Goal: Information Seeking & Learning: Learn about a topic

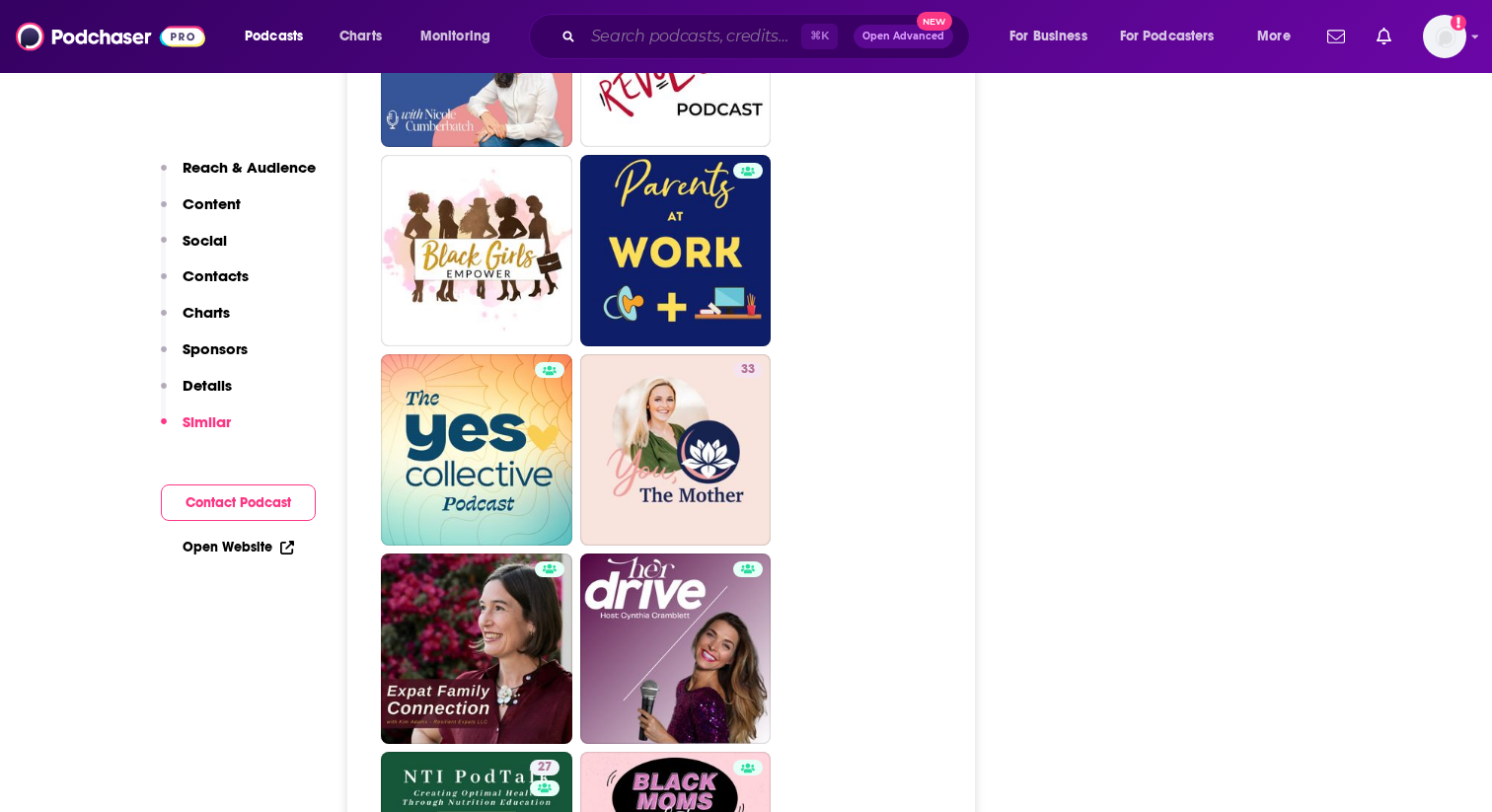
click at [732, 43] on input "Search podcasts, credits, & more..." at bounding box center [692, 37] width 218 height 32
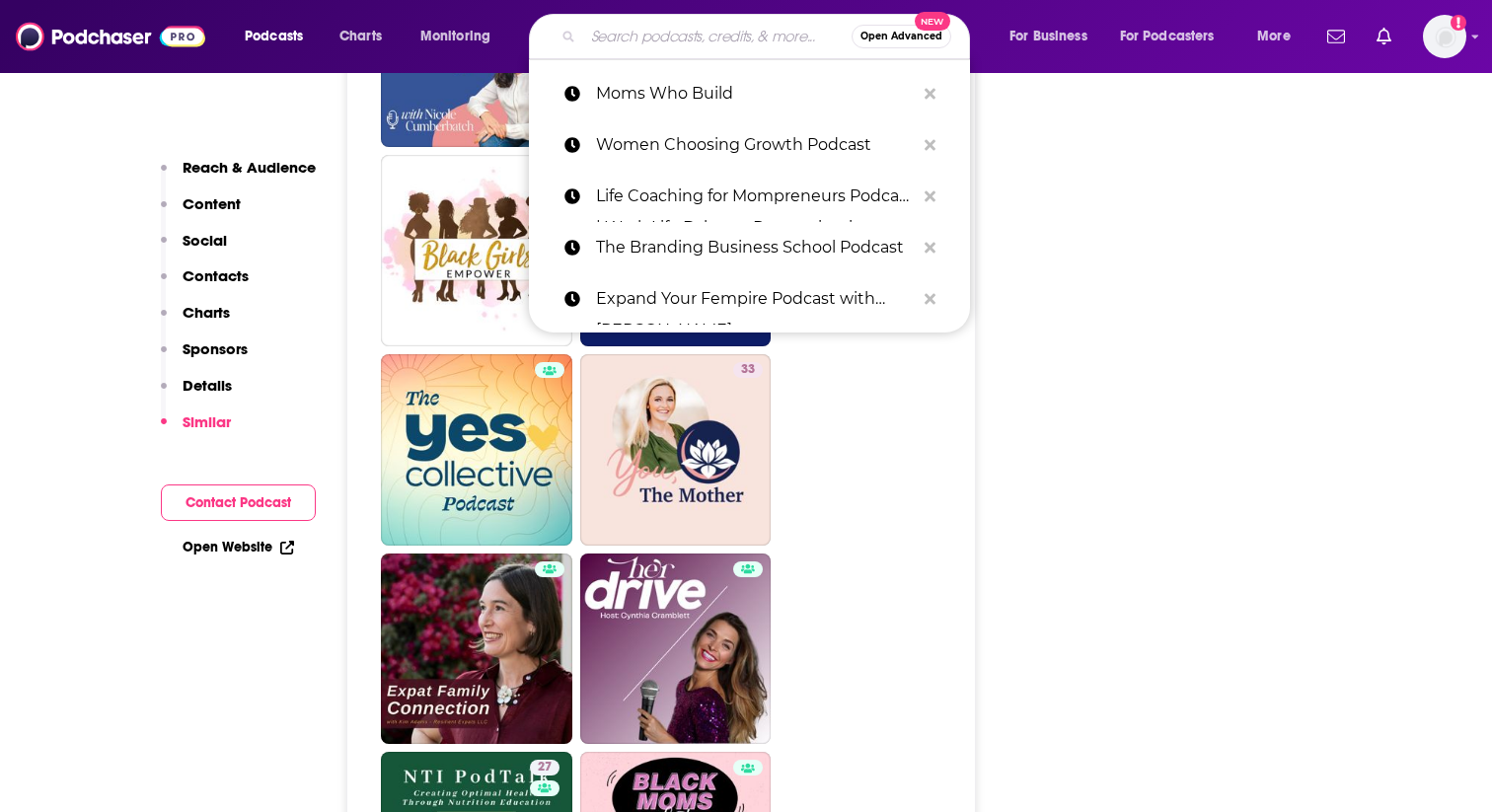
paste input "New Modern Mom Podcast"
type input "New Modern Mom Podcast"
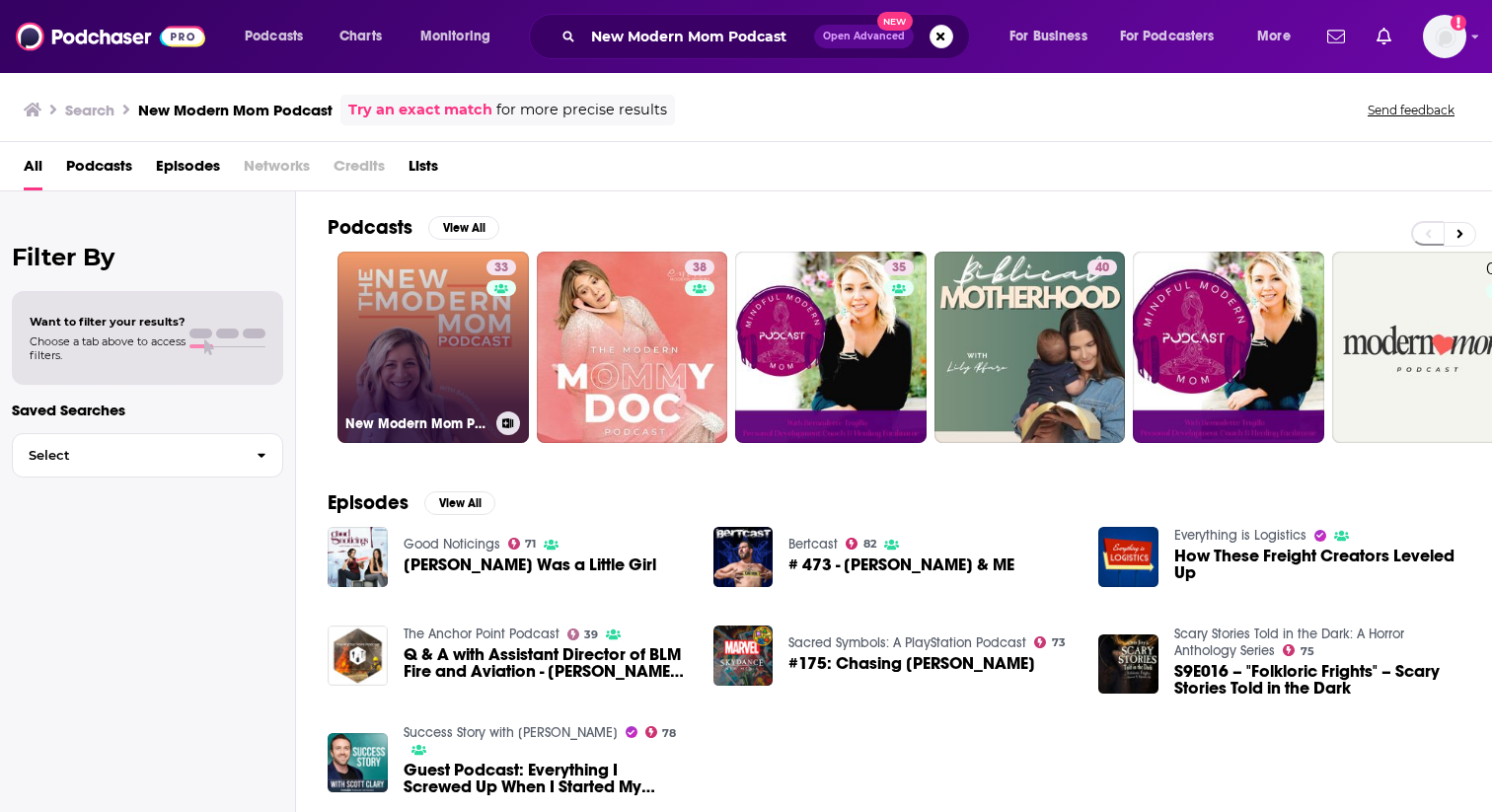
click at [414, 344] on link "33 New Modern Mom Podcast" at bounding box center [433, 347] width 191 height 191
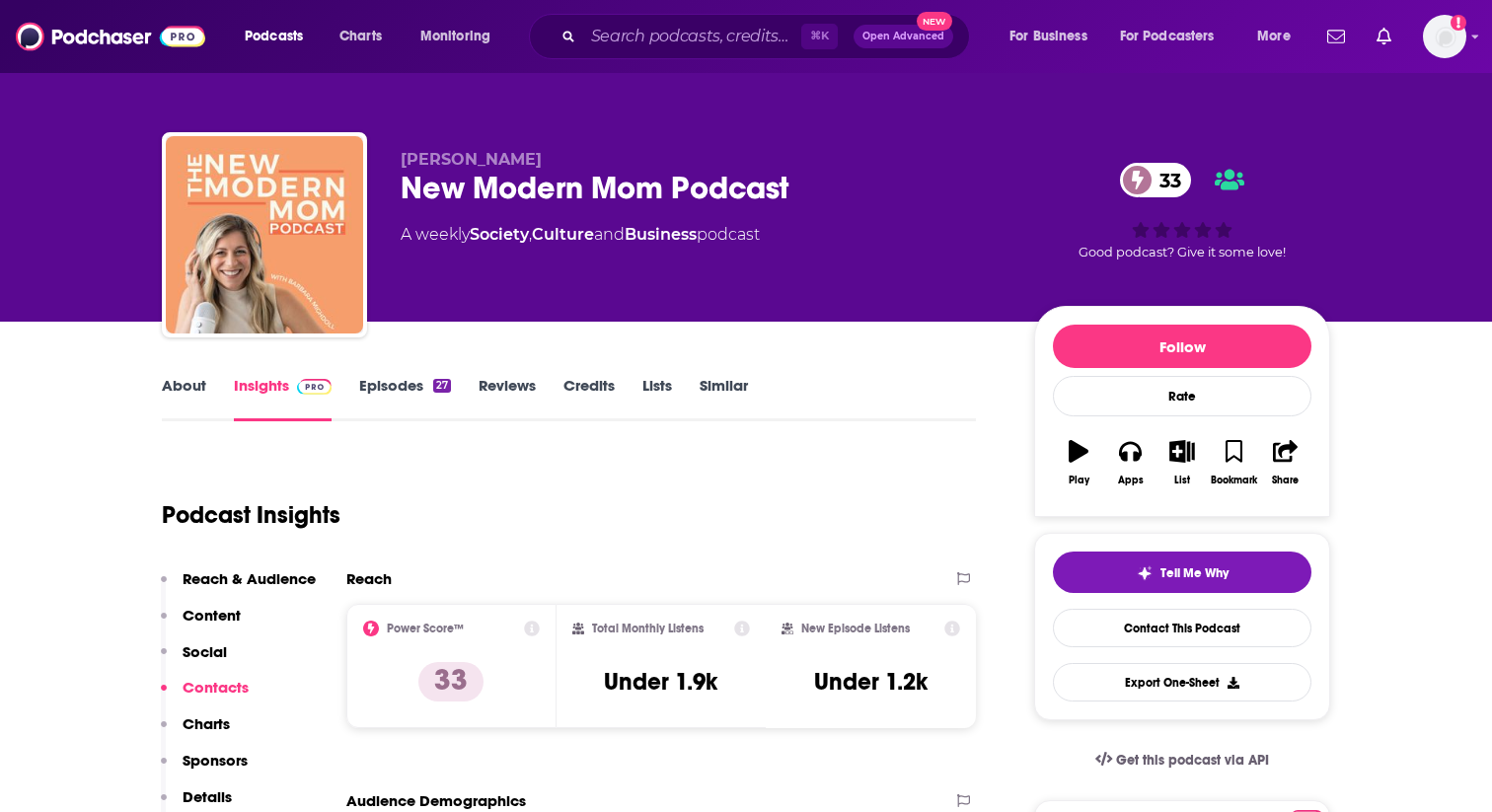
click at [177, 387] on link "About" at bounding box center [184, 399] width 45 height 46
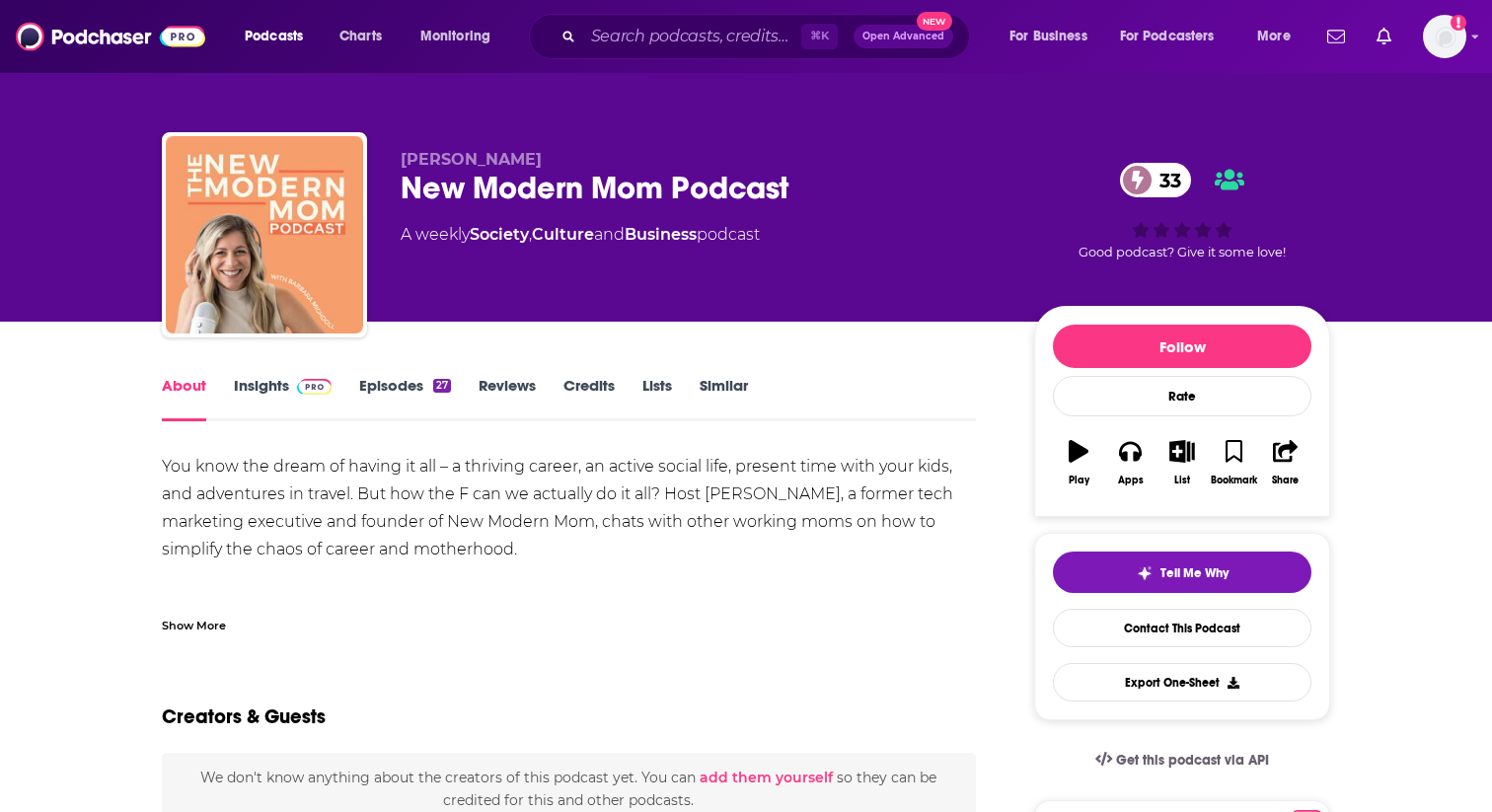
click at [247, 381] on link "Insights" at bounding box center [283, 399] width 98 height 46
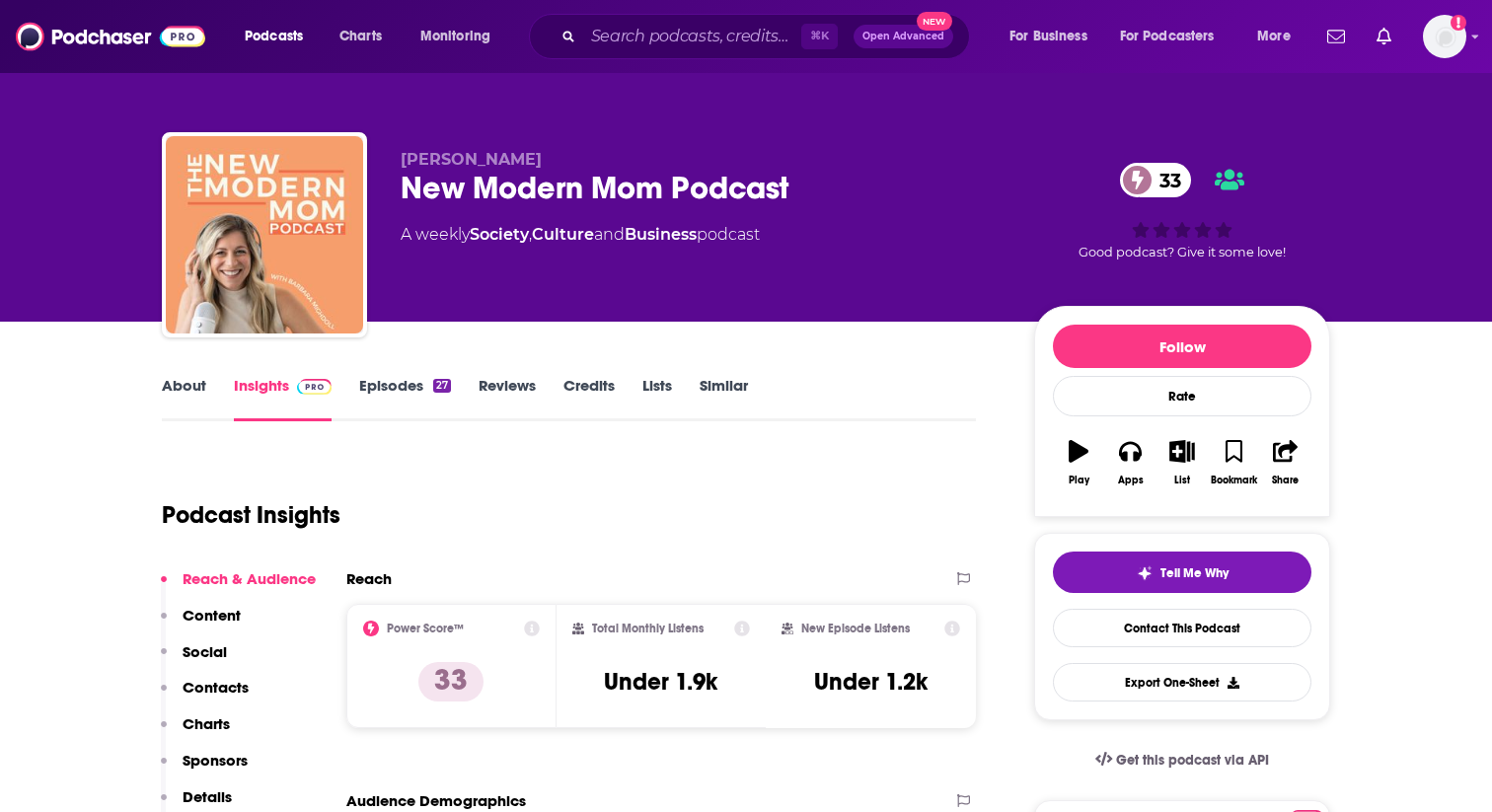
click at [521, 190] on div "New Modern Mom Podcast 33" at bounding box center [701, 187] width 602 height 39
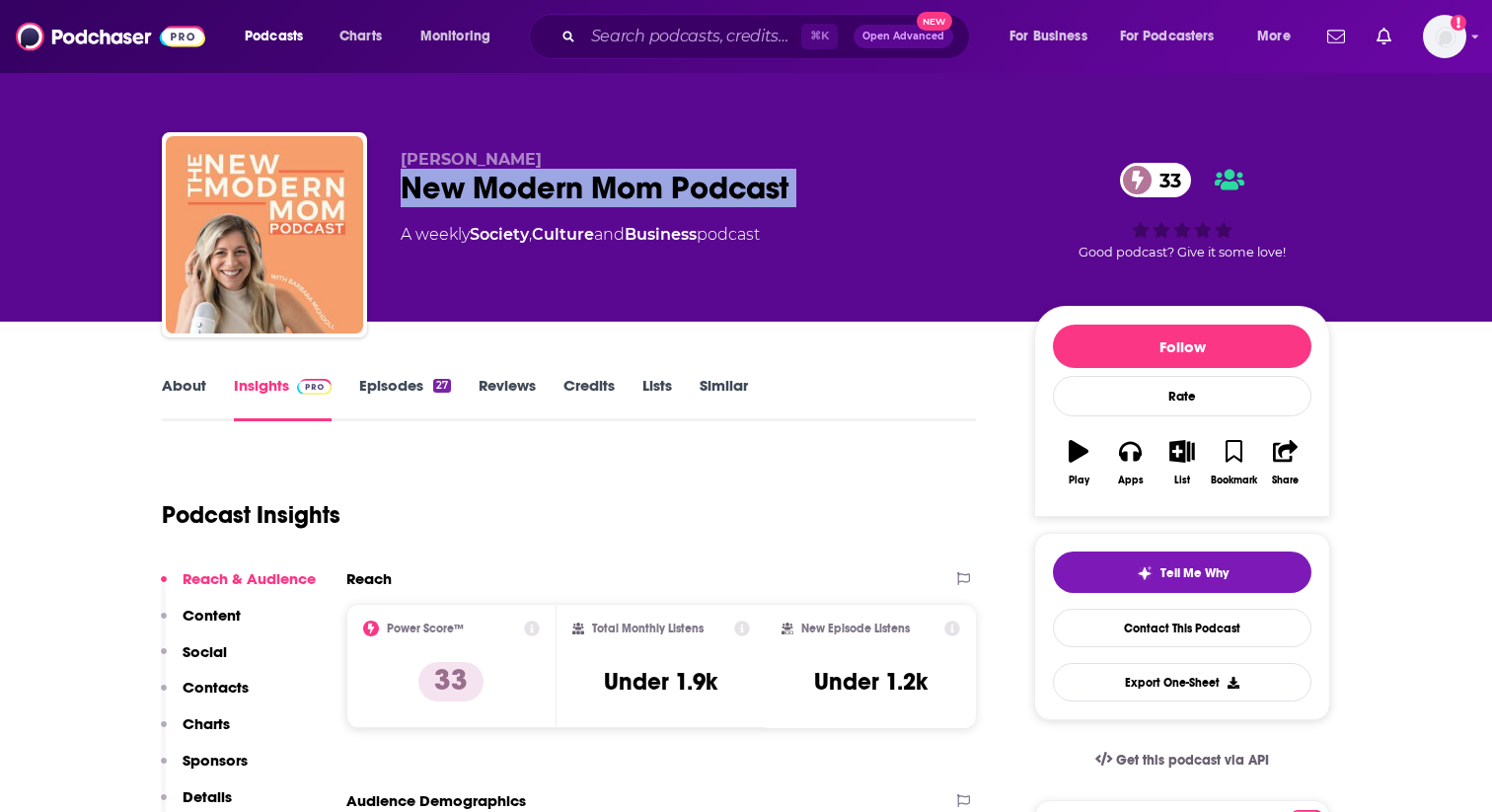
copy div "New Modern Mom Podcast 33"
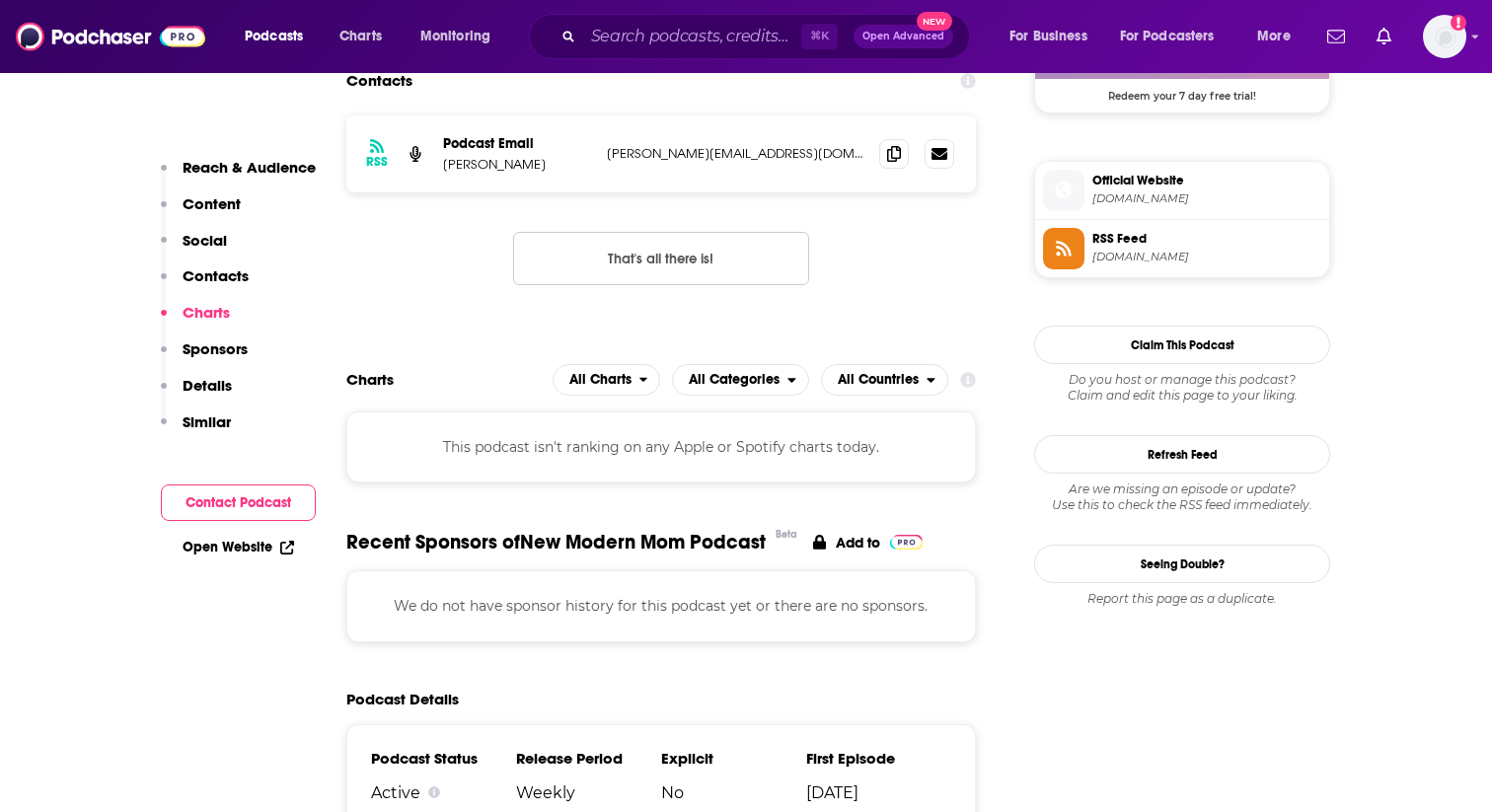
scroll to position [1472, 0]
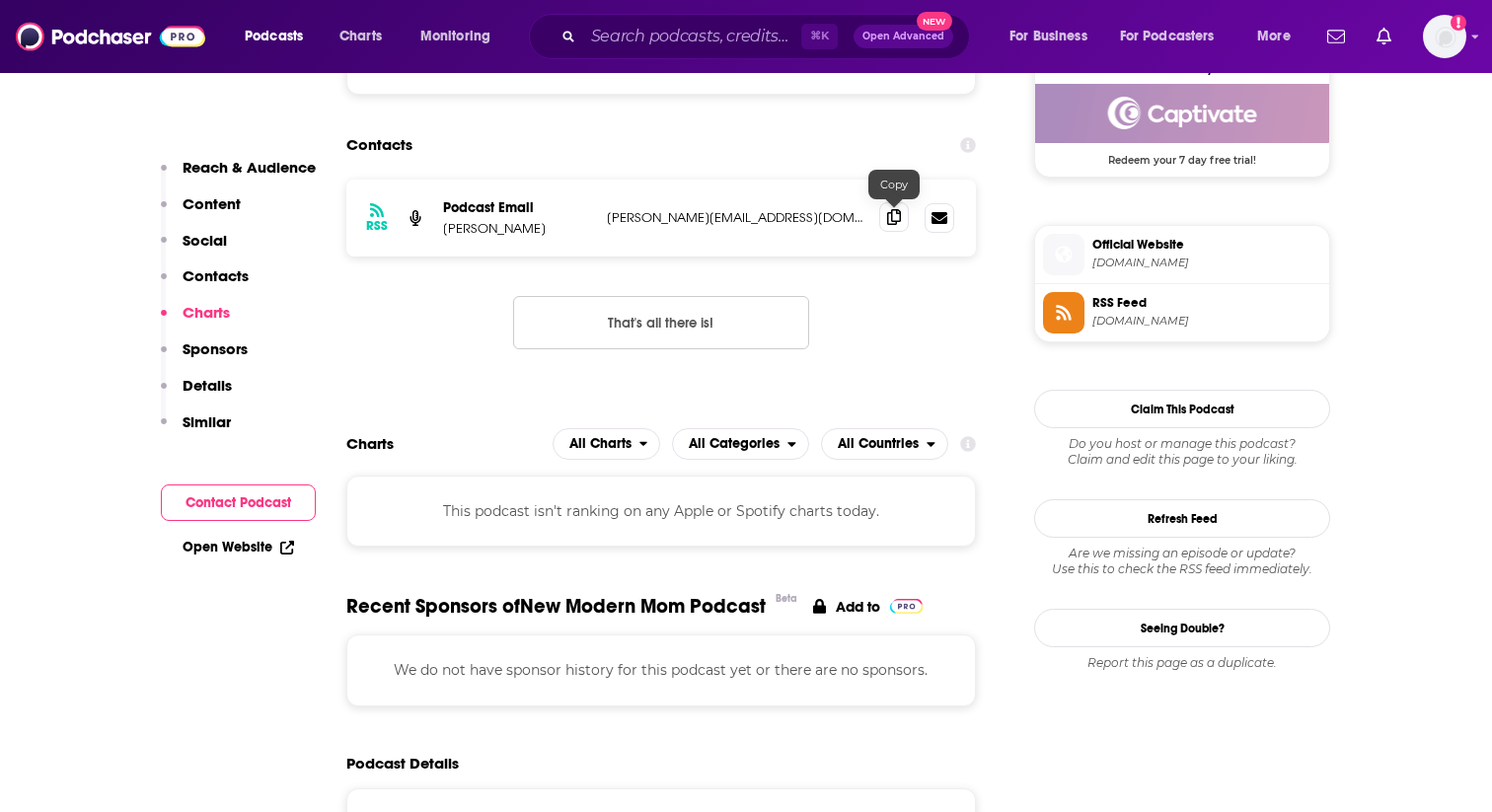
click at [888, 222] on icon at bounding box center [895, 217] width 14 height 16
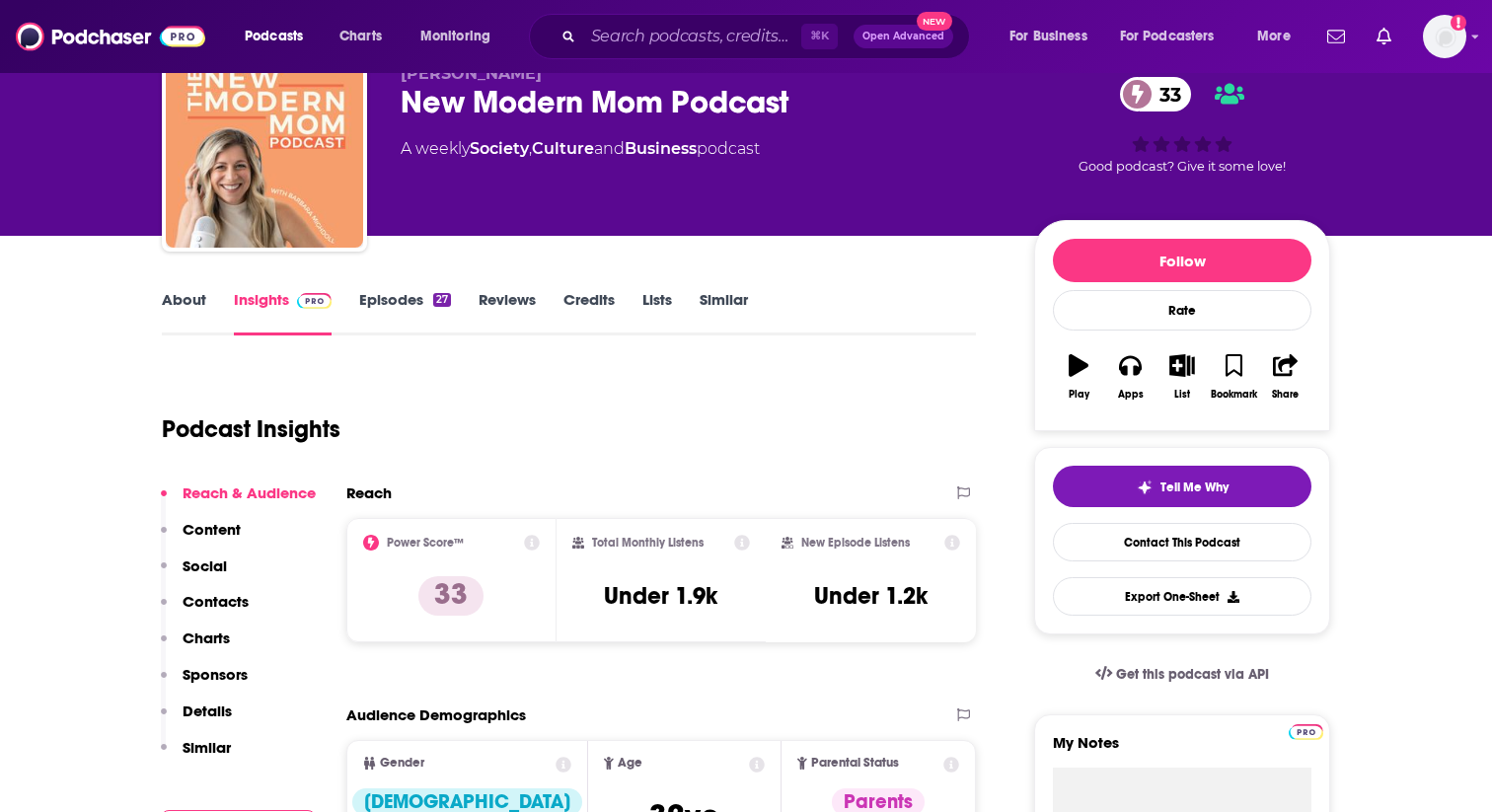
scroll to position [82, 0]
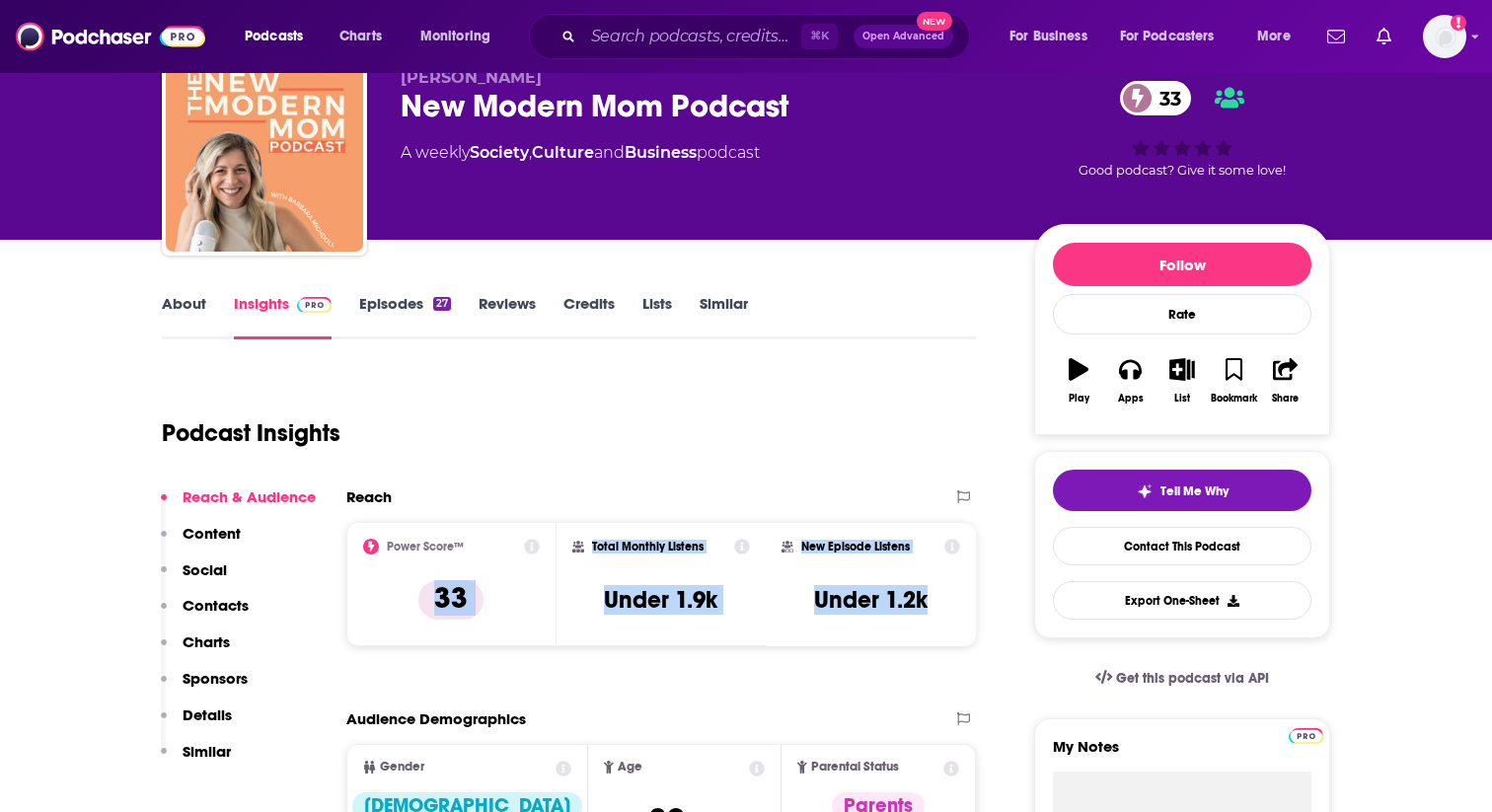
drag, startPoint x: 429, startPoint y: 602, endPoint x: 943, endPoint y: 629, distance: 514.7
click at [943, 629] on div "Power Score™ 33 Total Monthly Listens Under 1.9k New Episode Listens Under 1.2k" at bounding box center [661, 583] width 630 height 124
copy div "33 Total Monthly Listens Under 1.9k New Episode Listens Under 1.2k"
click at [639, 29] on input "Search podcasts, credits, & more..." at bounding box center [692, 37] width 218 height 32
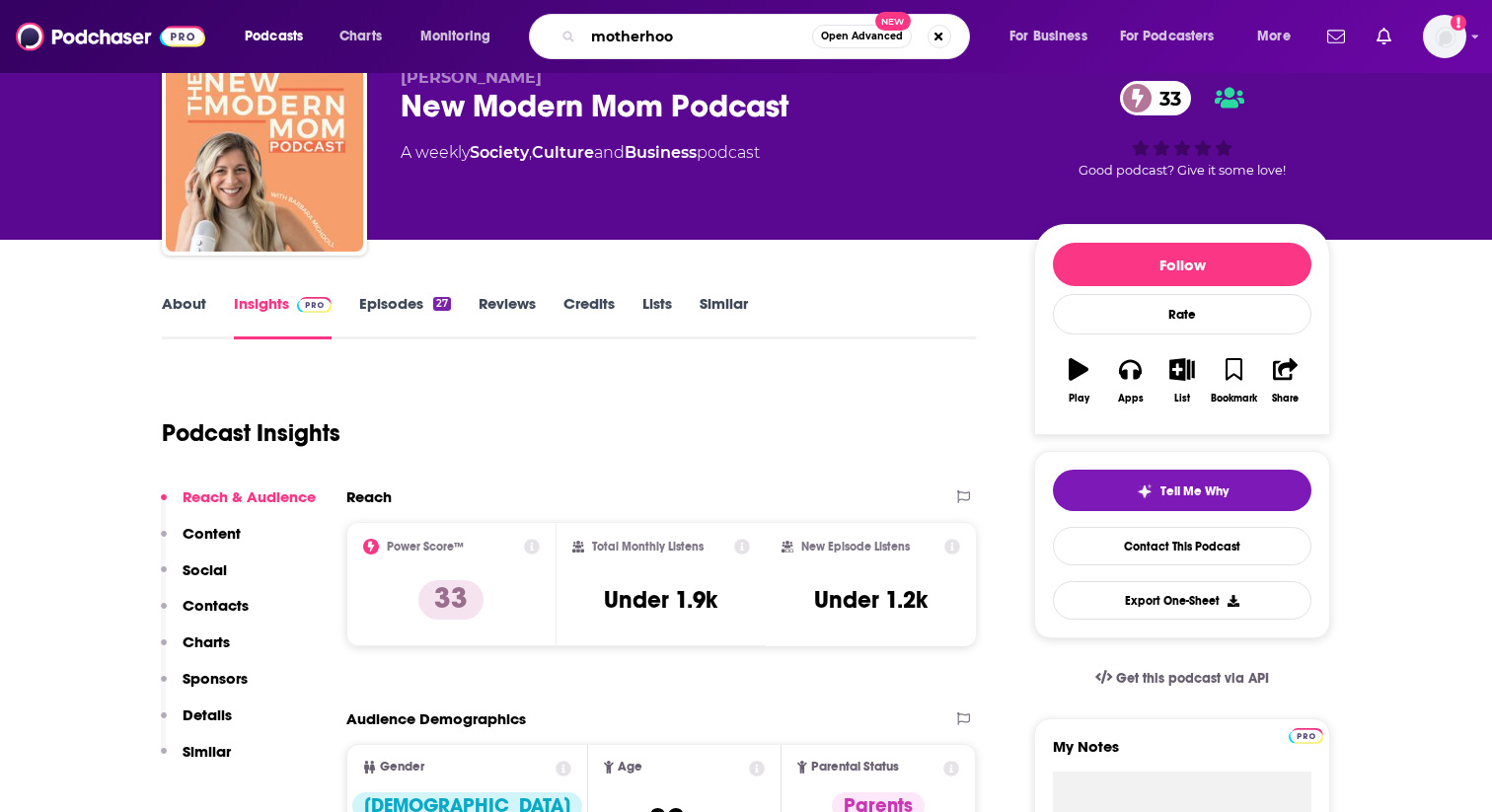
type input "motherhood"
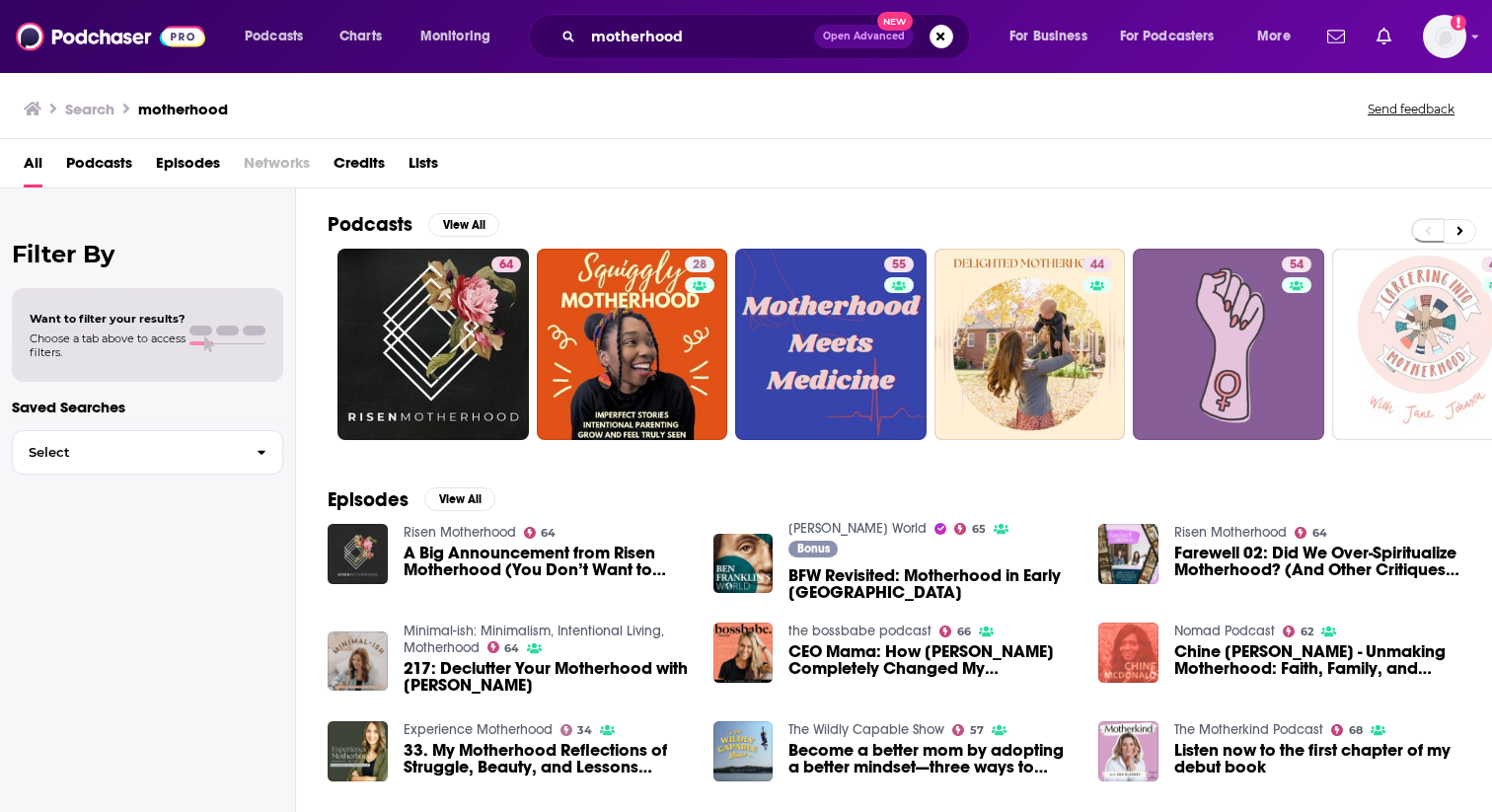
click at [112, 162] on span "Podcasts" at bounding box center [99, 167] width 66 height 41
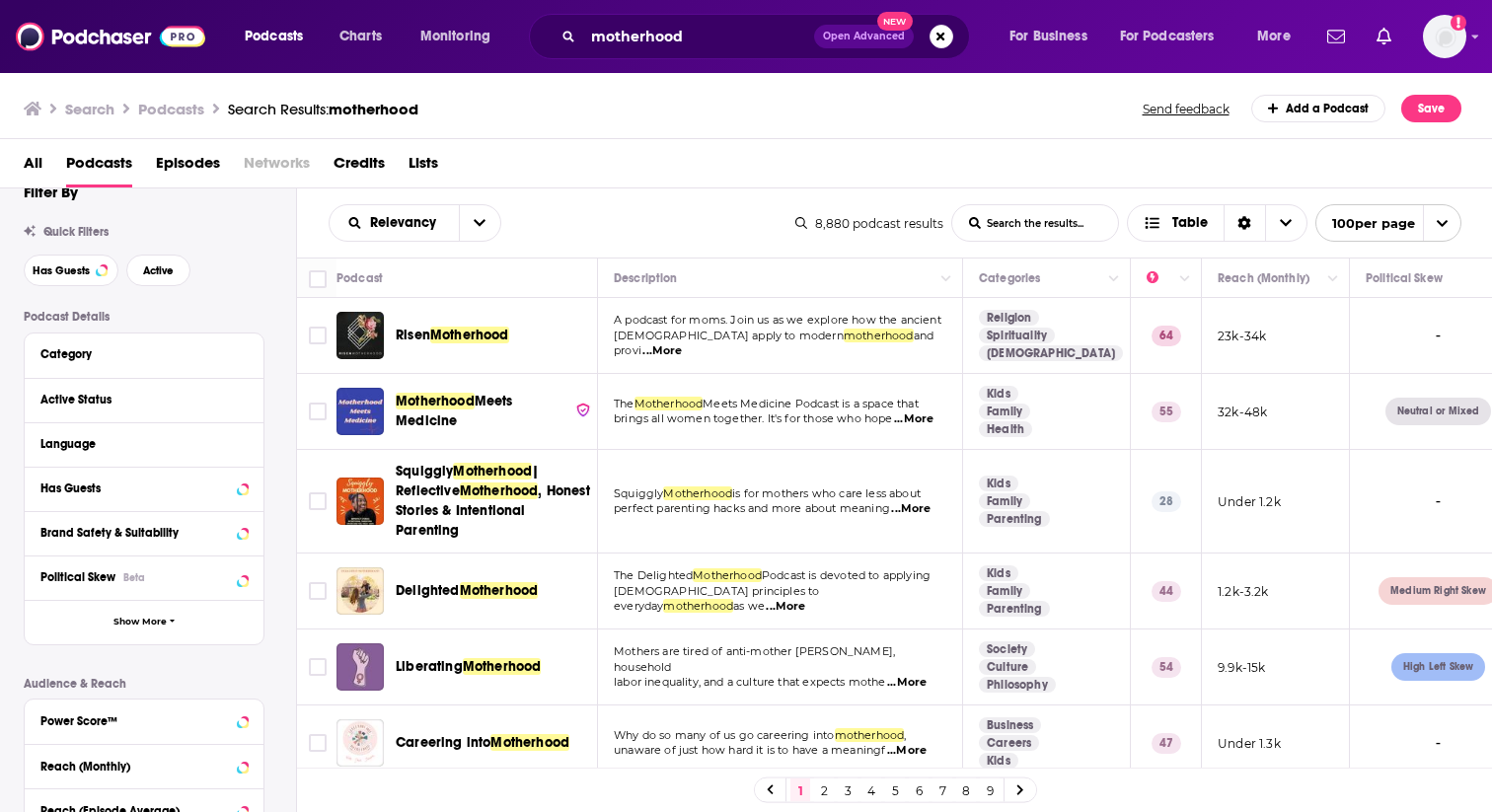
scroll to position [32, 0]
click at [242, 357] on icon at bounding box center [243, 351] width 10 height 16
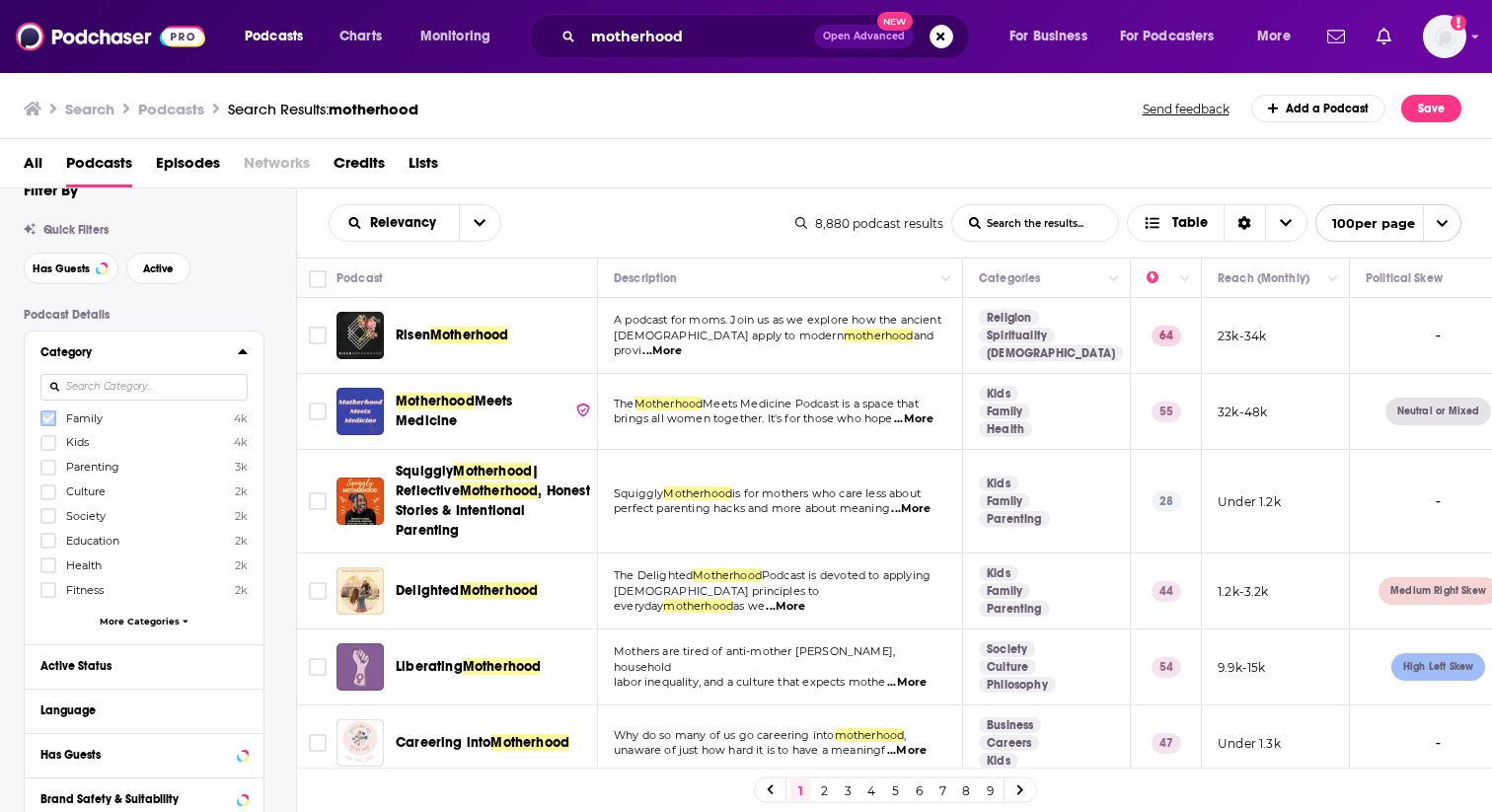
click at [49, 420] on icon at bounding box center [49, 418] width 12 height 9
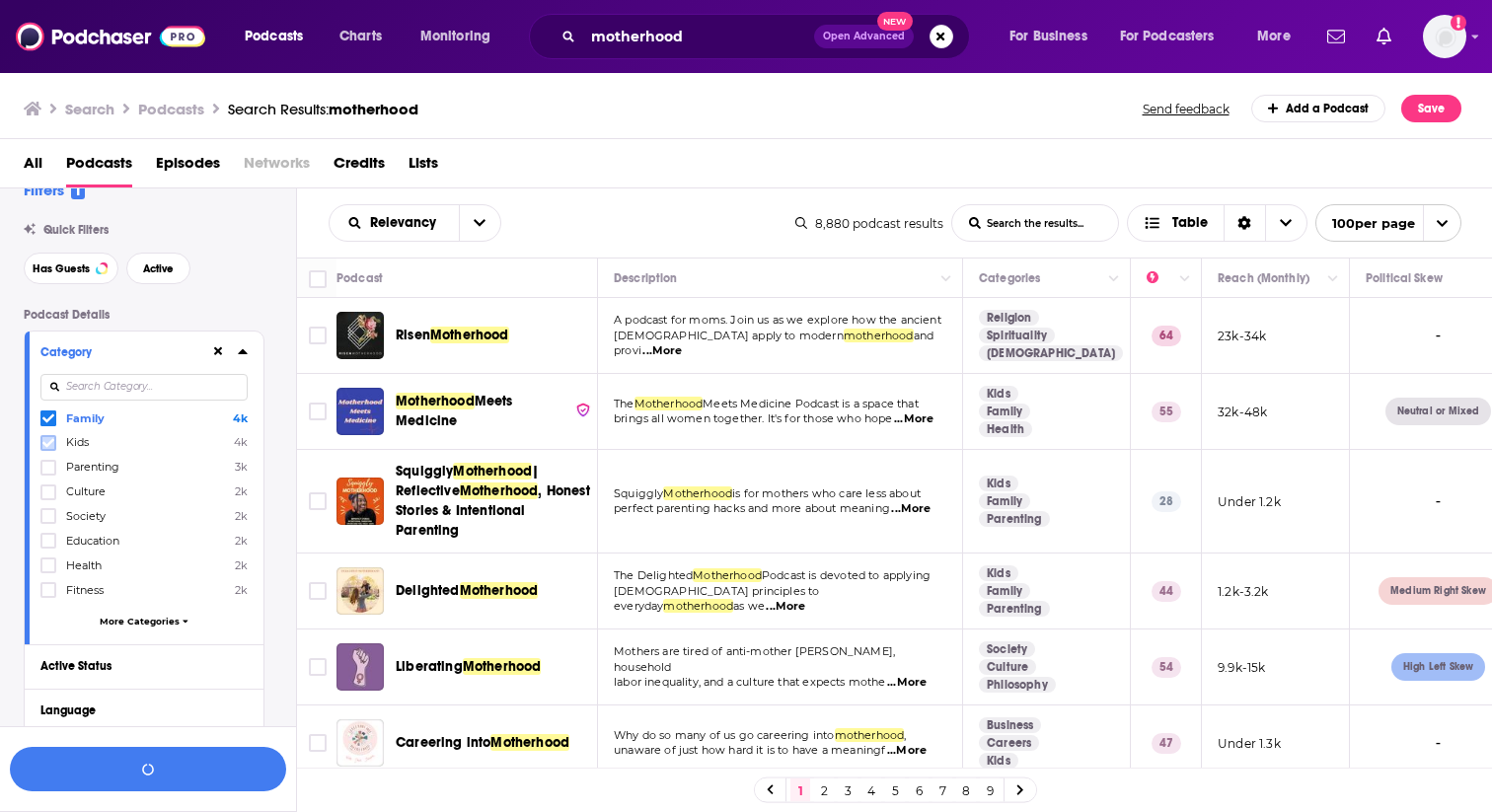
click at [51, 445] on icon at bounding box center [49, 443] width 12 height 12
click at [51, 468] on icon at bounding box center [49, 467] width 12 height 9
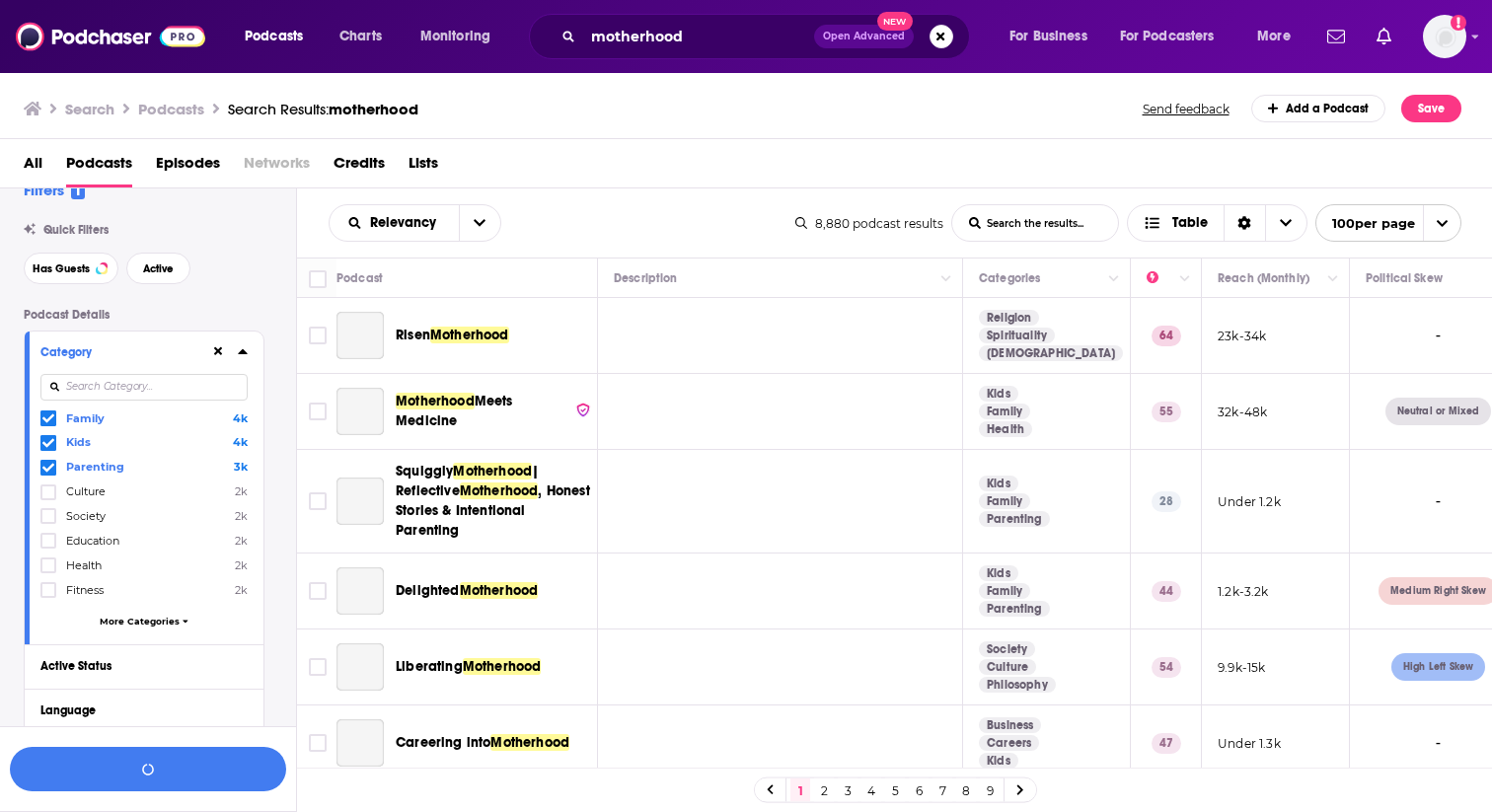
click at [163, 621] on span "More Categories" at bounding box center [139, 621] width 80 height 11
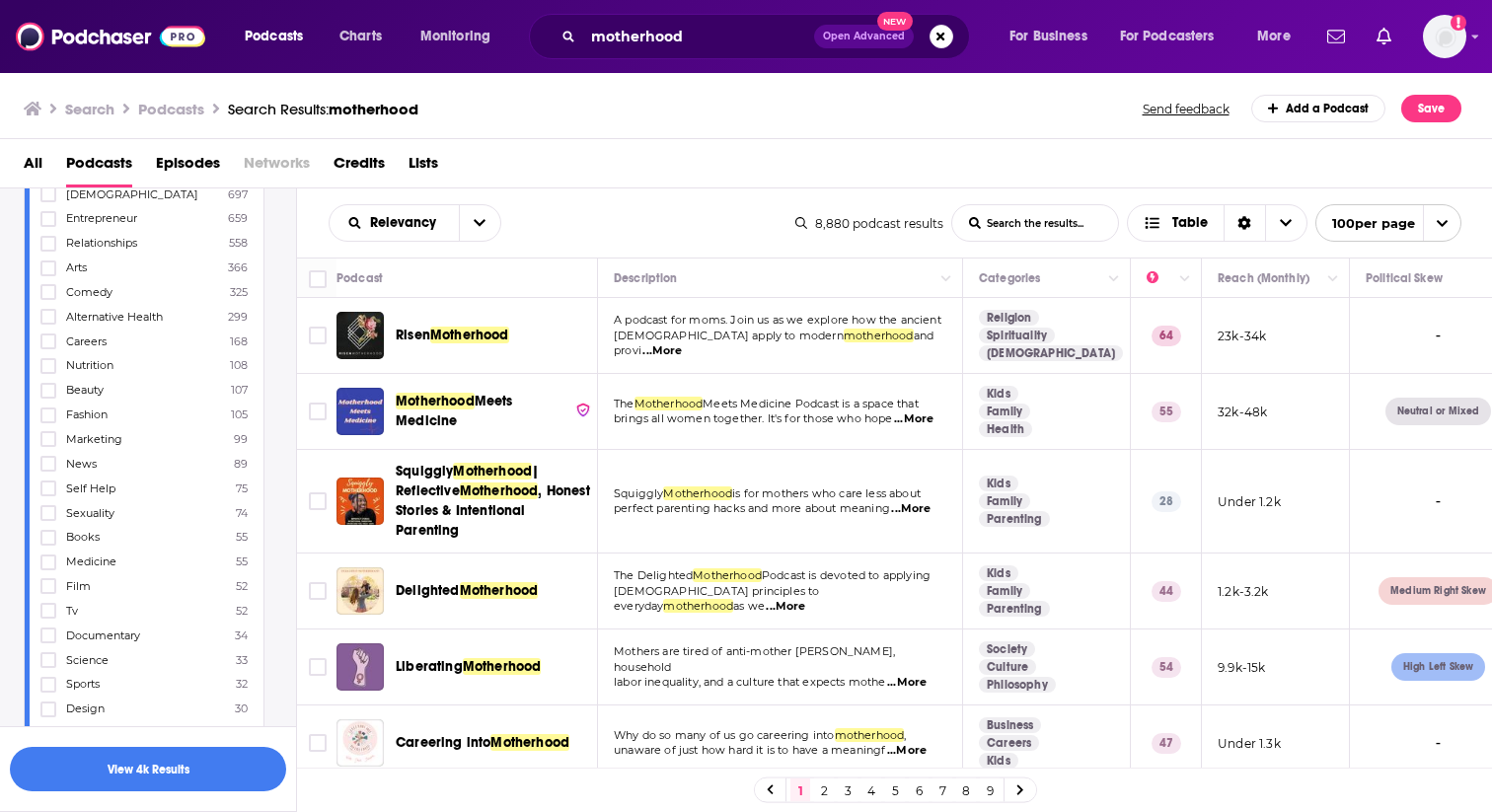
scroll to position [579, 0]
click at [51, 307] on icon at bounding box center [49, 311] width 12 height 9
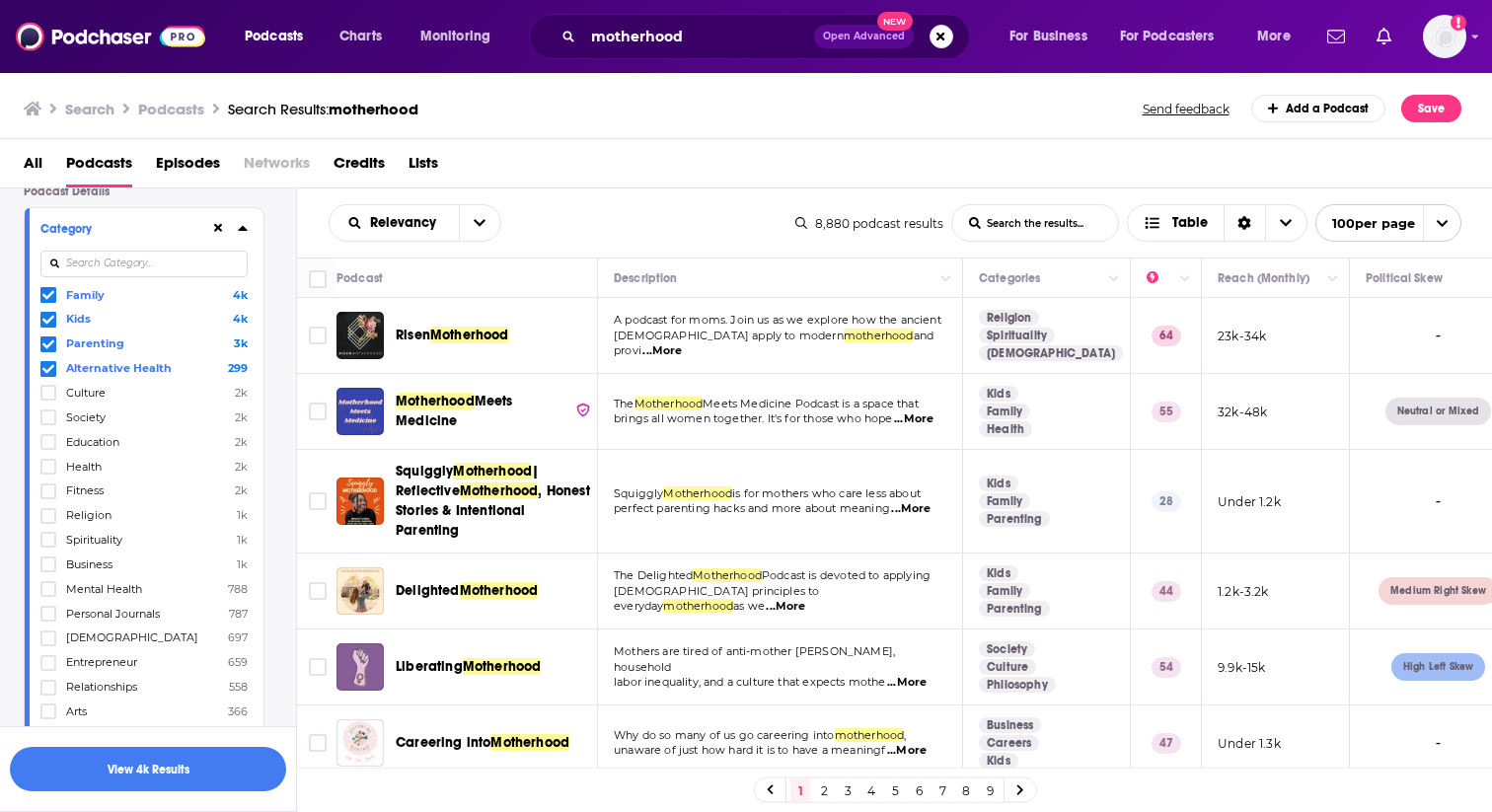
scroll to position [0, 0]
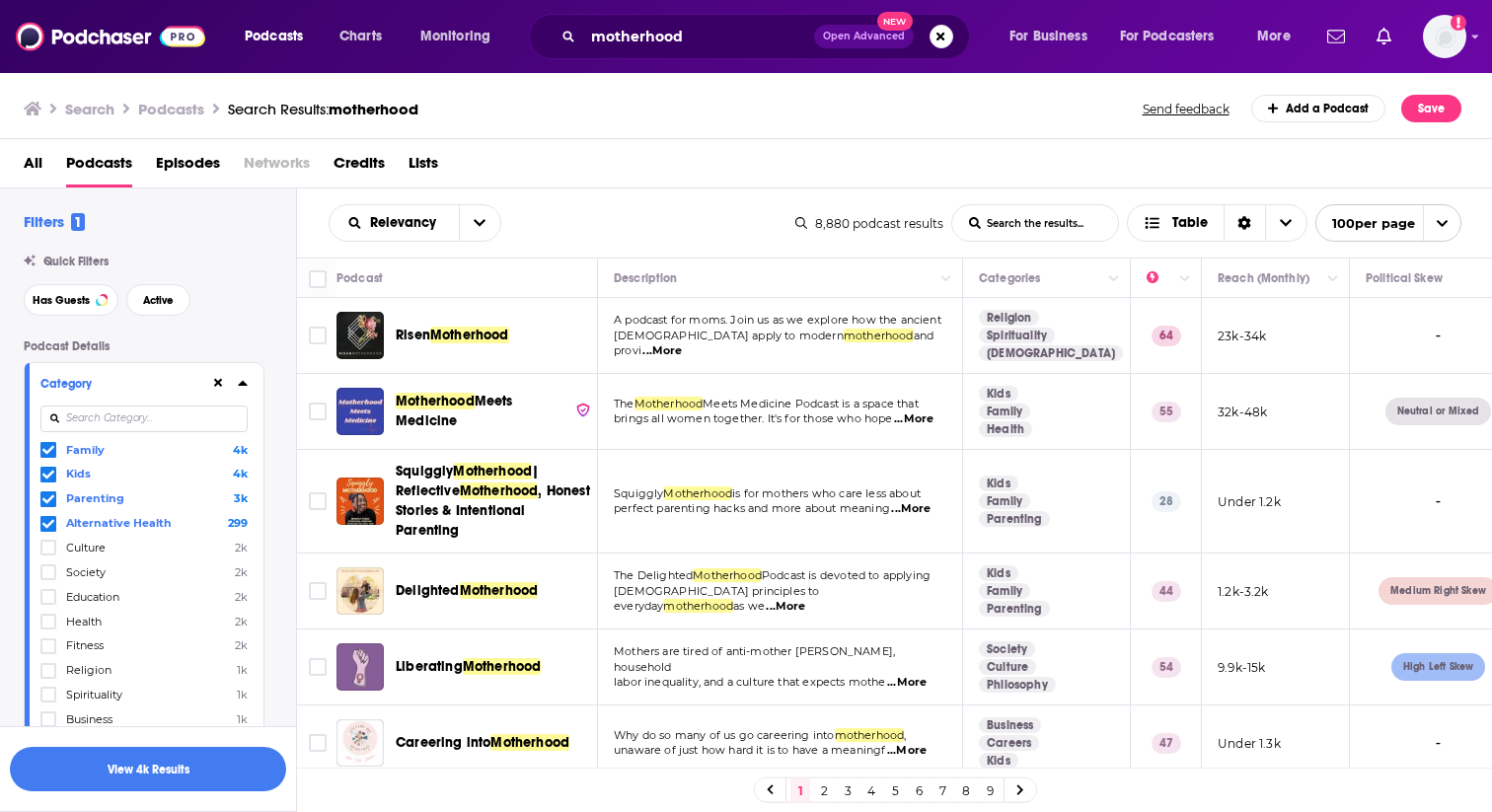
click at [246, 384] on icon at bounding box center [243, 383] width 10 height 16
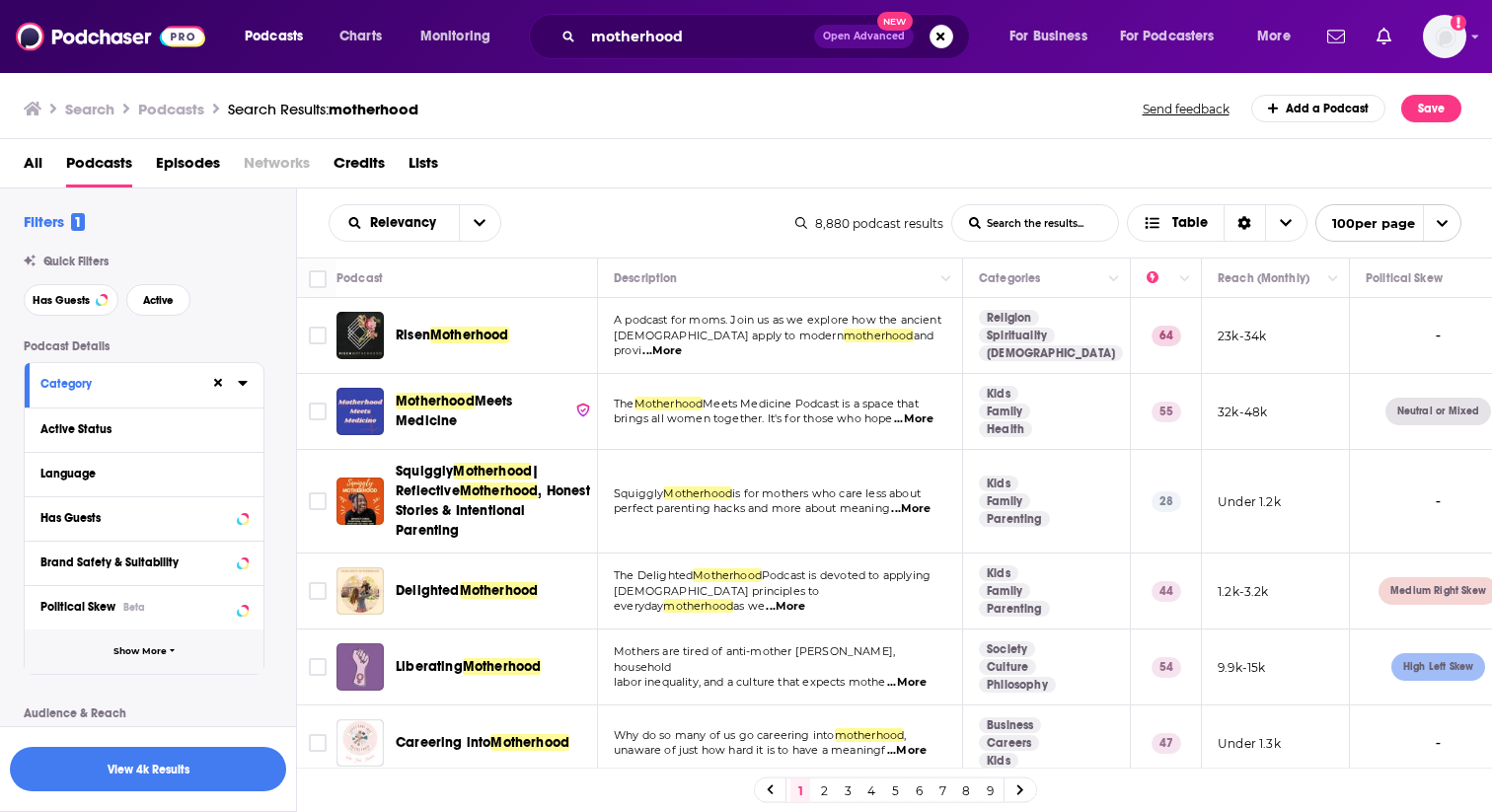
click at [164, 657] on span "Show More" at bounding box center [140, 651] width 54 height 11
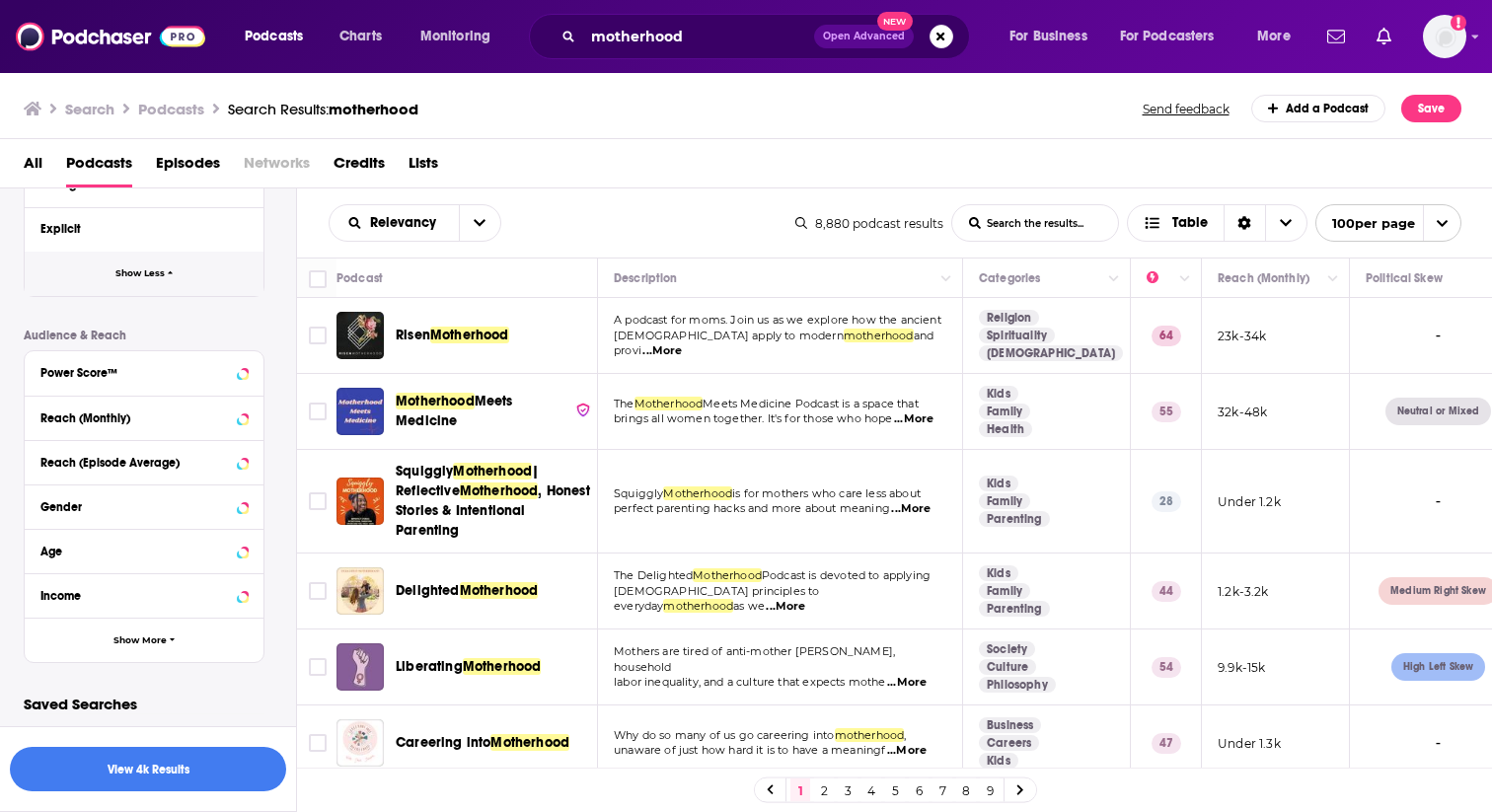
scroll to position [783, 0]
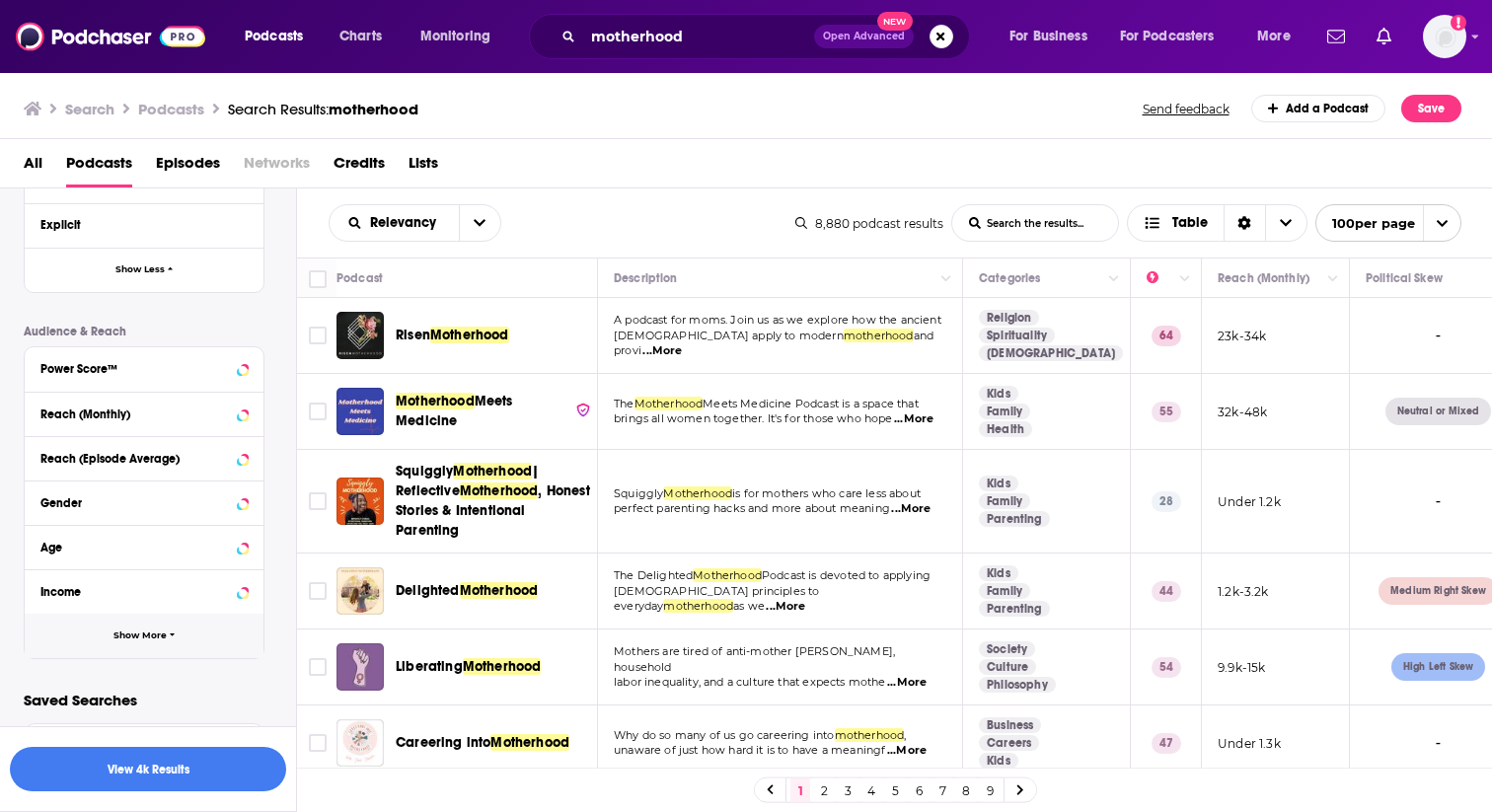
click at [149, 641] on button "Show More" at bounding box center [144, 636] width 239 height 45
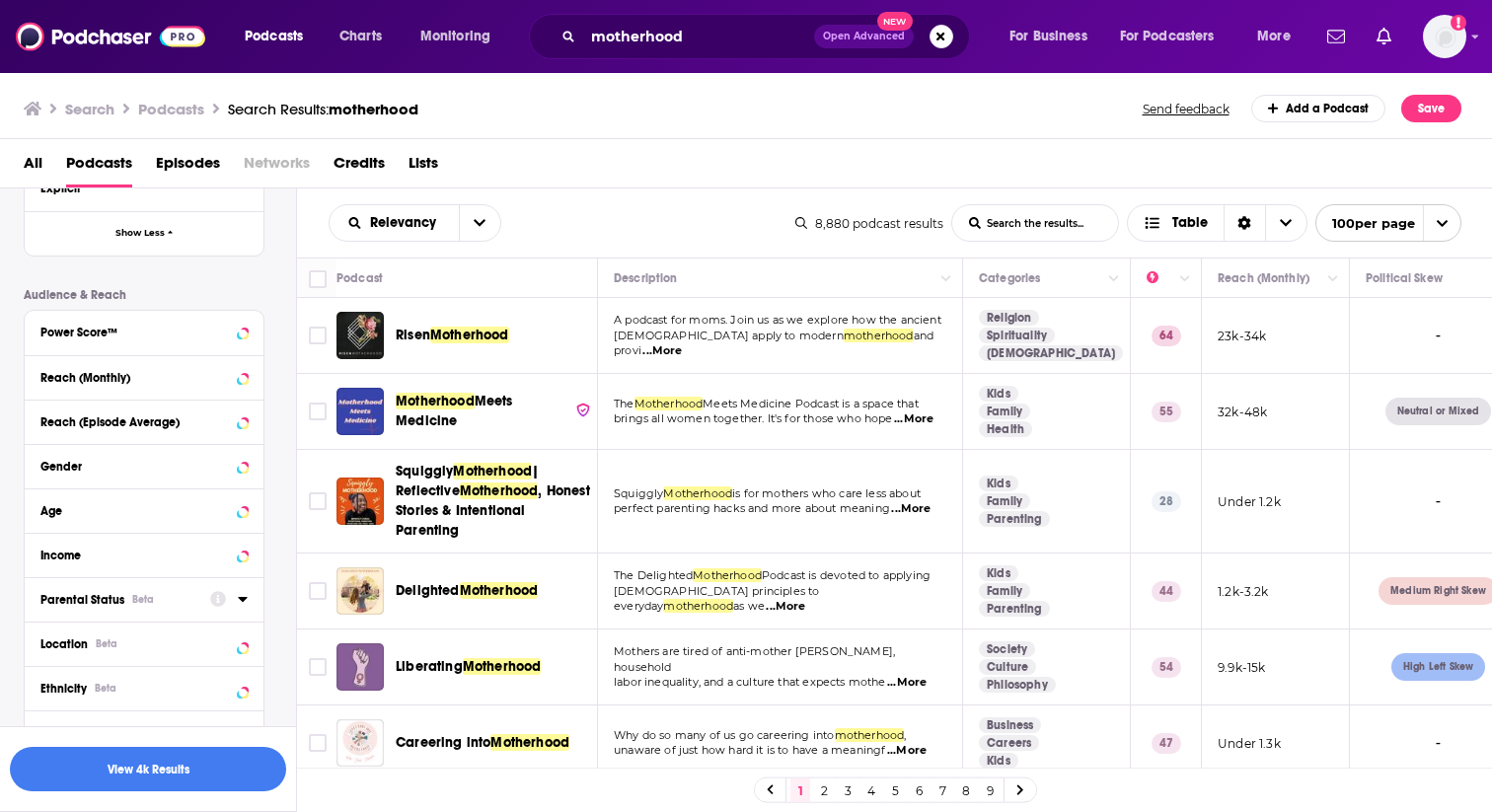
scroll to position [827, 0]
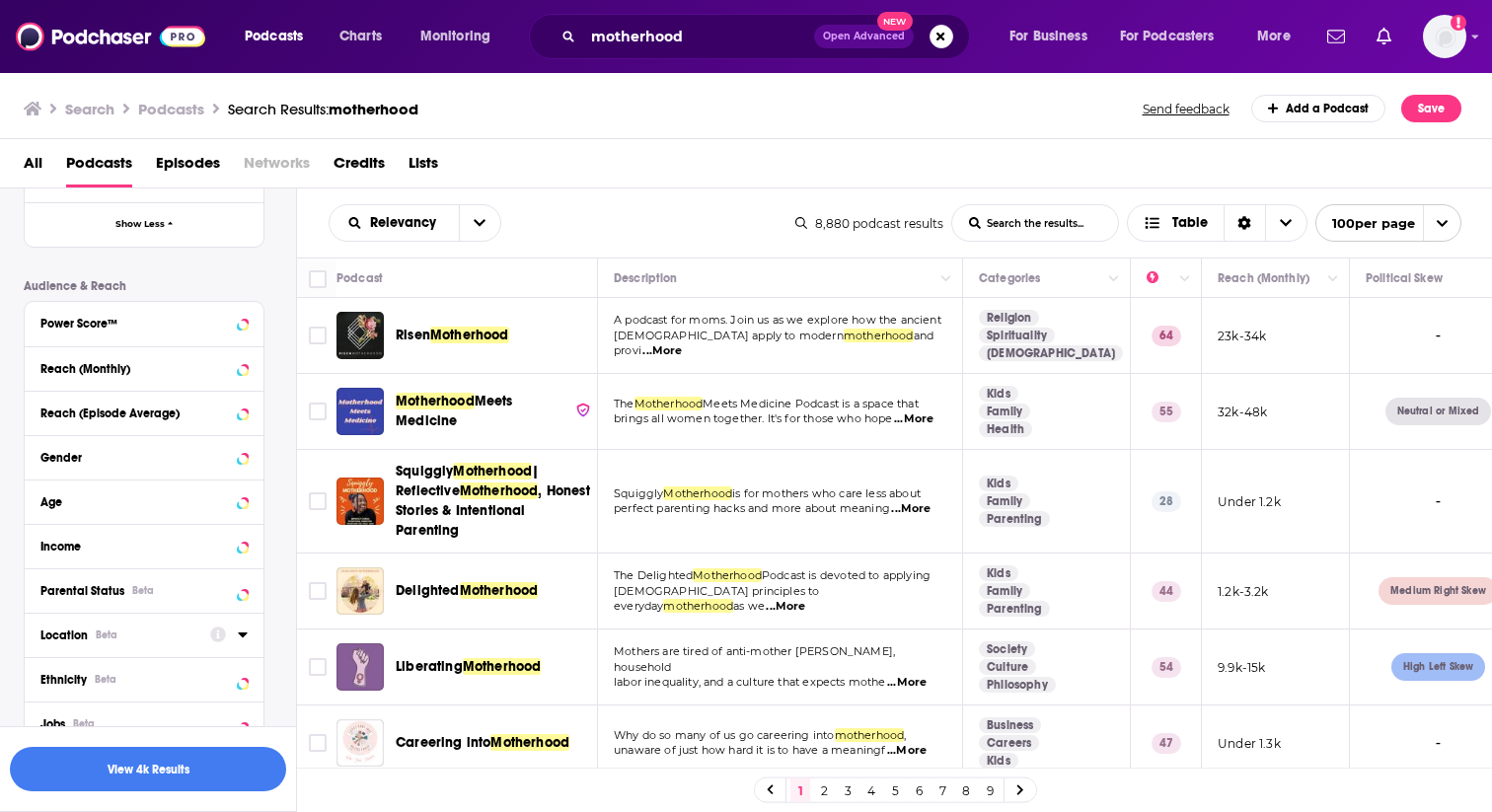
click at [241, 644] on div at bounding box center [229, 634] width 38 height 25
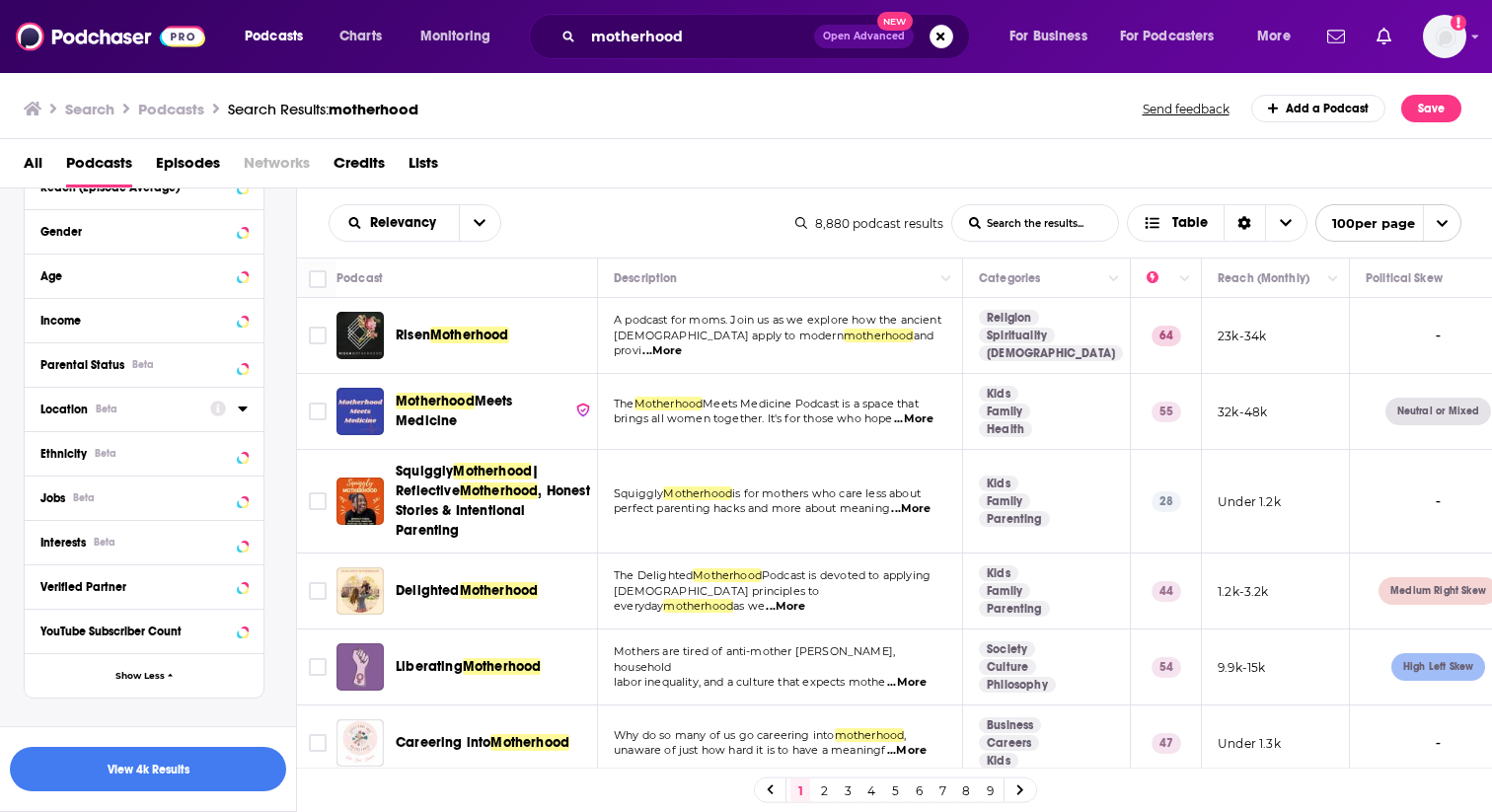
scroll to position [1054, 0]
click at [244, 409] on icon at bounding box center [242, 407] width 9 height 5
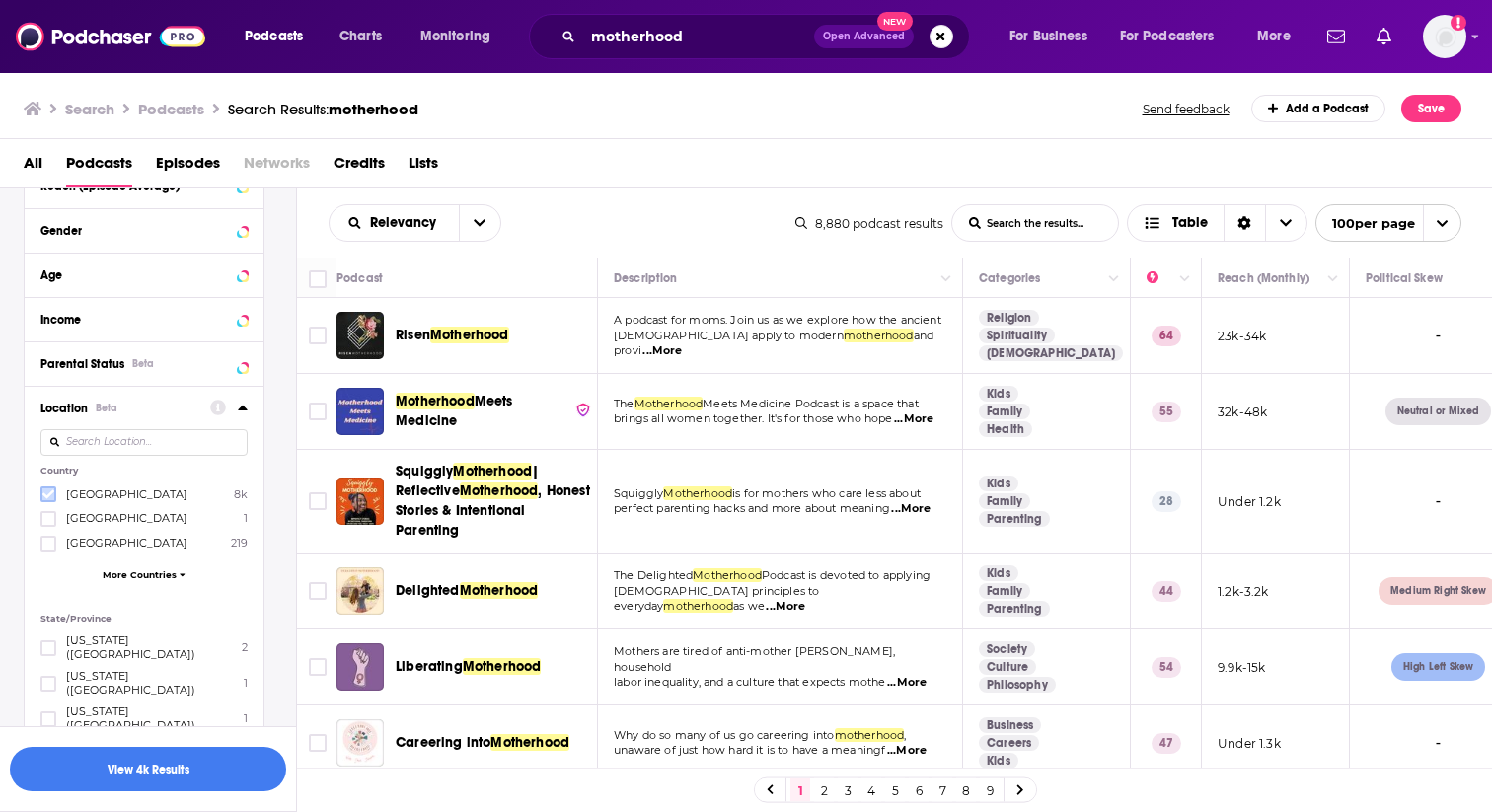
click at [48, 497] on icon at bounding box center [49, 495] width 12 height 12
click at [242, 406] on icon at bounding box center [243, 407] width 10 height 16
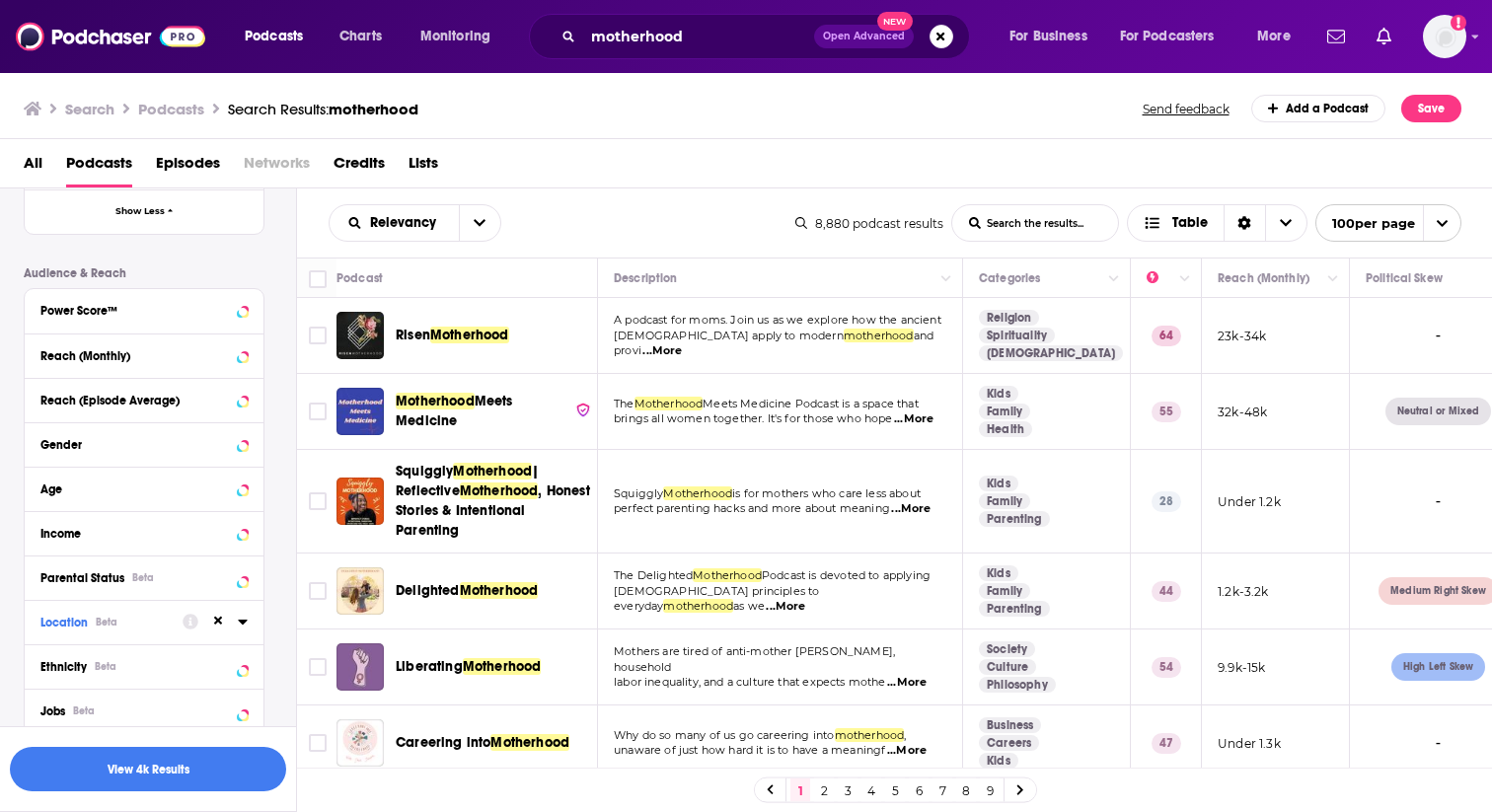
scroll to position [838, 0]
click at [244, 315] on icon at bounding box center [243, 311] width 10 height 16
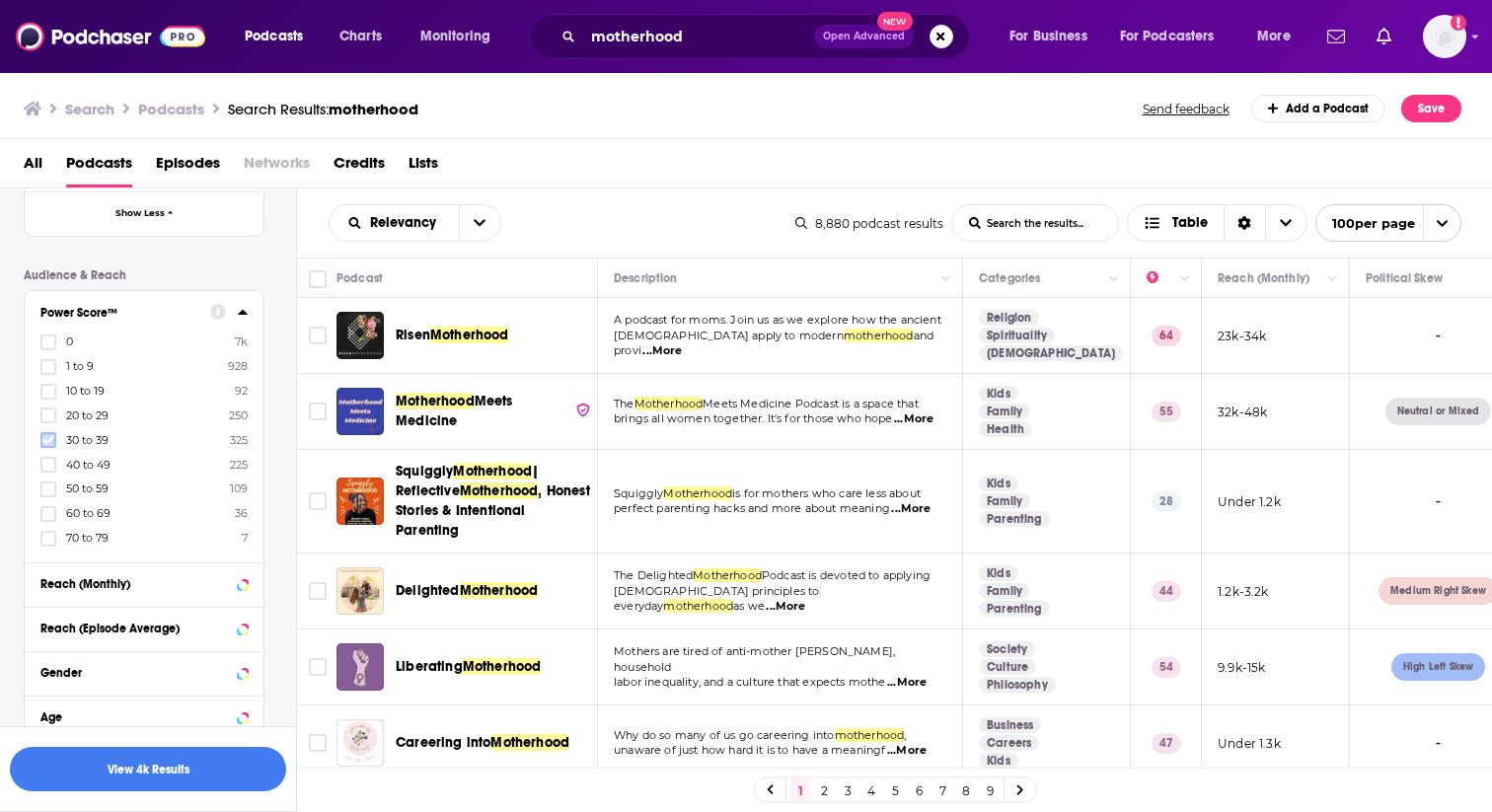
click at [46, 442] on icon at bounding box center [49, 440] width 12 height 9
click at [47, 466] on icon at bounding box center [49, 465] width 12 height 9
click at [45, 535] on icon at bounding box center [49, 537] width 12 height 9
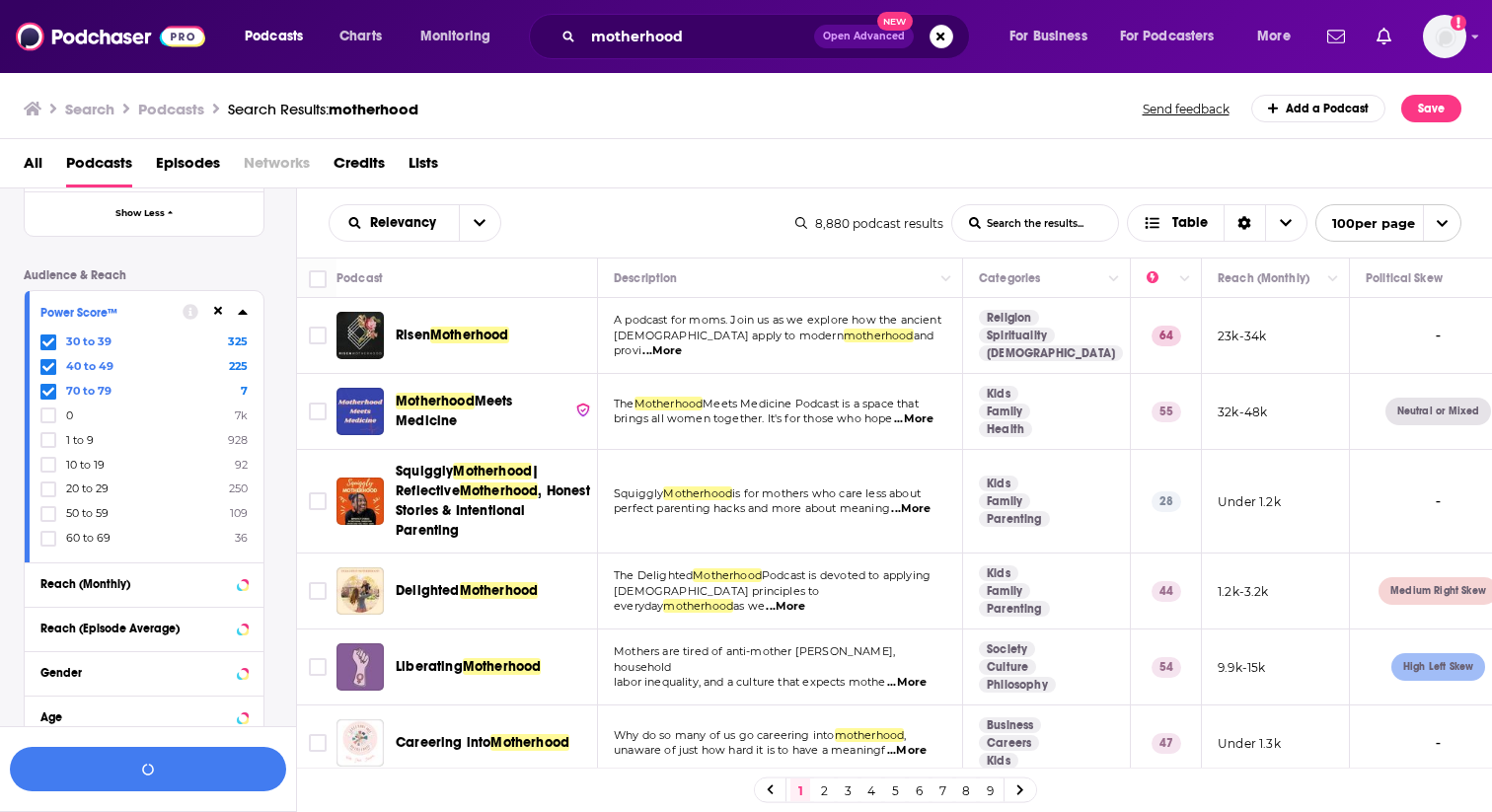
click at [45, 535] on icon at bounding box center [49, 537] width 12 height 9
click at [150, 775] on button "View 314 Results" at bounding box center [148, 768] width 277 height 45
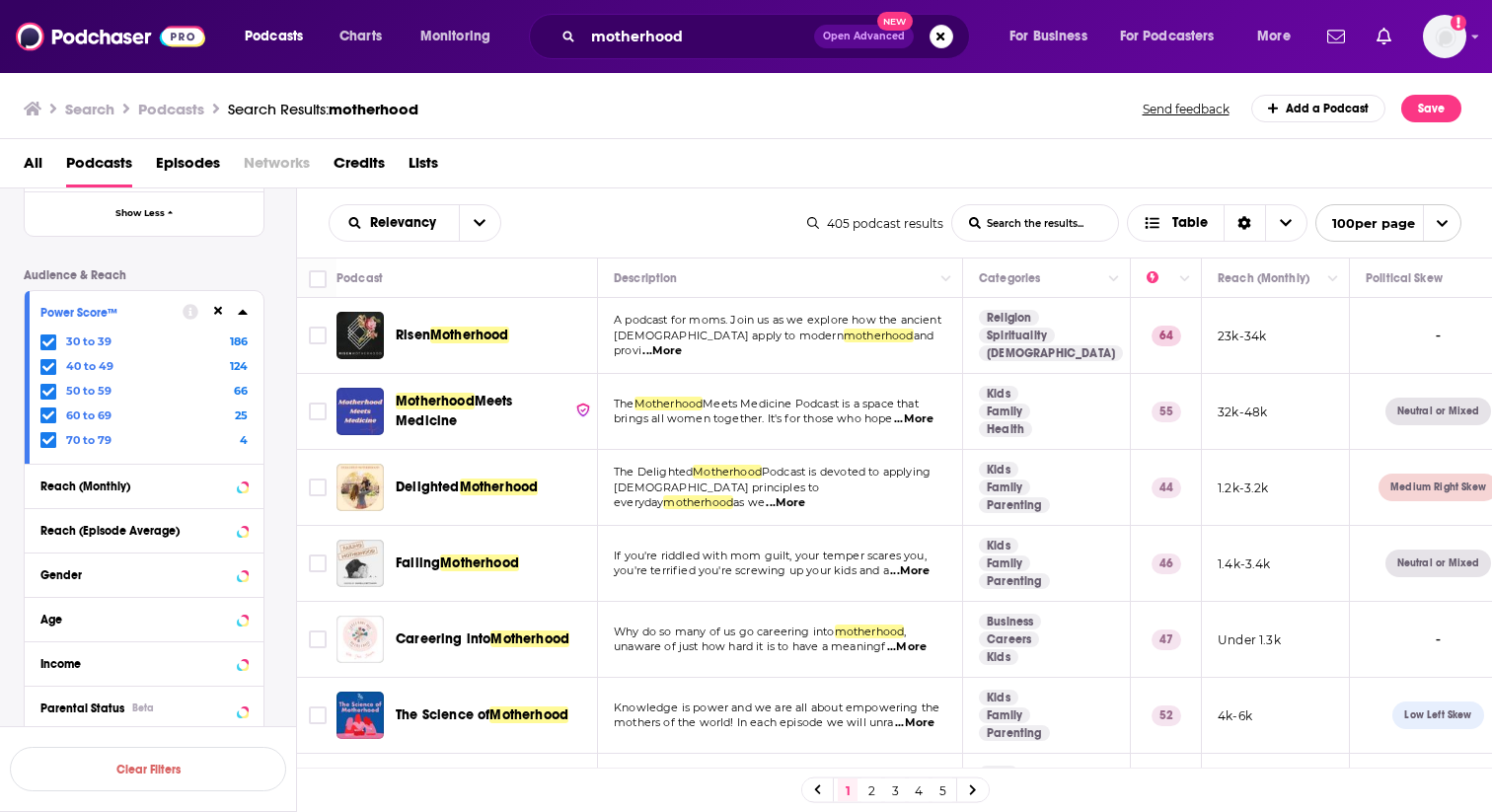
click at [925, 418] on span "...More" at bounding box center [914, 419] width 40 height 16
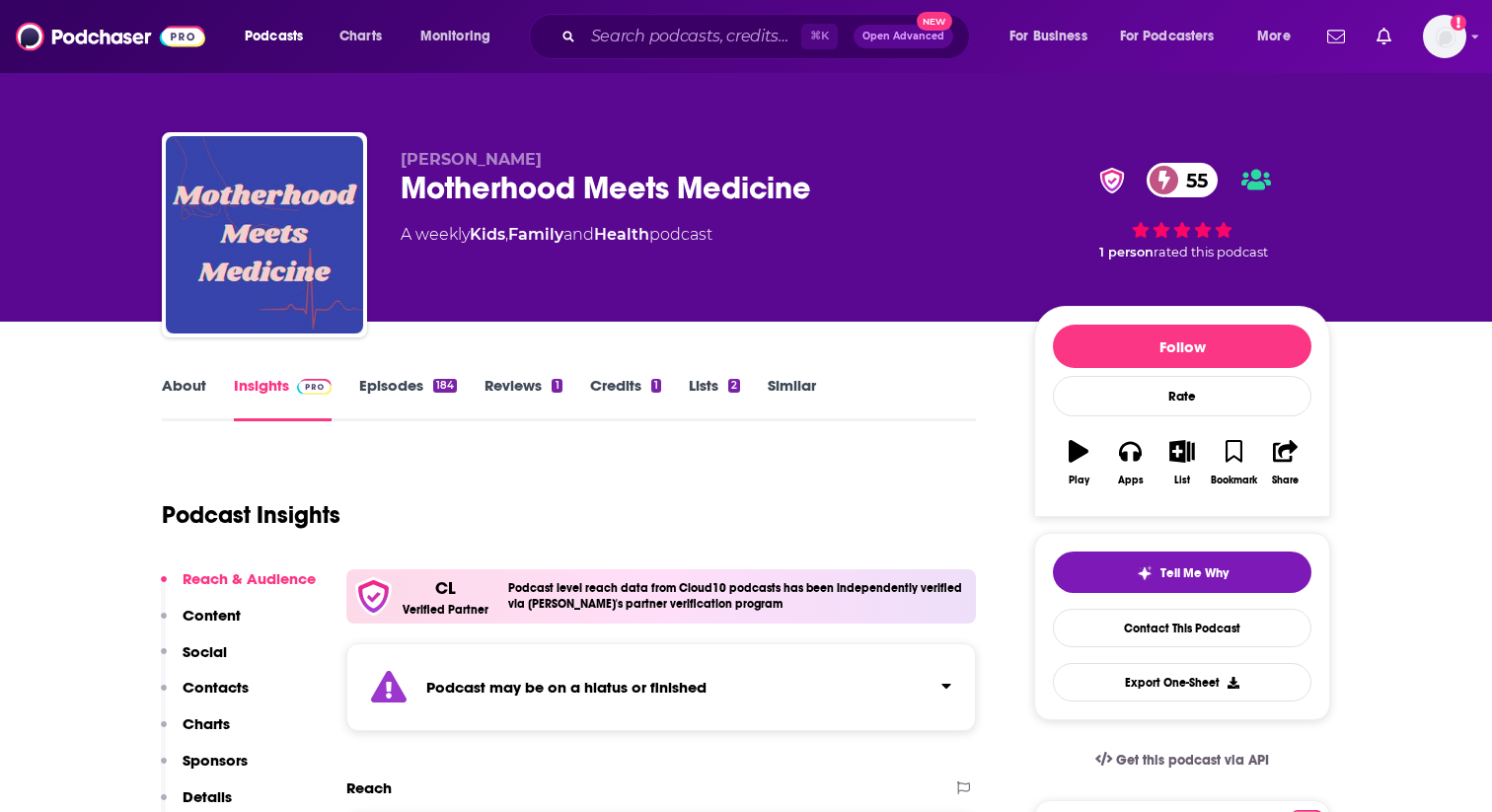
click at [933, 678] on button "Click to expand status details" at bounding box center [938, 682] width 26 height 28
click at [506, 391] on link "Reviews 1" at bounding box center [524, 399] width 77 height 46
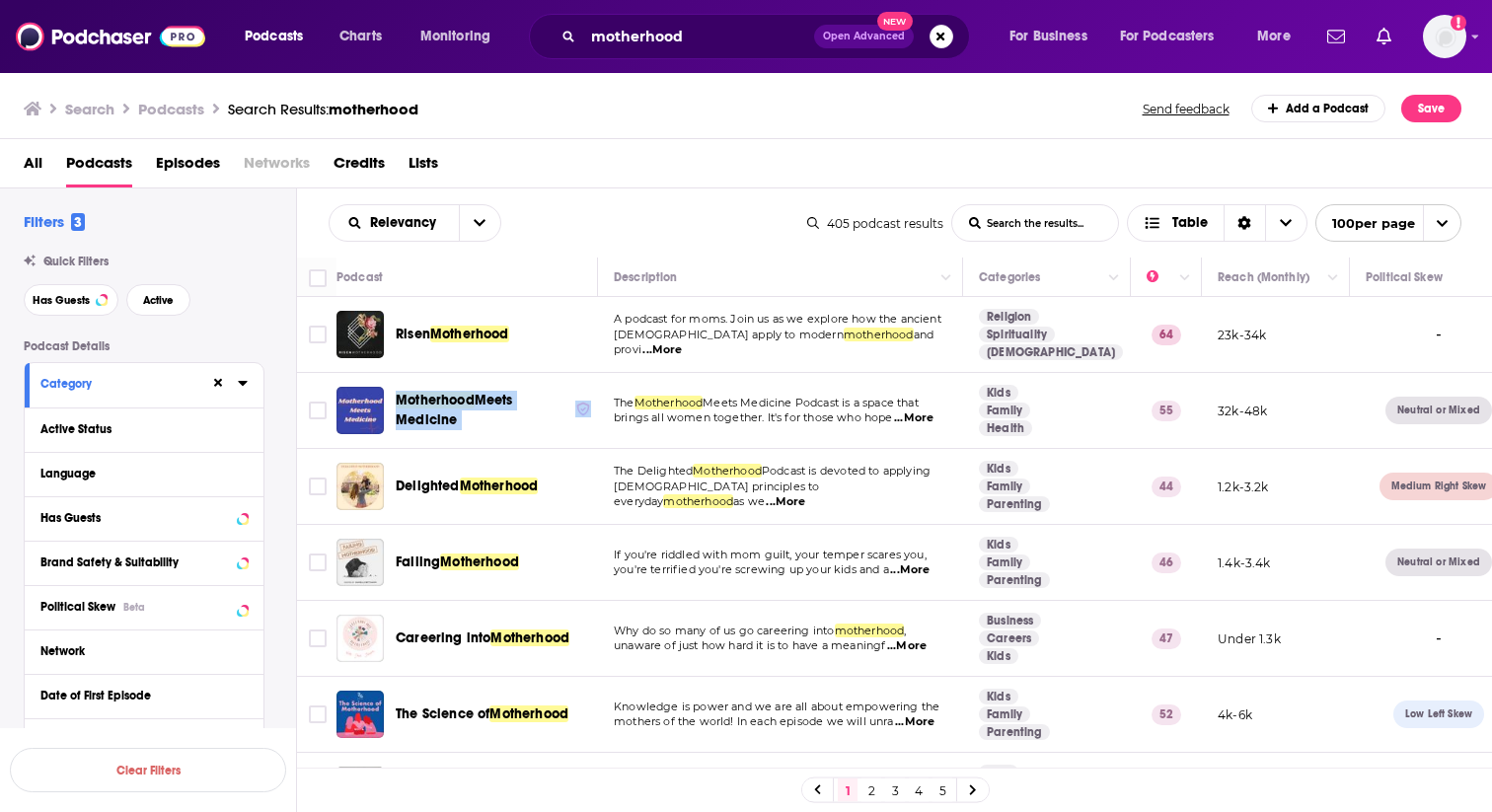
scroll to position [838, 0]
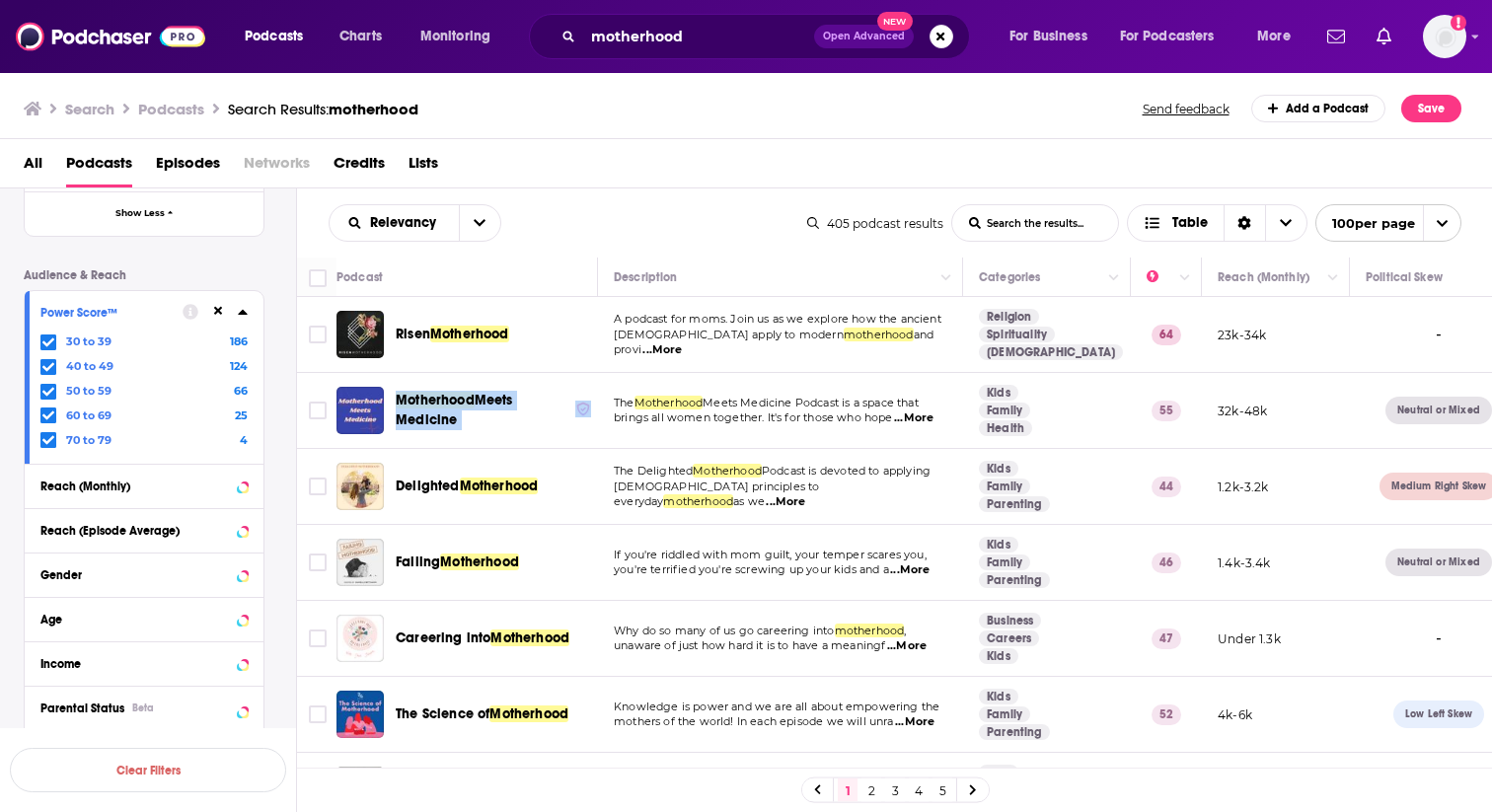
click at [655, 237] on div "Relevancy List Search Input Search the results... Table" at bounding box center [567, 223] width 479 height 38
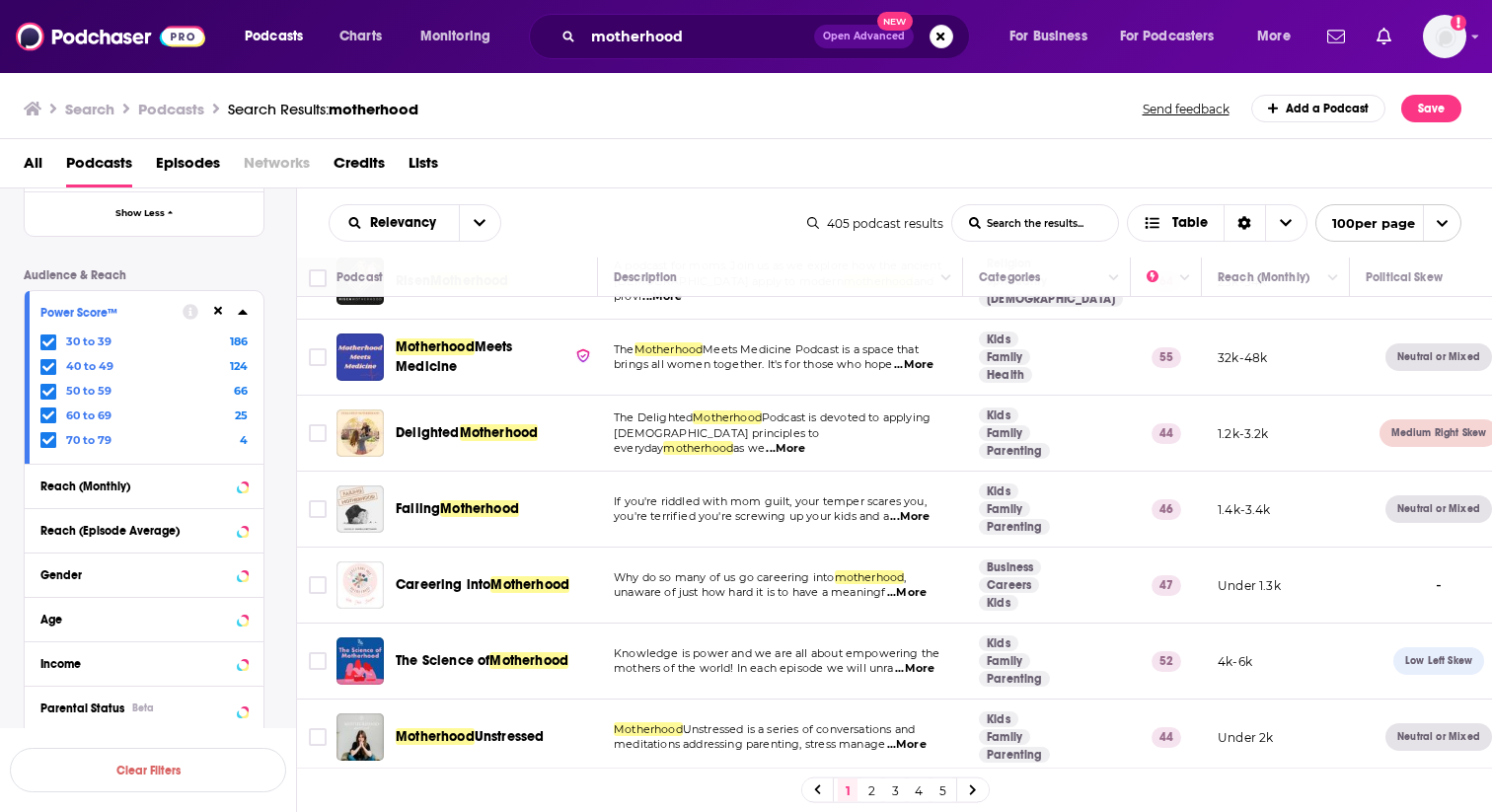
scroll to position [59, 0]
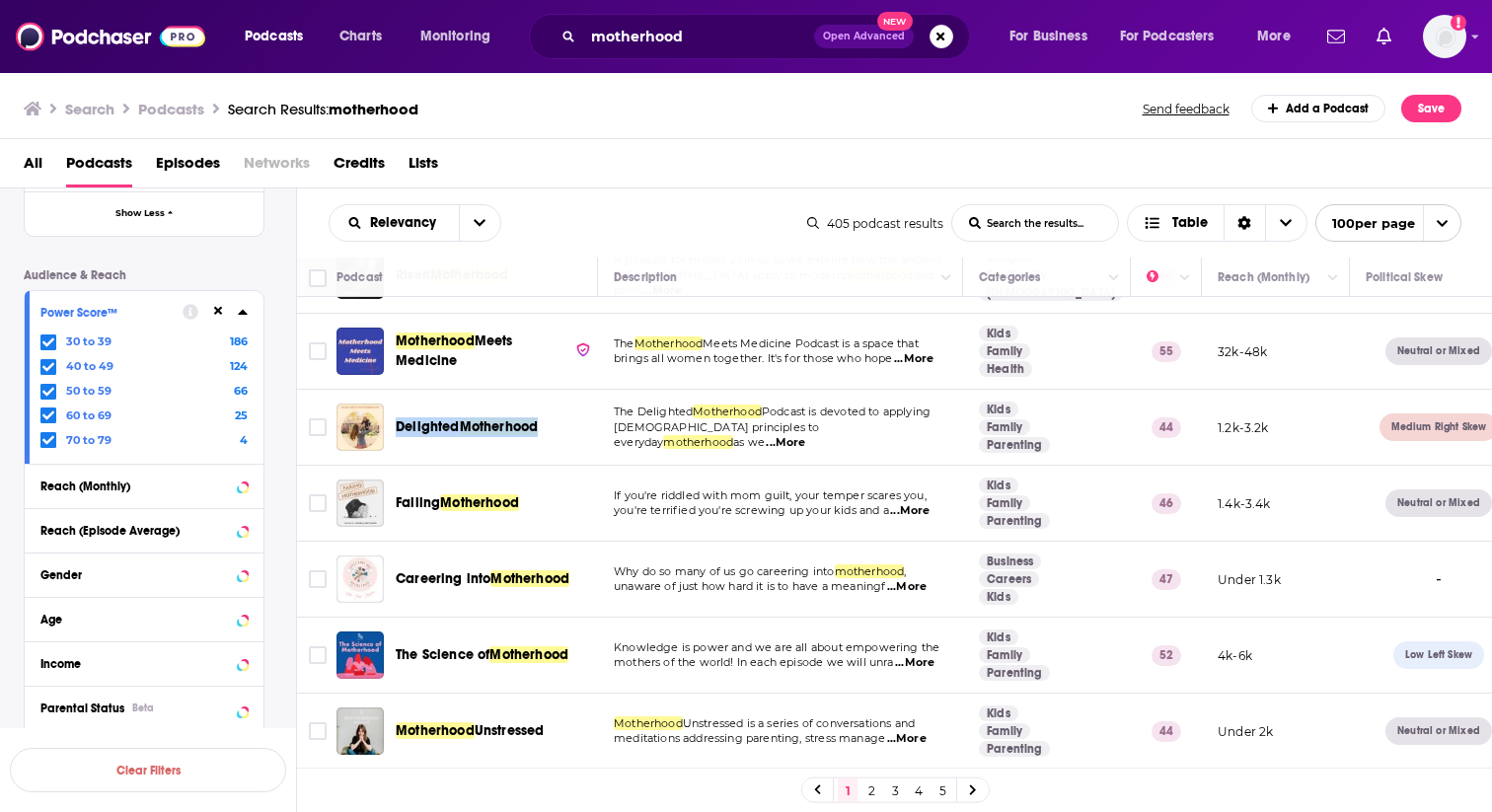
click at [914, 513] on span "...More" at bounding box center [911, 511] width 40 height 16
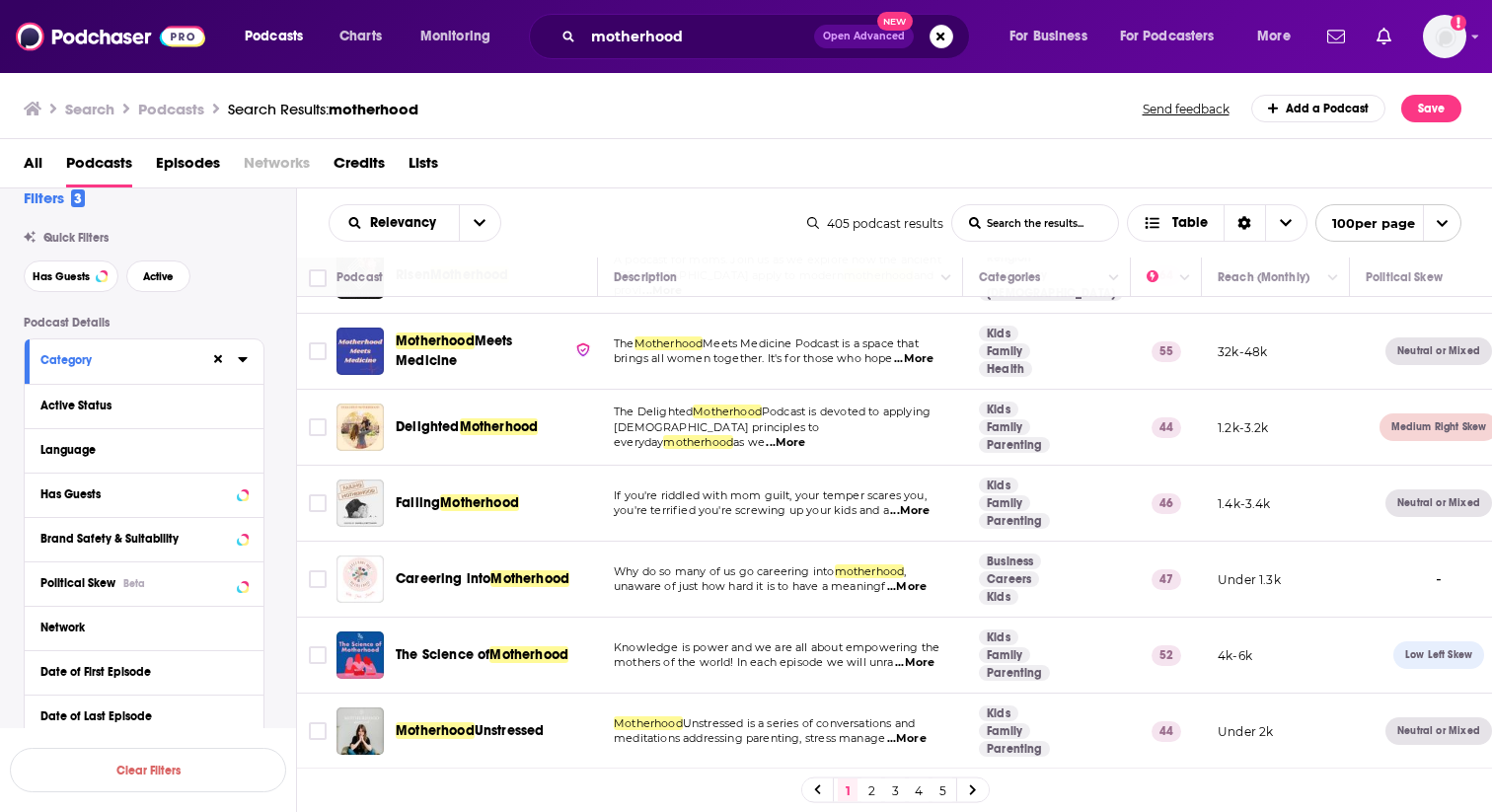
scroll to position [22, 0]
click at [246, 411] on icon at bounding box center [243, 406] width 10 height 16
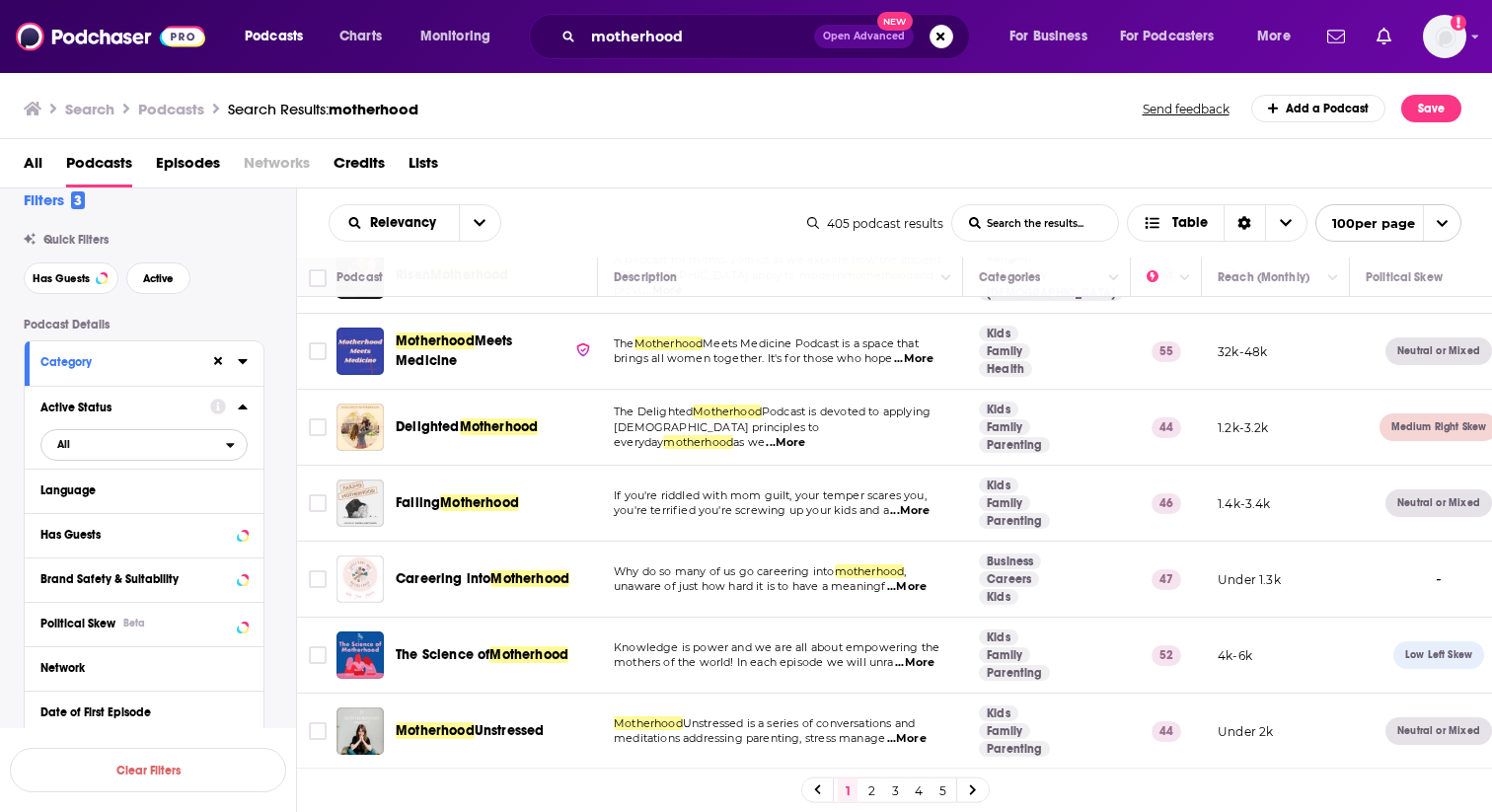
click at [168, 449] on span "All" at bounding box center [134, 444] width 185 height 26
click at [143, 509] on span "Active" at bounding box center [102, 509] width 103 height 11
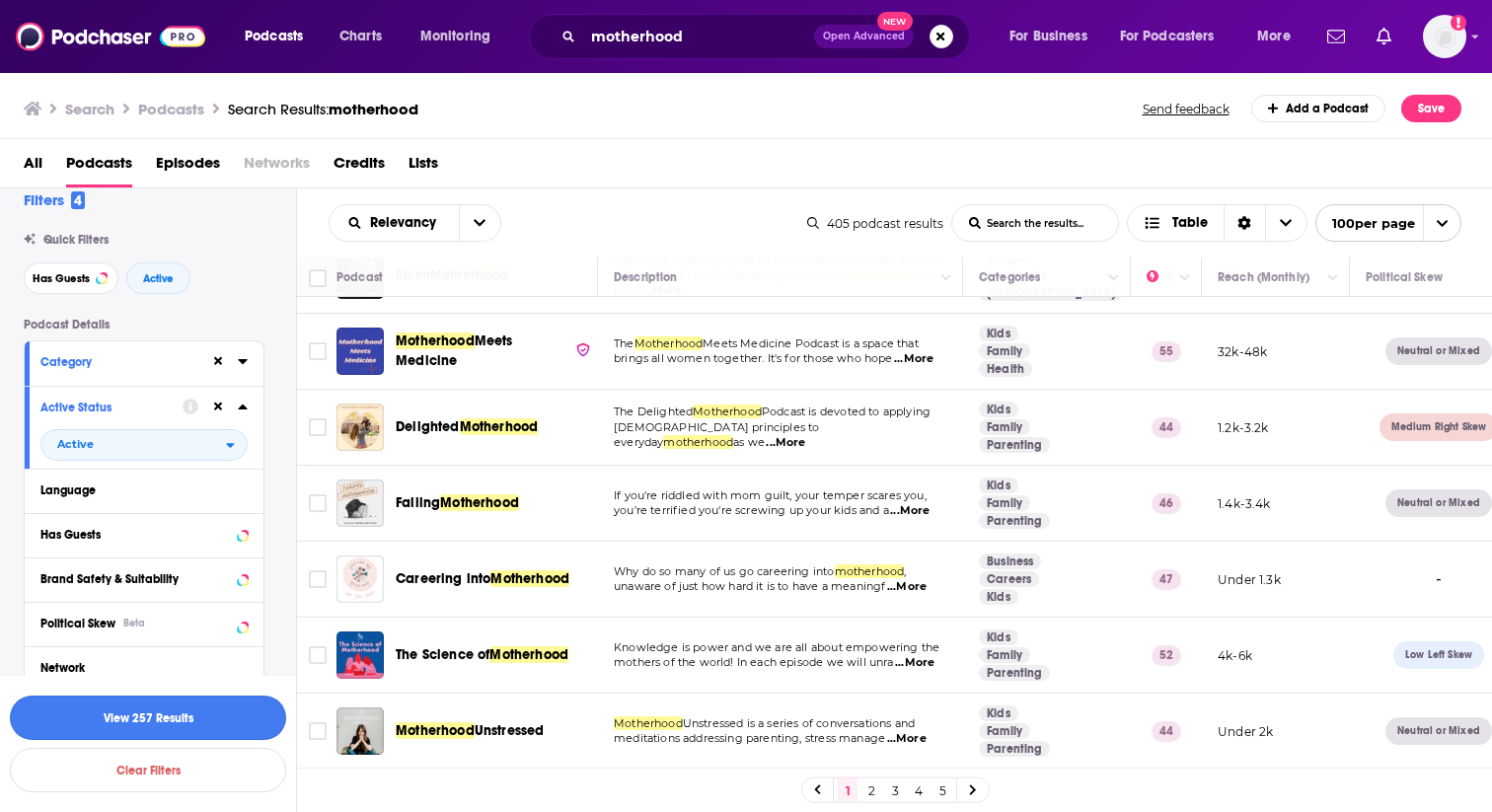
click at [174, 726] on button "View 257 Results" at bounding box center [148, 717] width 277 height 45
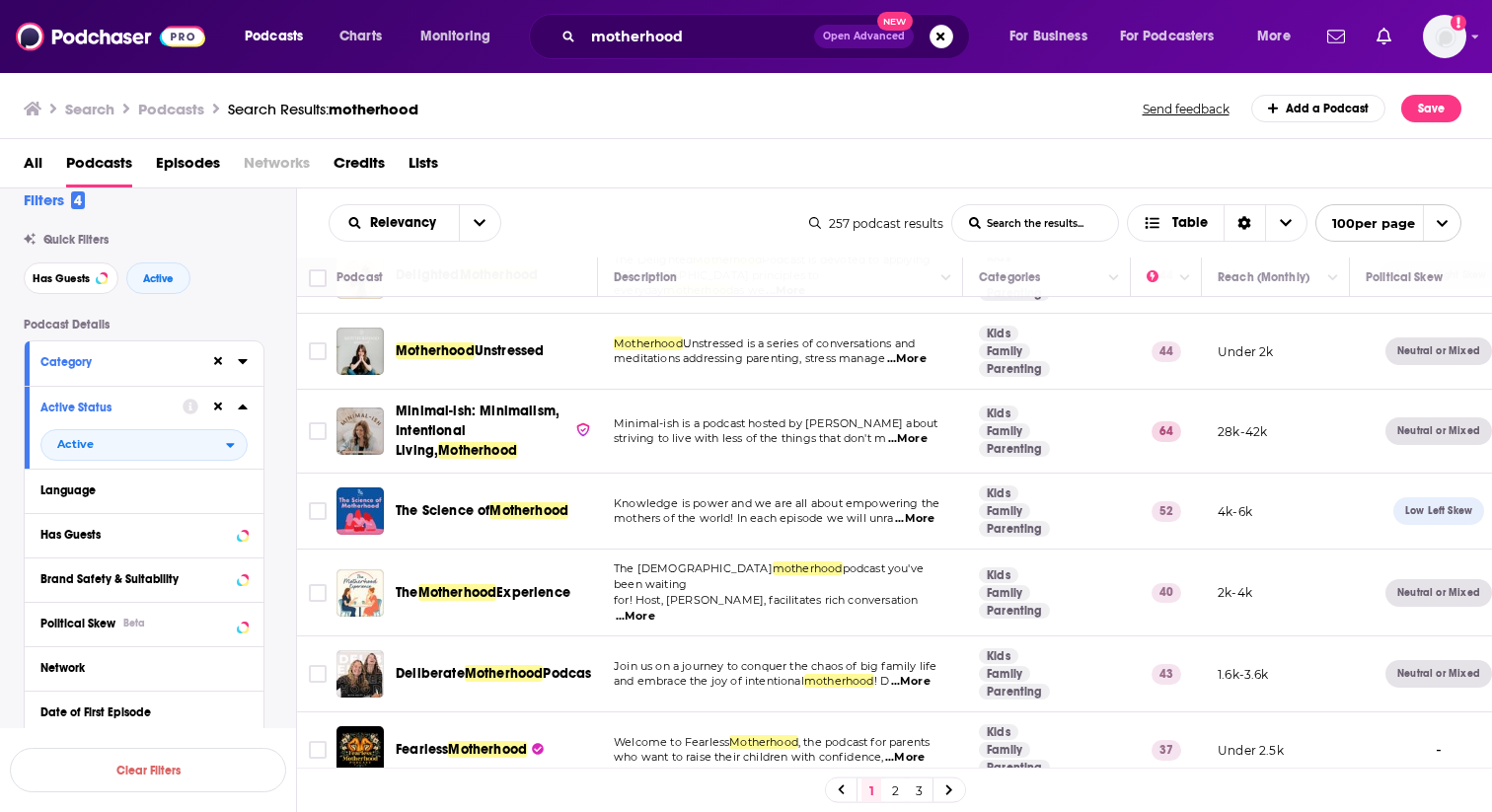
click at [905, 360] on span "...More" at bounding box center [908, 359] width 40 height 16
click at [605, 215] on div "Relevancy List Search Input Search the results... Table" at bounding box center [568, 223] width 481 height 38
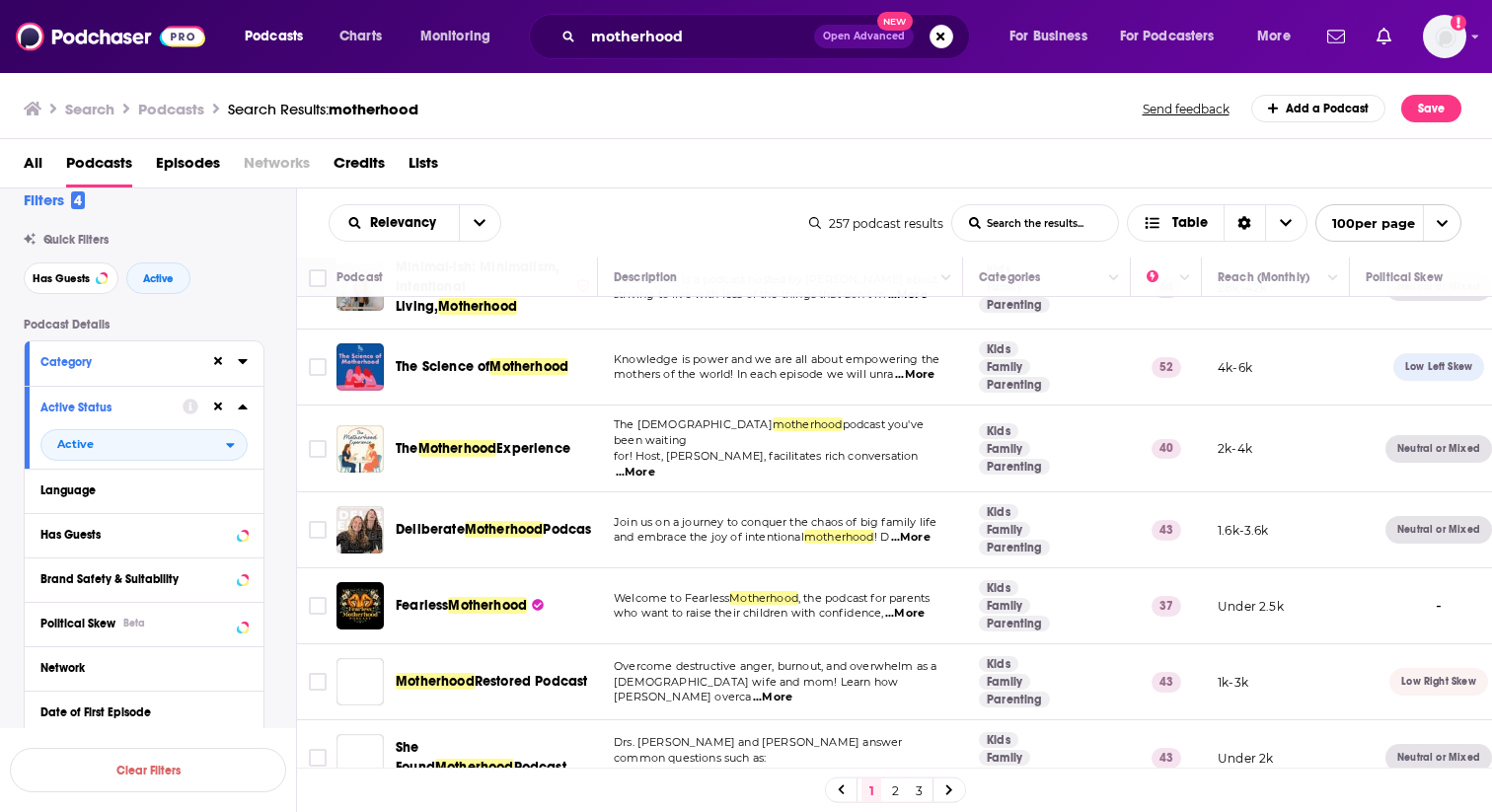
scroll to position [206, 0]
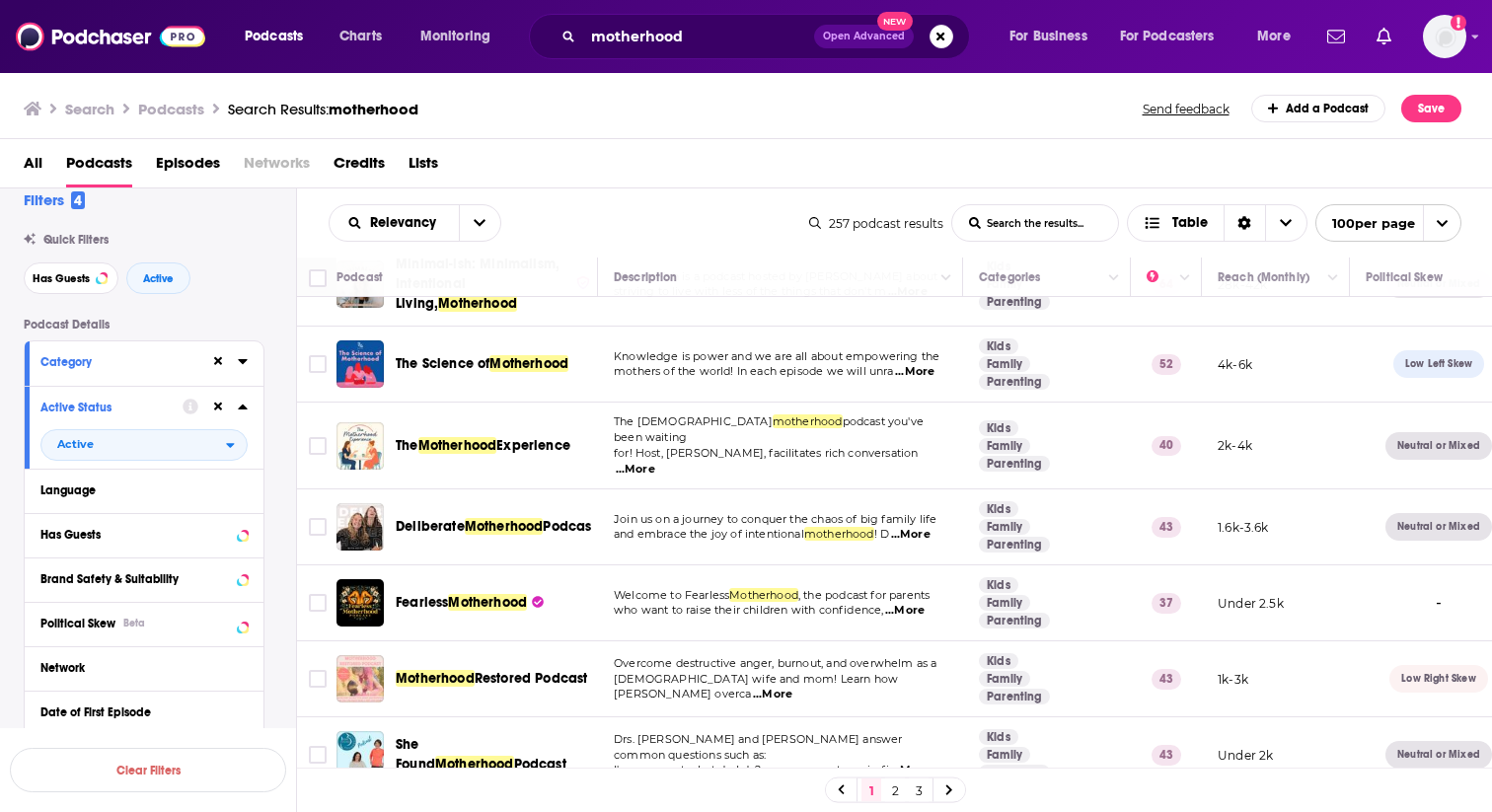
click at [913, 377] on span "...More" at bounding box center [915, 372] width 40 height 16
click at [656, 462] on span "...More" at bounding box center [636, 470] width 40 height 16
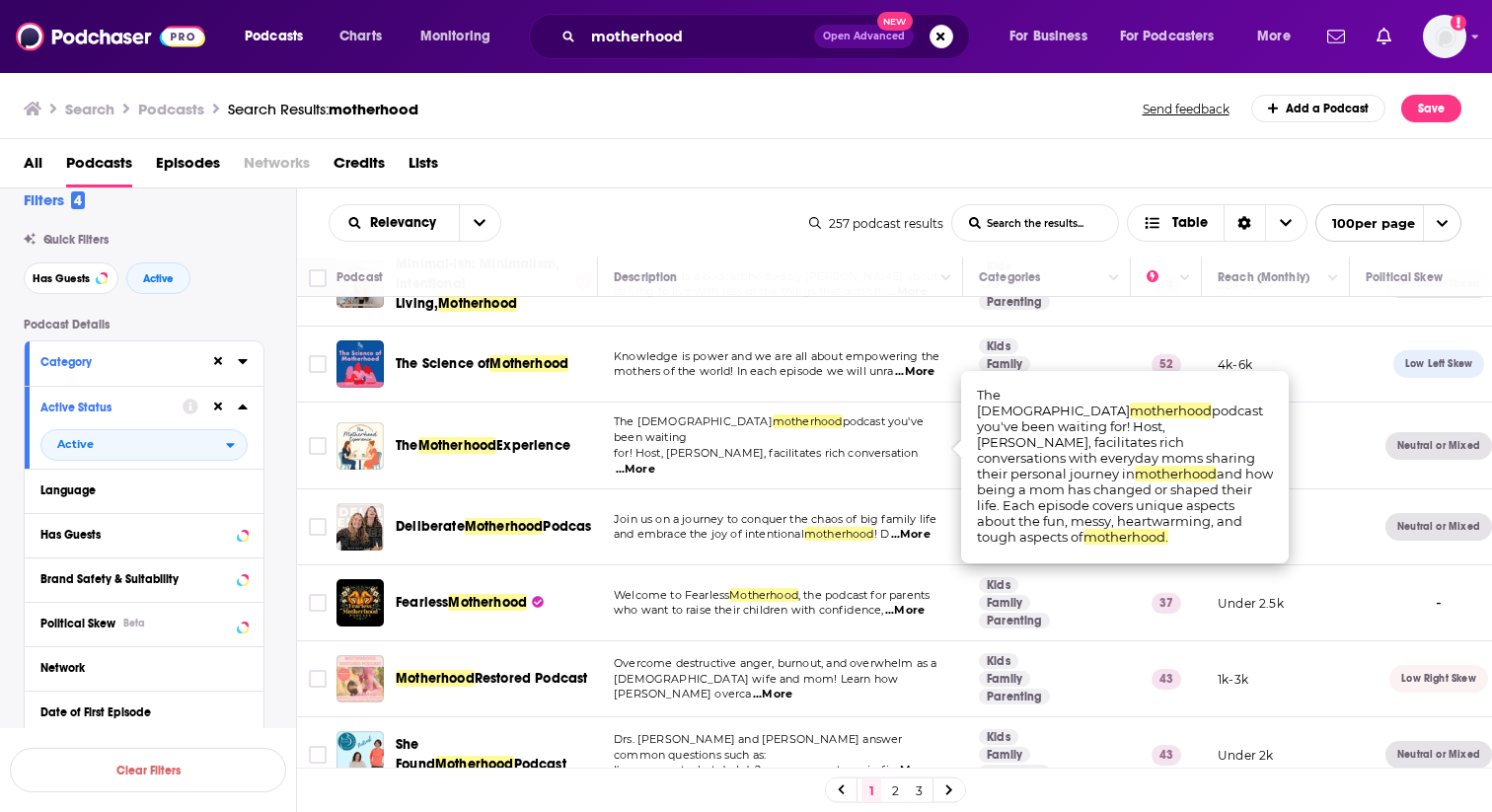
click at [656, 462] on span "...More" at bounding box center [636, 470] width 40 height 16
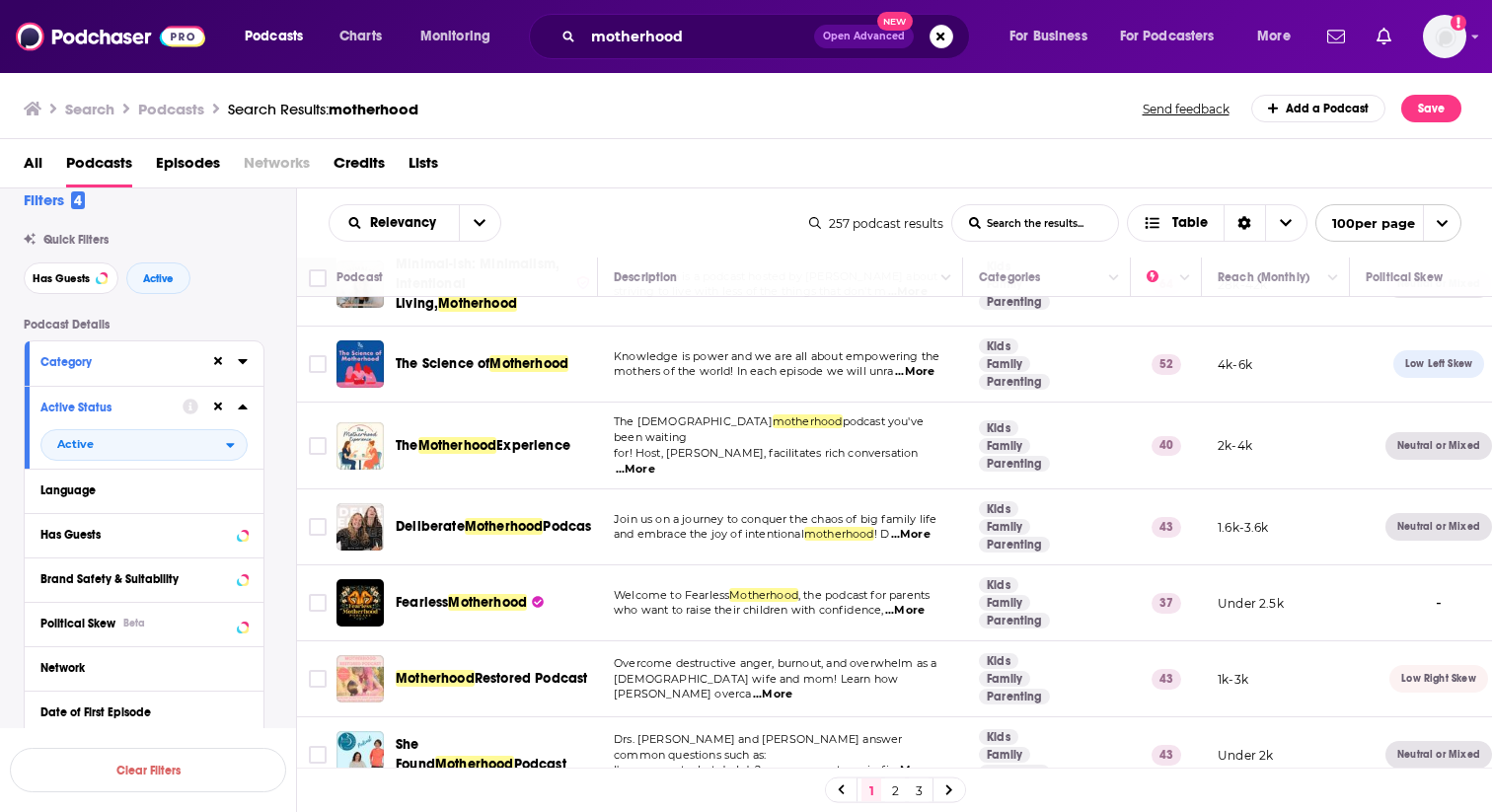
click at [924, 526] on span "...More" at bounding box center [912, 534] width 40 height 16
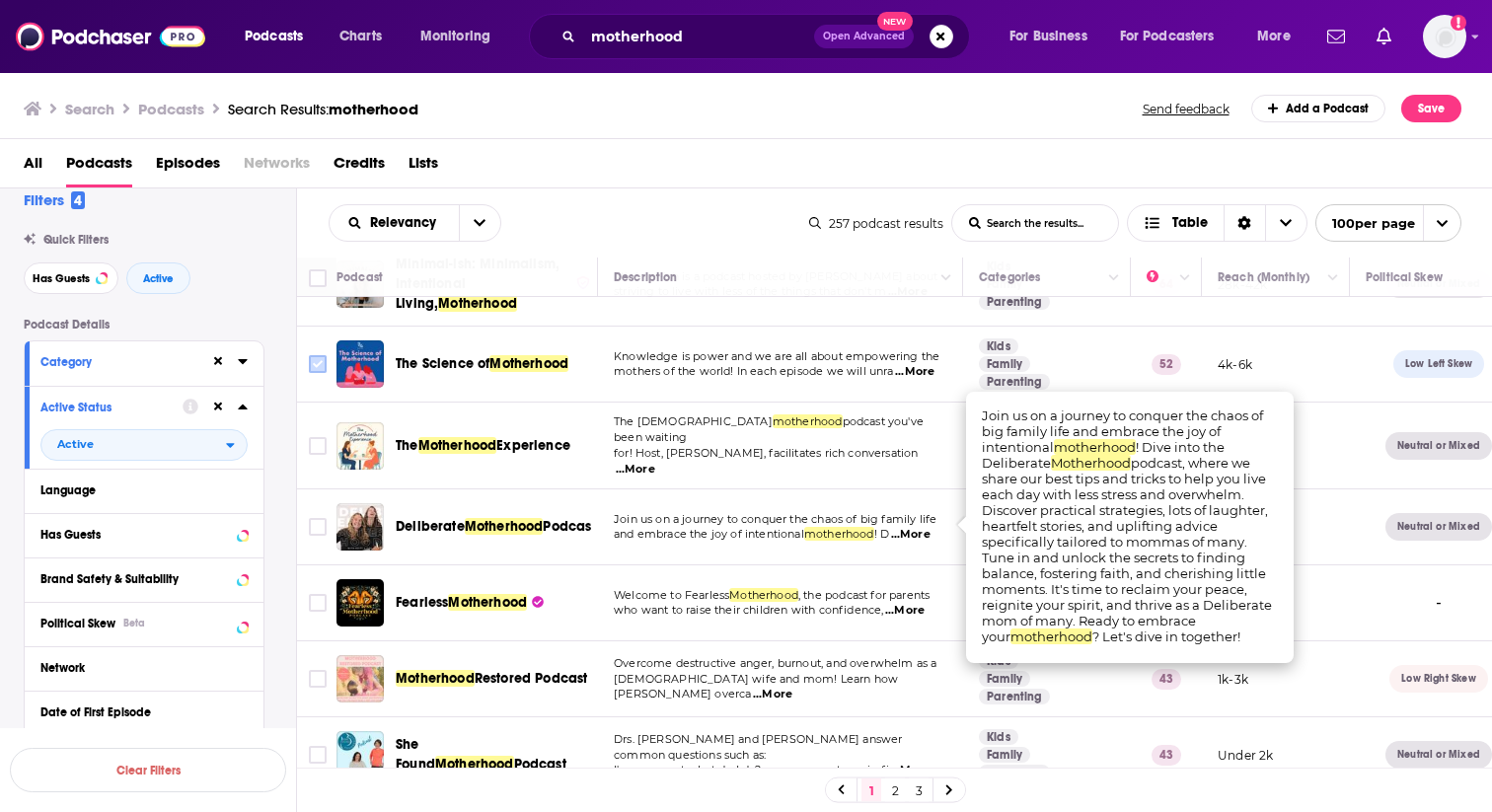
click at [315, 365] on input "Toggle select row" at bounding box center [317, 364] width 18 height 18
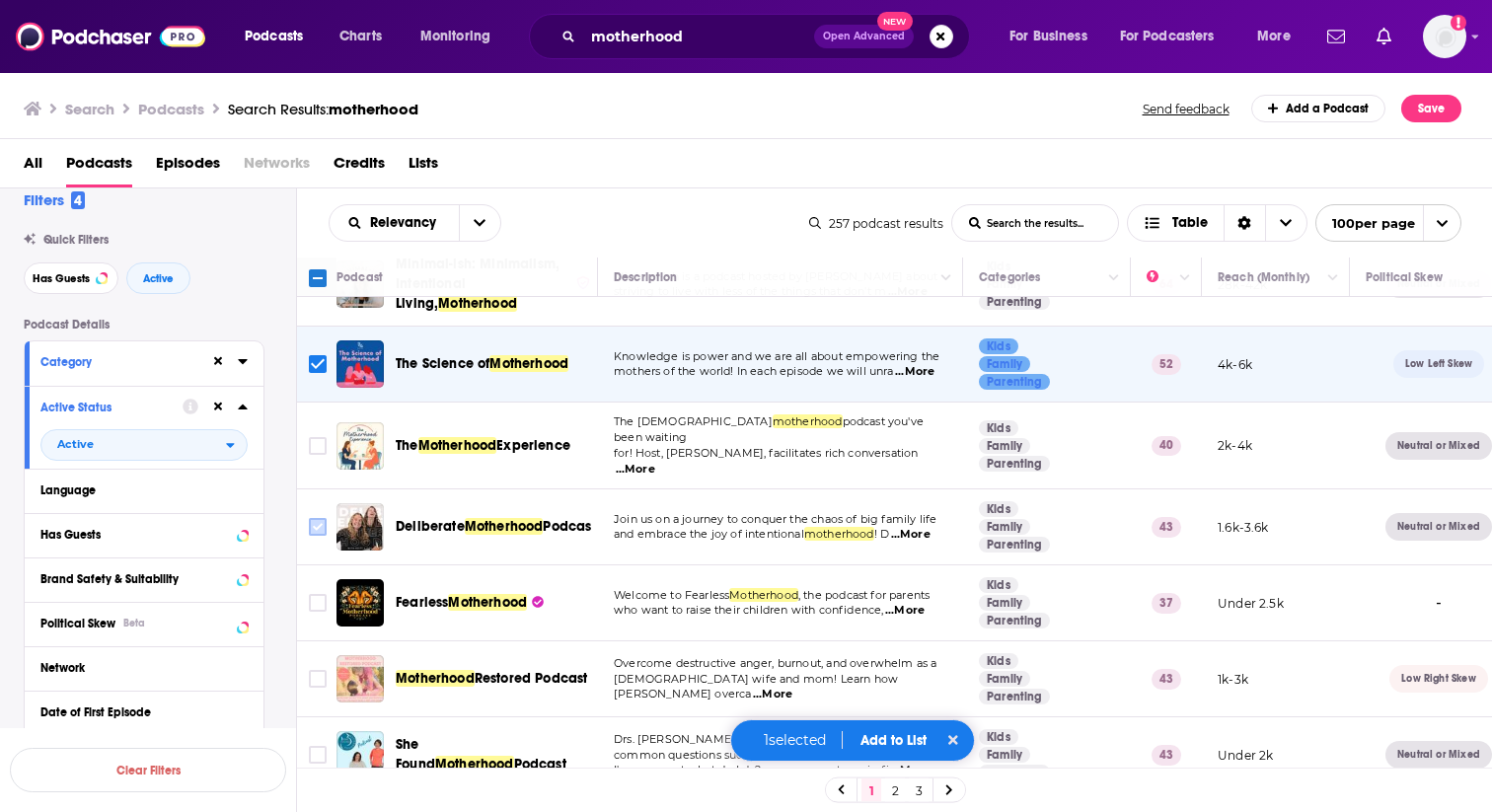
click at [314, 518] on input "Toggle select row" at bounding box center [317, 526] width 18 height 18
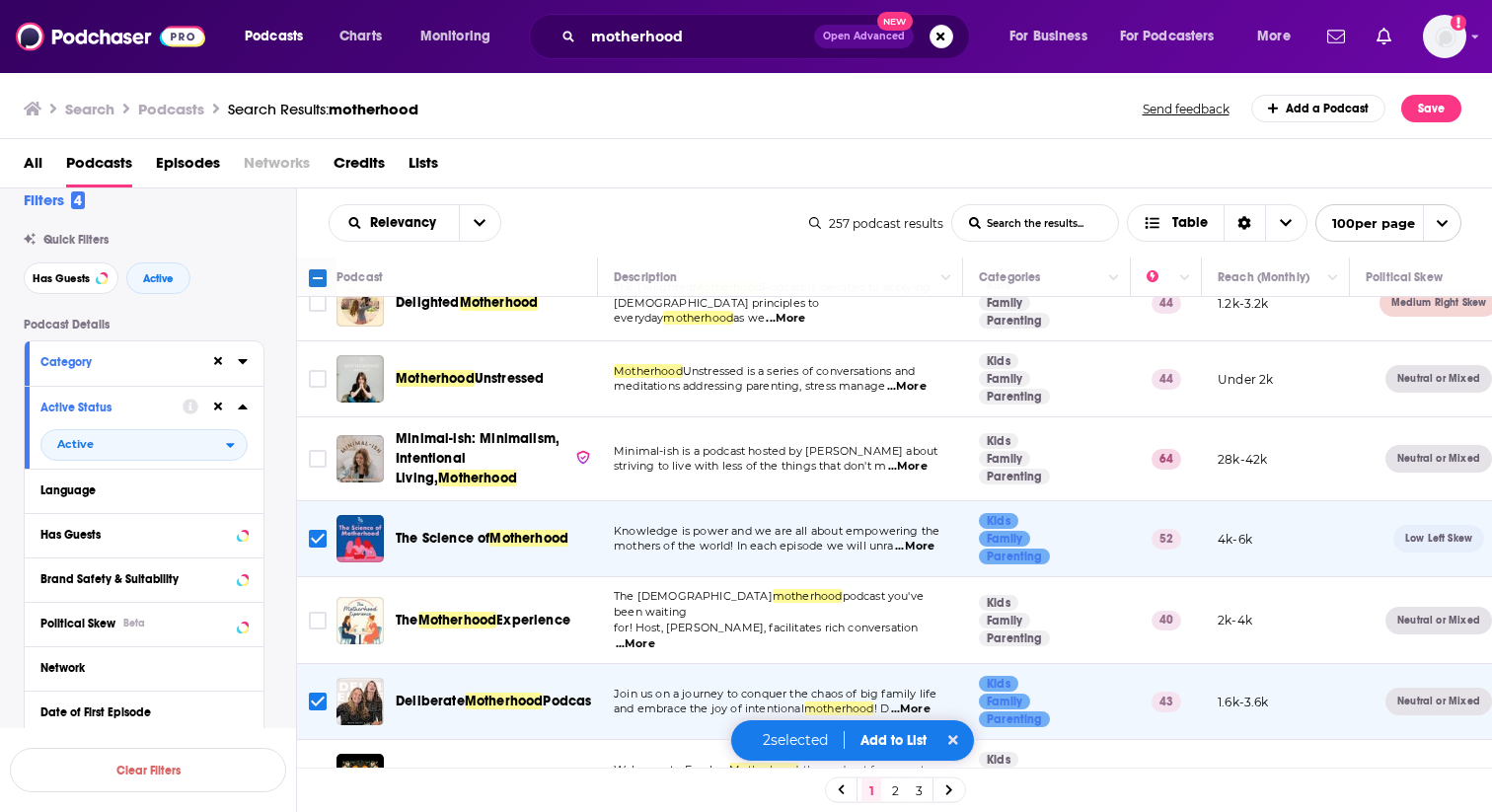
scroll to position [0, 0]
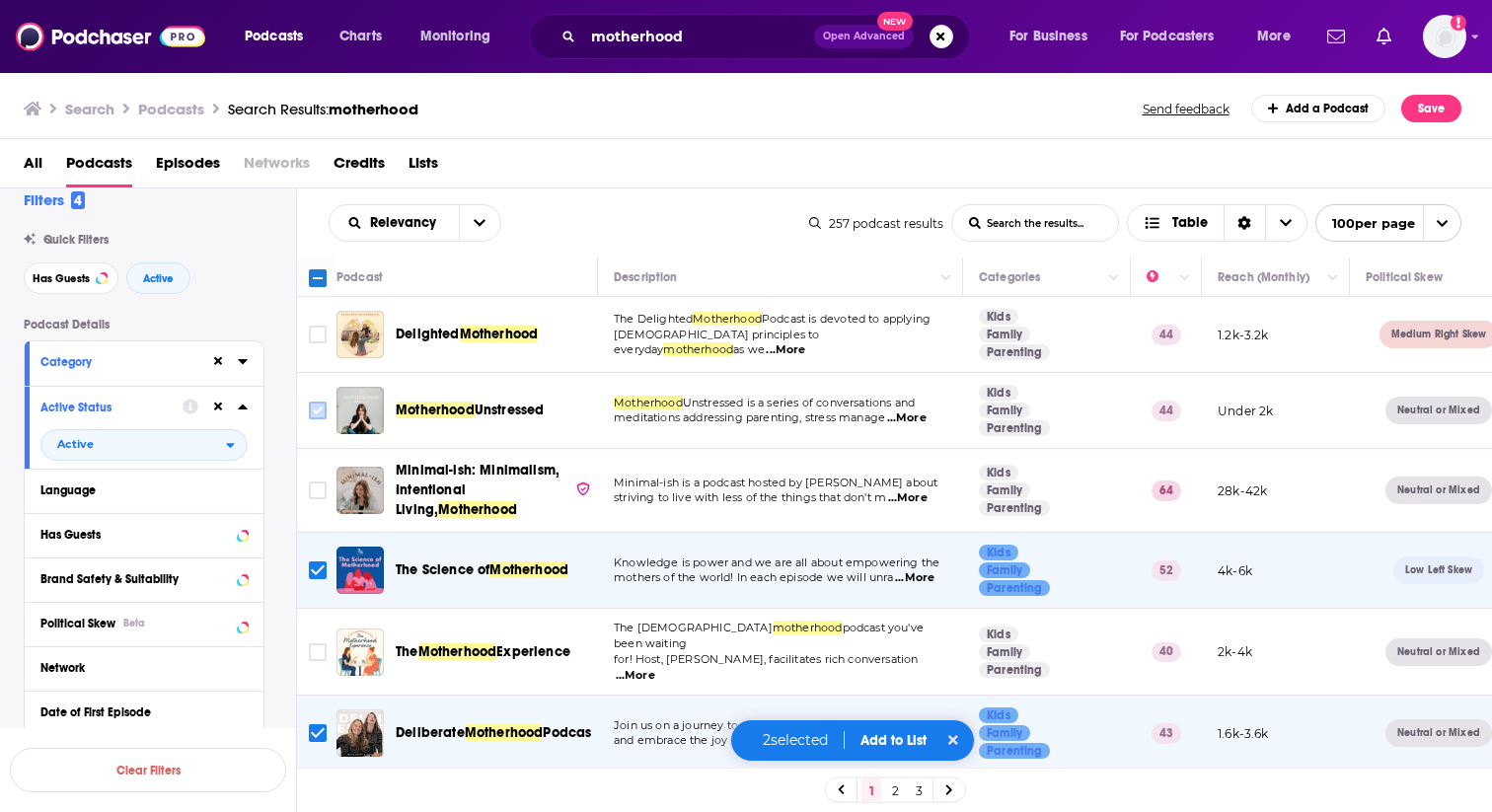
click at [320, 413] on input "Toggle select row" at bounding box center [317, 410] width 18 height 18
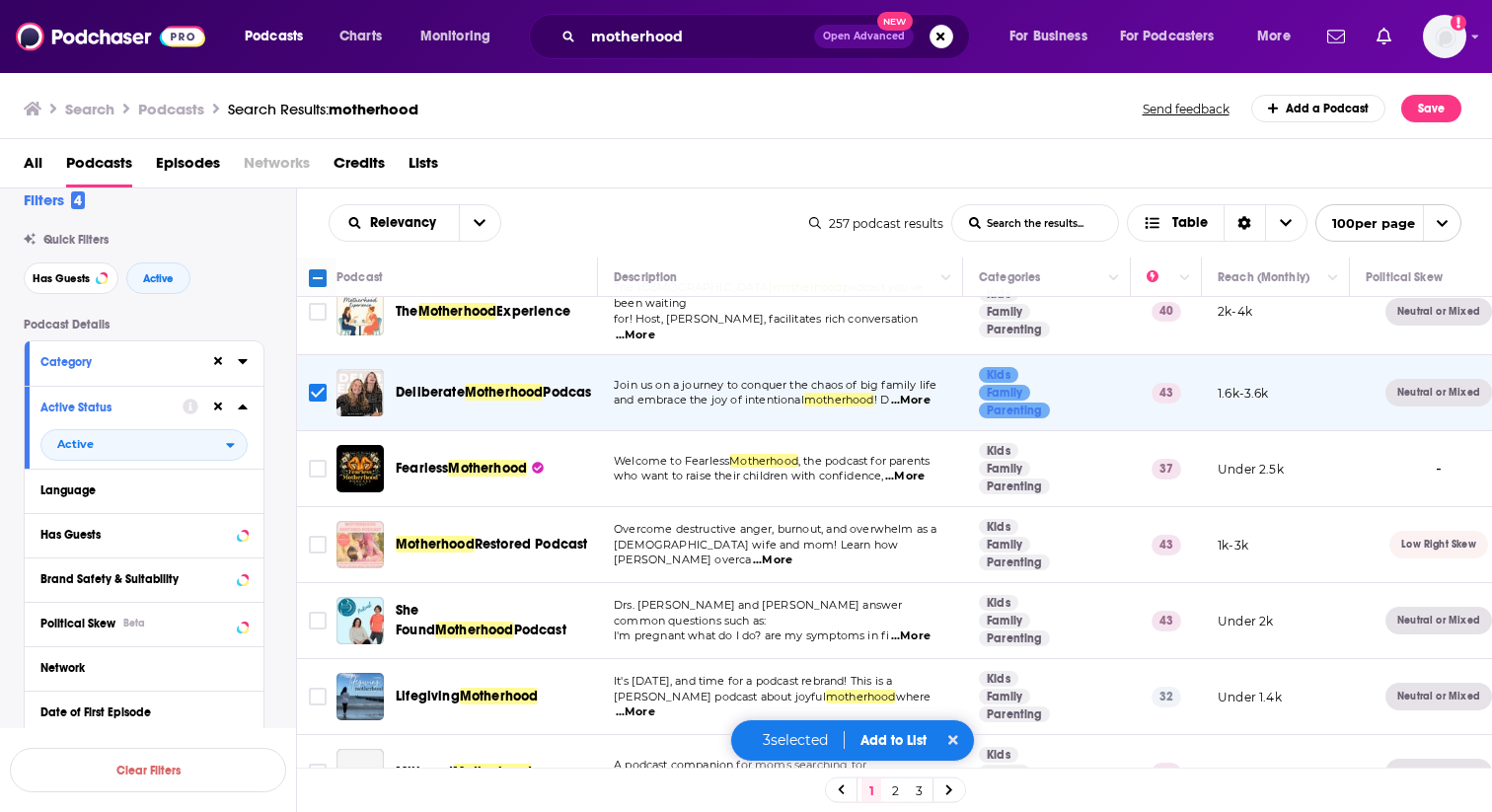
scroll to position [357, 0]
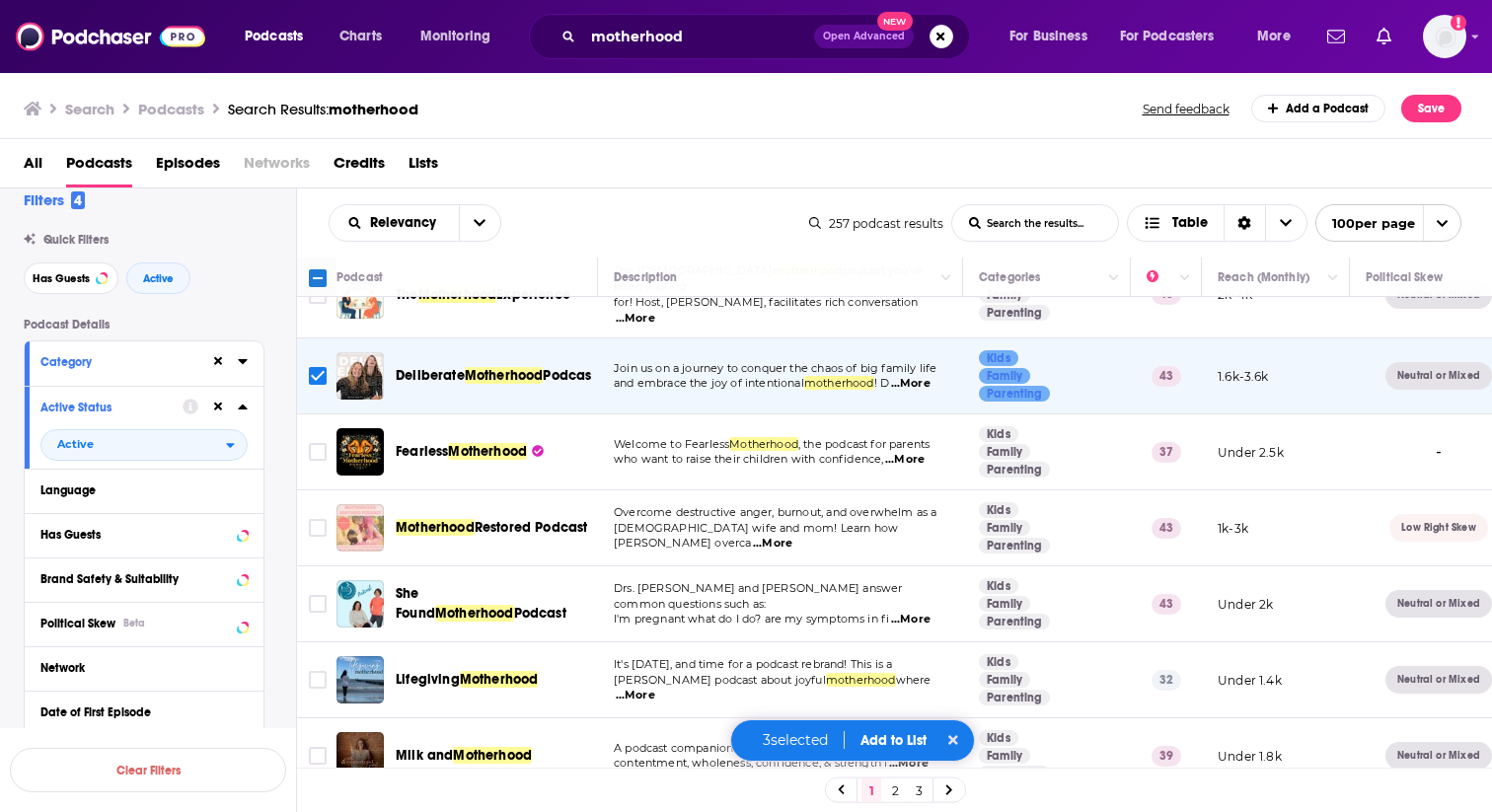
click at [921, 452] on span "...More" at bounding box center [906, 460] width 40 height 16
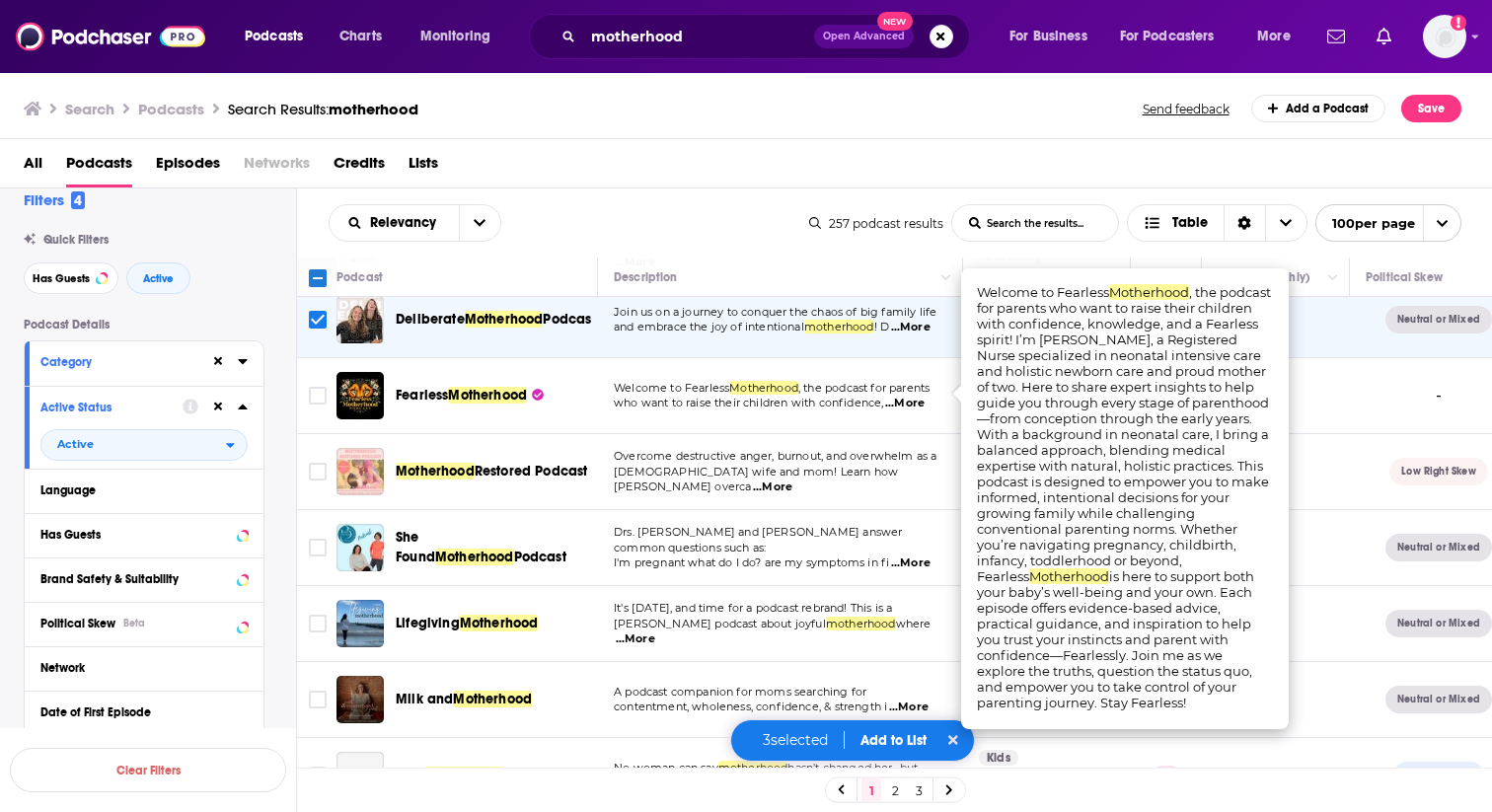
scroll to position [418, 0]
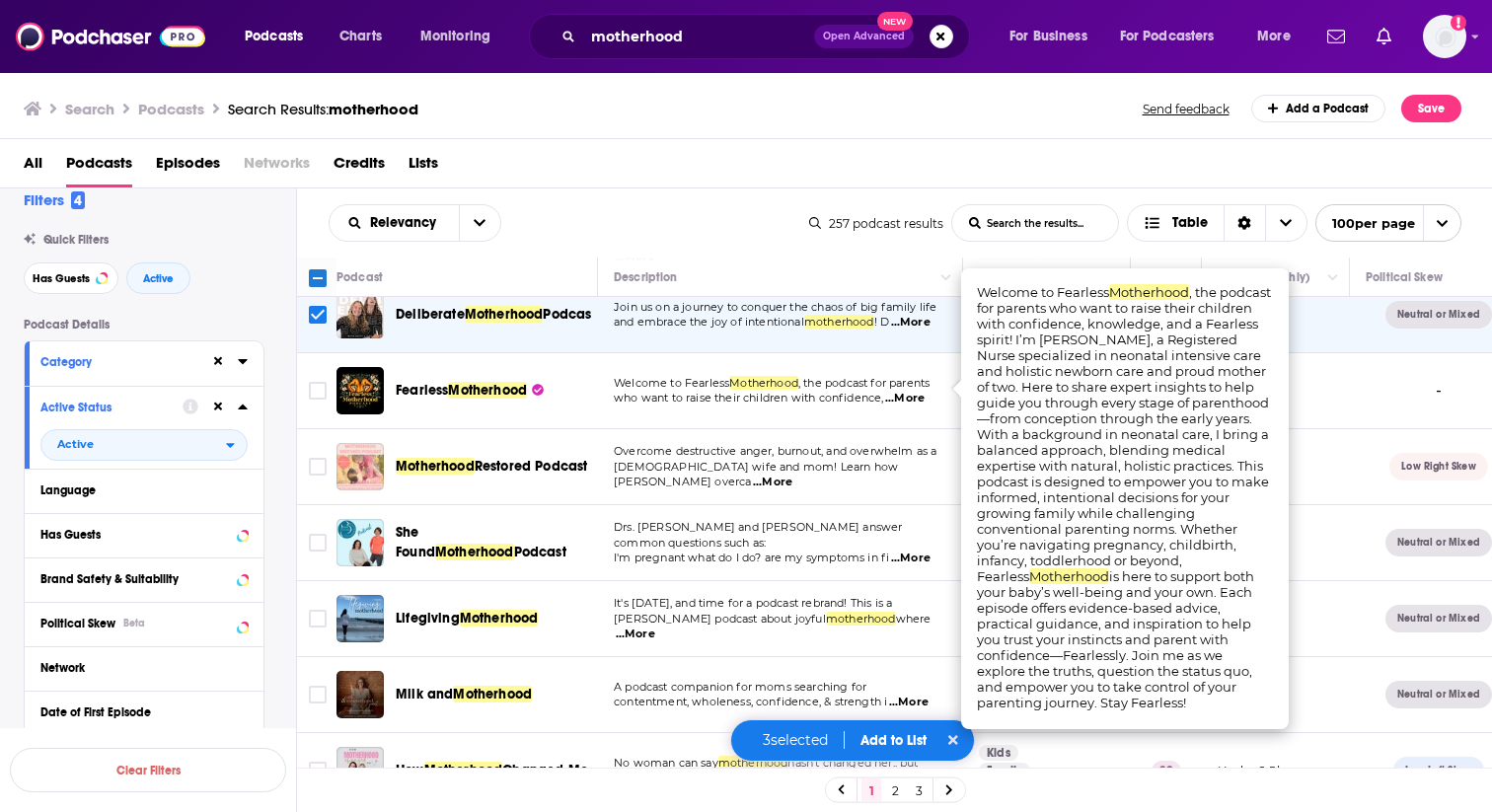
click at [793, 475] on span "...More" at bounding box center [773, 483] width 40 height 16
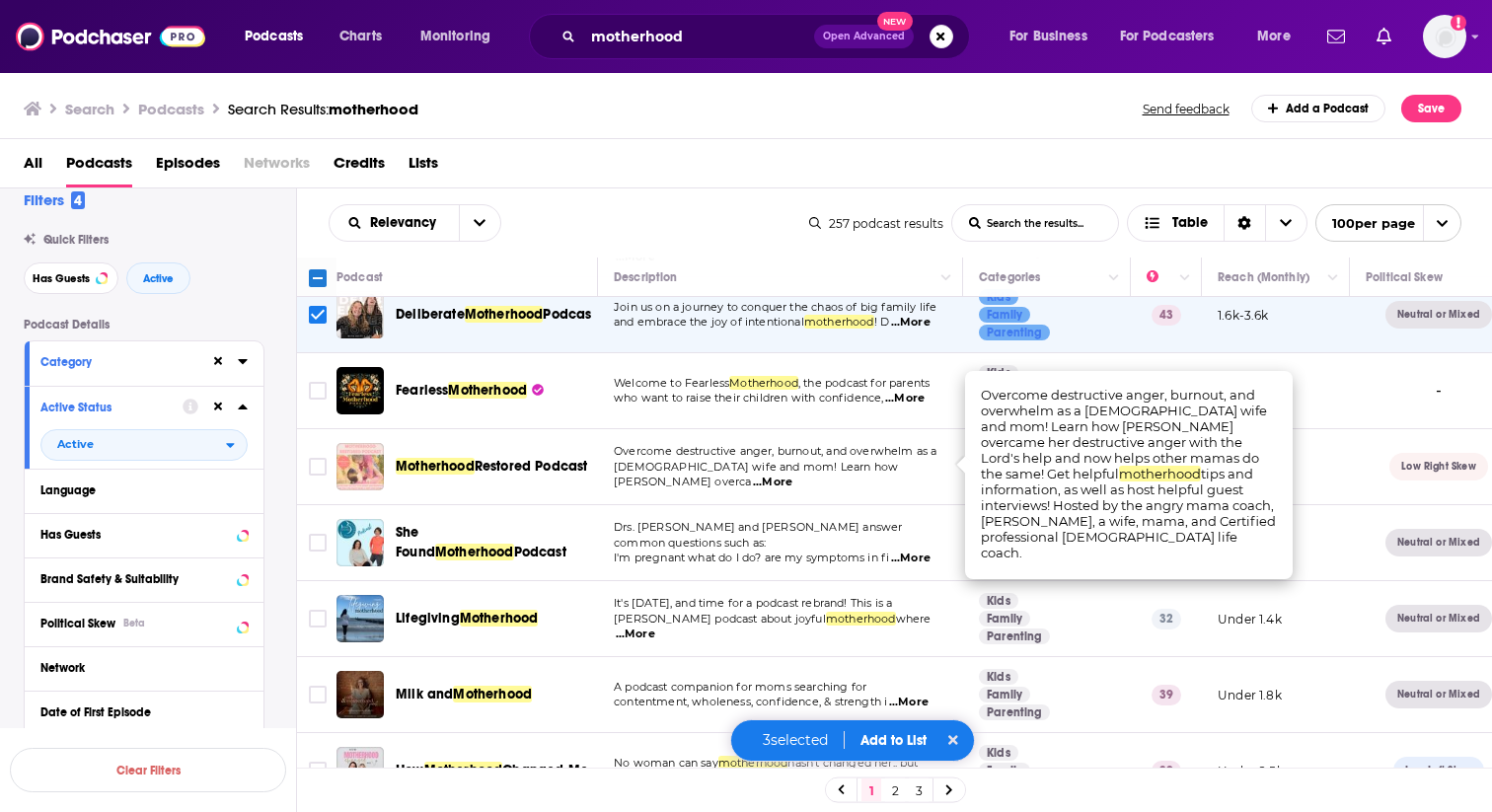
click at [793, 475] on span "...More" at bounding box center [773, 483] width 40 height 16
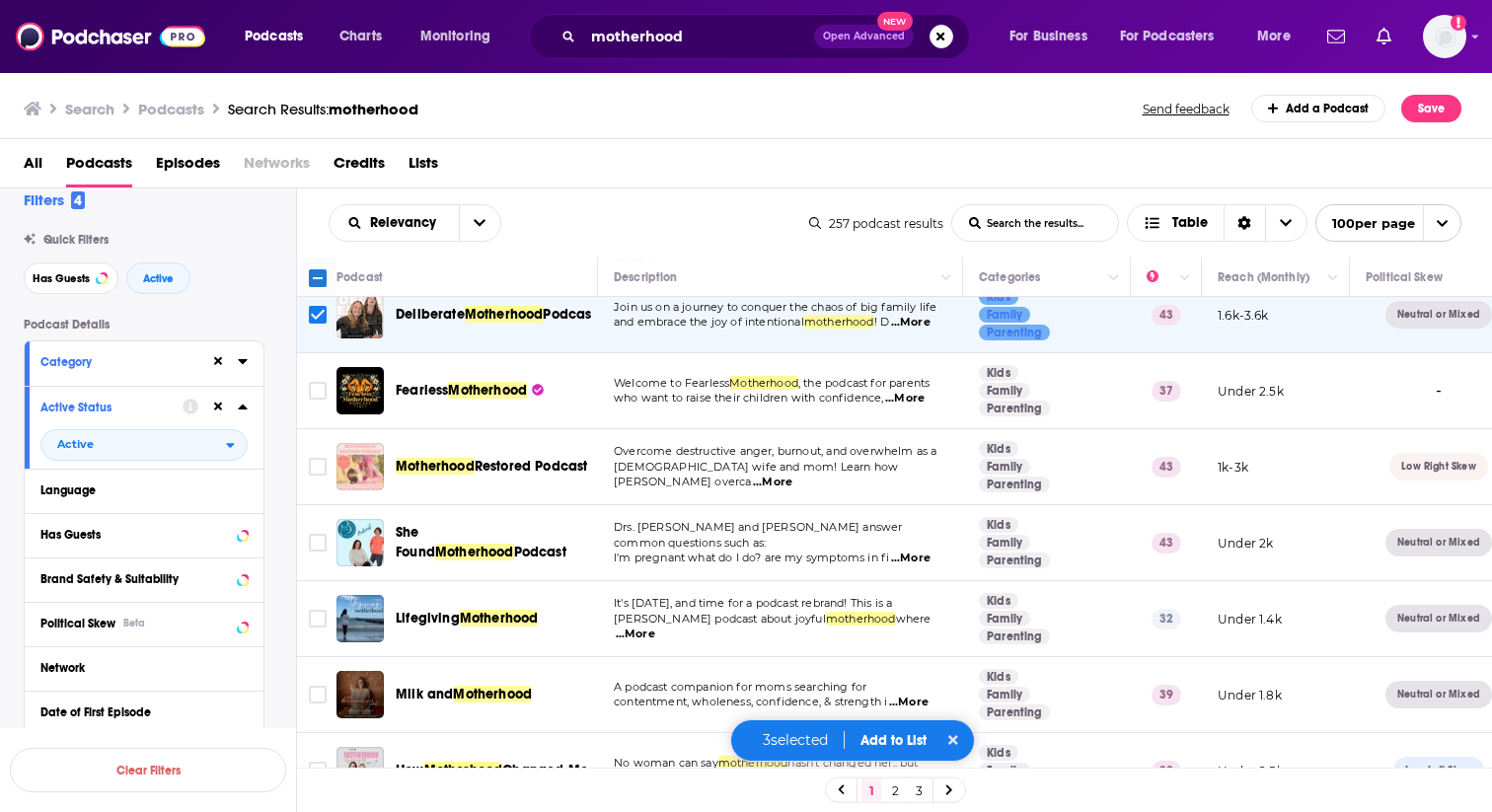
click at [917, 550] on span "...More" at bounding box center [912, 558] width 40 height 16
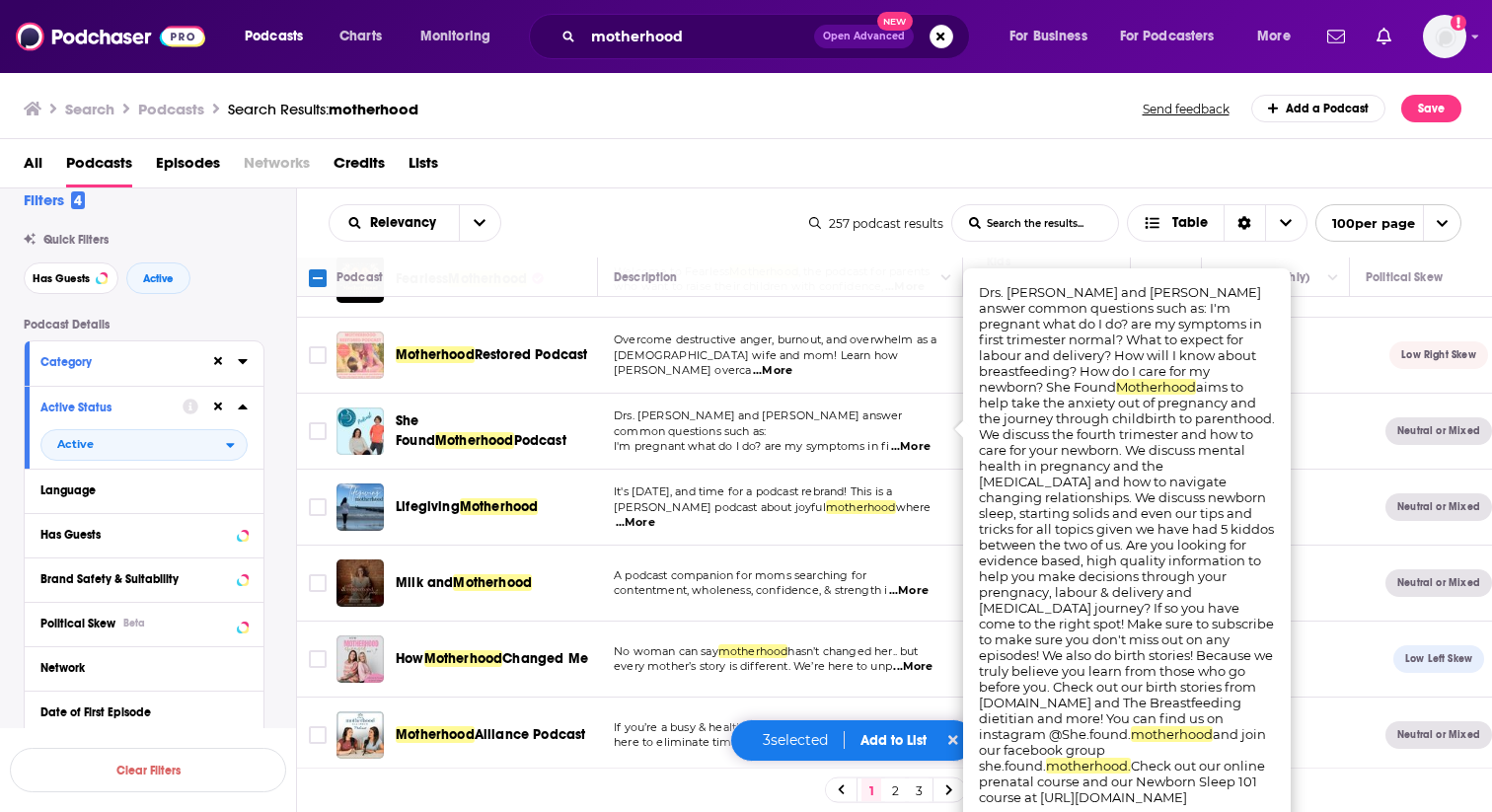
scroll to position [533, 0]
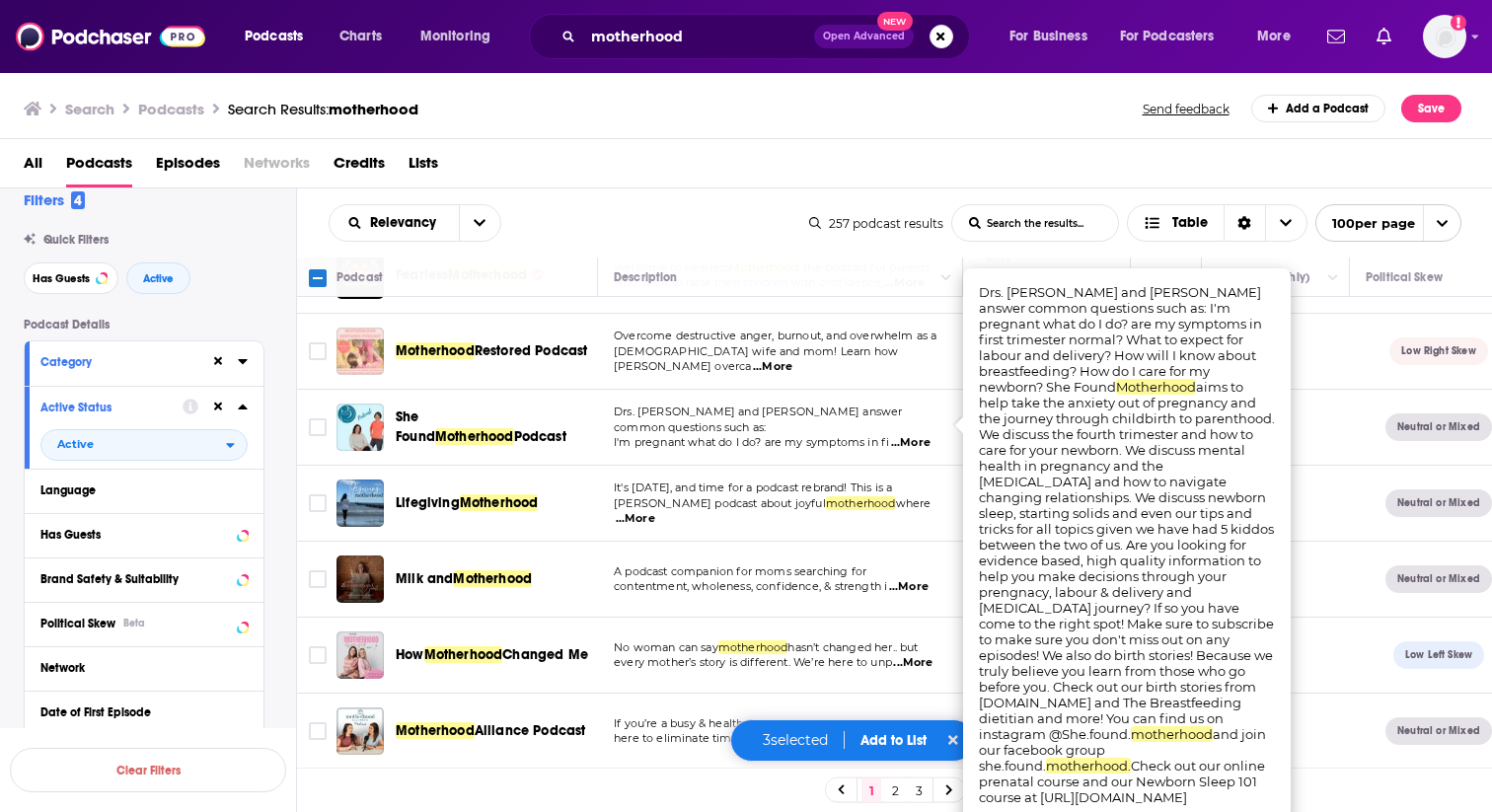
click at [656, 511] on span "...More" at bounding box center [636, 519] width 40 height 16
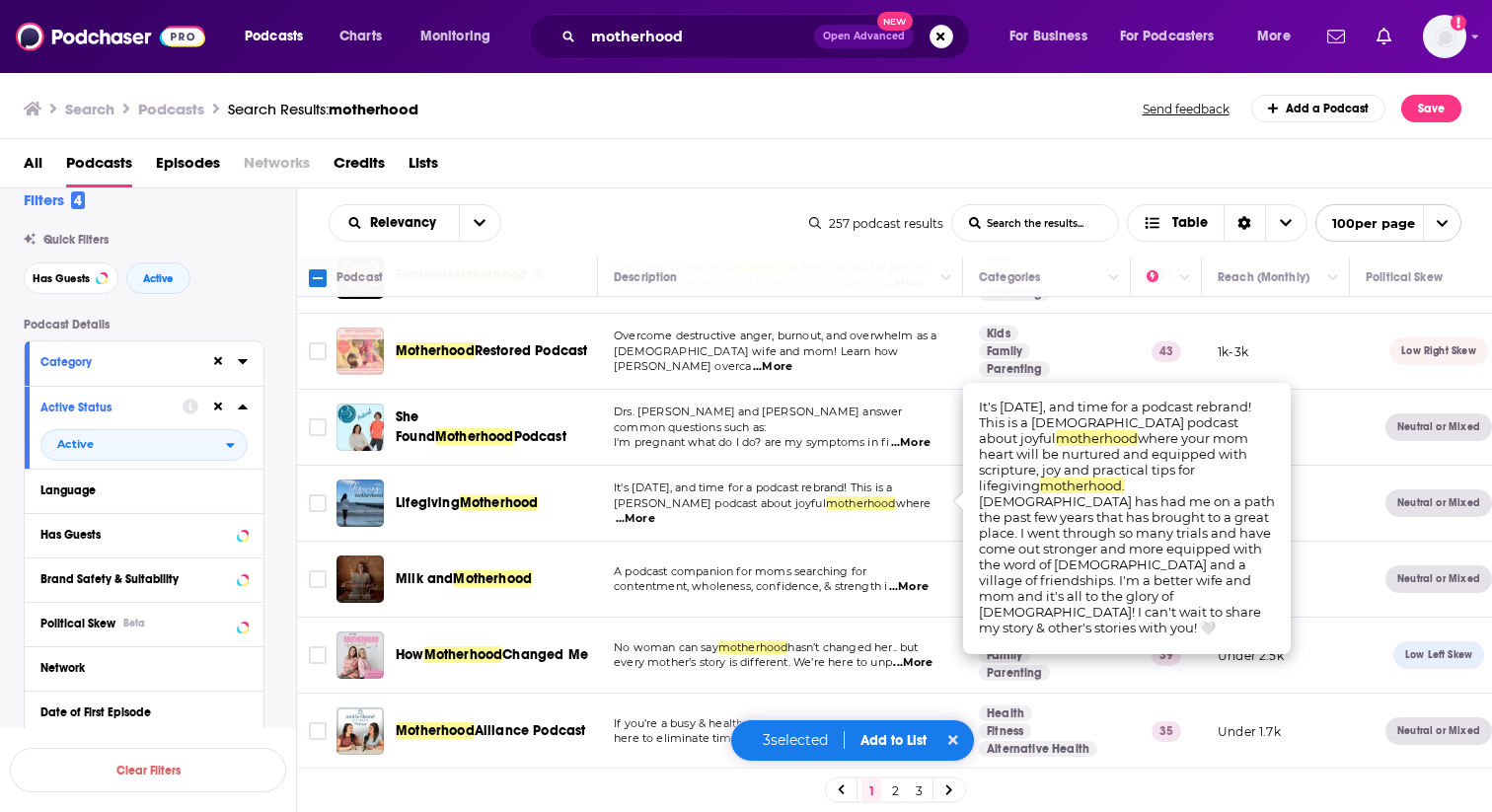
click at [656, 511] on span "...More" at bounding box center [636, 519] width 40 height 16
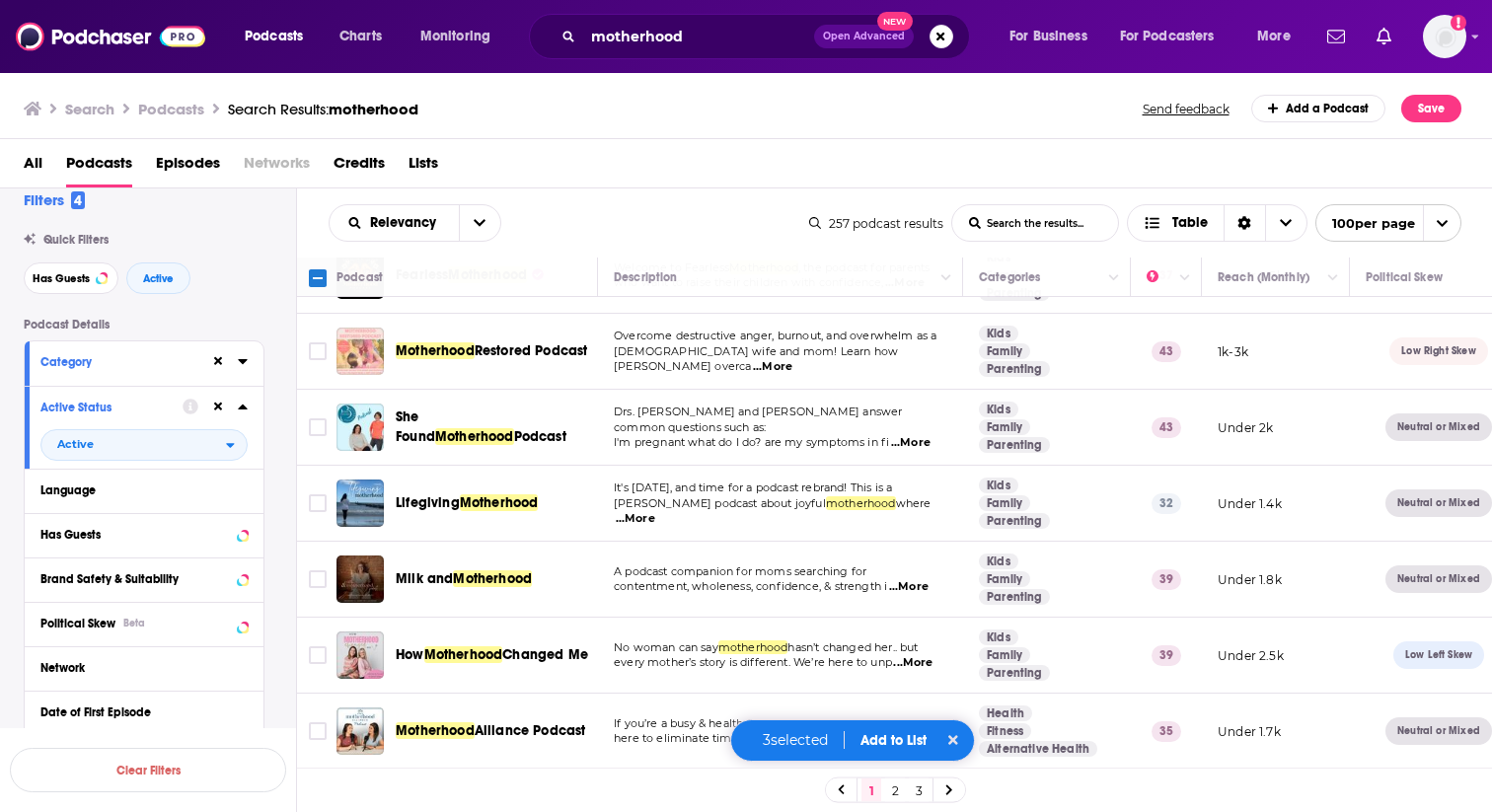
click at [911, 579] on span "...More" at bounding box center [910, 587] width 40 height 16
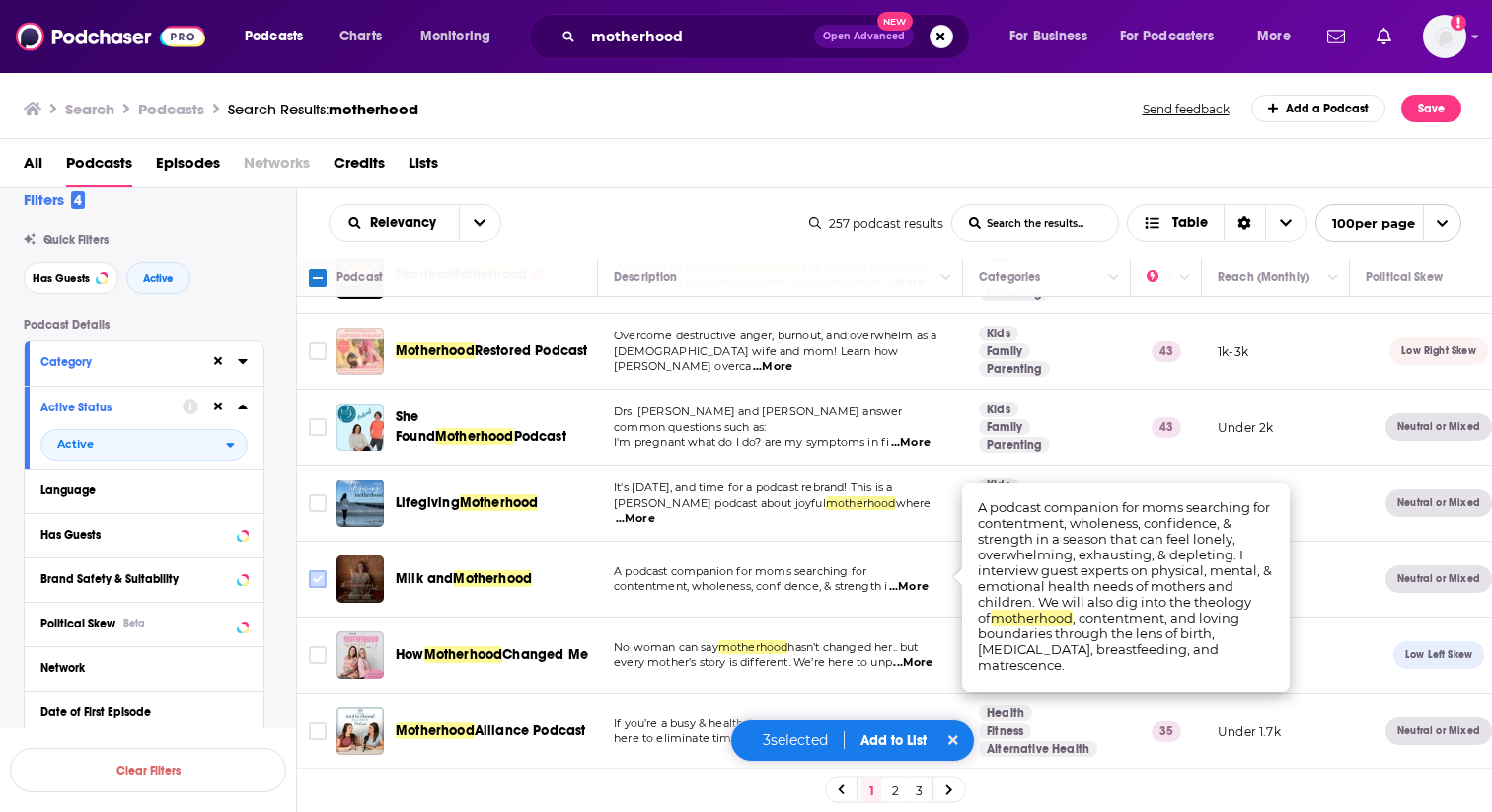
click at [317, 574] on input "Toggle select row" at bounding box center [317, 579] width 18 height 18
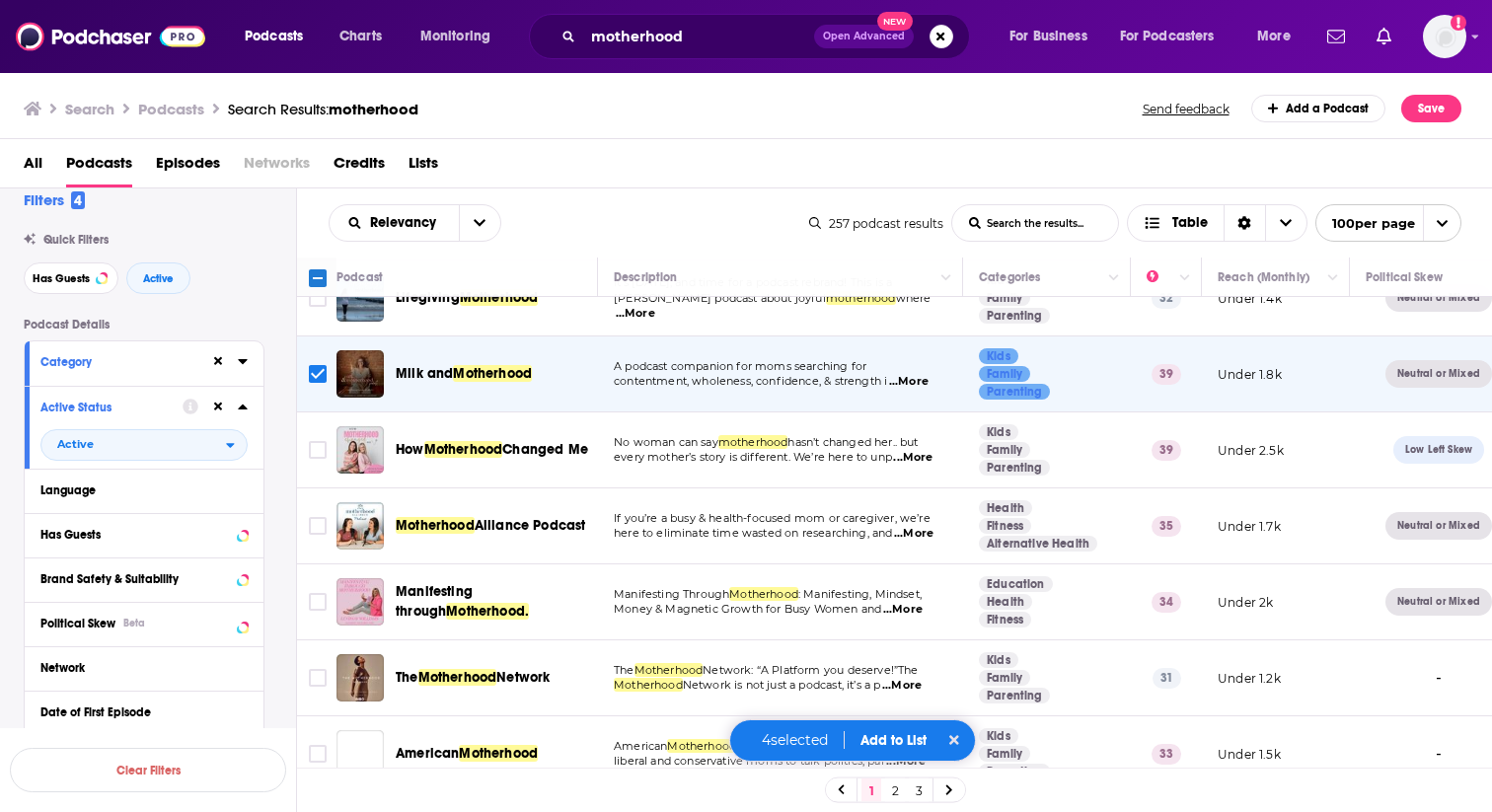
scroll to position [742, 0]
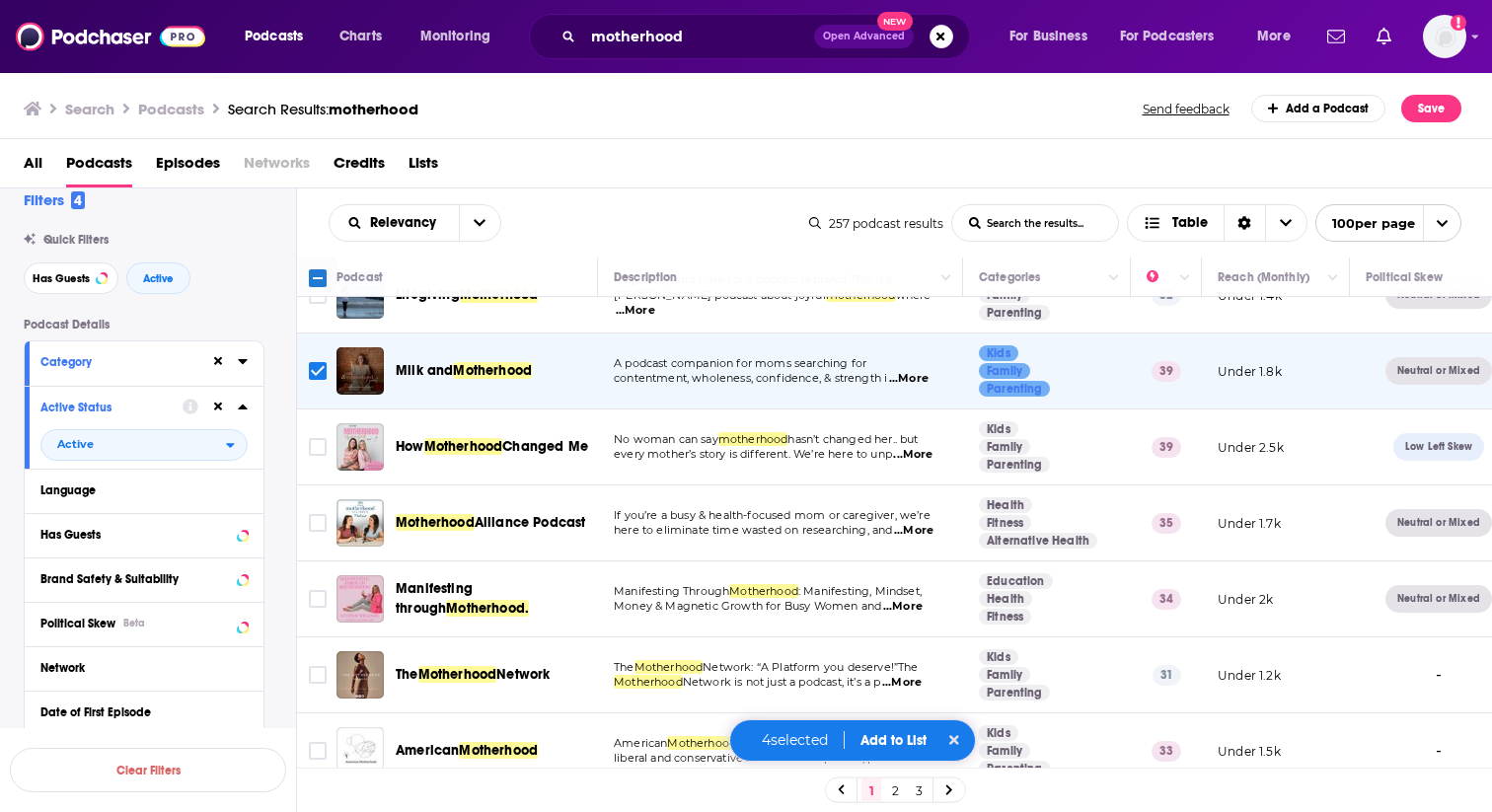
click at [924, 447] on span "...More" at bounding box center [914, 455] width 40 height 16
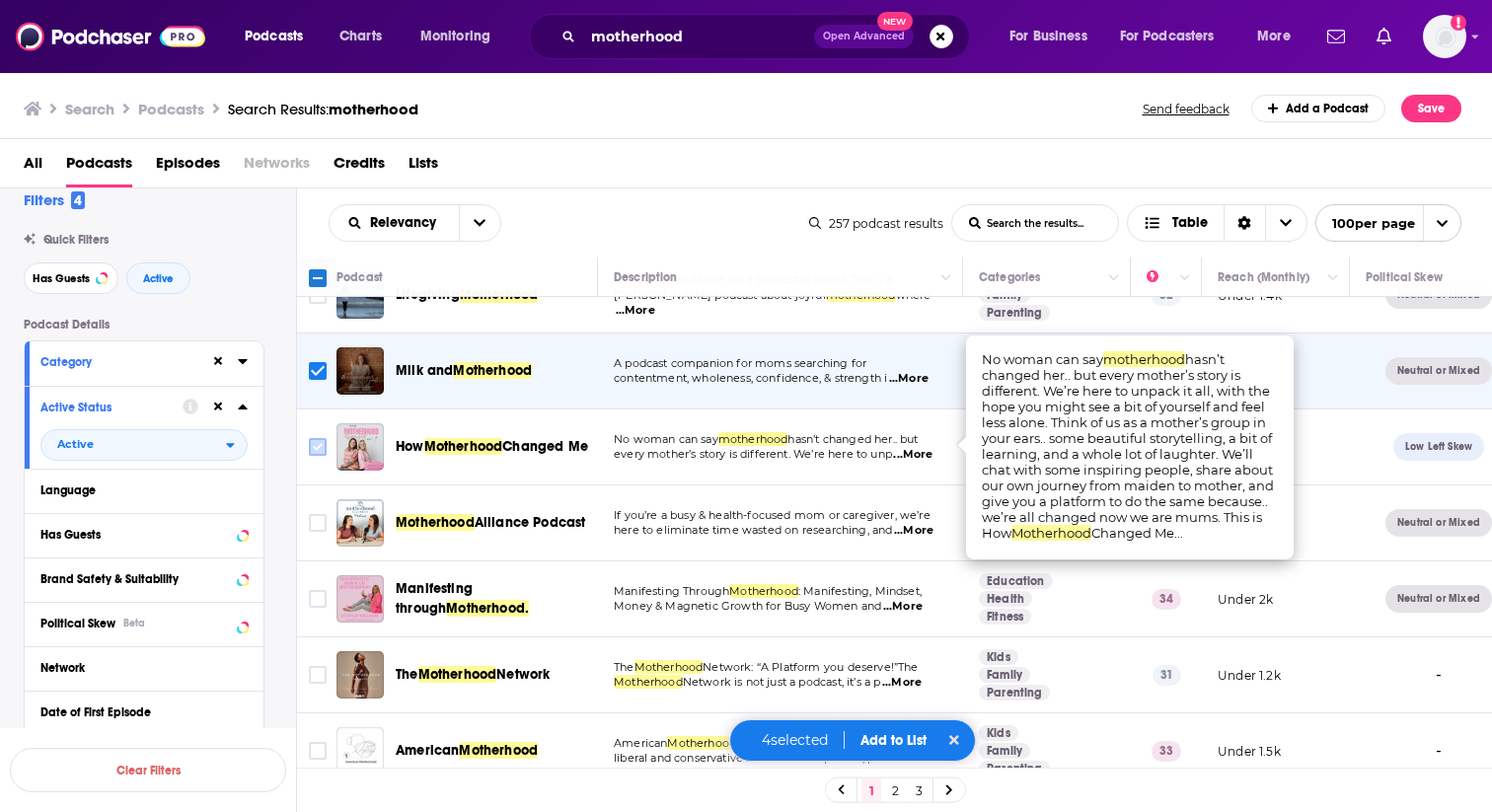
click at [316, 438] on input "Toggle select row" at bounding box center [317, 447] width 18 height 18
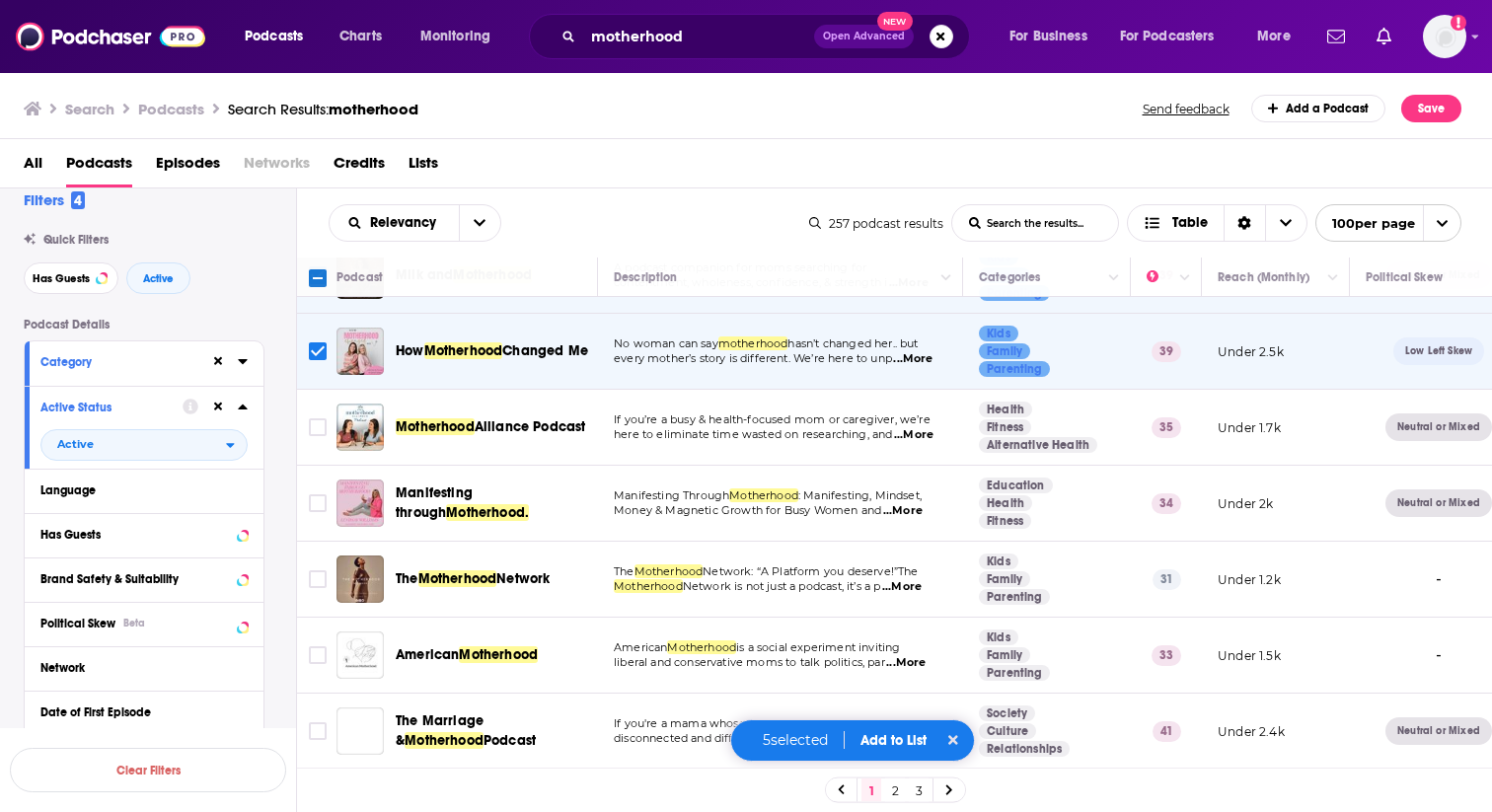
scroll to position [839, 0]
click at [925, 426] on span "...More" at bounding box center [914, 434] width 40 height 16
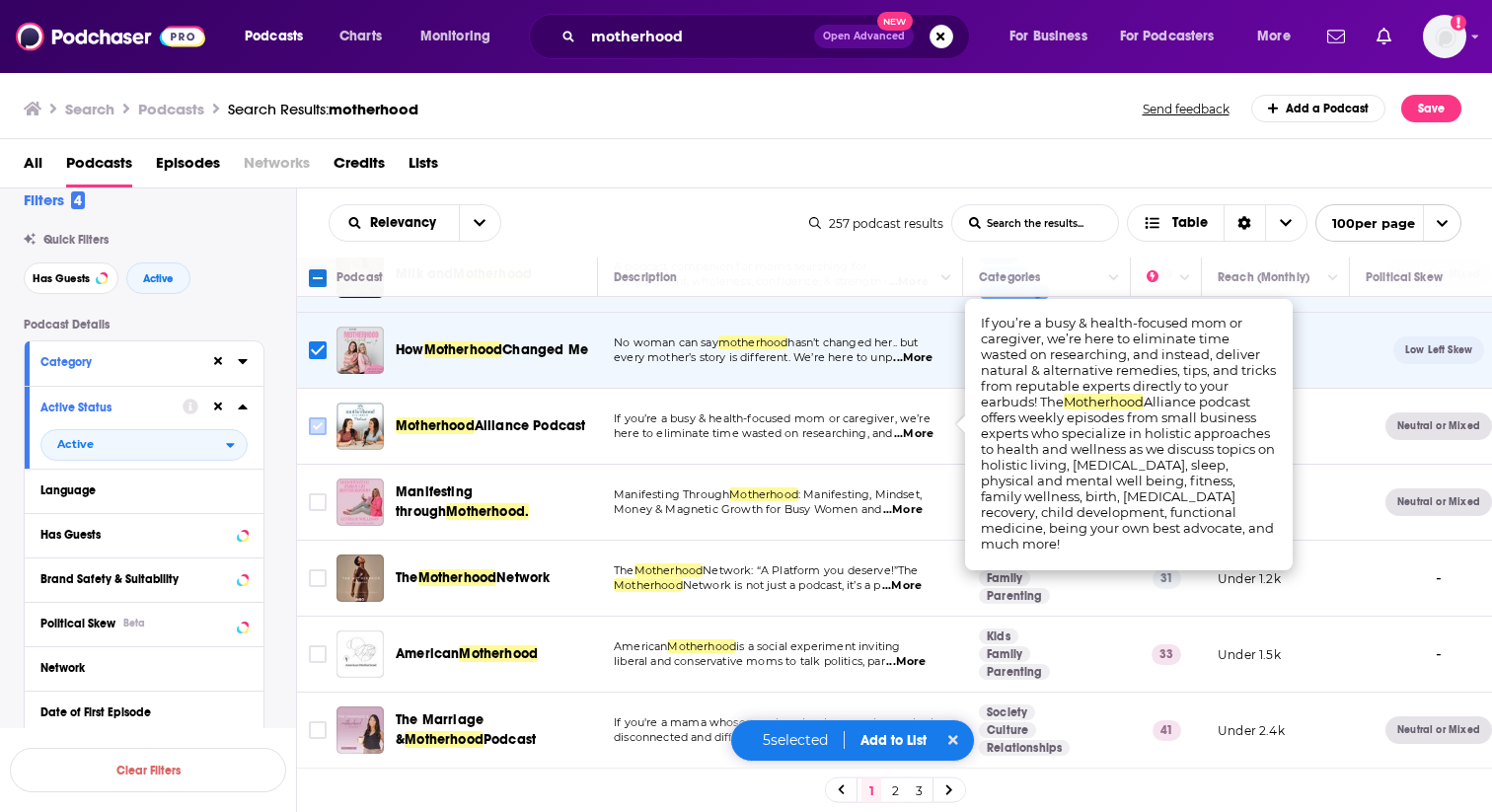
click at [322, 421] on input "Toggle select row" at bounding box center [317, 426] width 18 height 18
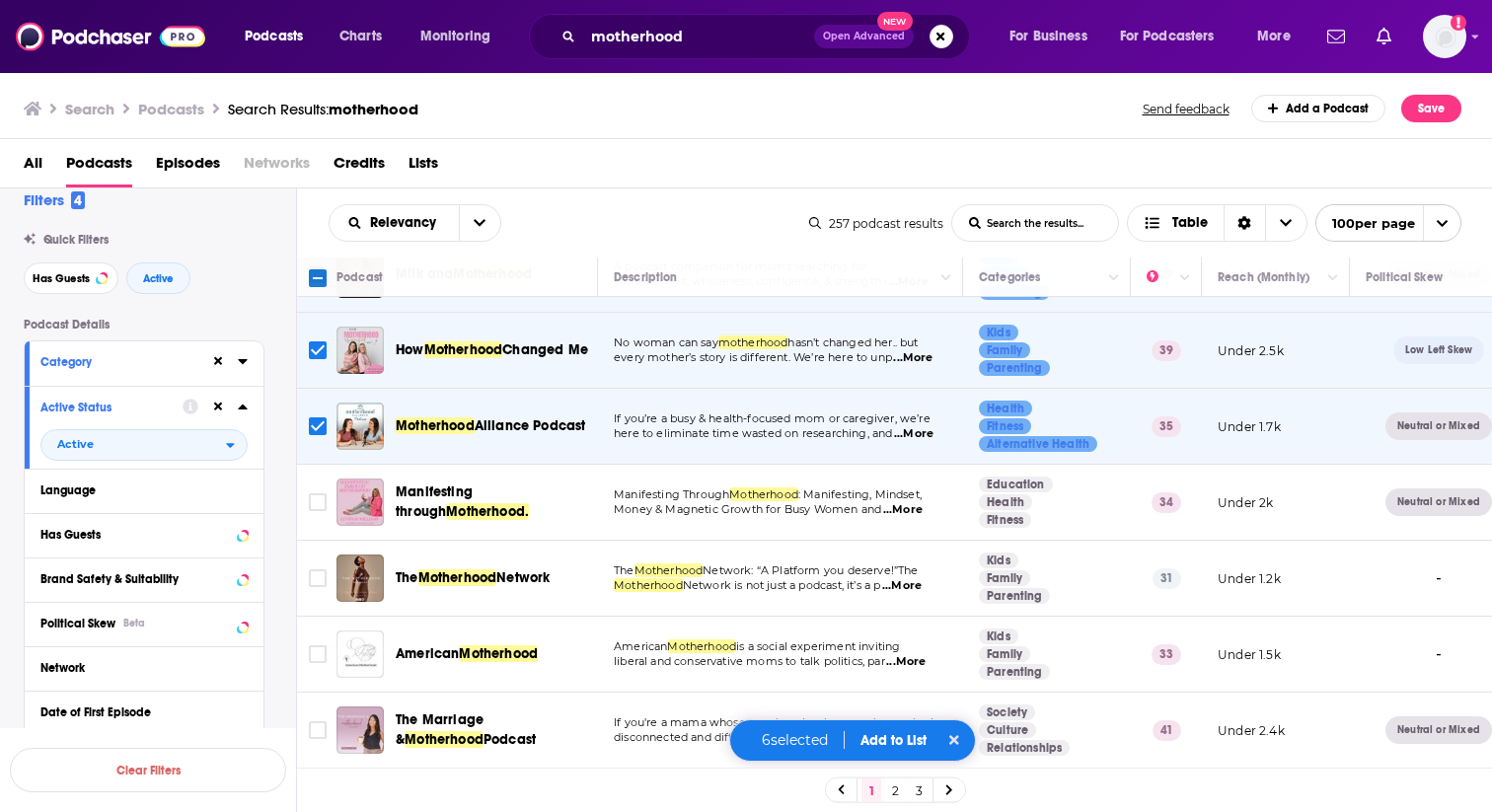
click at [918, 503] on span "...More" at bounding box center [904, 510] width 40 height 16
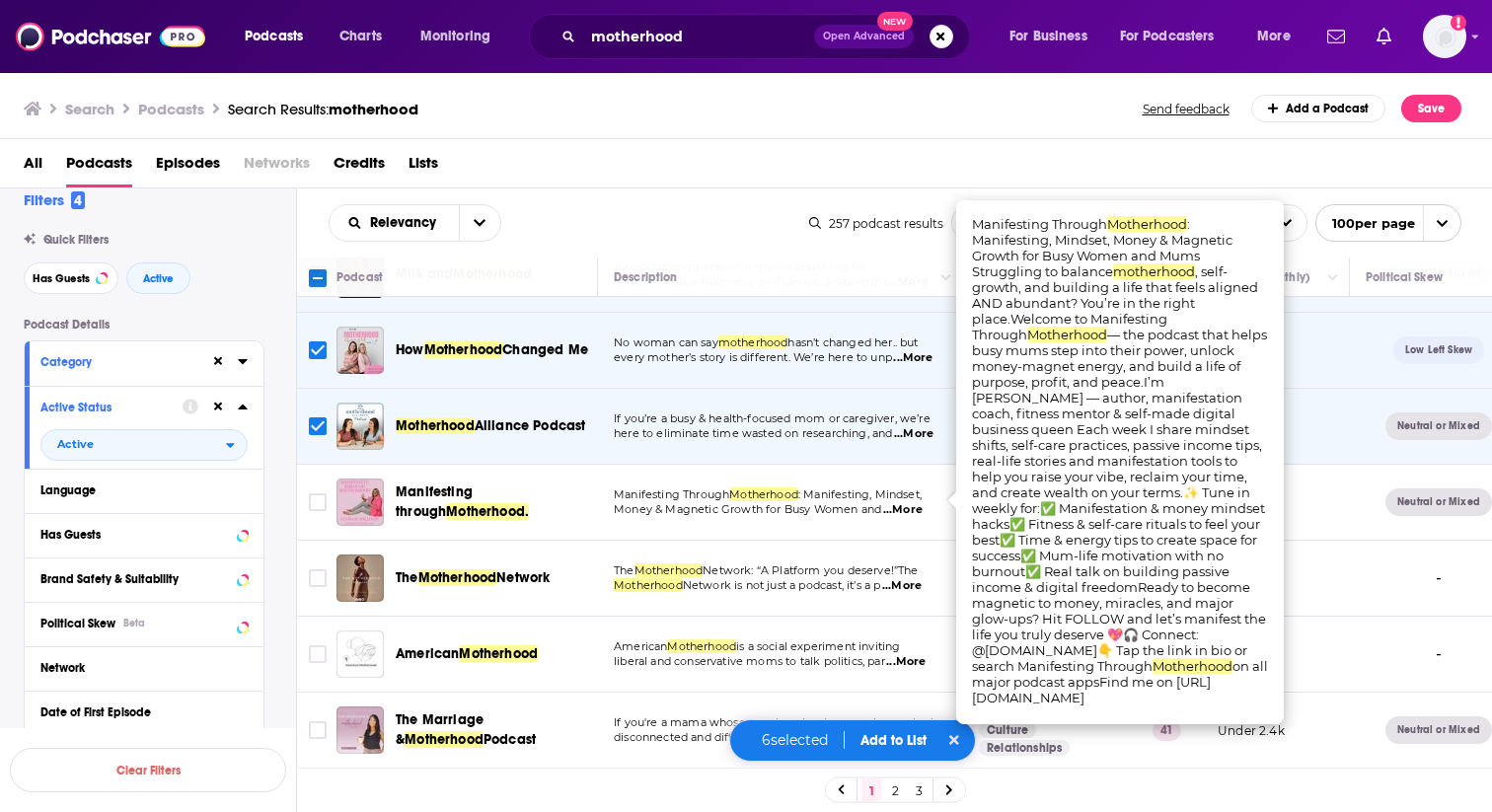
click at [918, 503] on span "...More" at bounding box center [904, 510] width 40 height 16
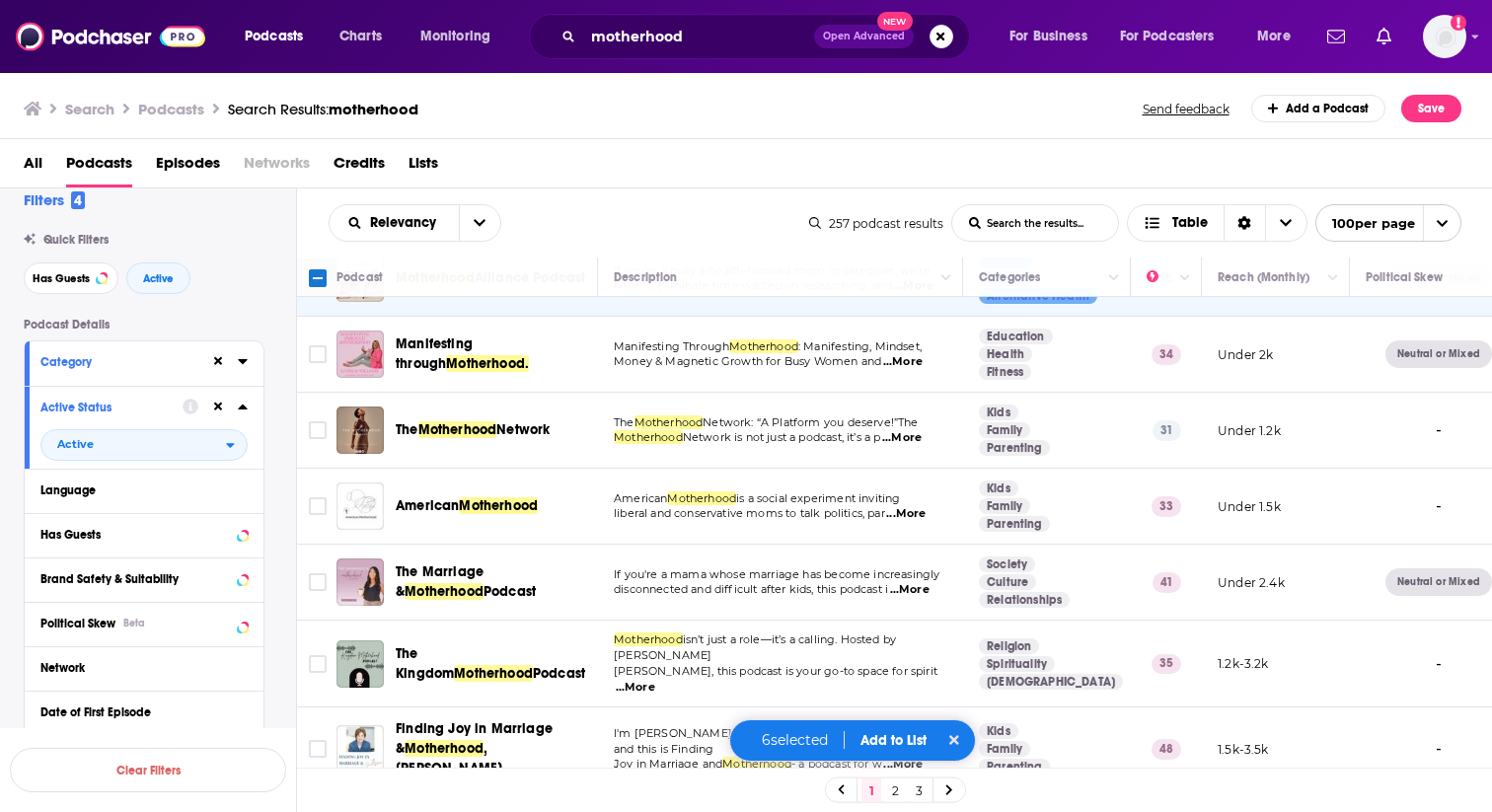
scroll to position [993, 0]
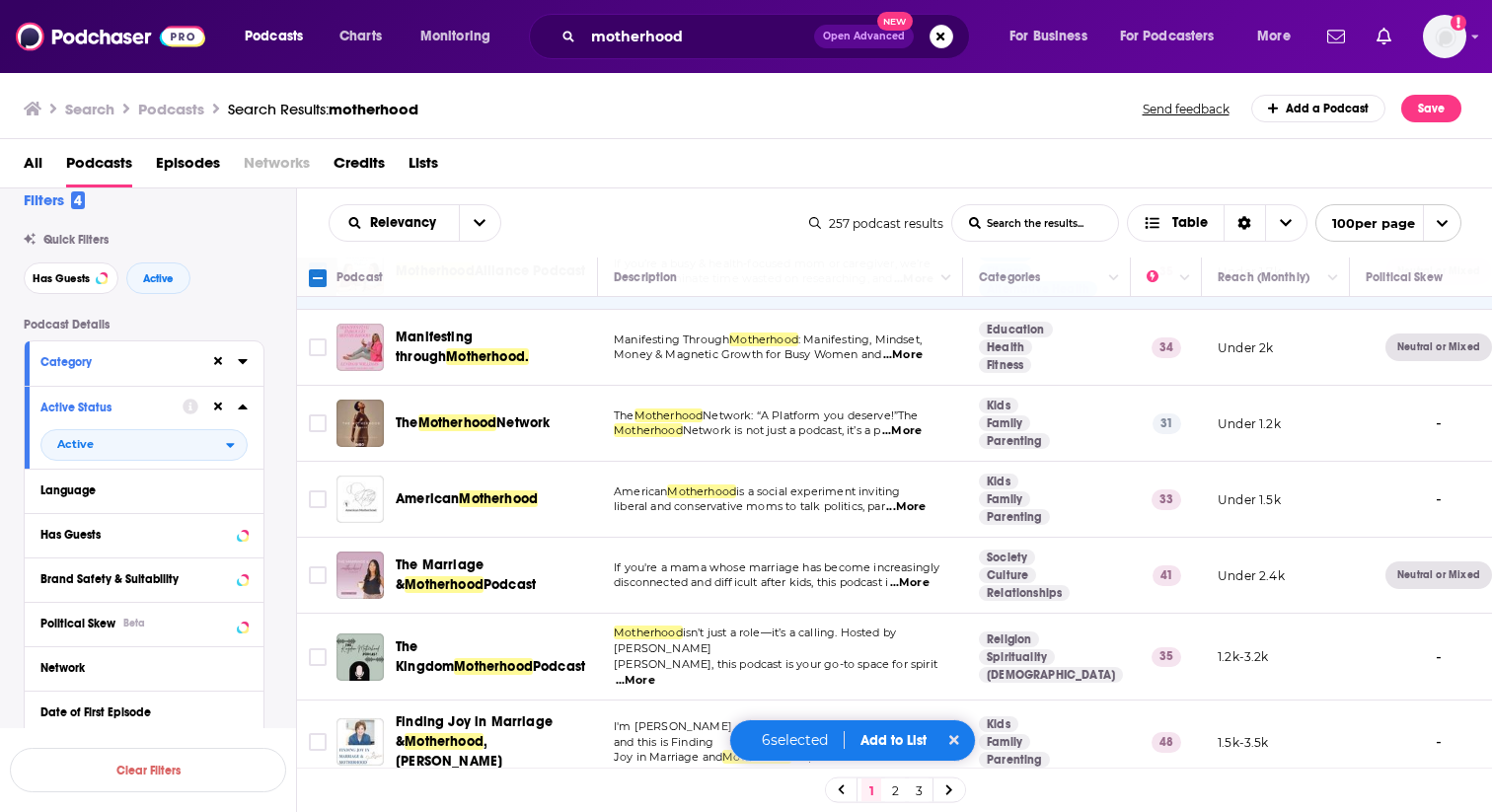
click at [918, 423] on span "...More" at bounding box center [903, 431] width 40 height 16
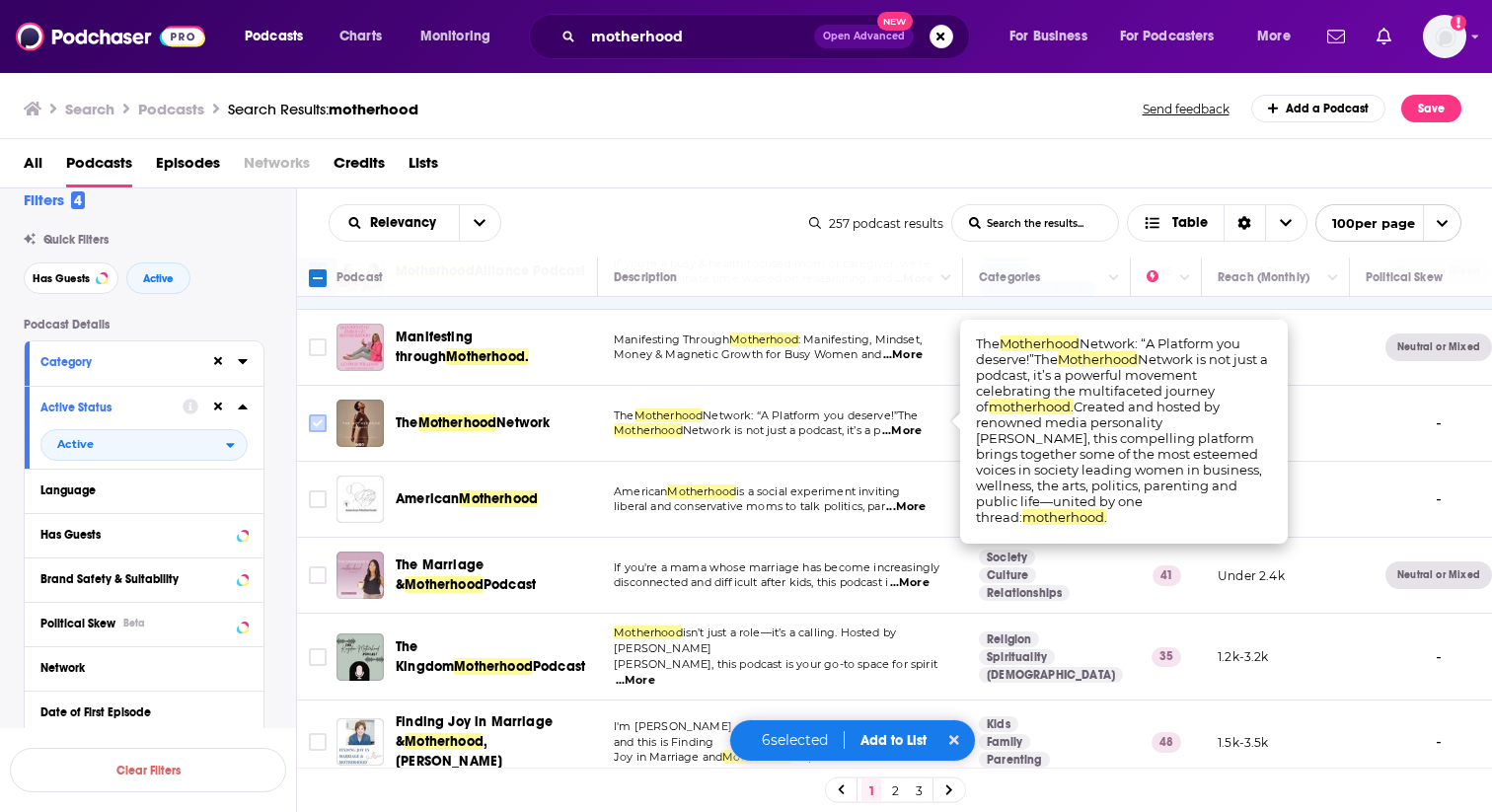
click at [318, 414] on input "Toggle select row" at bounding box center [317, 423] width 18 height 18
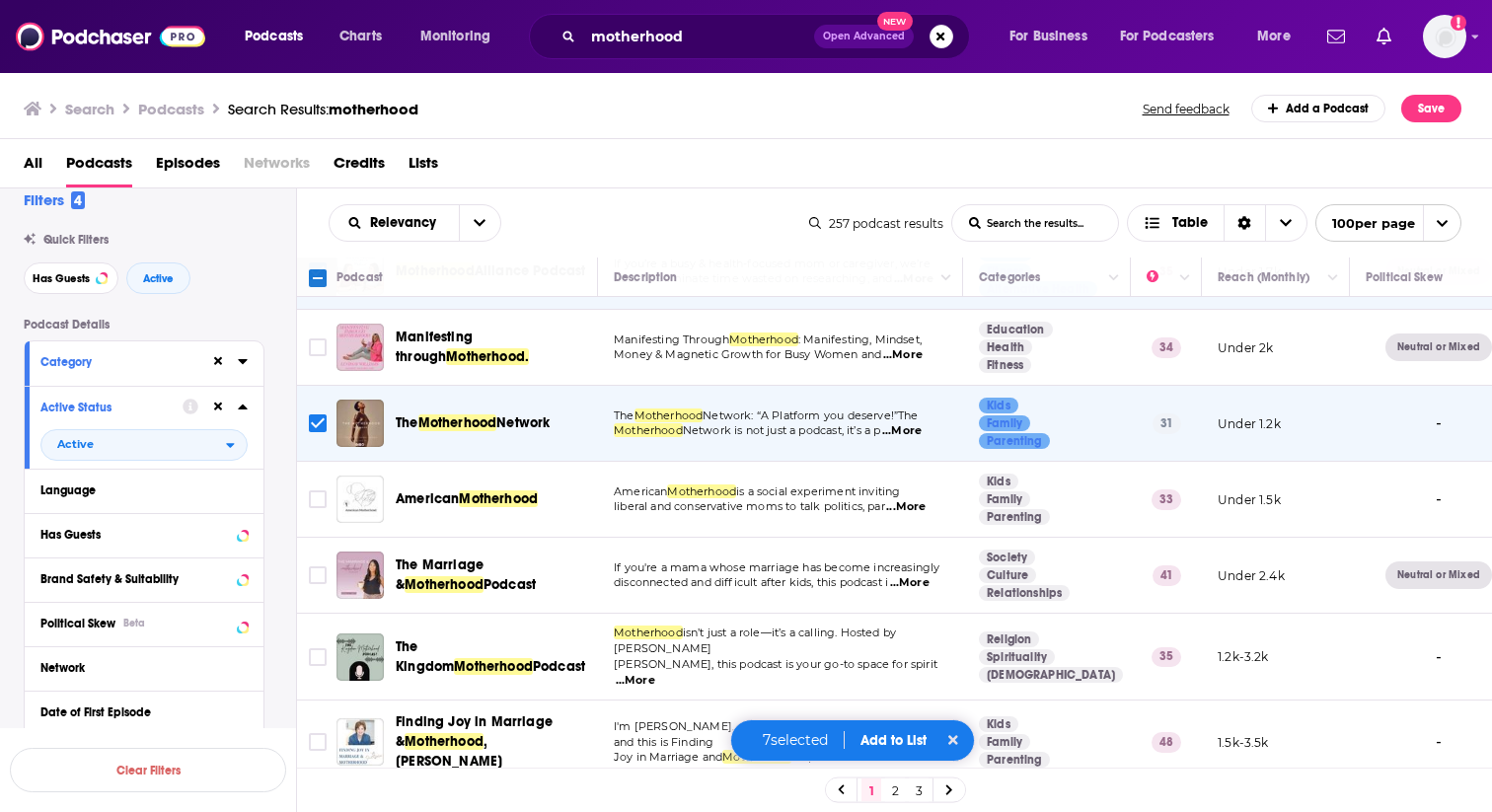
click at [924, 504] on span "...More" at bounding box center [907, 507] width 40 height 16
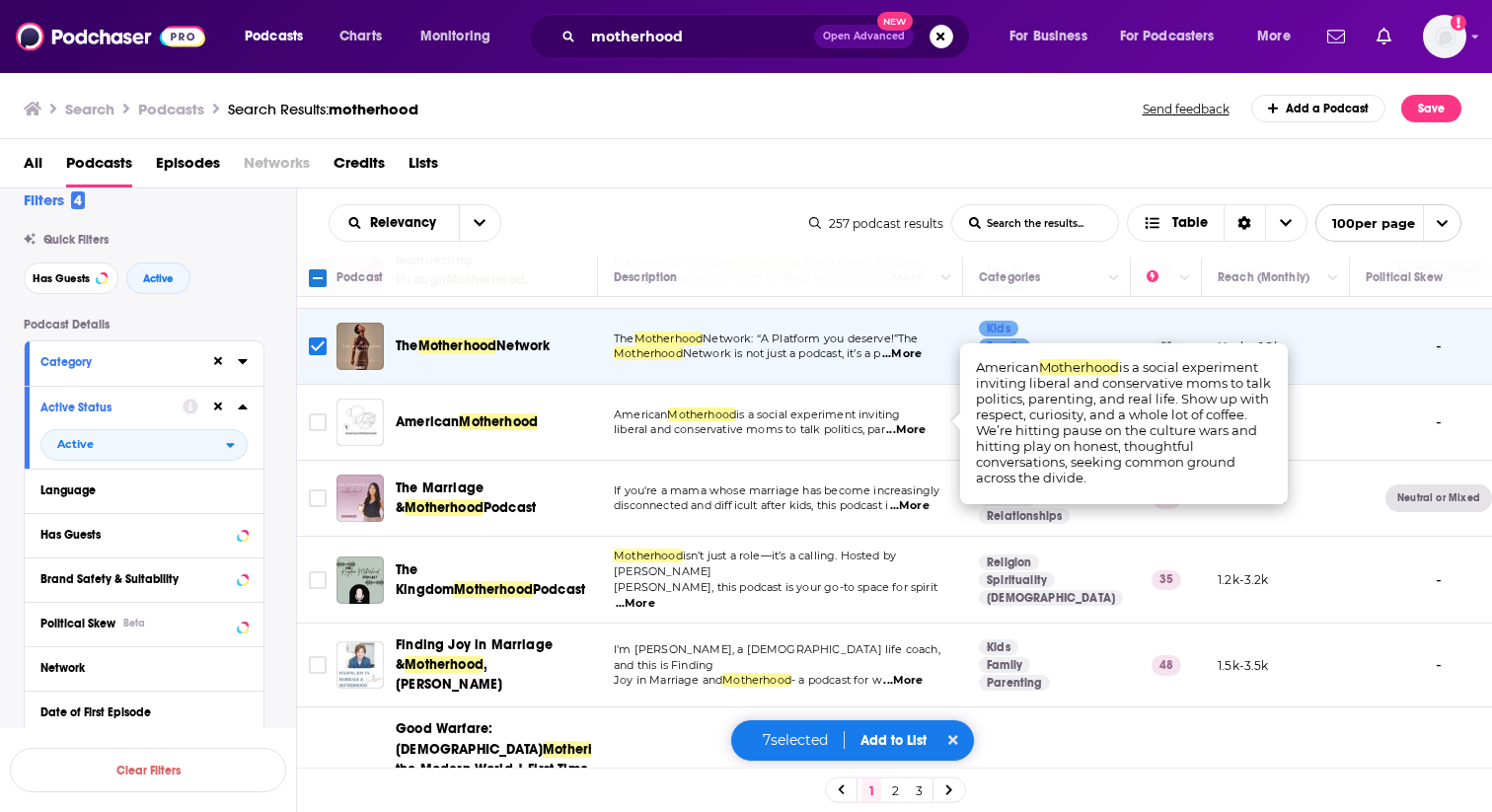
scroll to position [1074, 0]
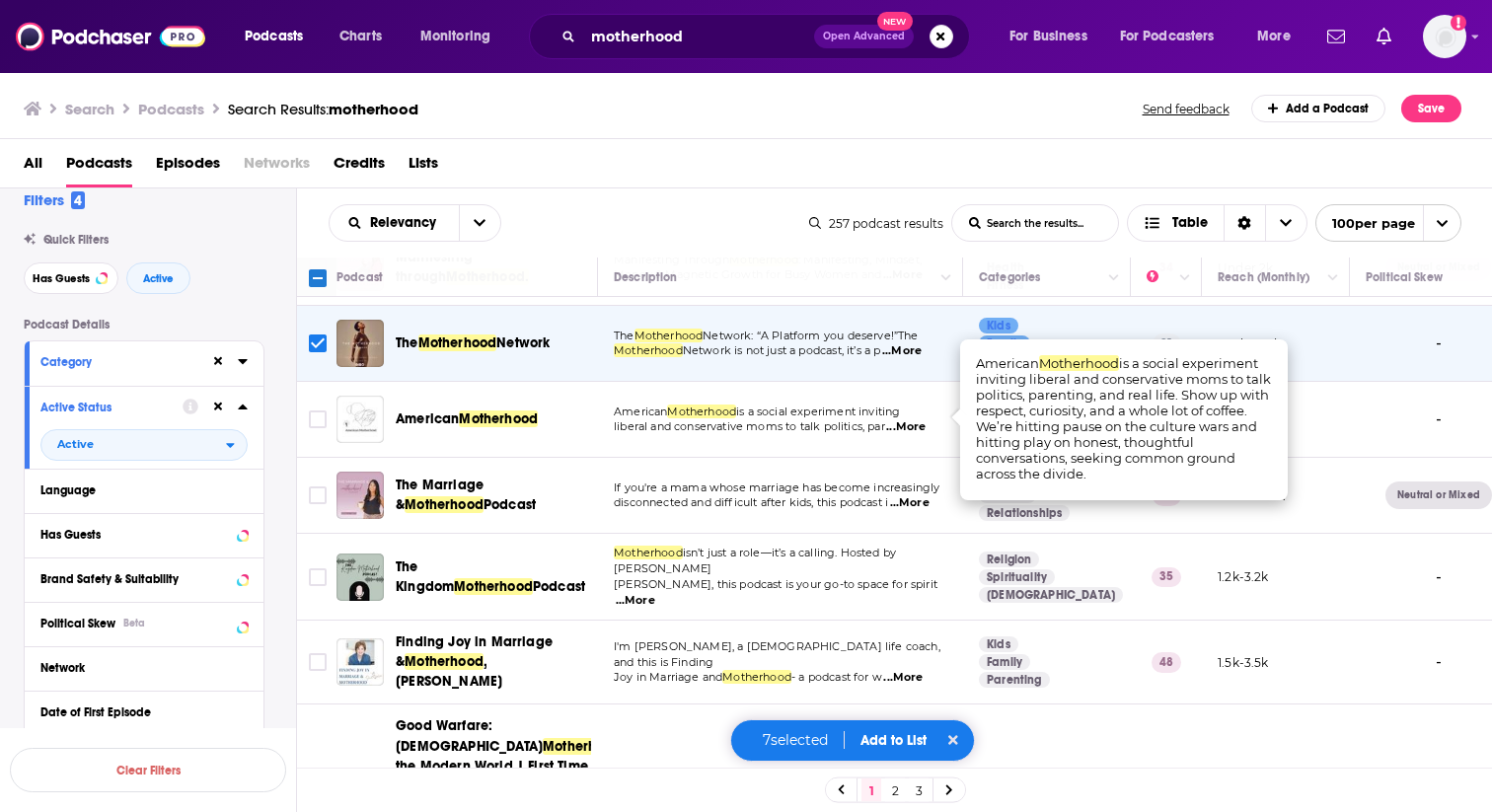
click at [913, 496] on span "...More" at bounding box center [911, 504] width 40 height 16
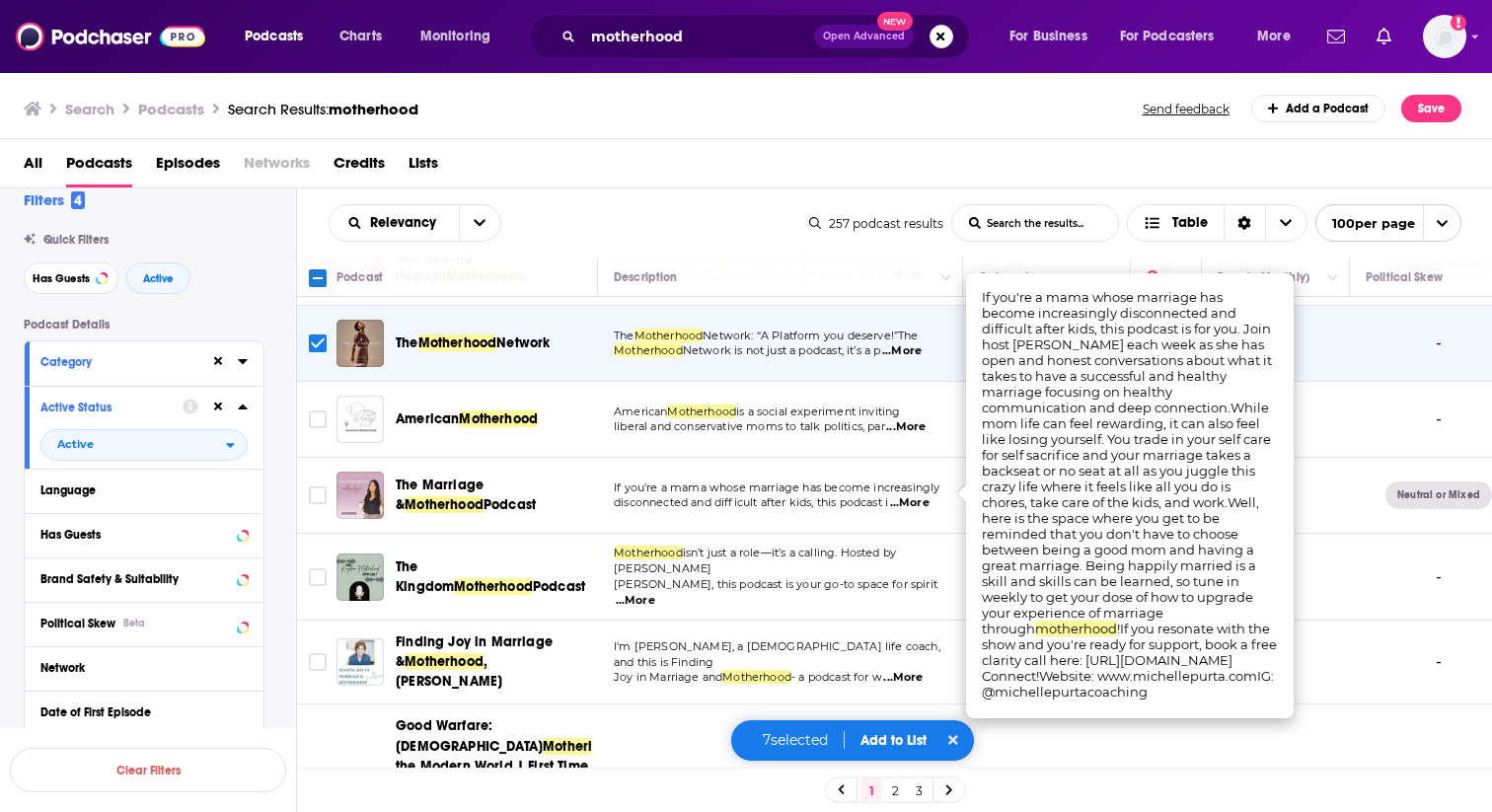
click at [913, 496] on span "...More" at bounding box center [911, 504] width 40 height 16
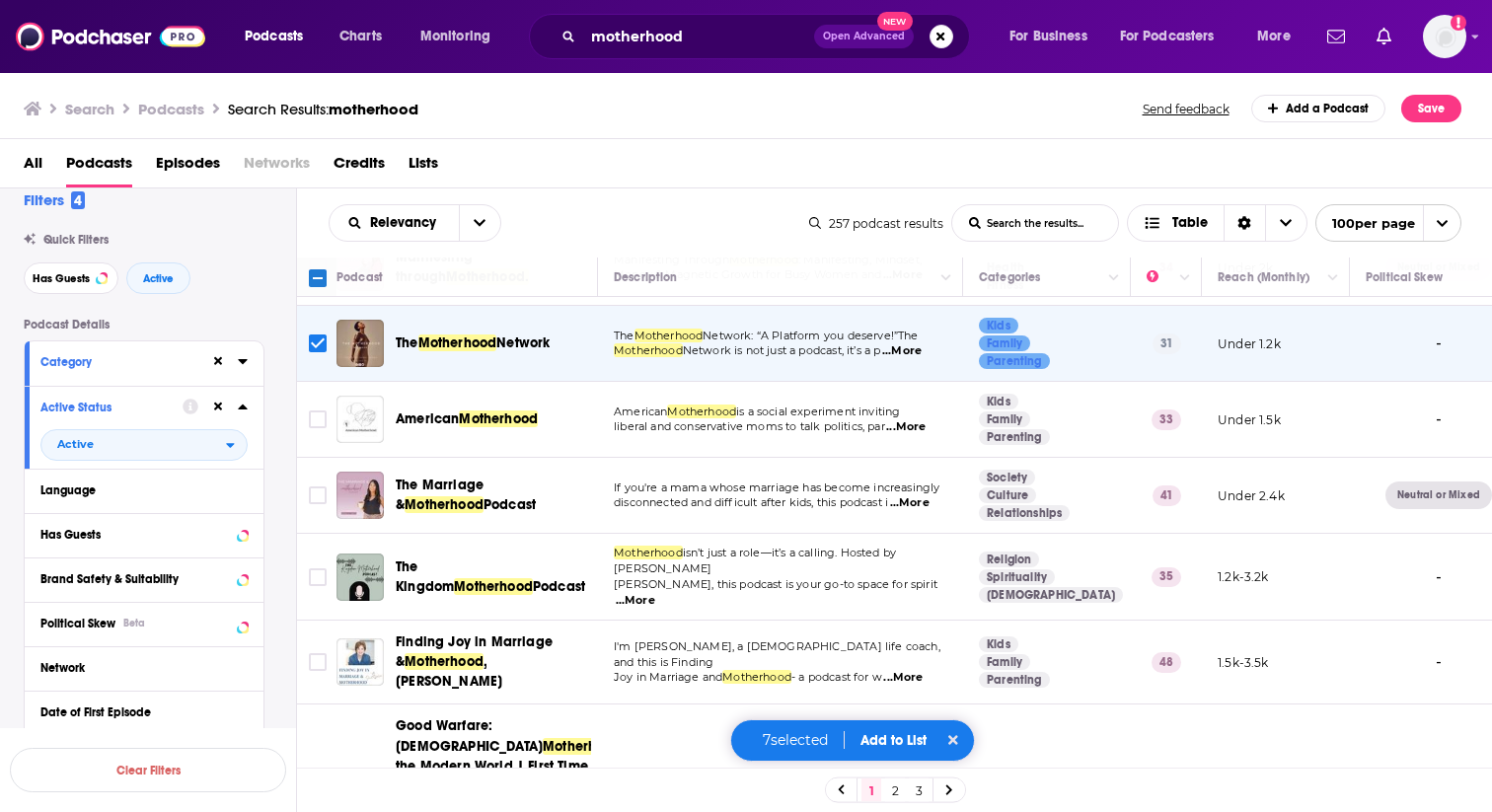
click at [656, 593] on span "...More" at bounding box center [636, 601] width 40 height 16
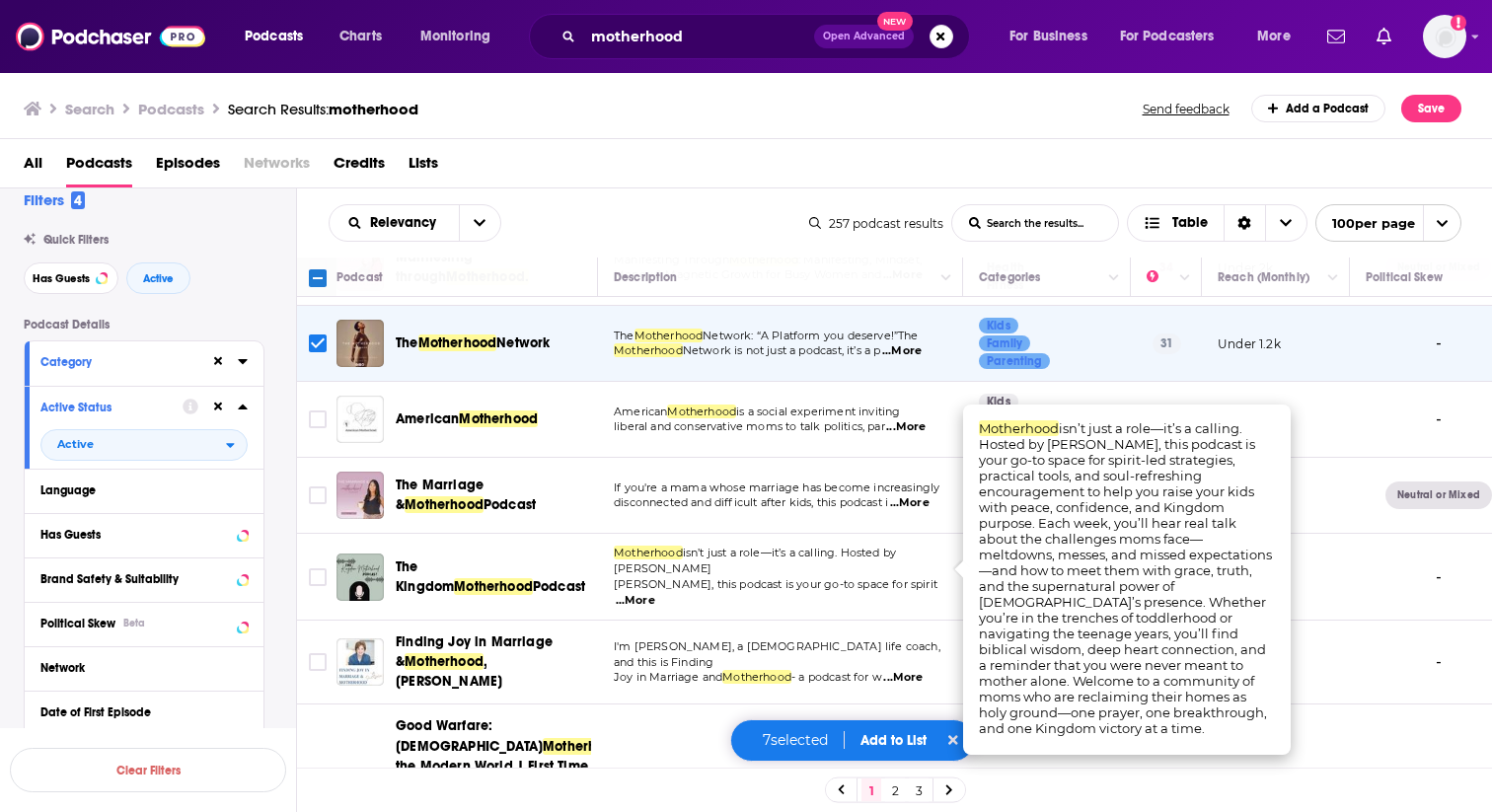
click at [656, 593] on span "...More" at bounding box center [636, 601] width 40 height 16
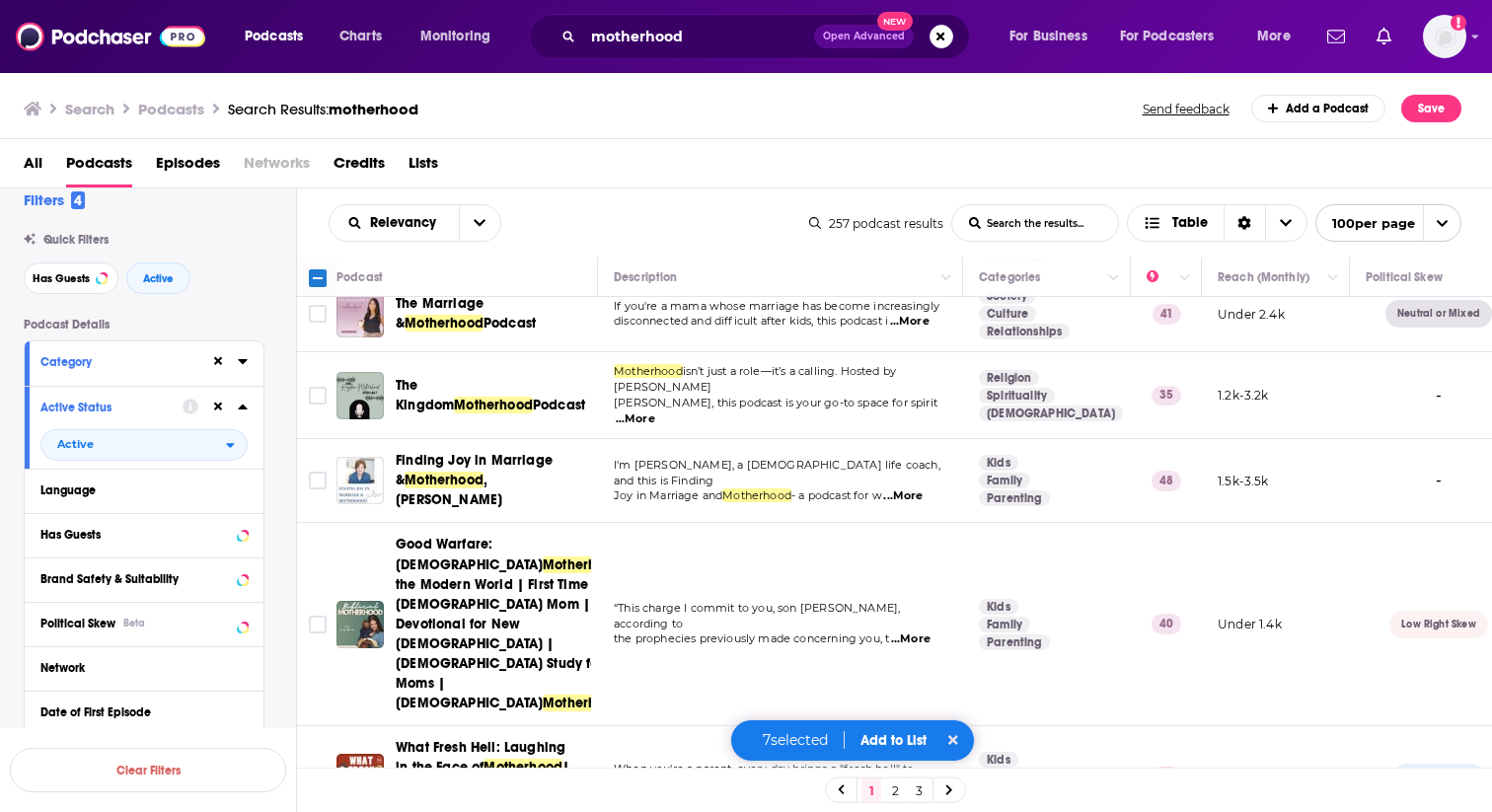
scroll to position [1257, 0]
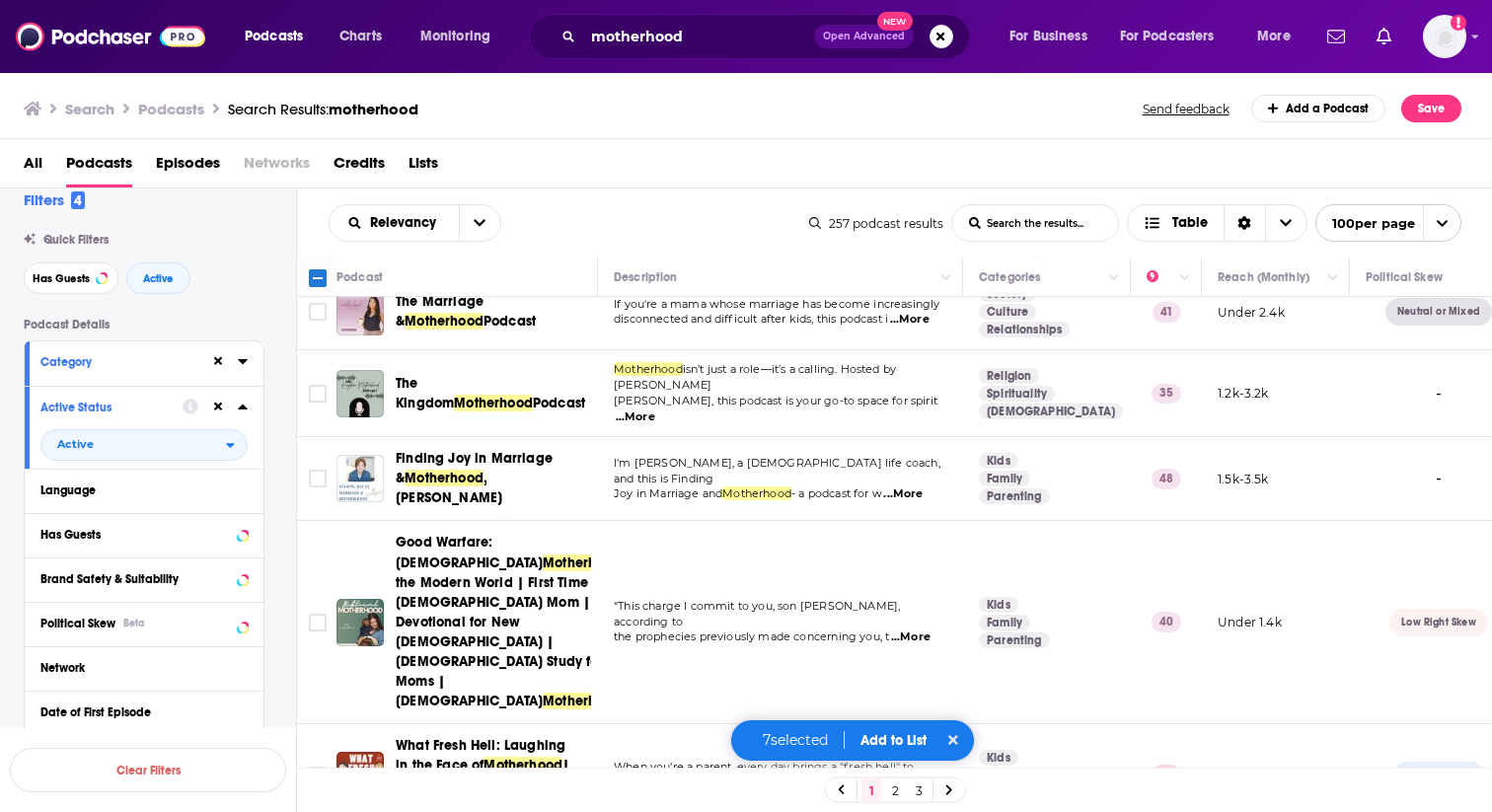
click at [921, 487] on span "...More" at bounding box center [904, 495] width 40 height 16
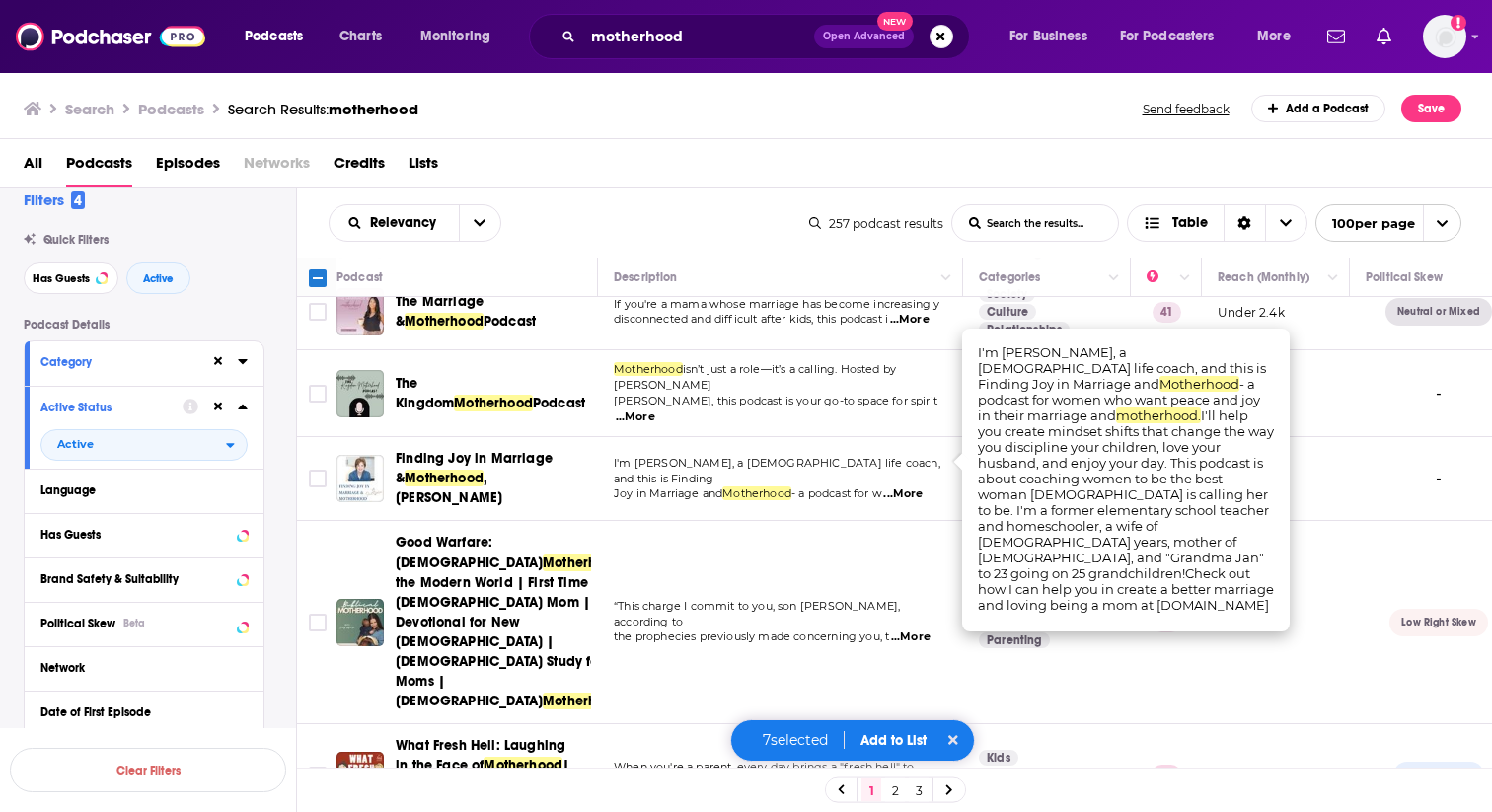
click at [921, 487] on span "...More" at bounding box center [904, 495] width 40 height 16
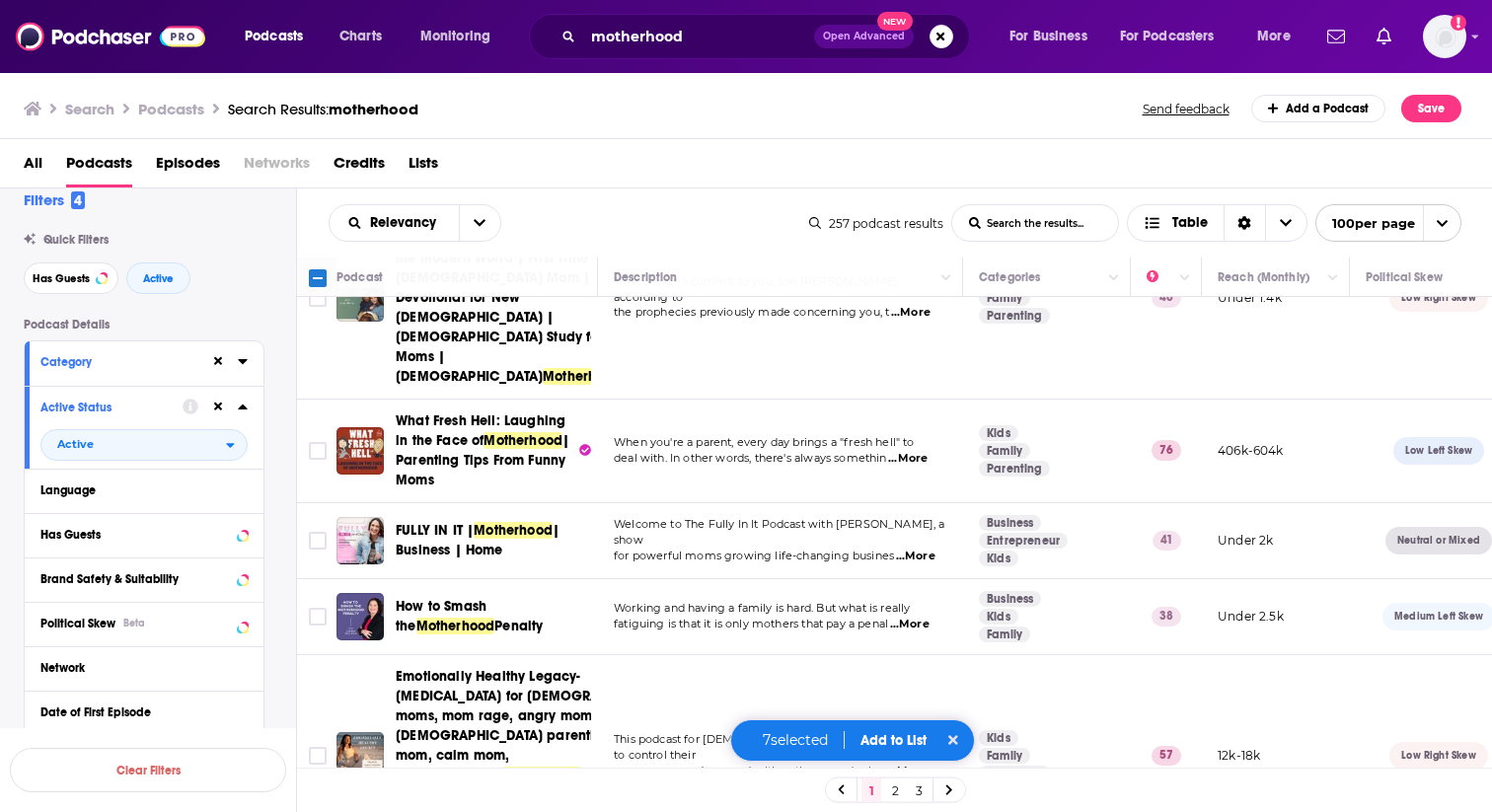
scroll to position [1586, 0]
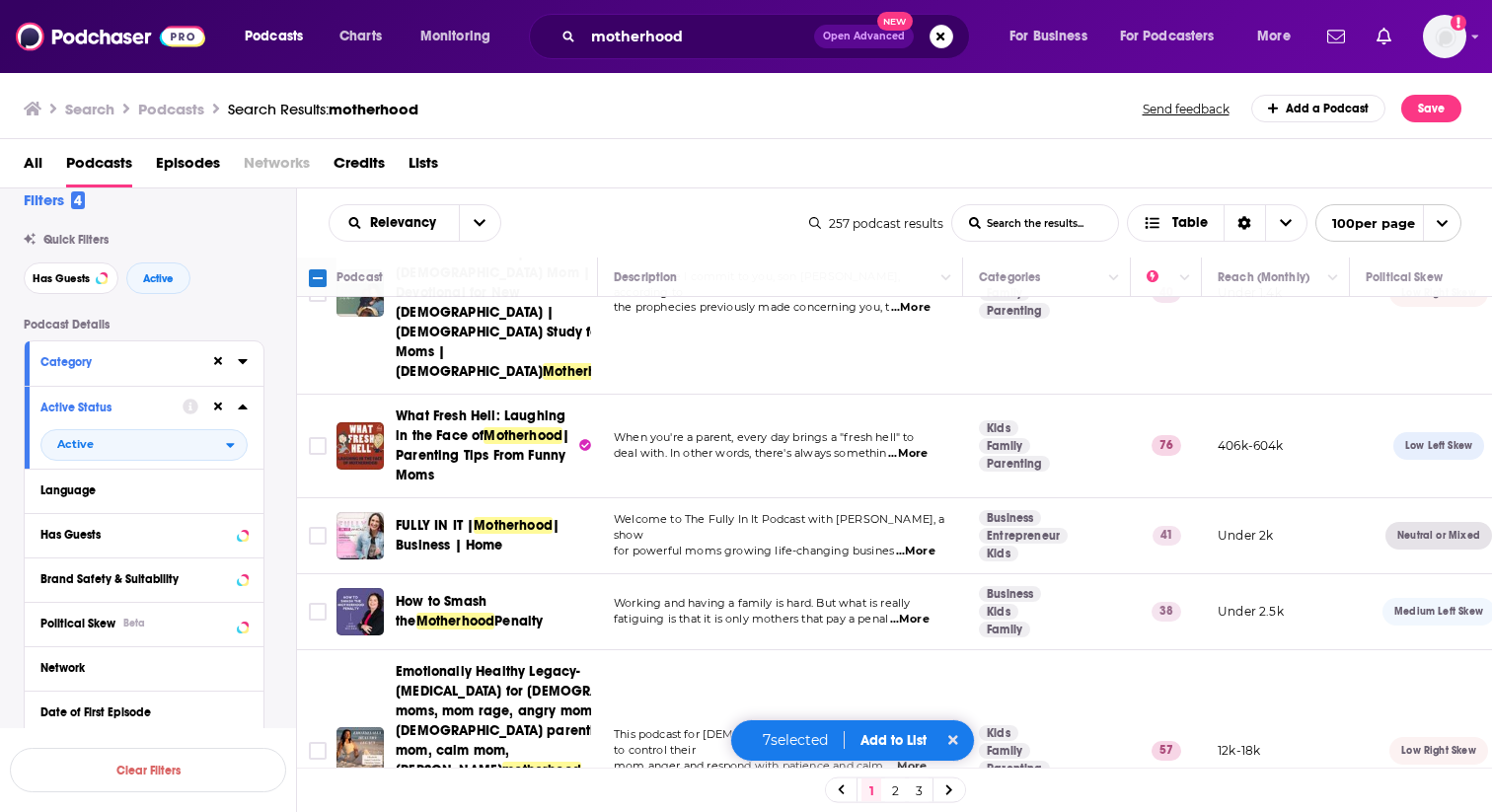
click at [919, 543] on span "...More" at bounding box center [916, 551] width 40 height 16
click at [317, 526] on input "Toggle select row" at bounding box center [317, 535] width 18 height 18
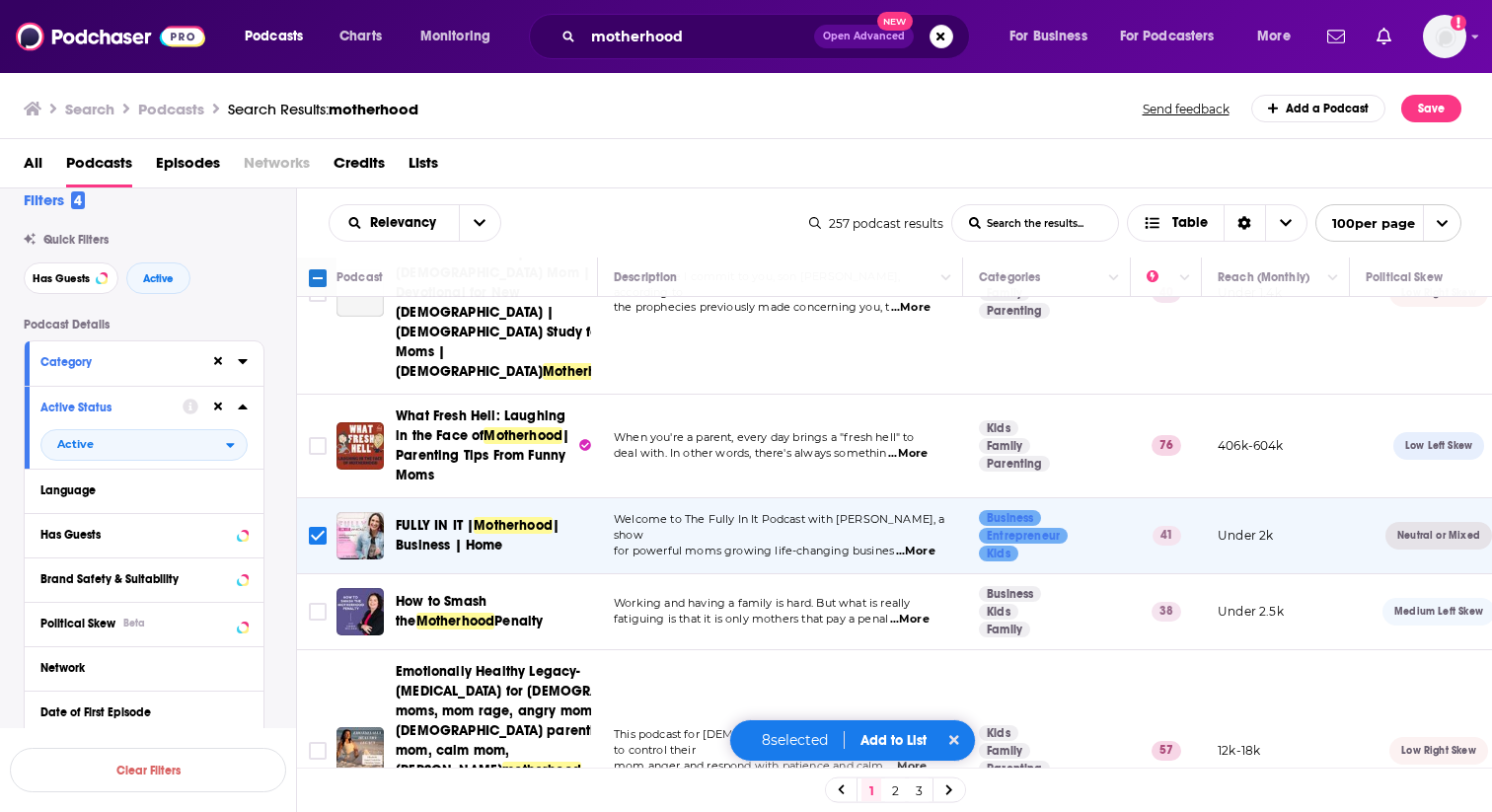
click at [912, 612] on span "...More" at bounding box center [911, 620] width 40 height 16
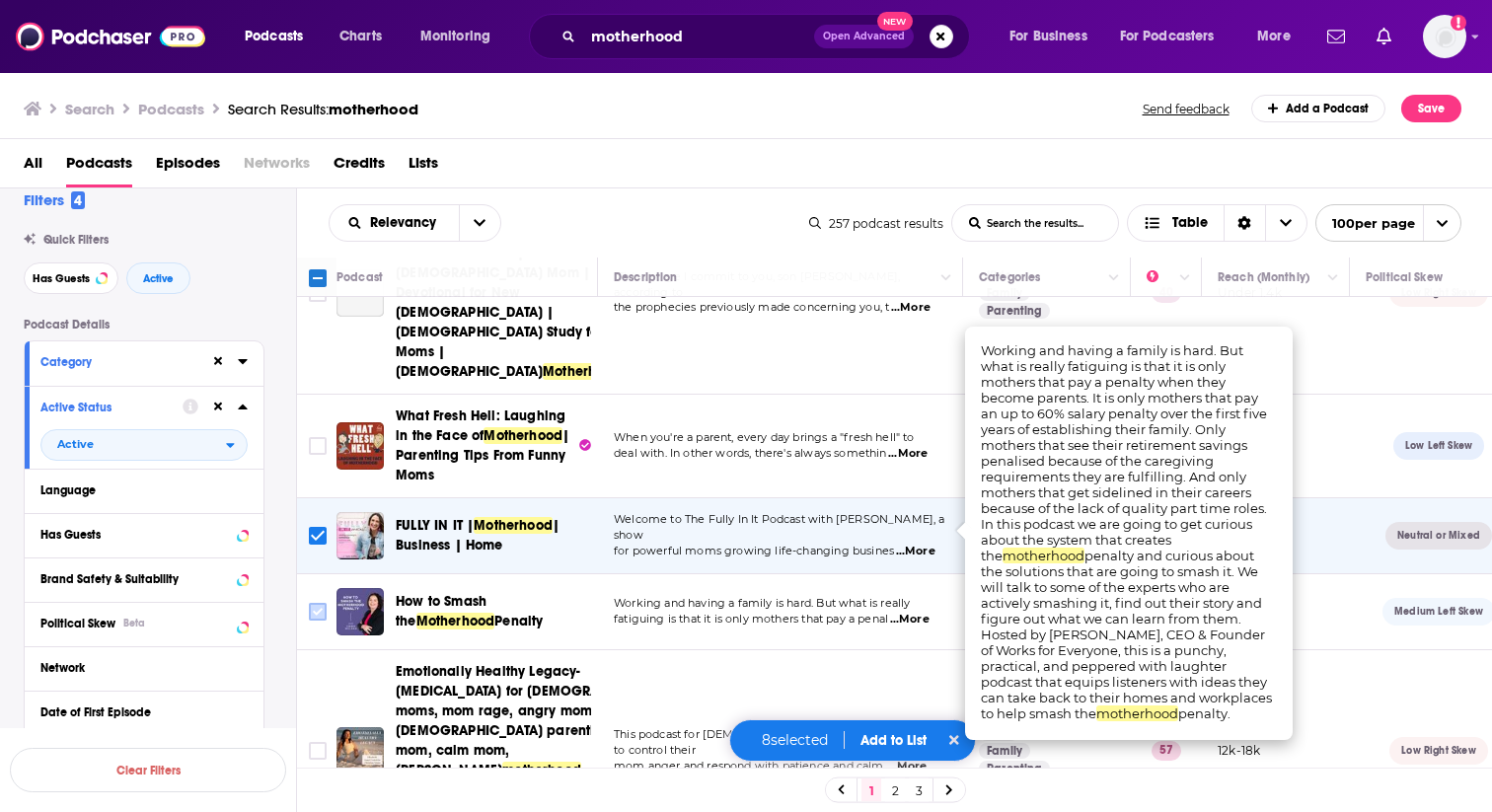
click at [315, 603] on input "Toggle select row" at bounding box center [317, 612] width 18 height 18
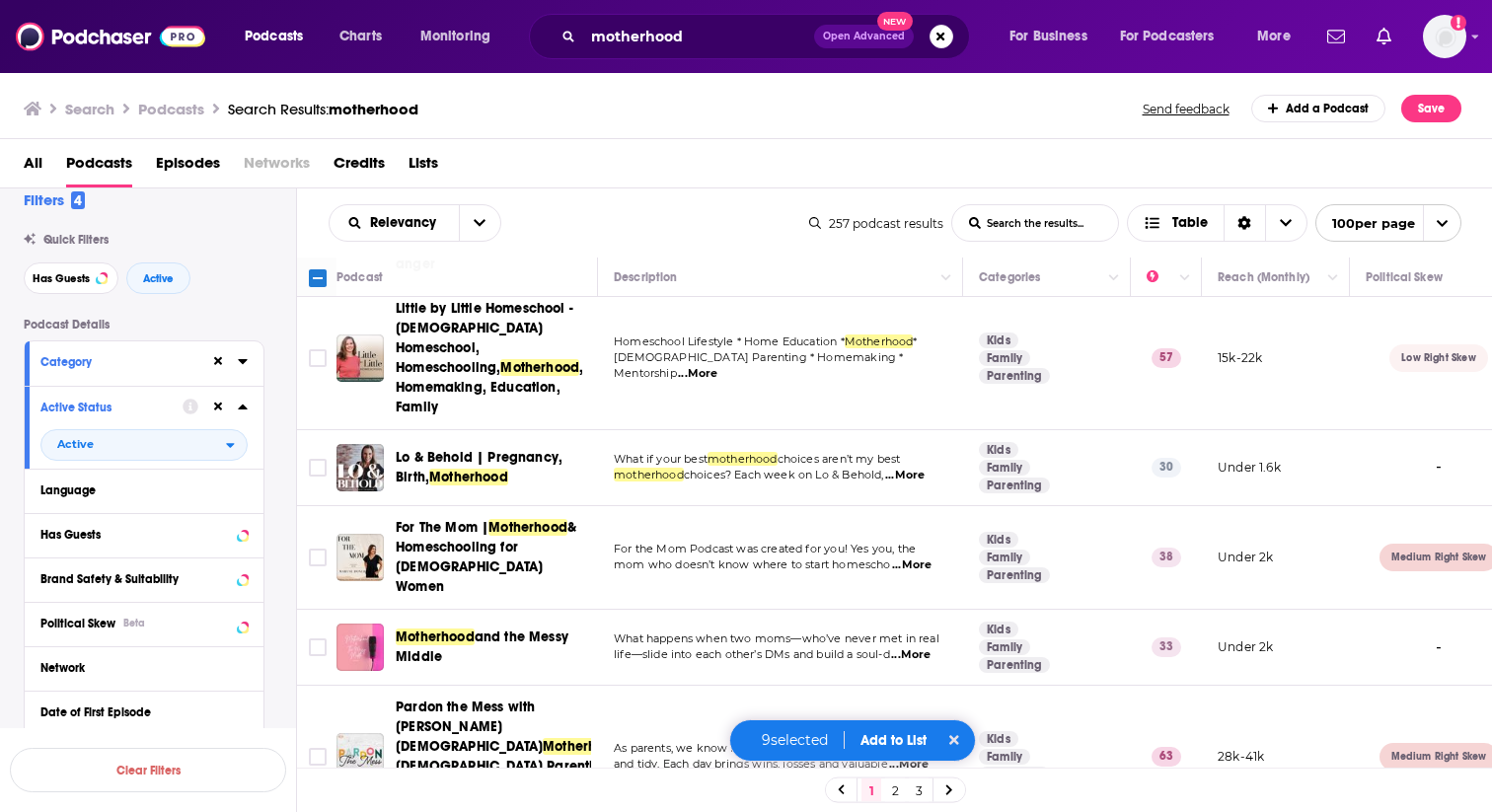
scroll to position [2152, 0]
click at [916, 467] on span "...More" at bounding box center [906, 475] width 40 height 16
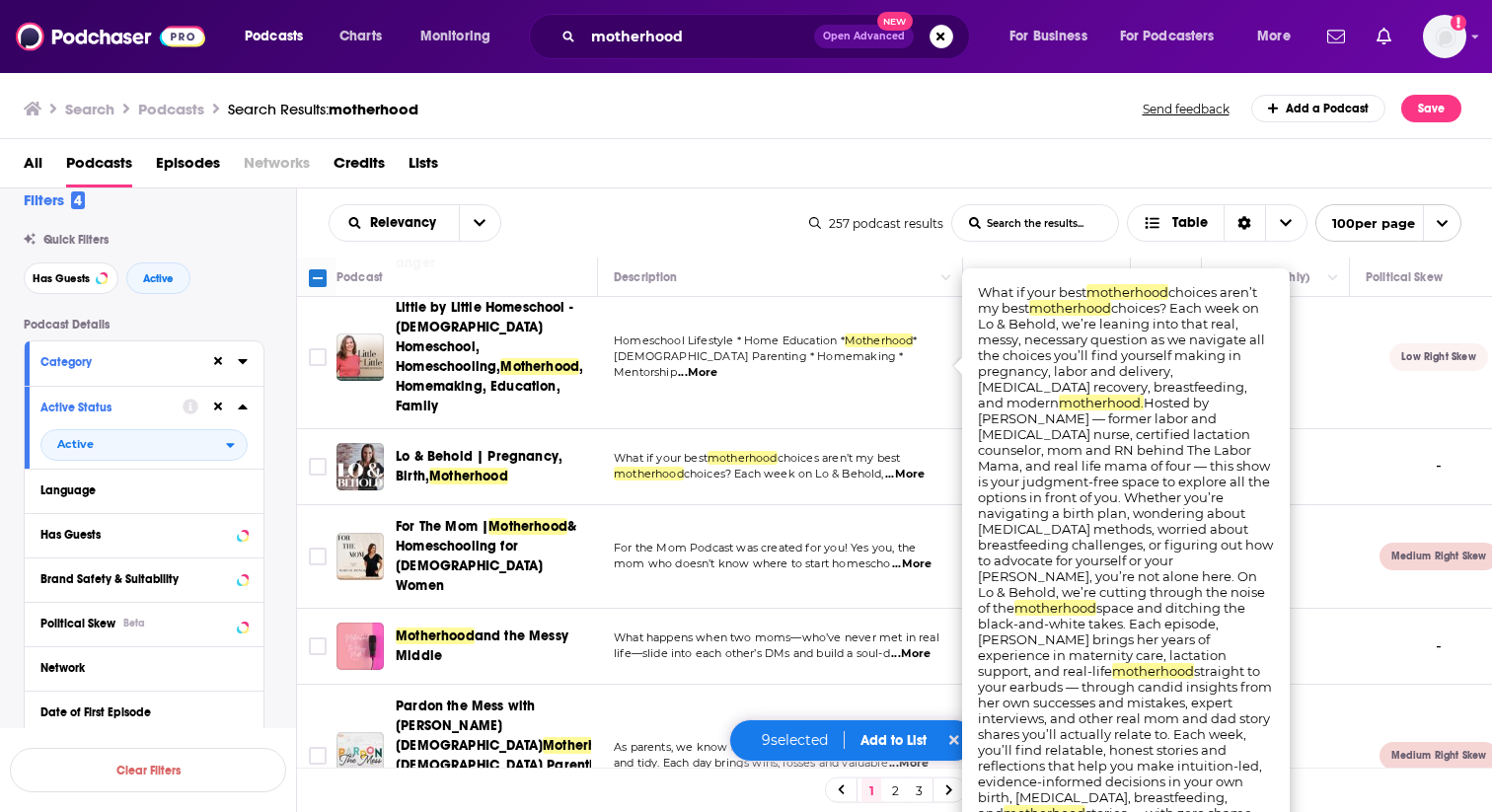
click at [916, 467] on span "...More" at bounding box center [906, 475] width 40 height 16
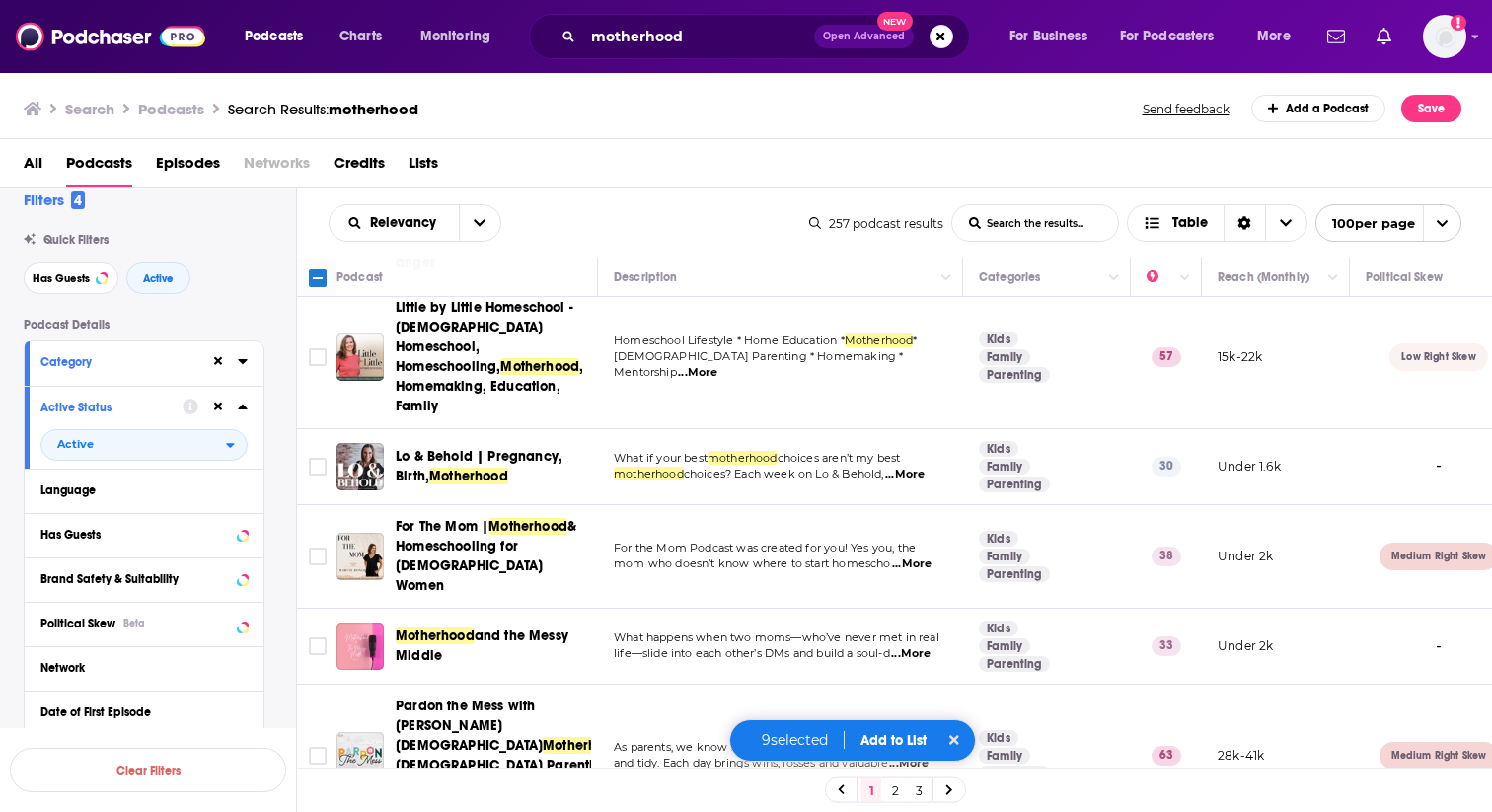
click at [917, 429] on td "What if your best motherhood choices aren’t my best motherhood choices? Each we…" at bounding box center [781, 467] width 365 height 76
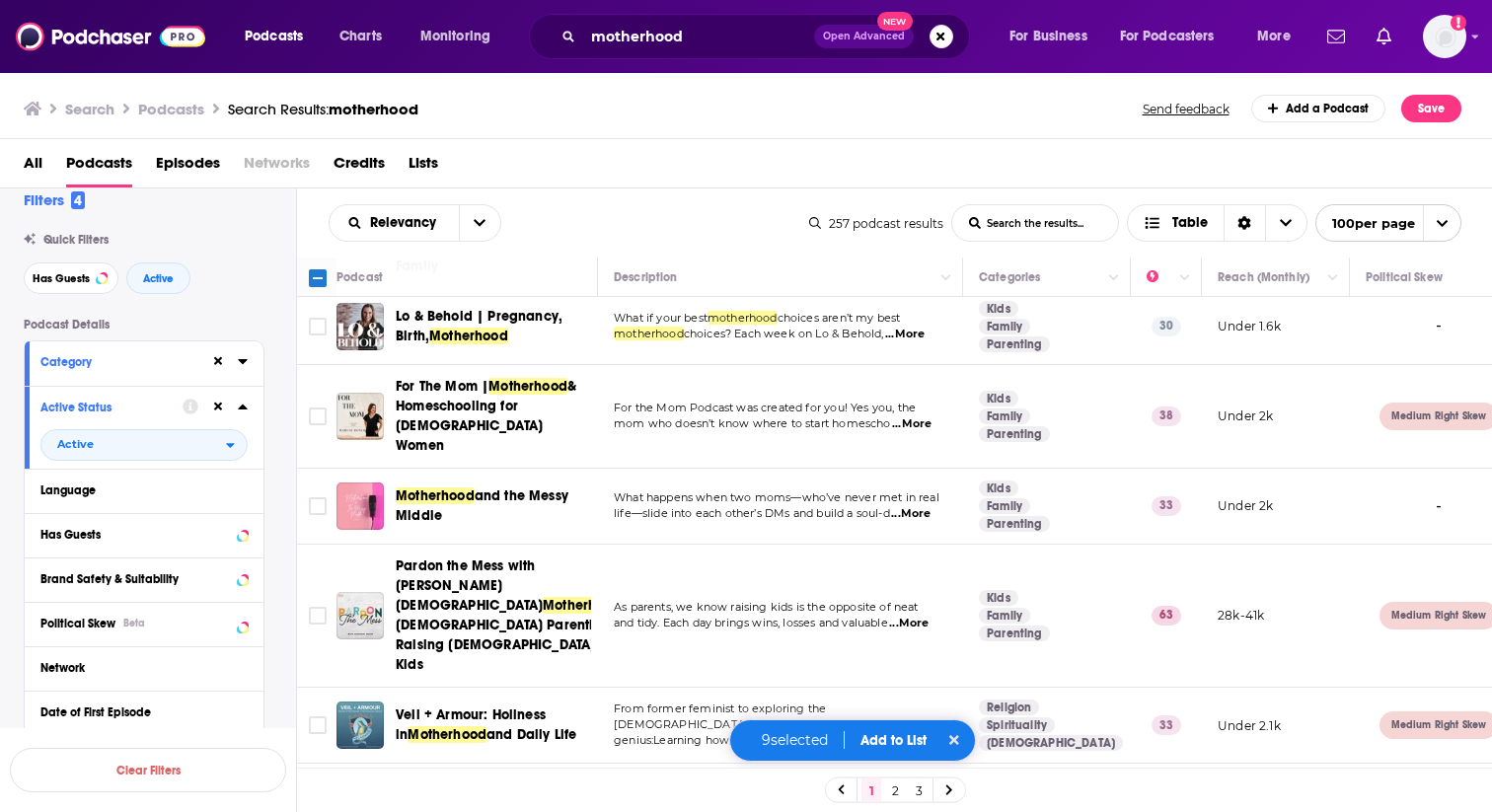
scroll to position [2296, 0]
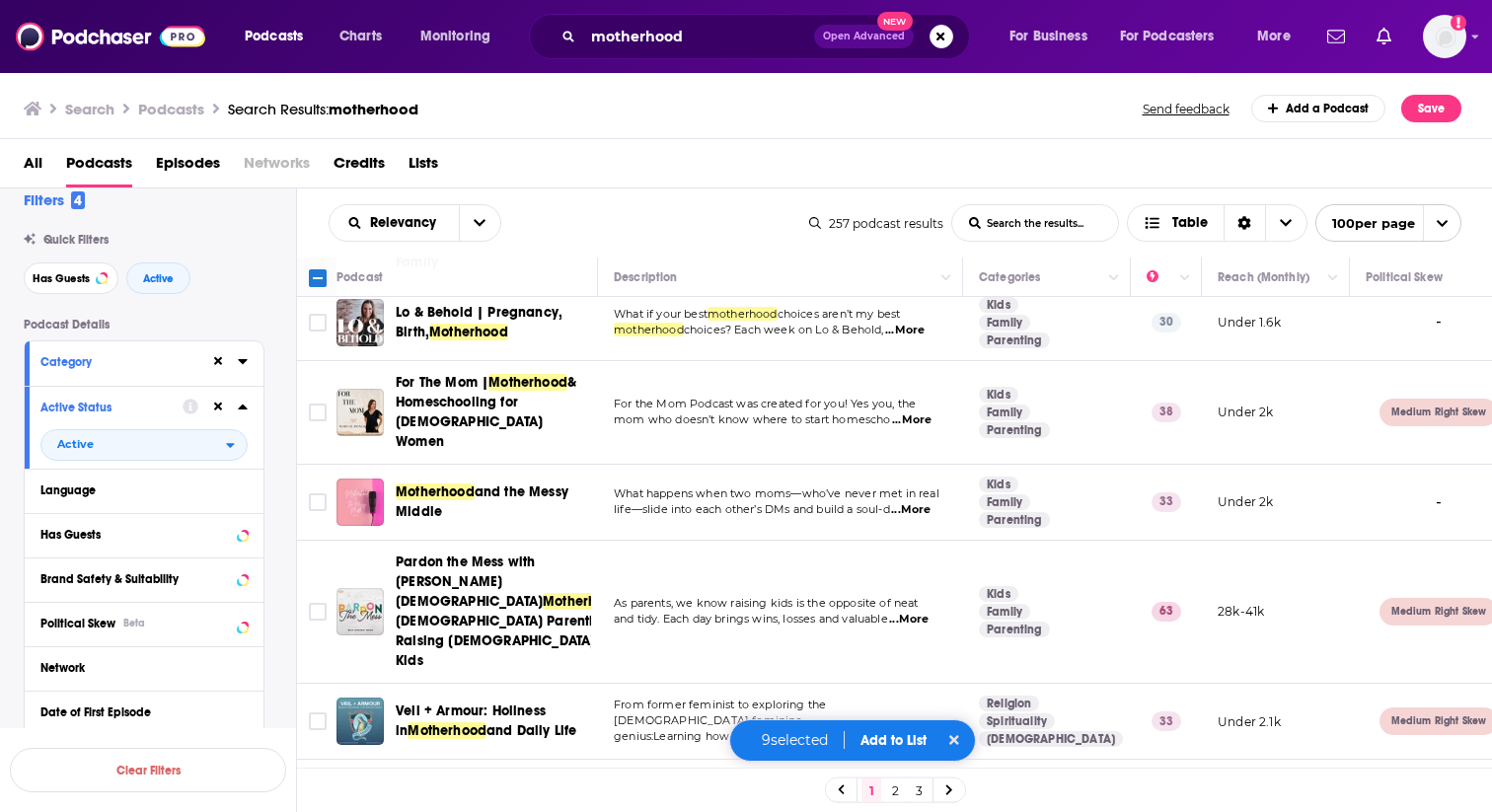
click at [916, 502] on span "...More" at bounding box center [912, 510] width 40 height 16
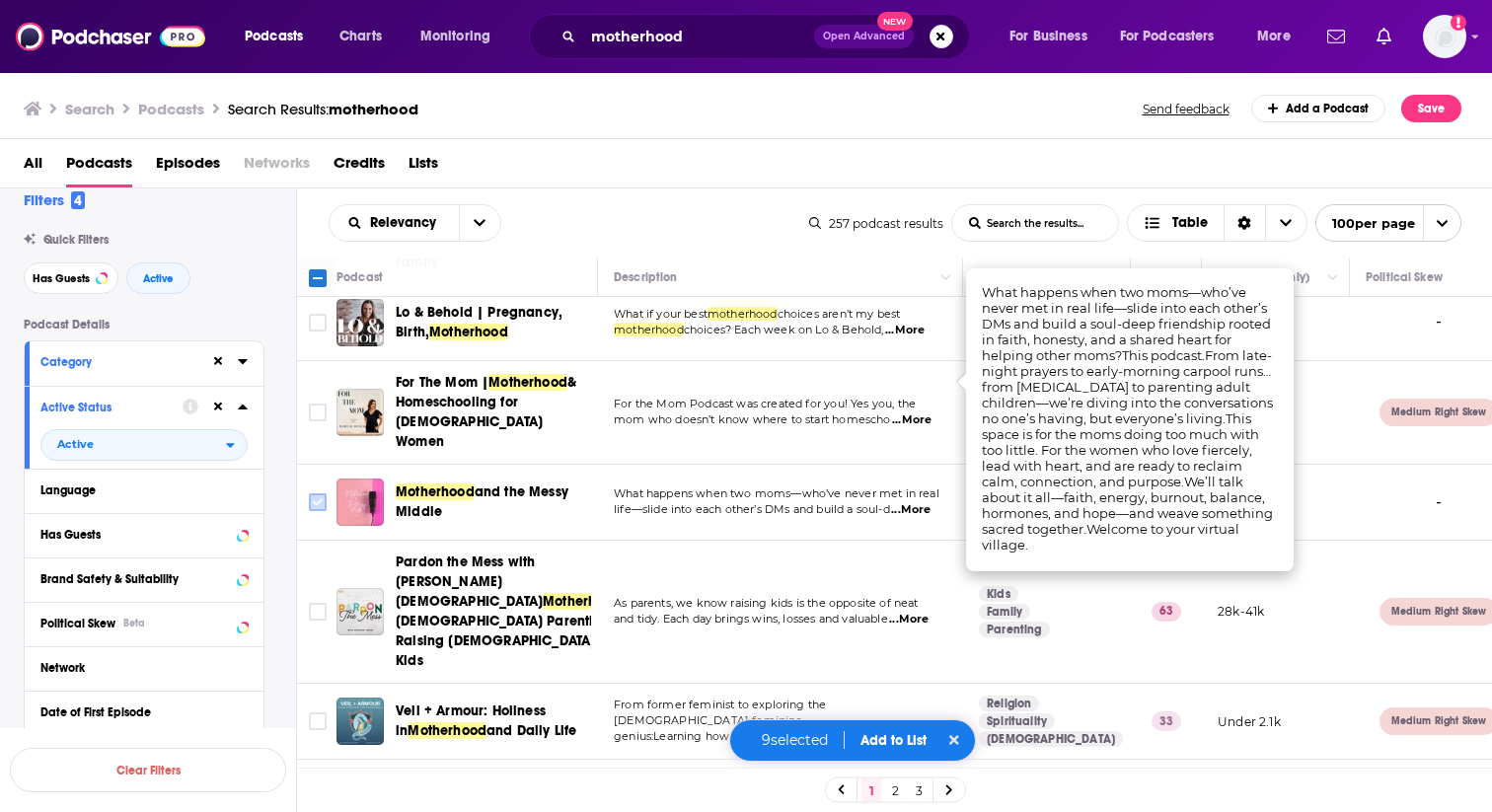
click at [311, 494] on input "Toggle select row" at bounding box center [317, 503] width 18 height 18
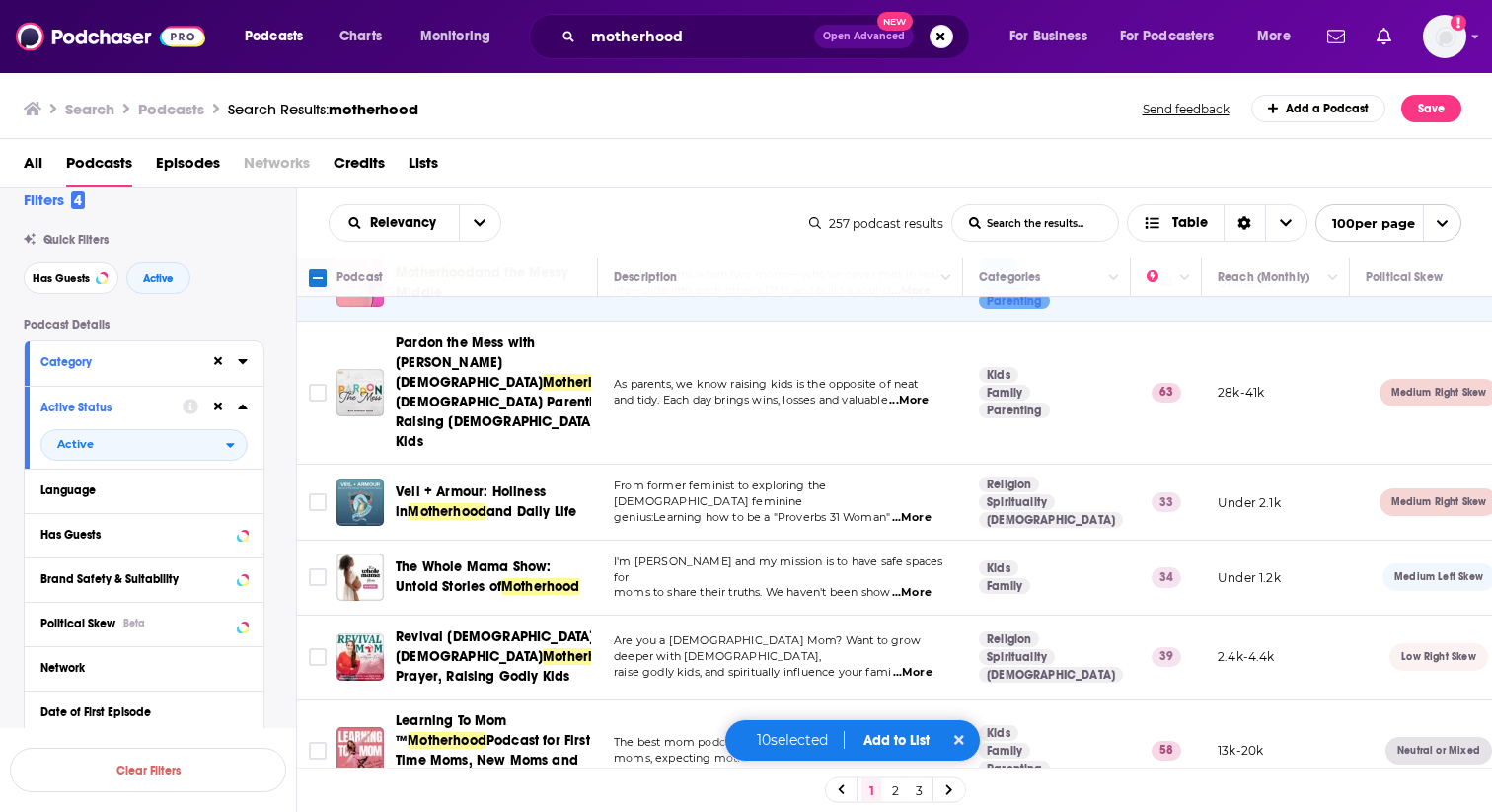
scroll to position [2517, 0]
click at [917, 583] on span "...More" at bounding box center [913, 591] width 40 height 16
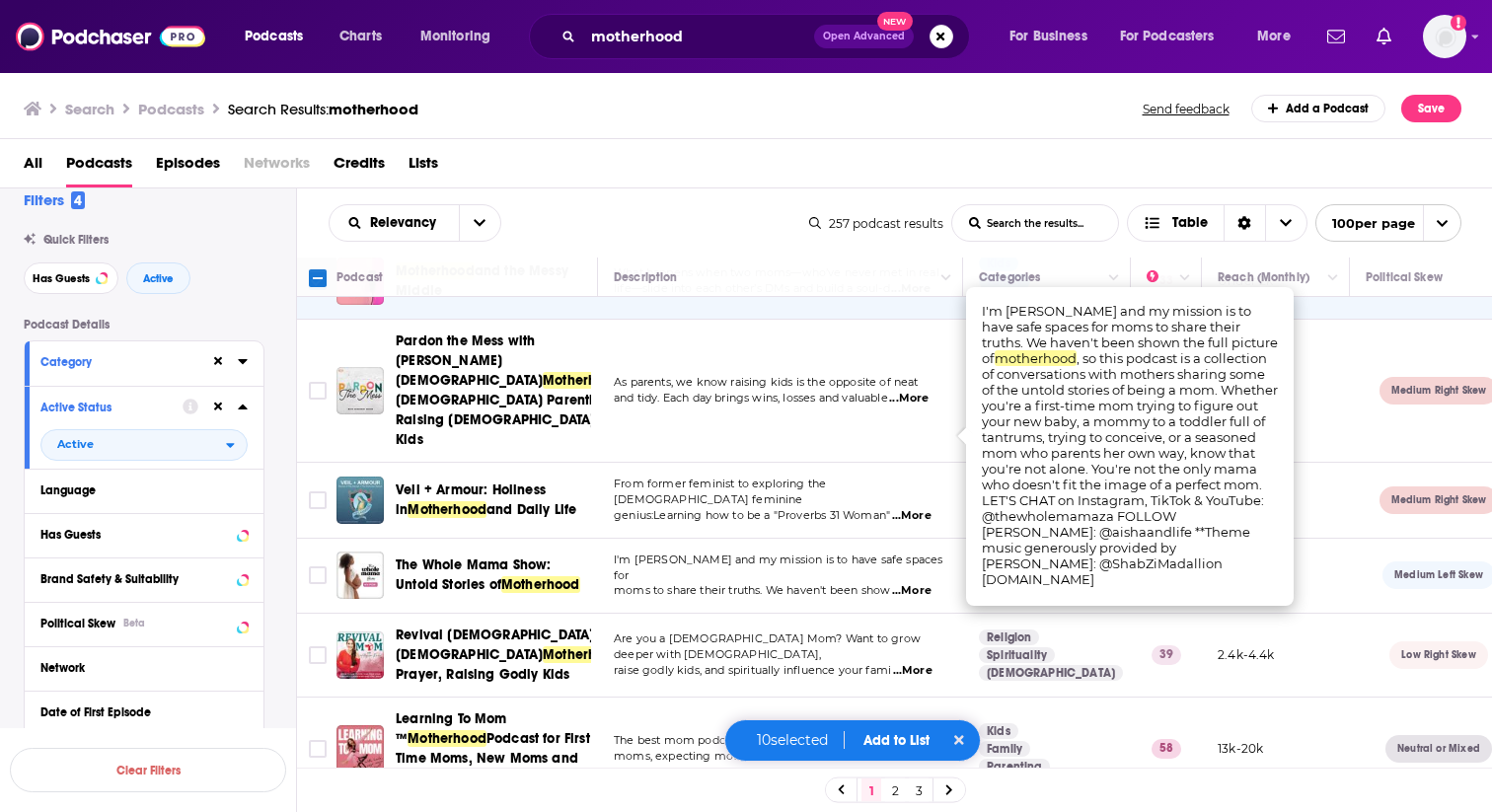
click at [917, 583] on span "...More" at bounding box center [913, 591] width 40 height 16
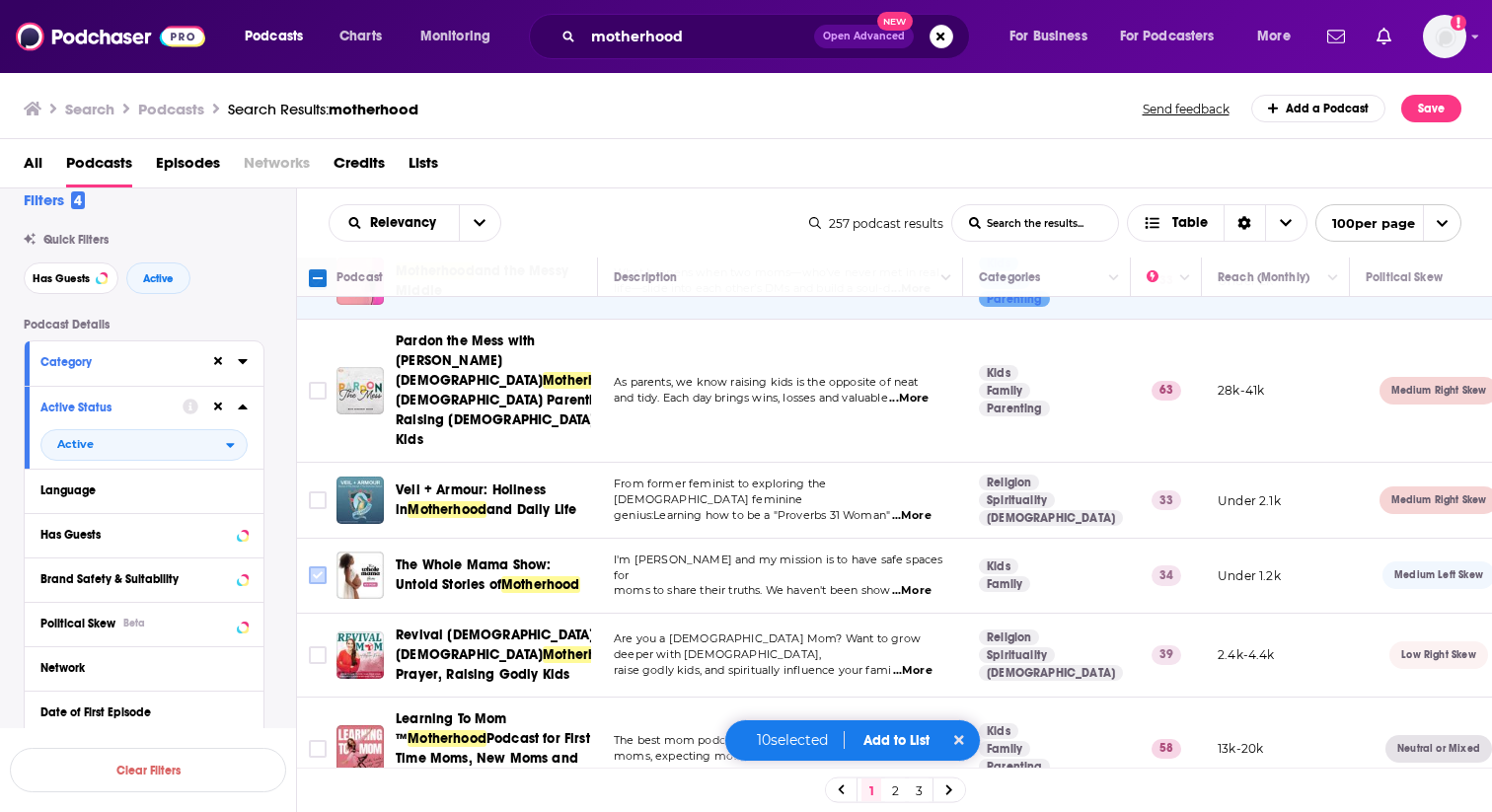
click at [322, 566] on input "Toggle select row" at bounding box center [317, 575] width 18 height 18
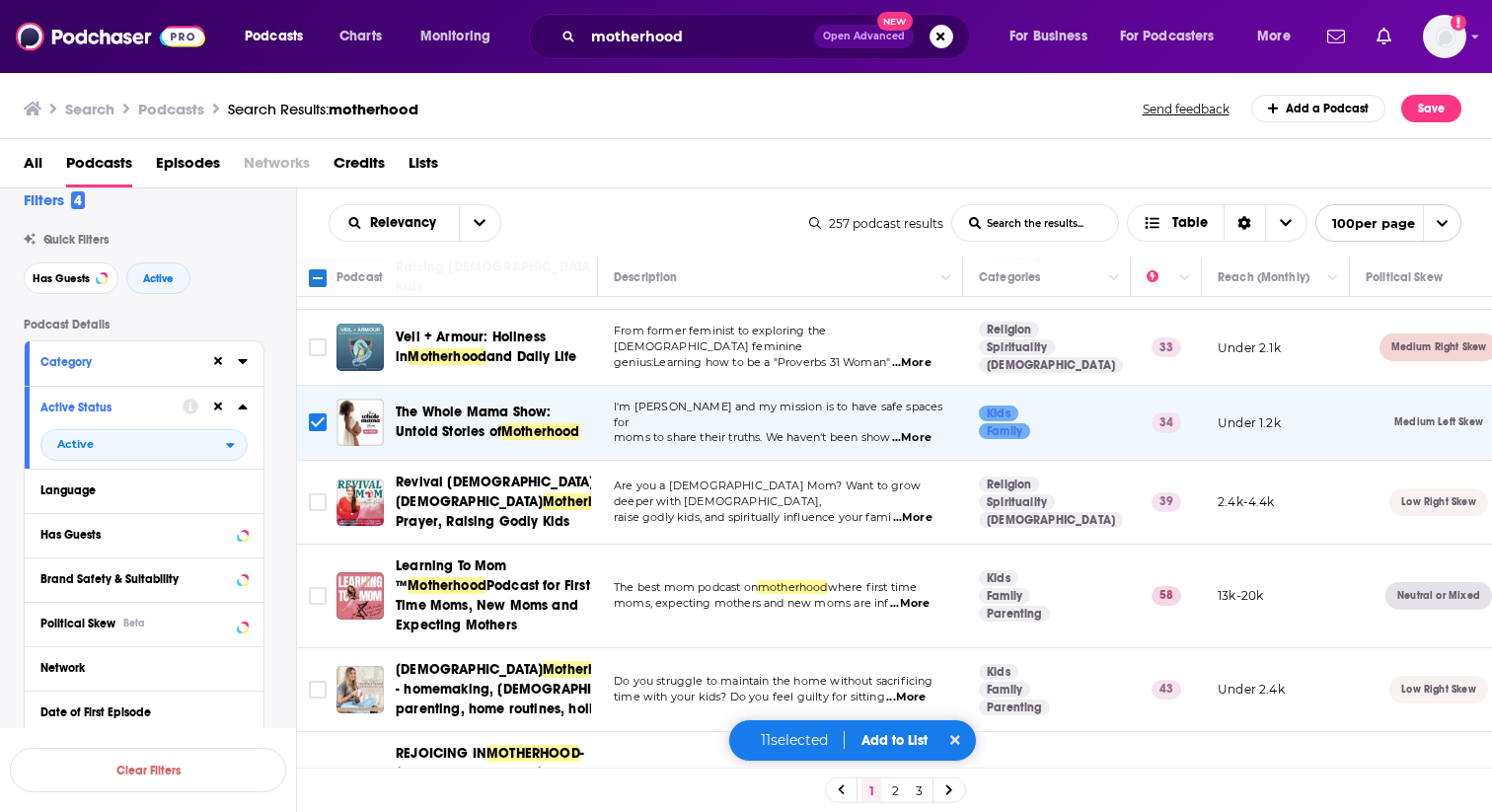
scroll to position [2680, 0]
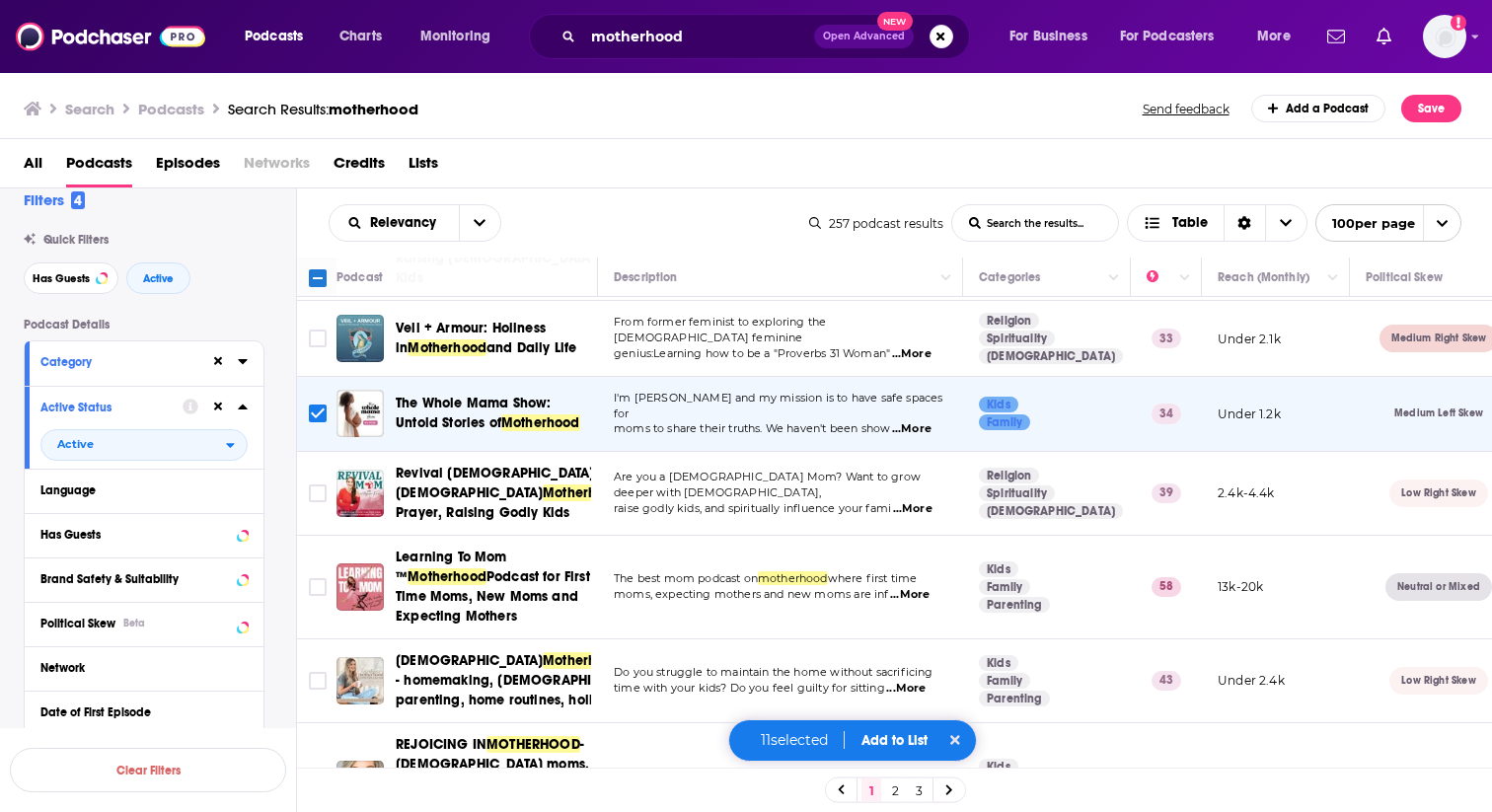
click at [902, 587] on span "...More" at bounding box center [911, 595] width 40 height 16
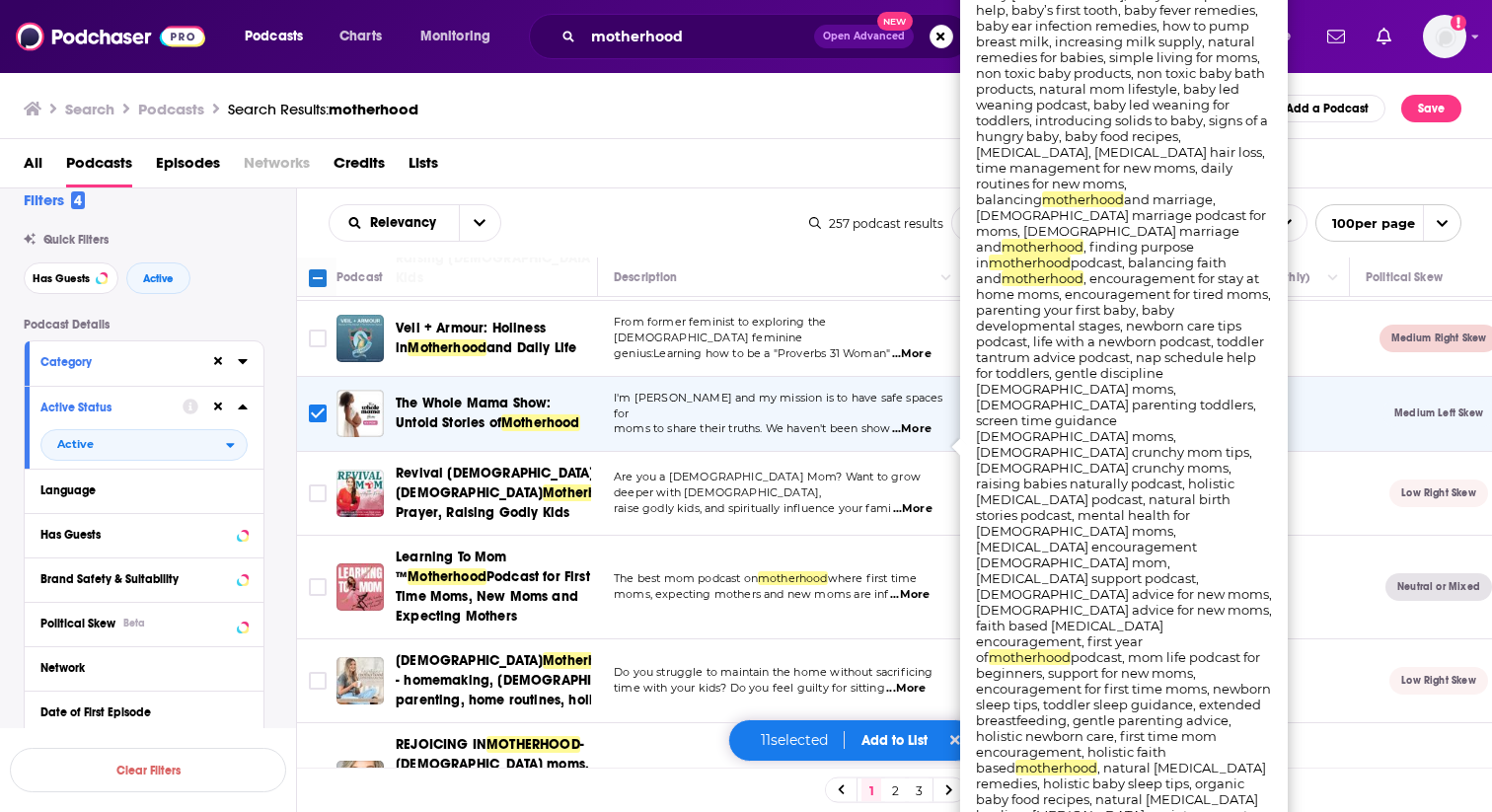
click at [902, 587] on span "...More" at bounding box center [911, 595] width 40 height 16
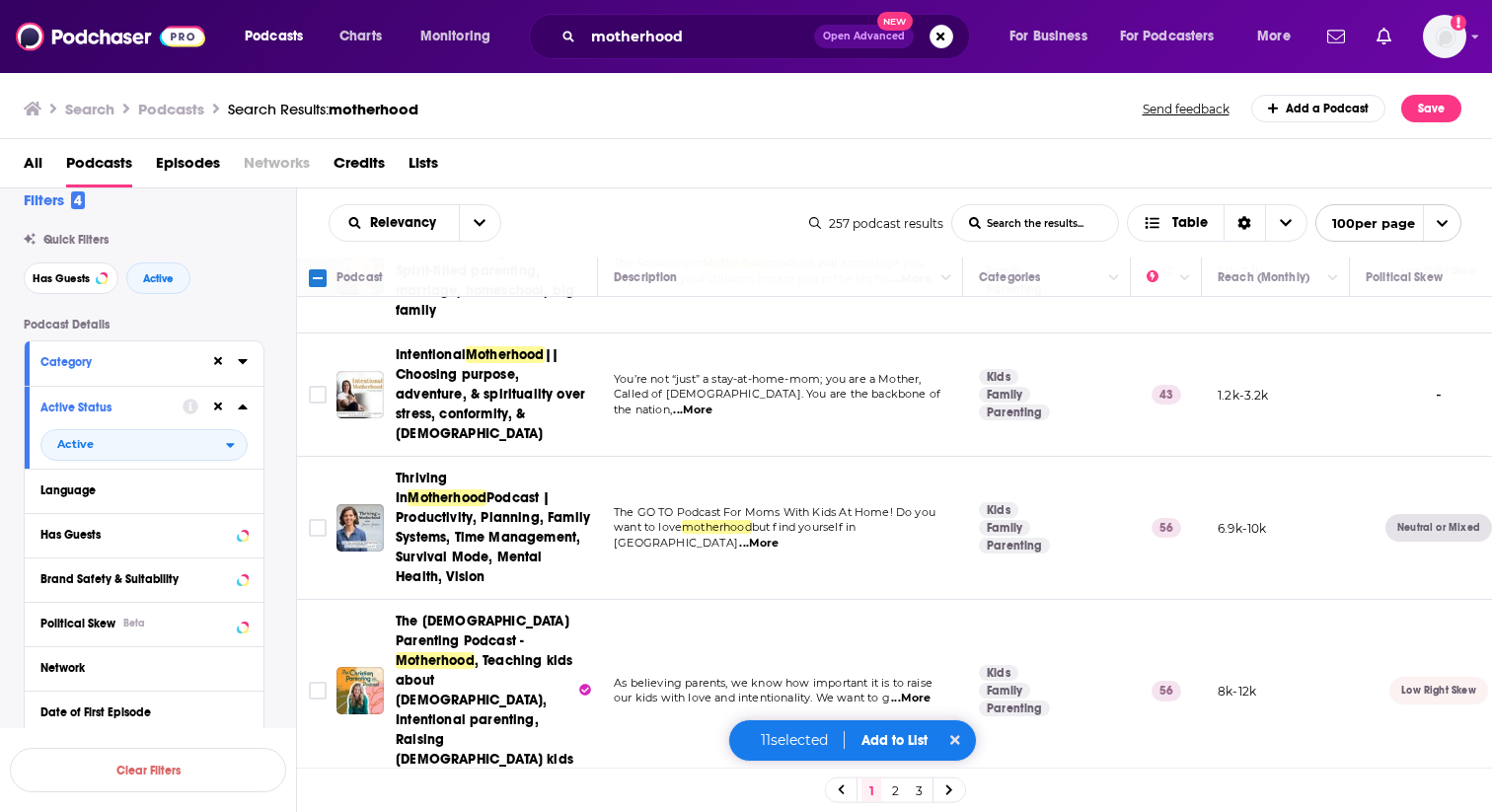
scroll to position [3194, 0]
click at [779, 533] on span "...More" at bounding box center [759, 541] width 40 height 16
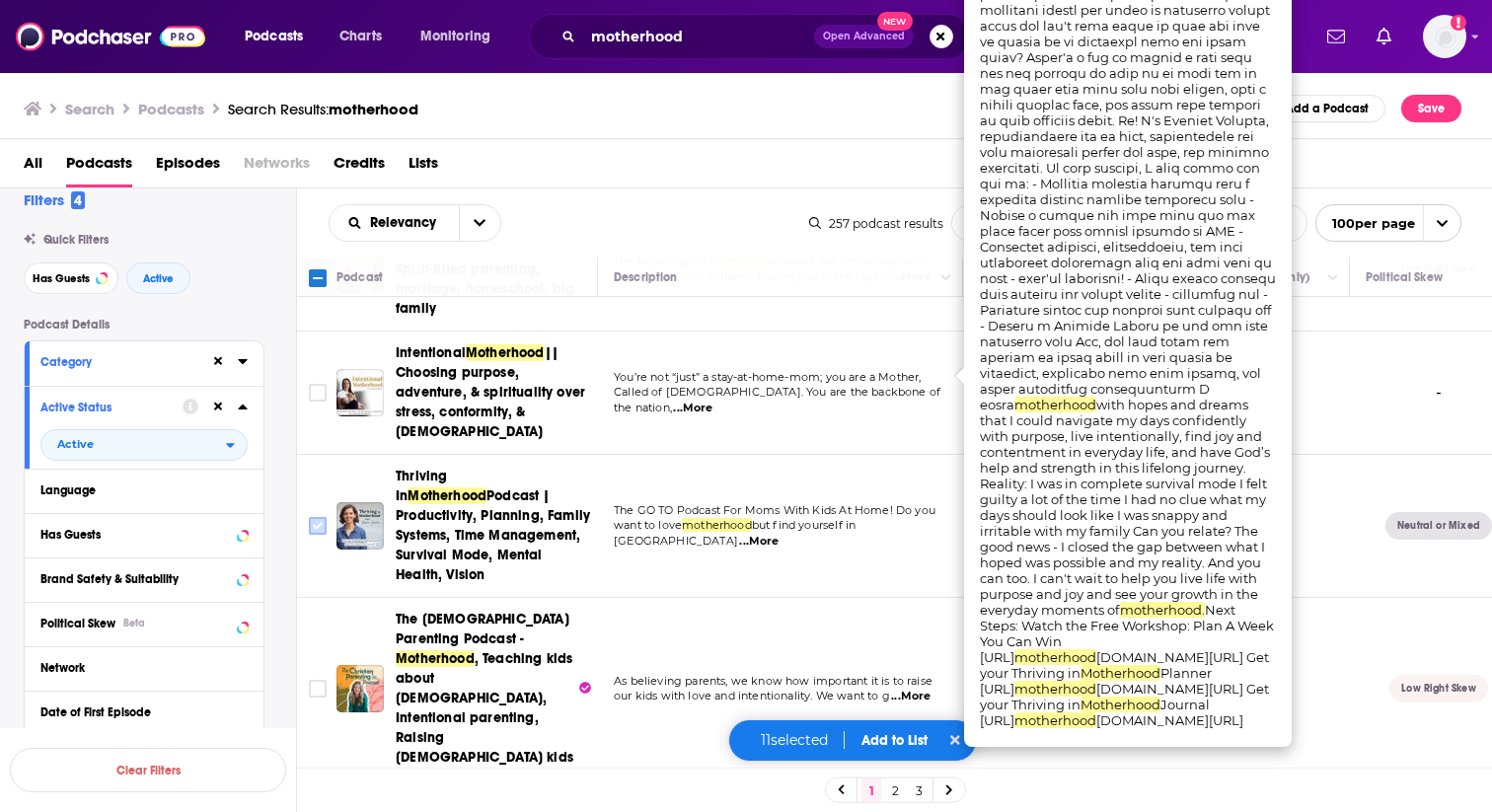
click at [317, 517] on input "Toggle select row" at bounding box center [317, 525] width 18 height 18
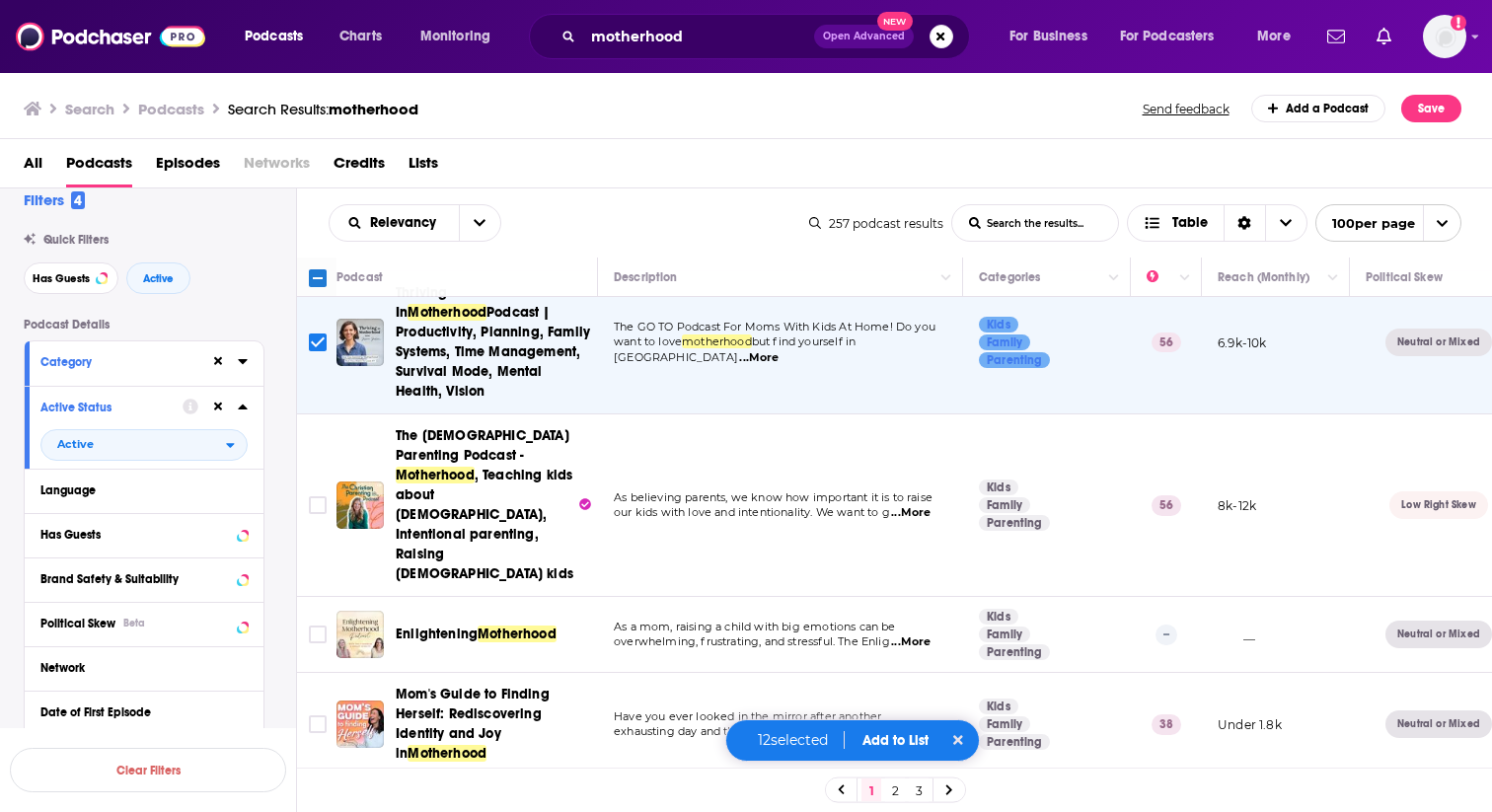
scroll to position [3384, 0]
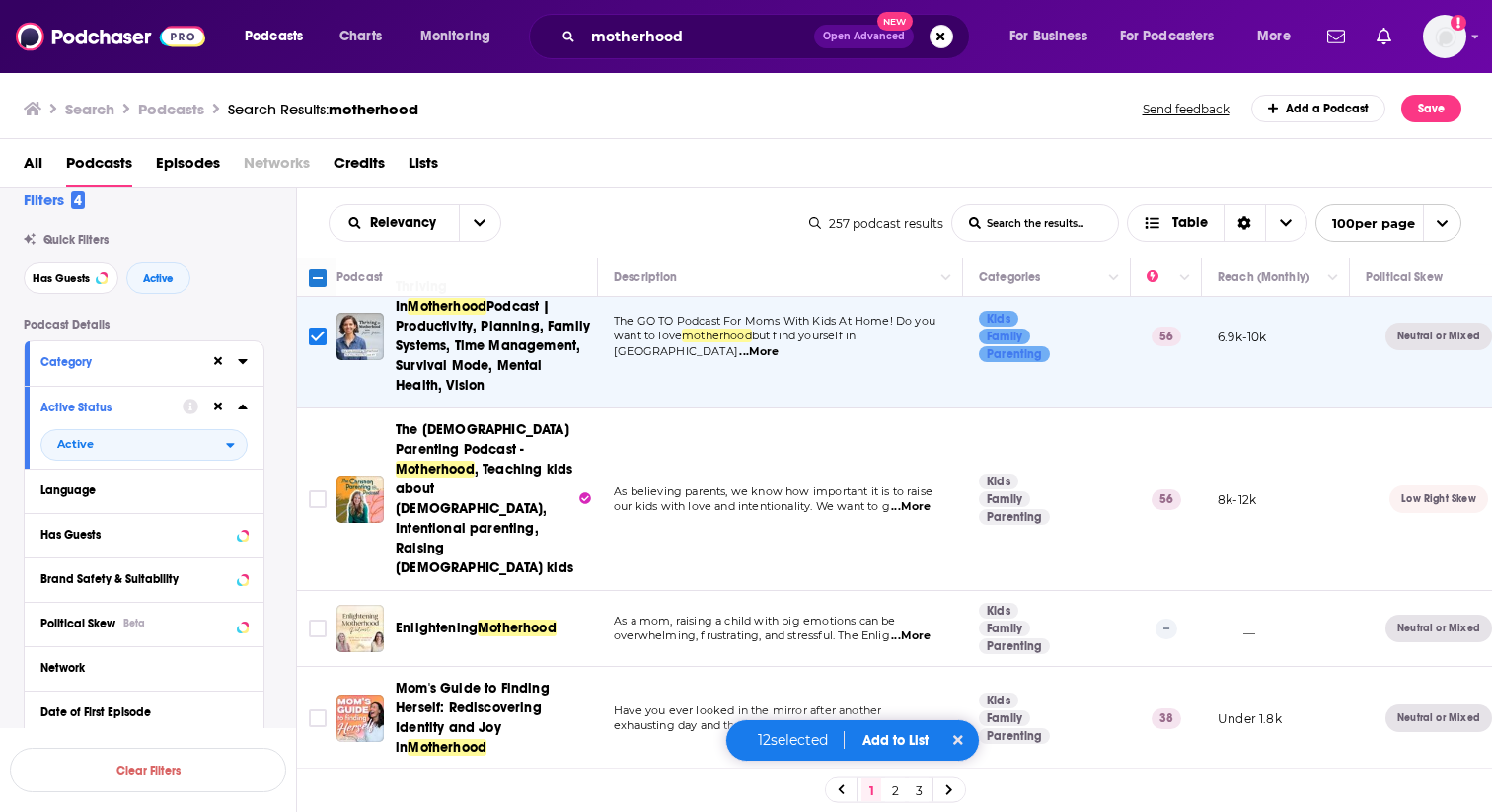
click at [912, 629] on span "...More" at bounding box center [912, 637] width 40 height 16
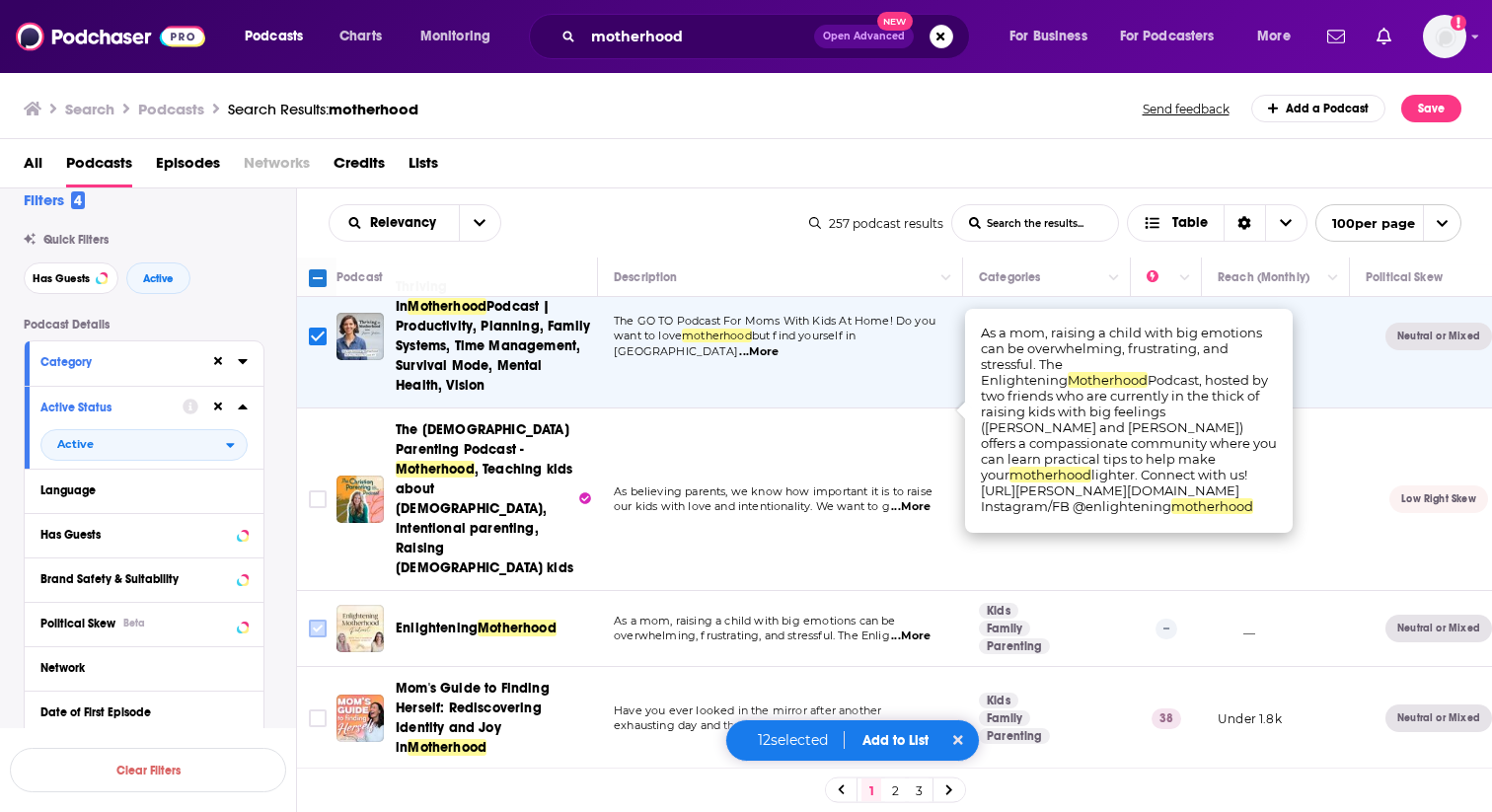
click at [320, 620] on input "Toggle select row" at bounding box center [317, 629] width 18 height 18
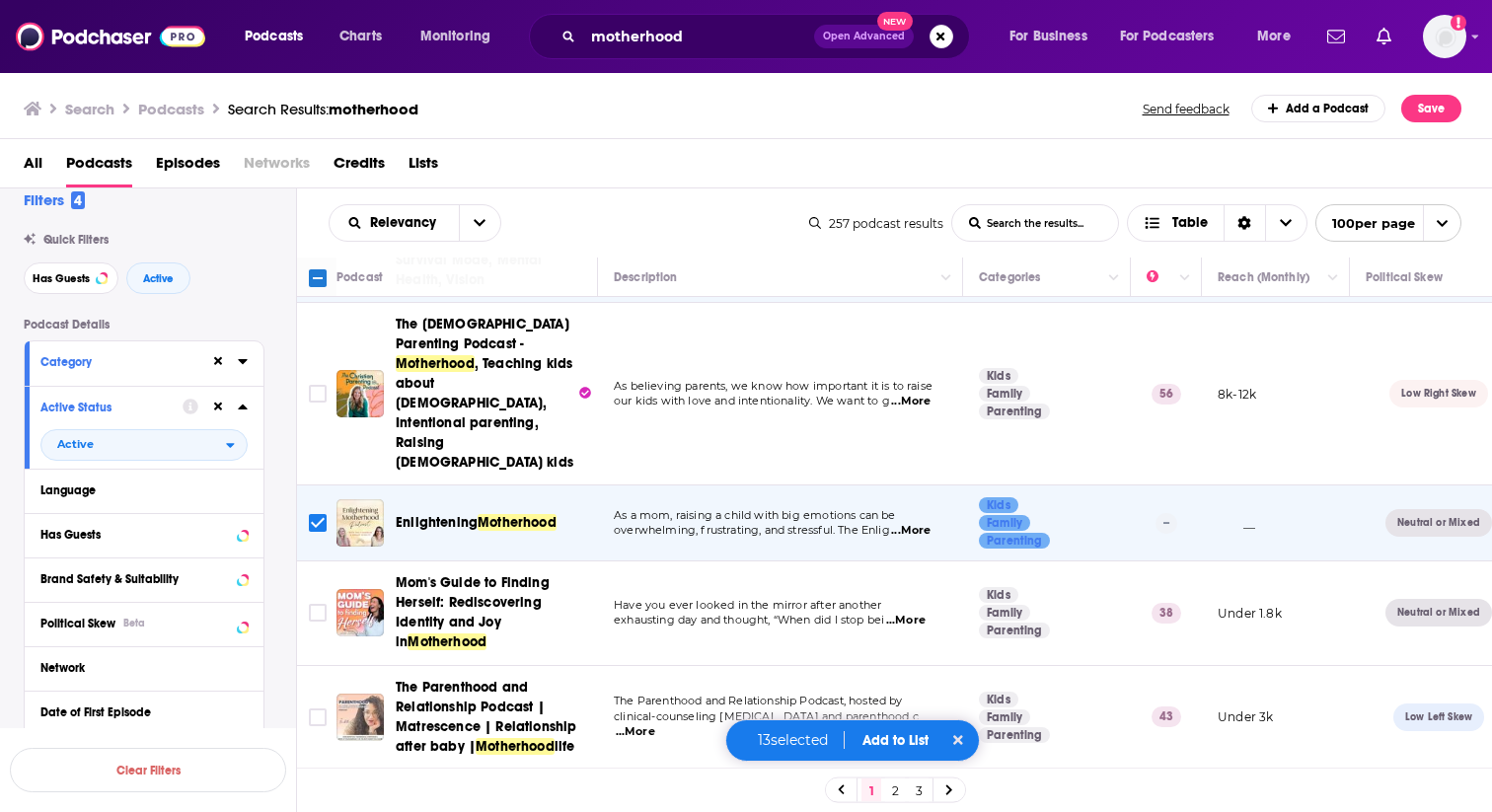
scroll to position [3497, 0]
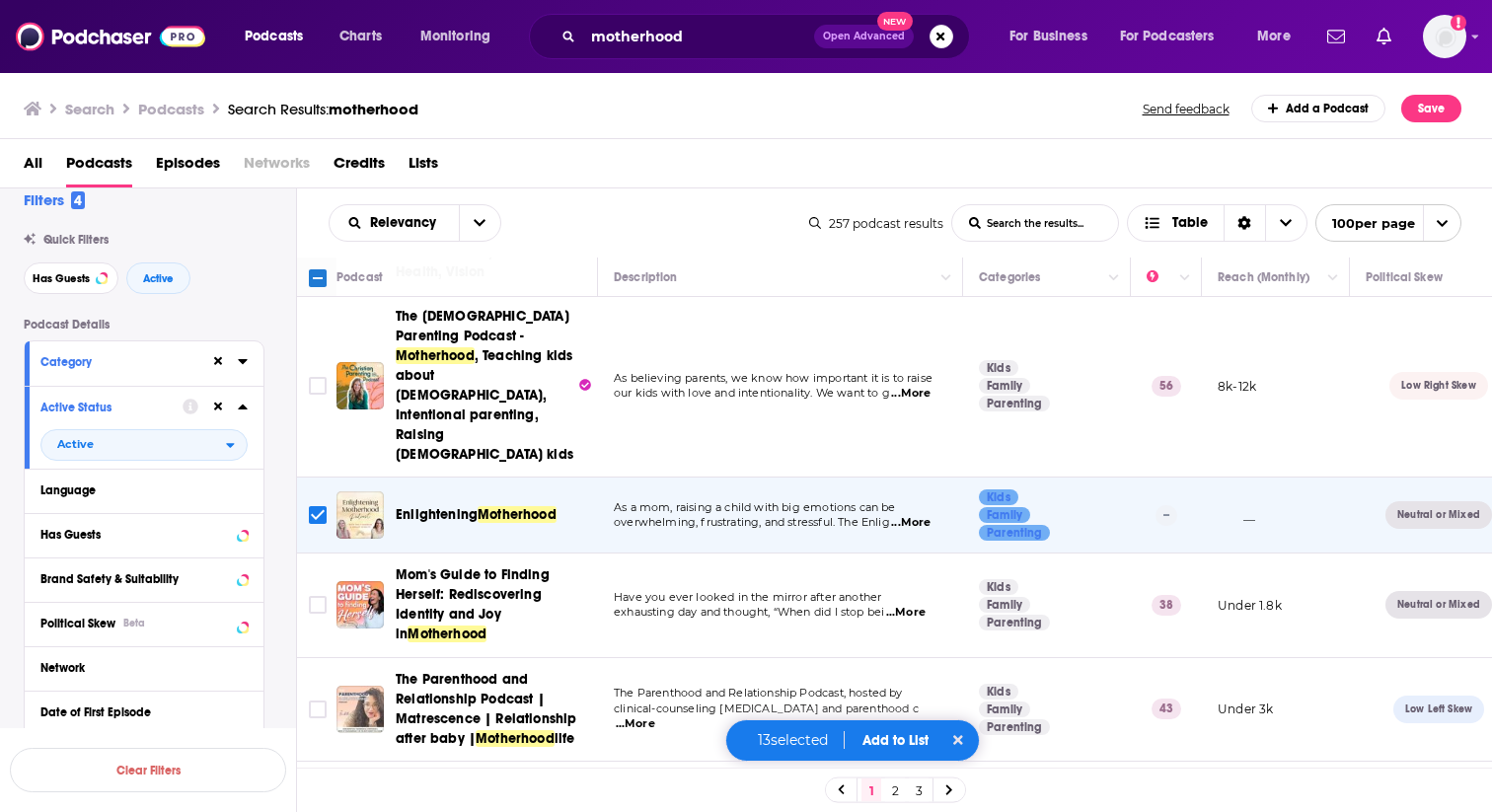
click at [656, 716] on span "...More" at bounding box center [636, 724] width 40 height 16
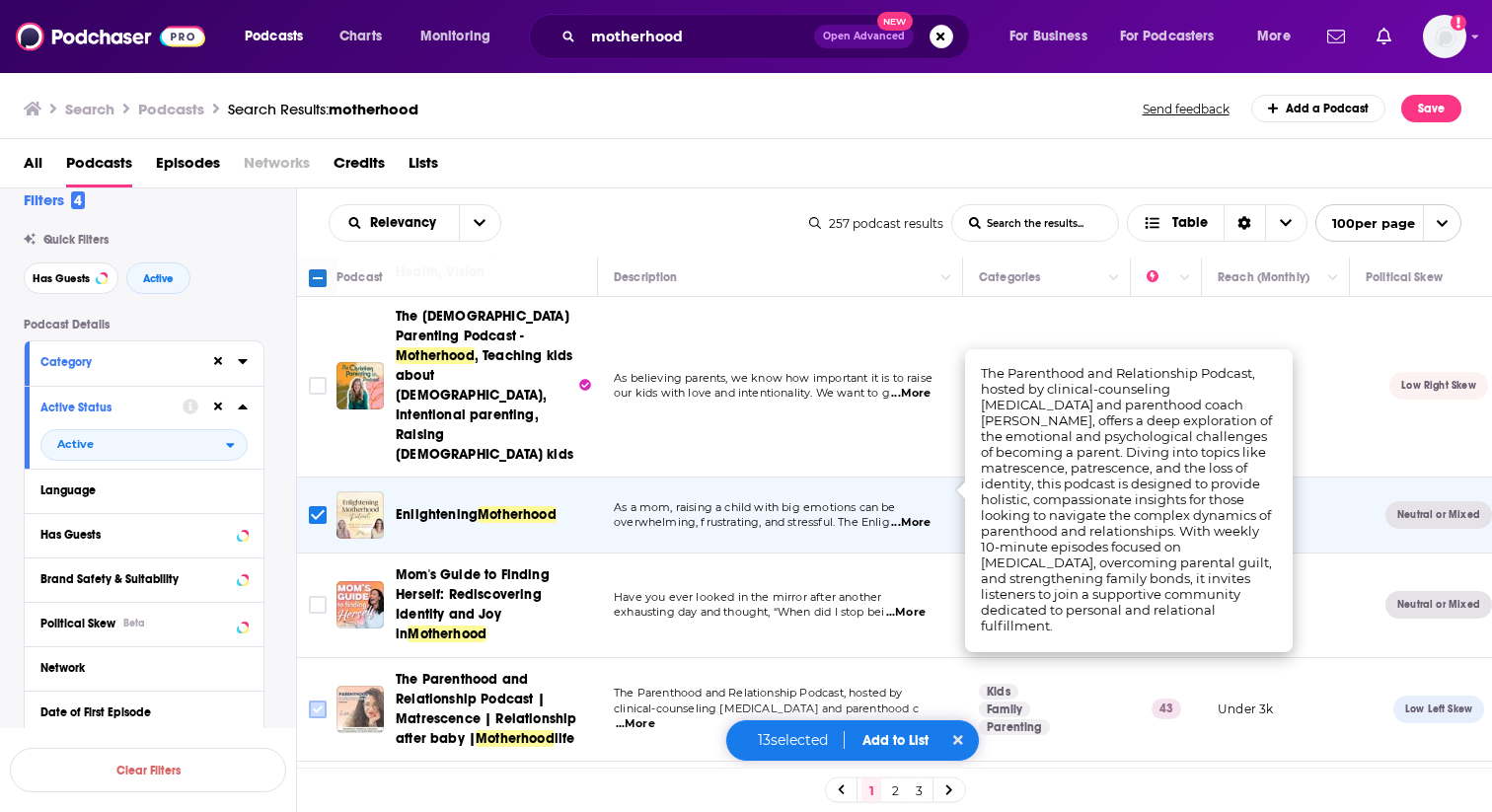
click at [315, 700] on input "Toggle select row" at bounding box center [317, 709] width 18 height 18
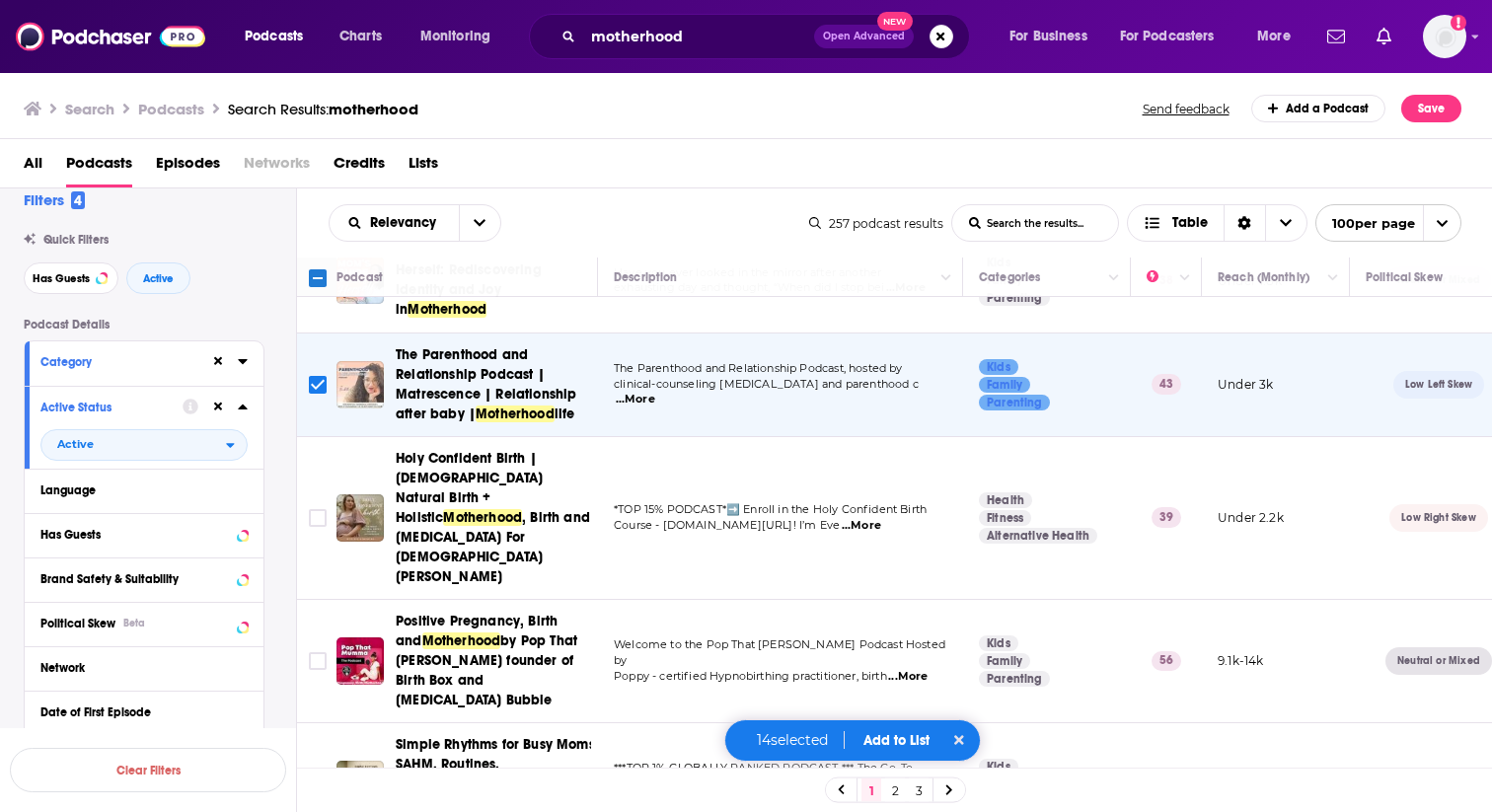
scroll to position [3823, 0]
click at [918, 668] on span "...More" at bounding box center [909, 676] width 40 height 16
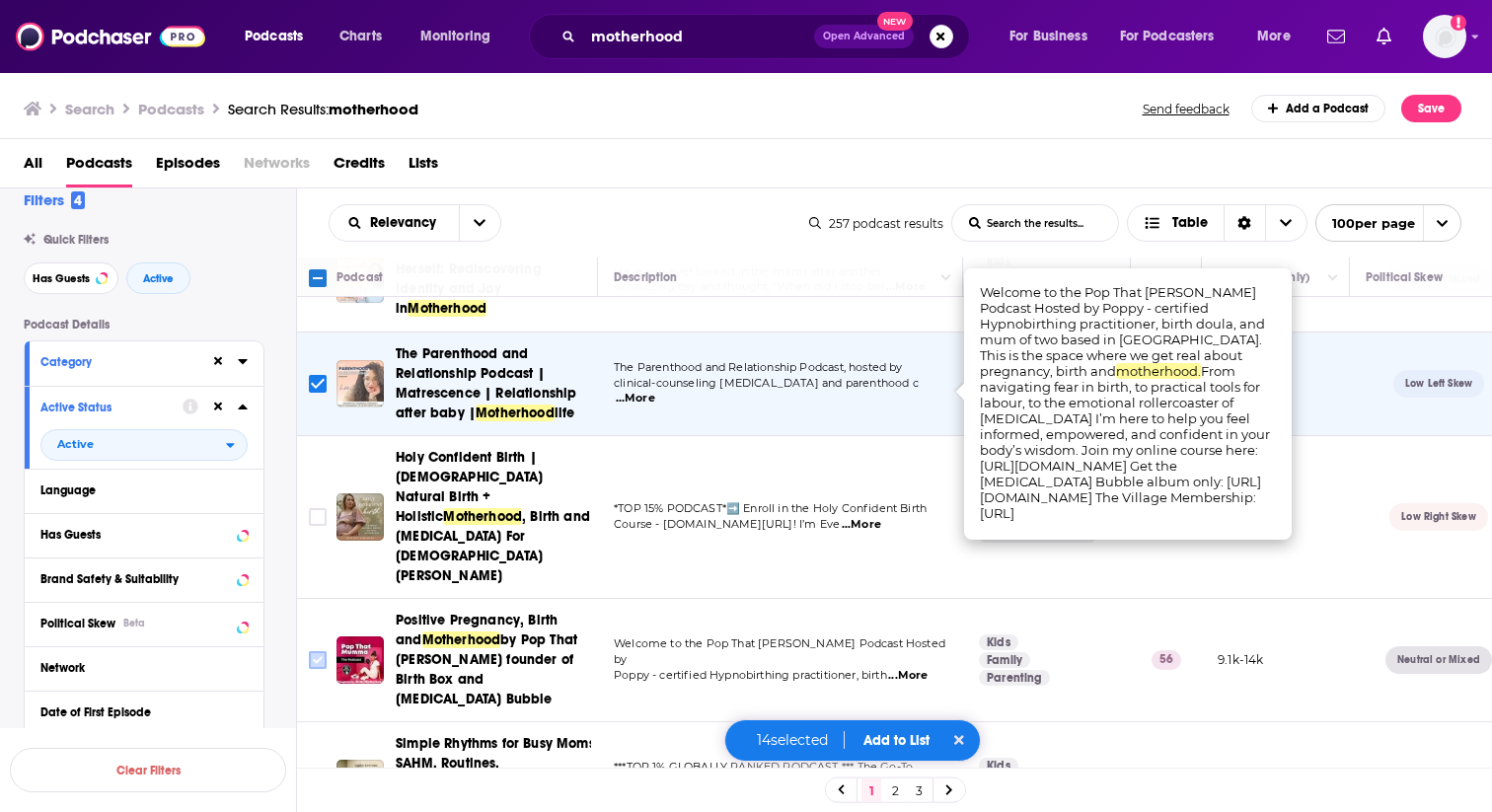
click at [319, 651] on input "Toggle select row" at bounding box center [317, 660] width 18 height 18
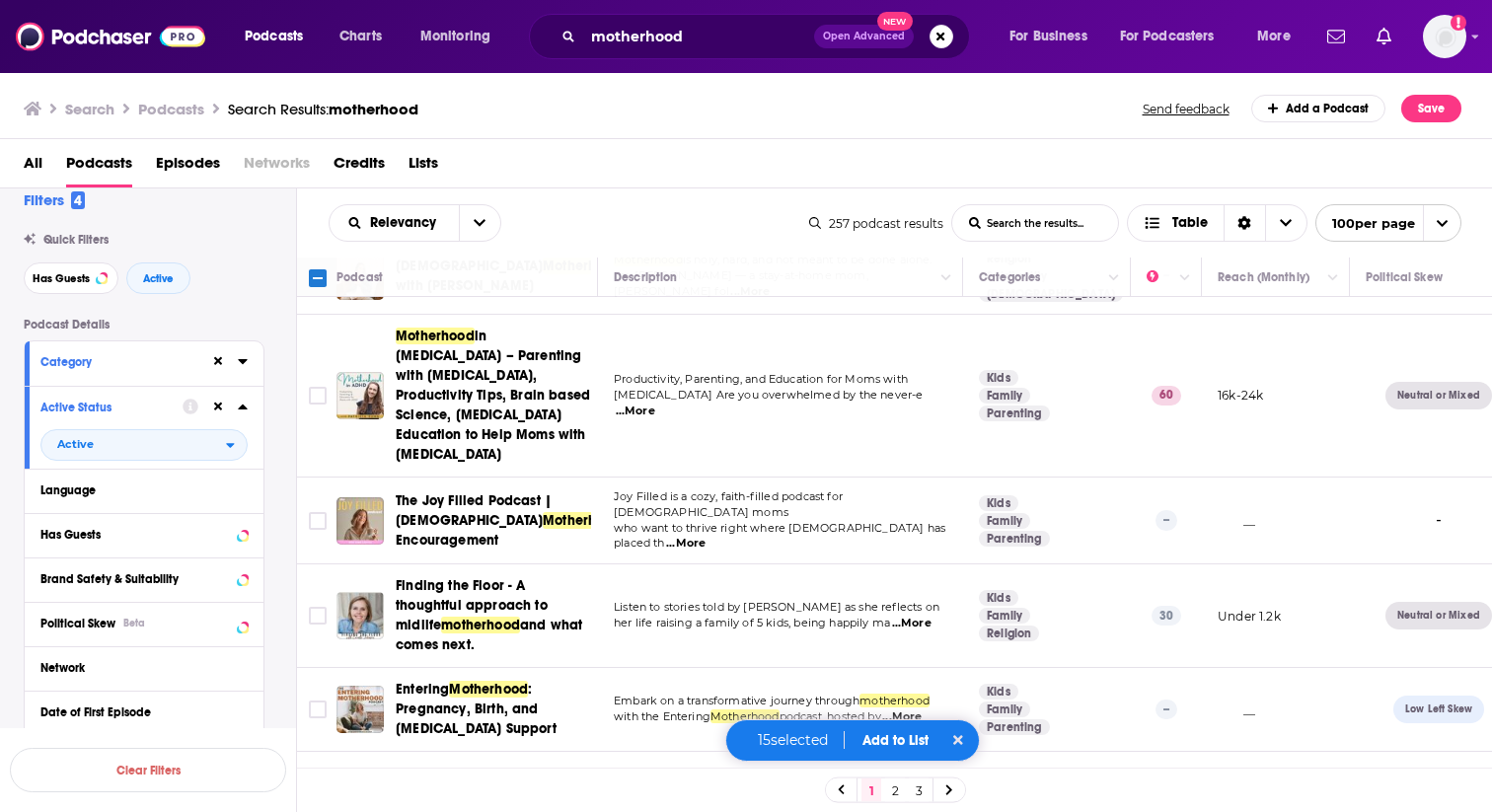
scroll to position [4678, 0]
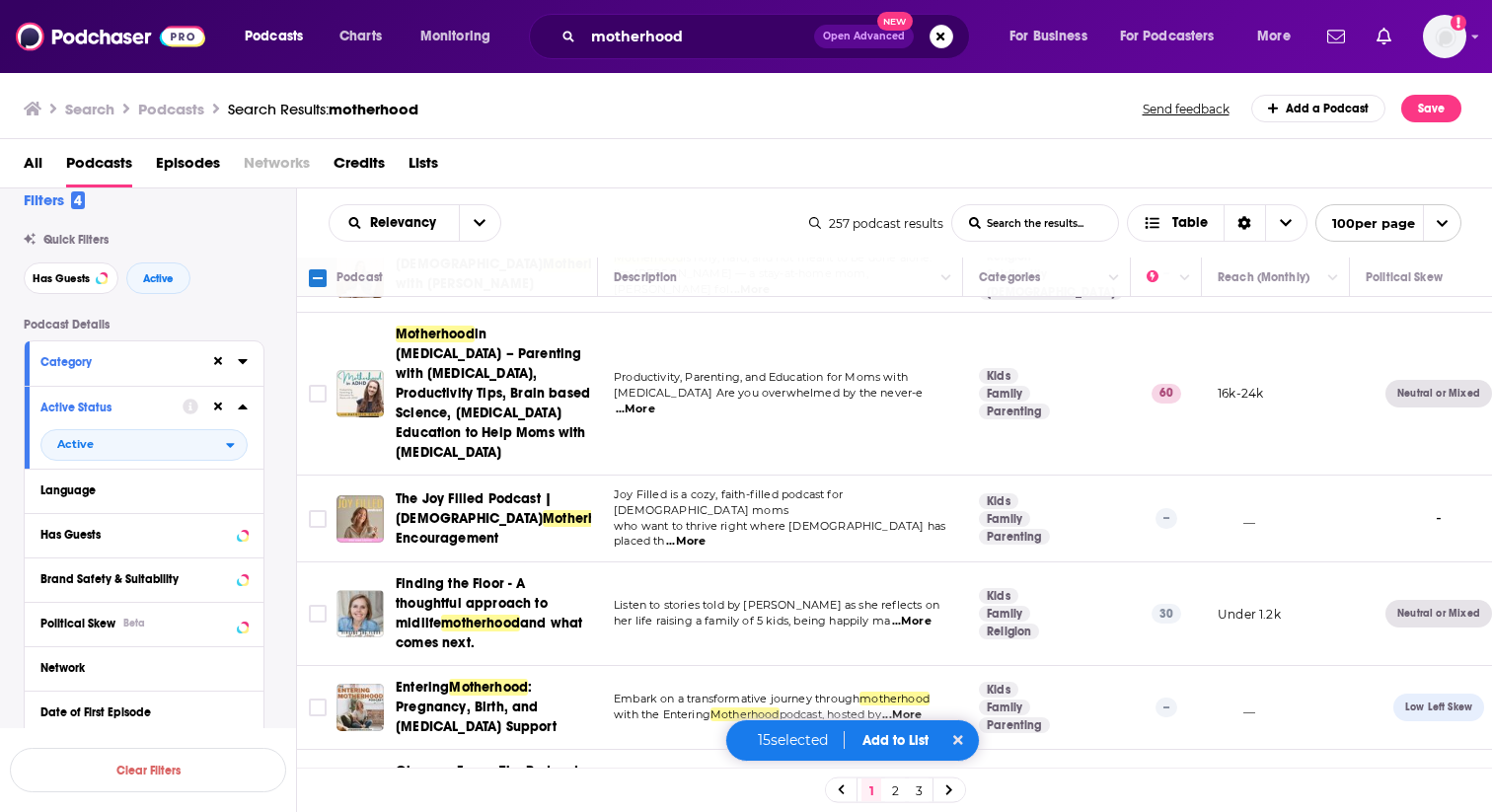
click at [922, 707] on span "...More" at bounding box center [903, 715] width 40 height 16
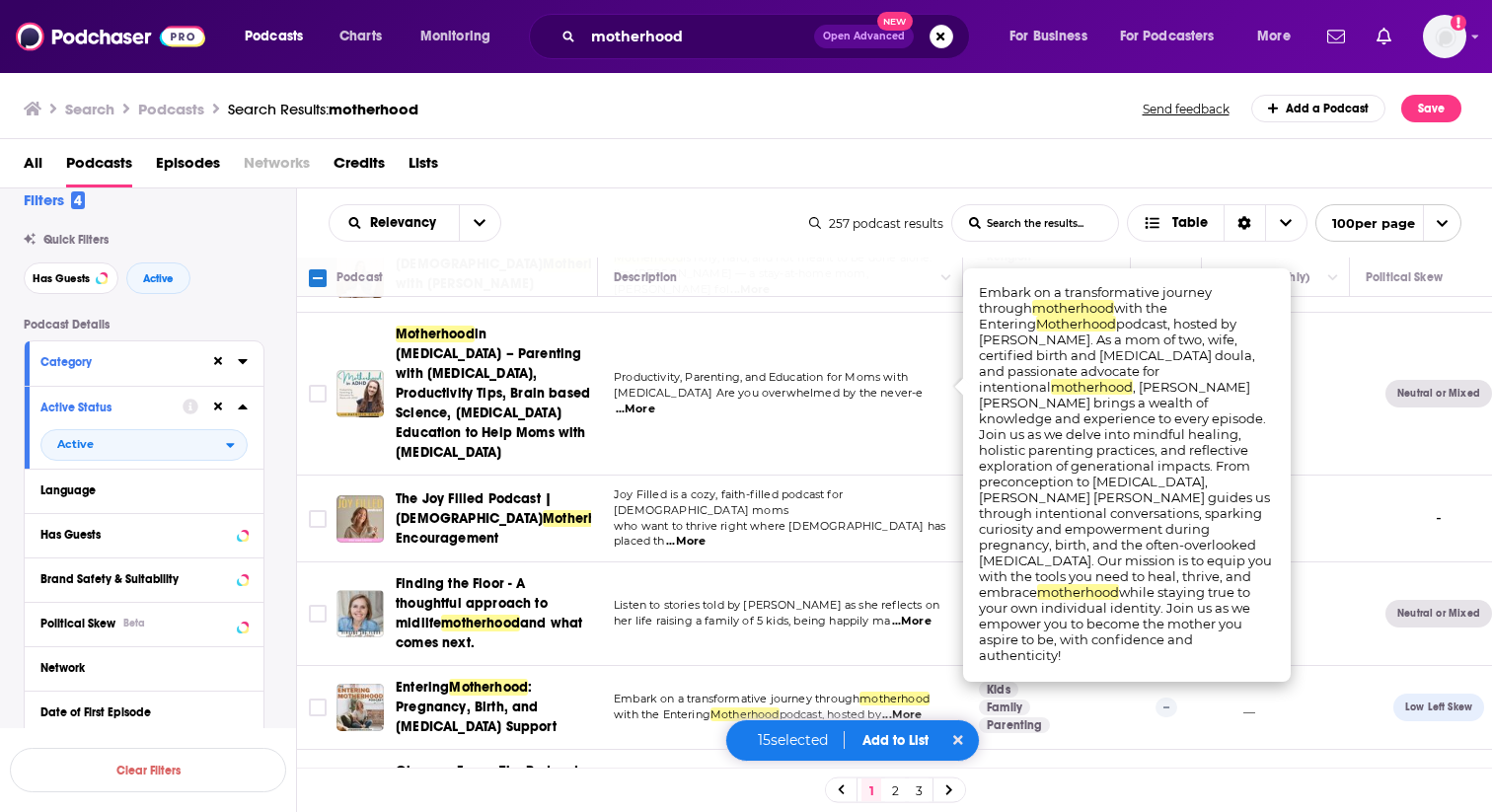
click at [922, 707] on span "...More" at bounding box center [903, 715] width 40 height 16
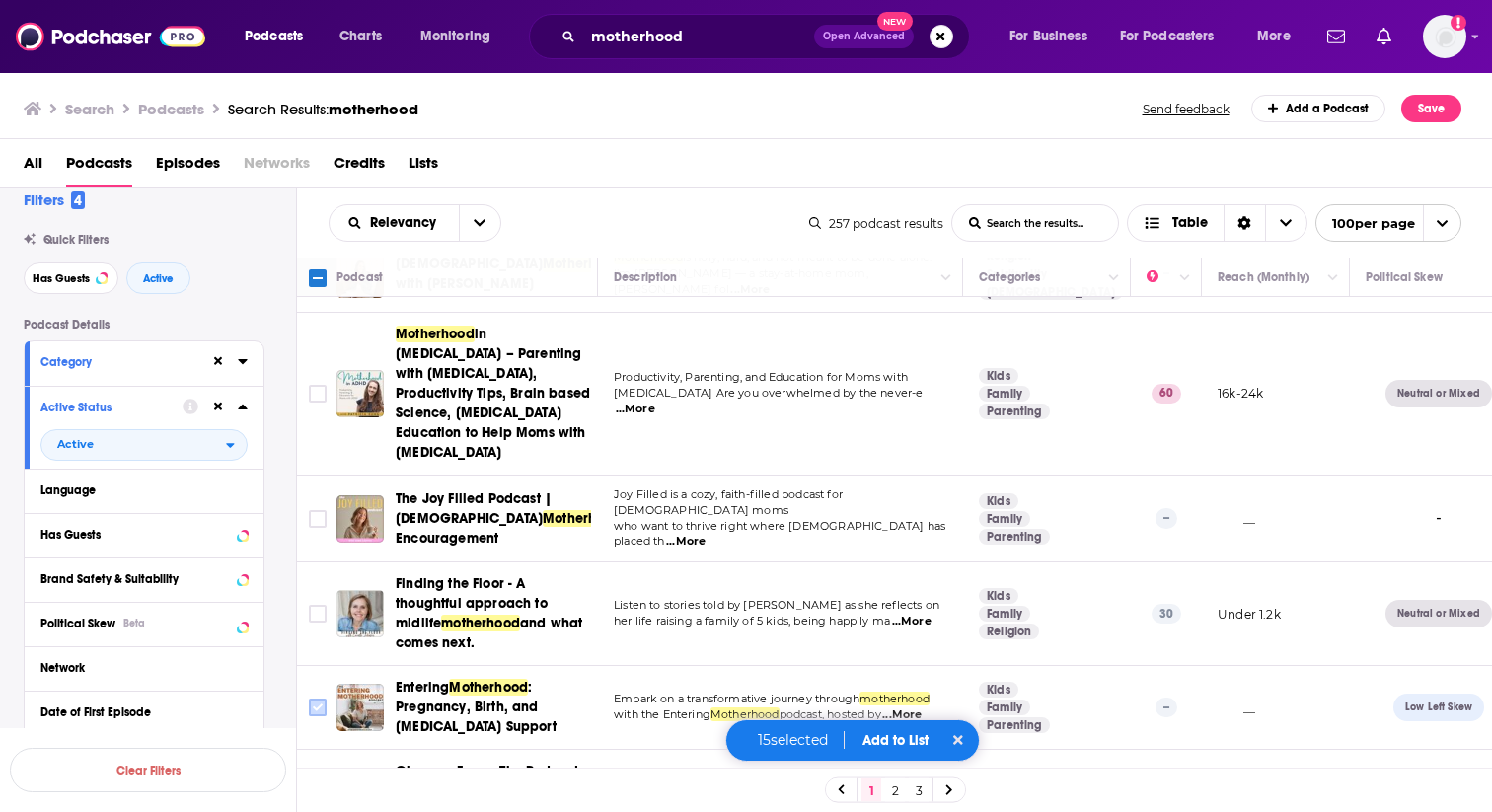
click at [315, 698] on input "Toggle select row" at bounding box center [317, 707] width 18 height 18
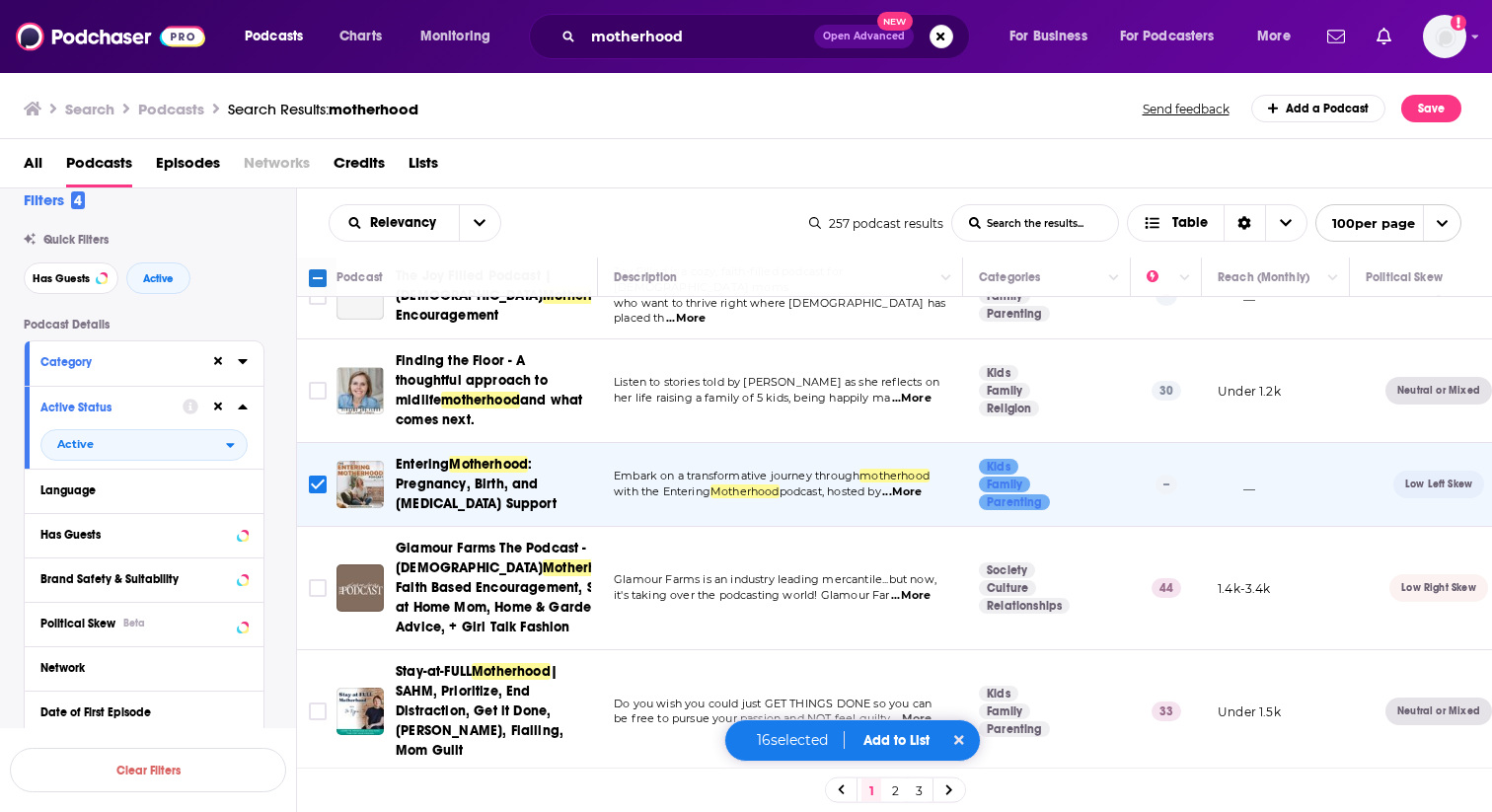
scroll to position [4912, 0]
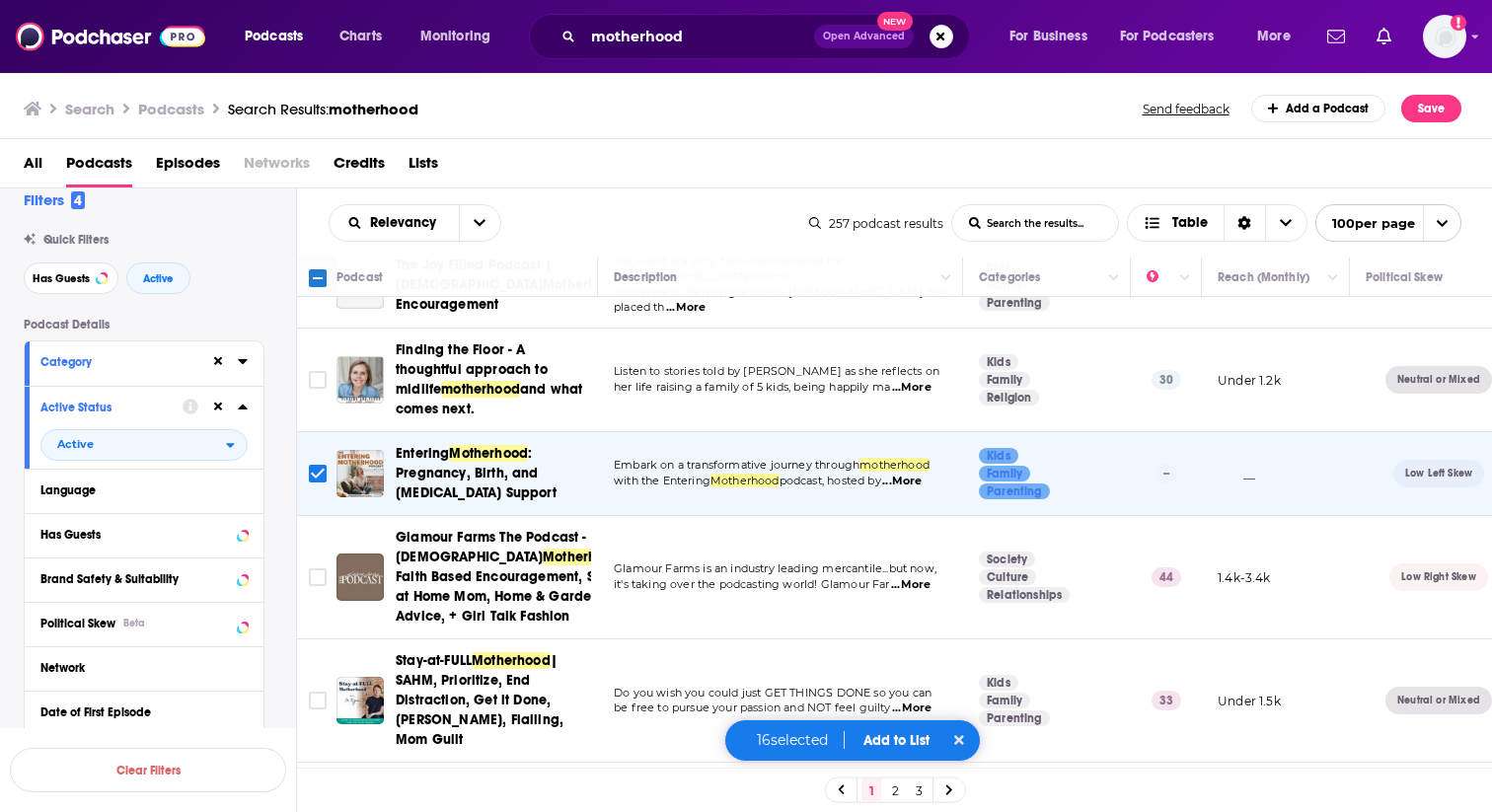
click at [919, 700] on span "...More" at bounding box center [913, 708] width 40 height 16
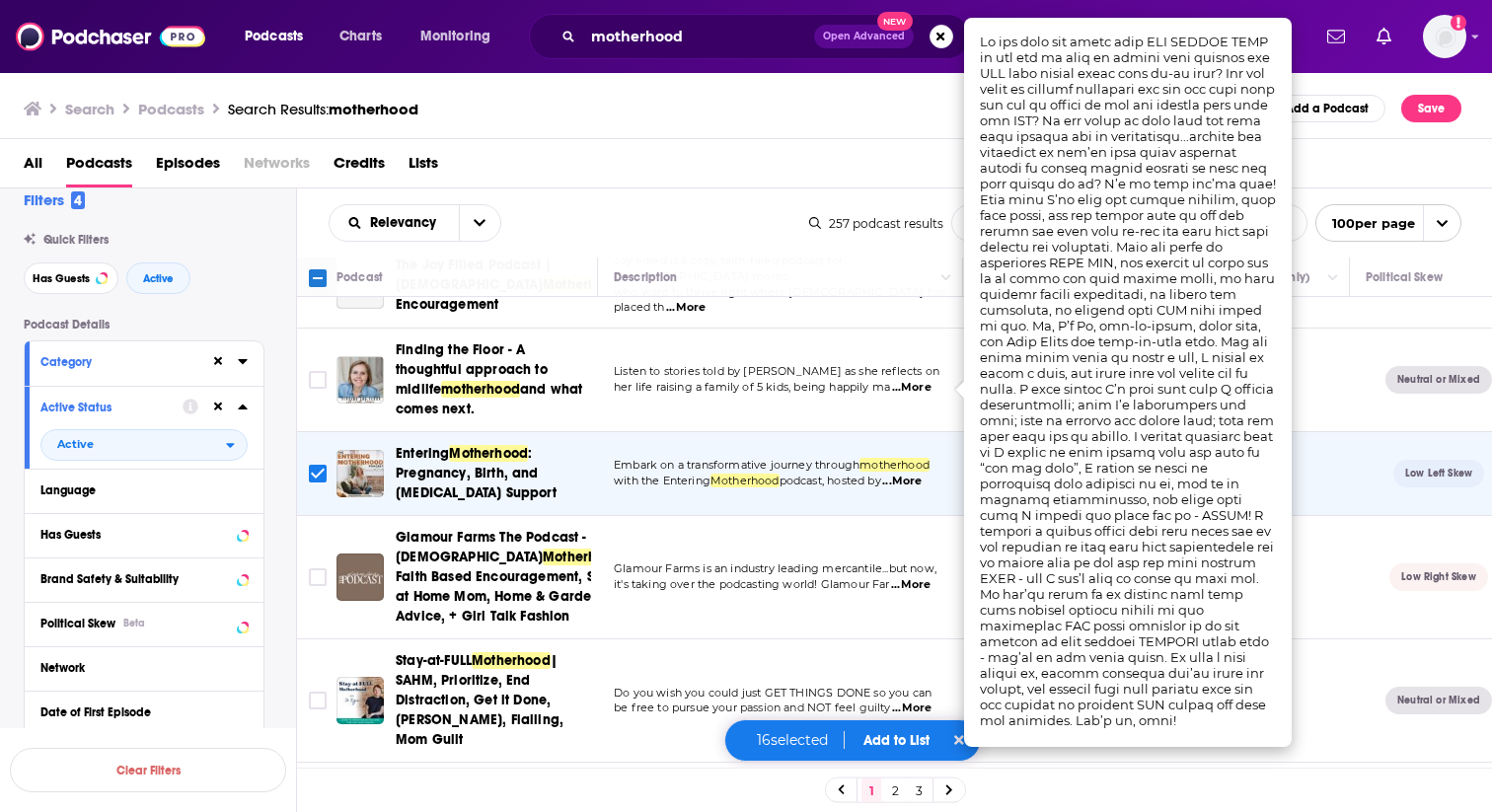
click at [919, 700] on span "...More" at bounding box center [913, 708] width 40 height 16
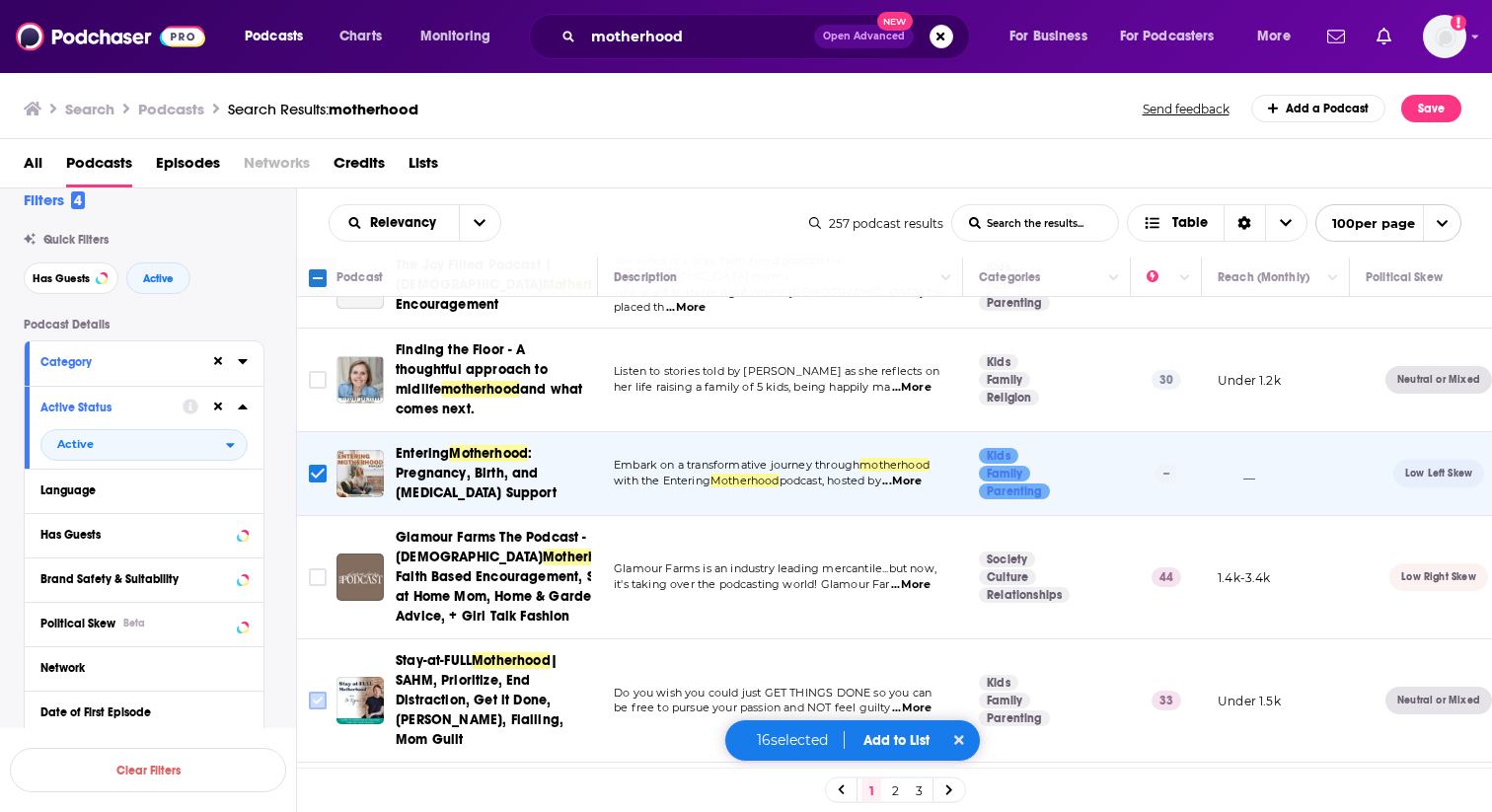
click at [311, 692] on input "Toggle select row" at bounding box center [317, 701] width 18 height 18
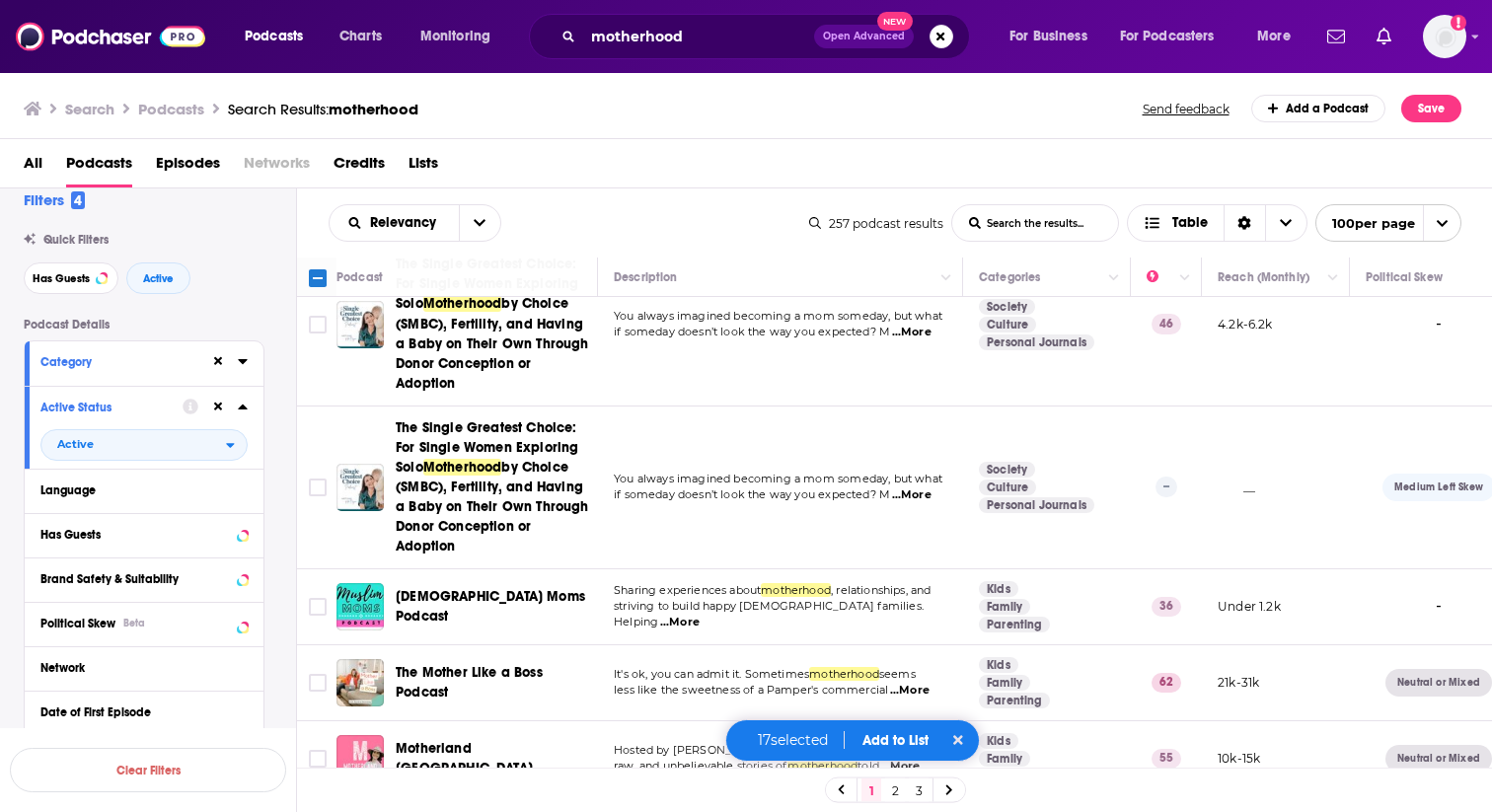
scroll to position [5577, 0]
click at [901, 681] on span "...More" at bounding box center [911, 689] width 40 height 16
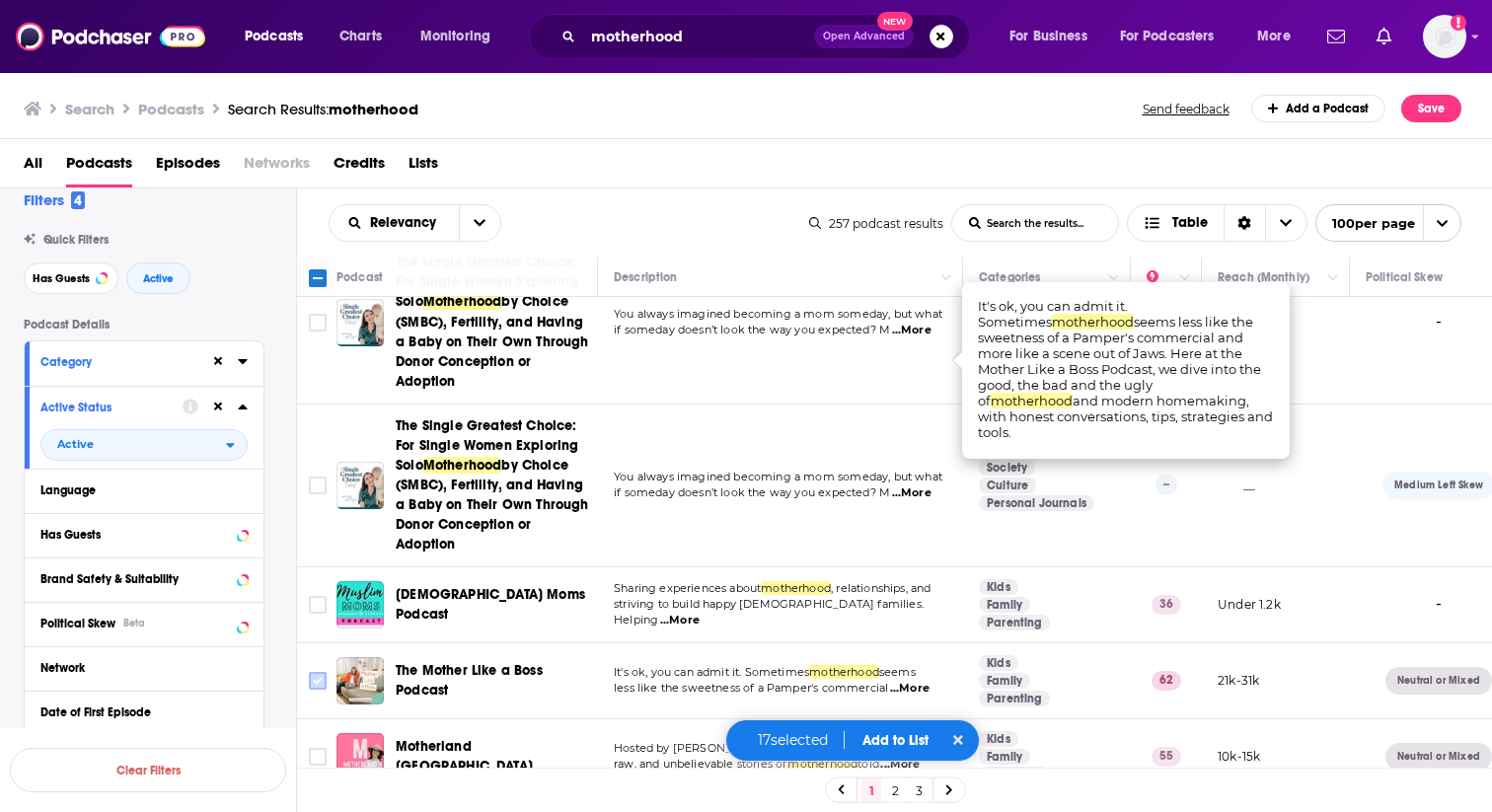
click at [316, 672] on input "Toggle select row" at bounding box center [317, 681] width 18 height 18
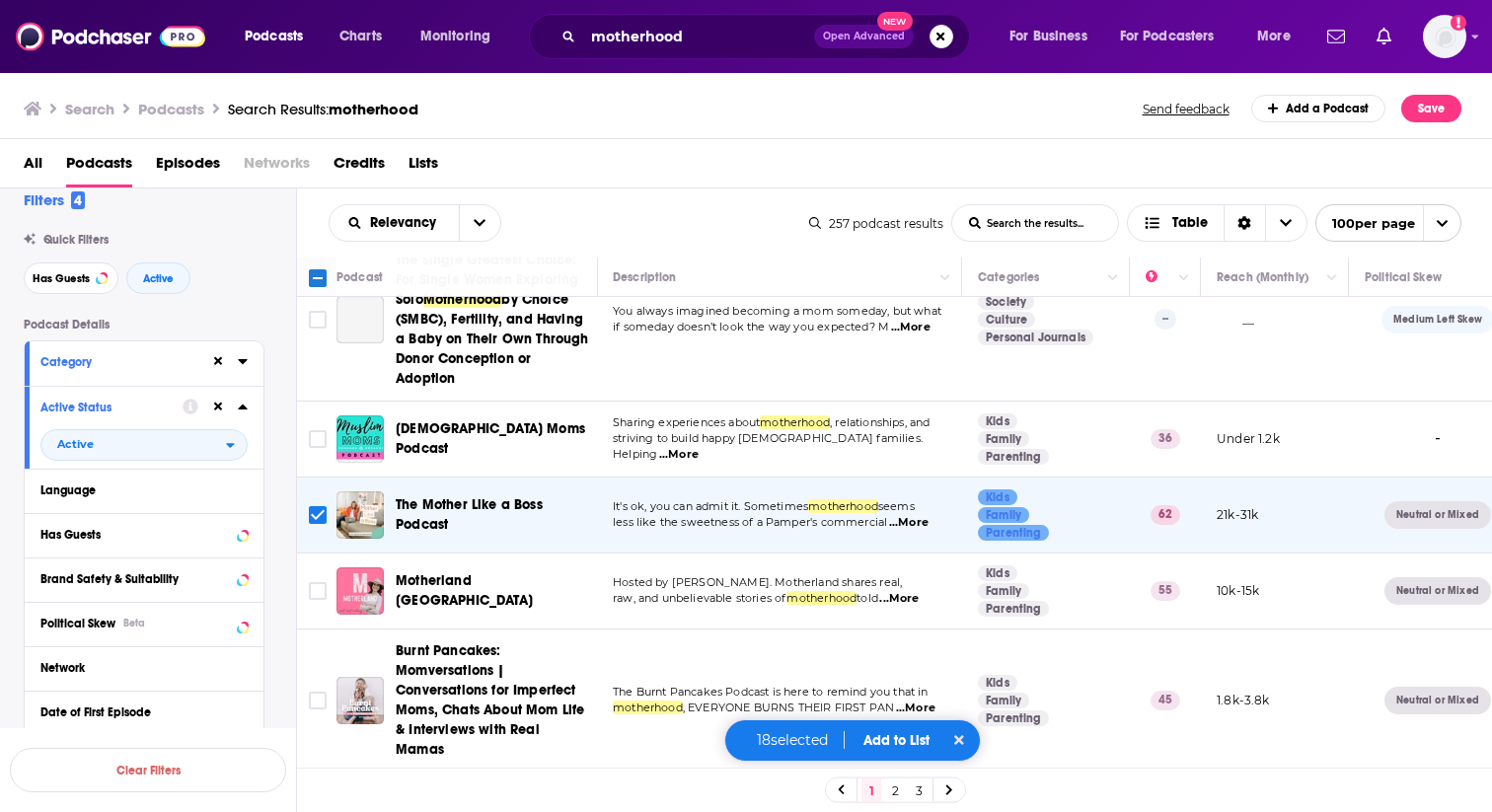
scroll to position [5746, 1]
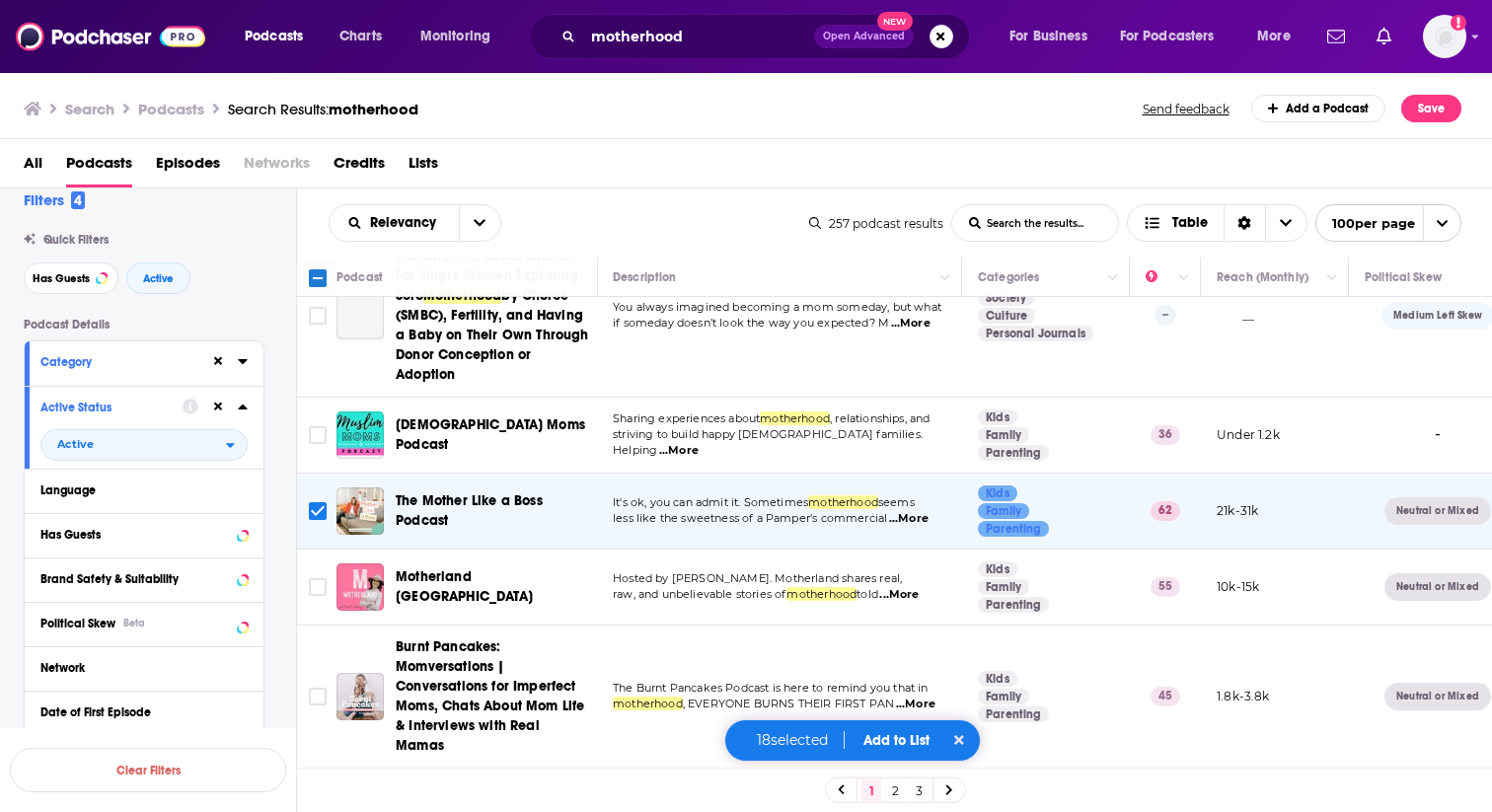
click at [914, 696] on span "...More" at bounding box center [916, 704] width 40 height 16
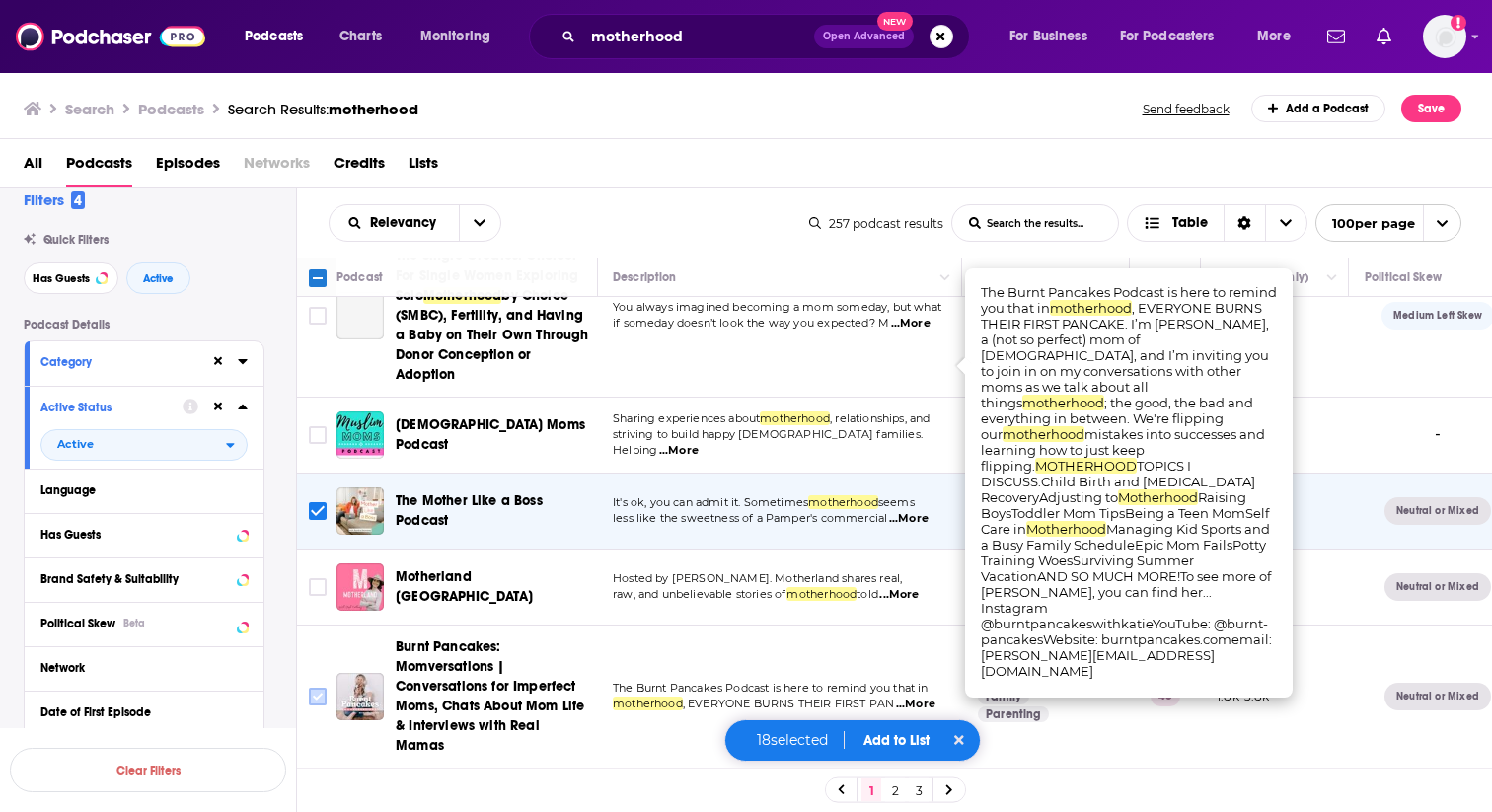
click at [320, 688] on input "Toggle select row" at bounding box center [317, 697] width 18 height 18
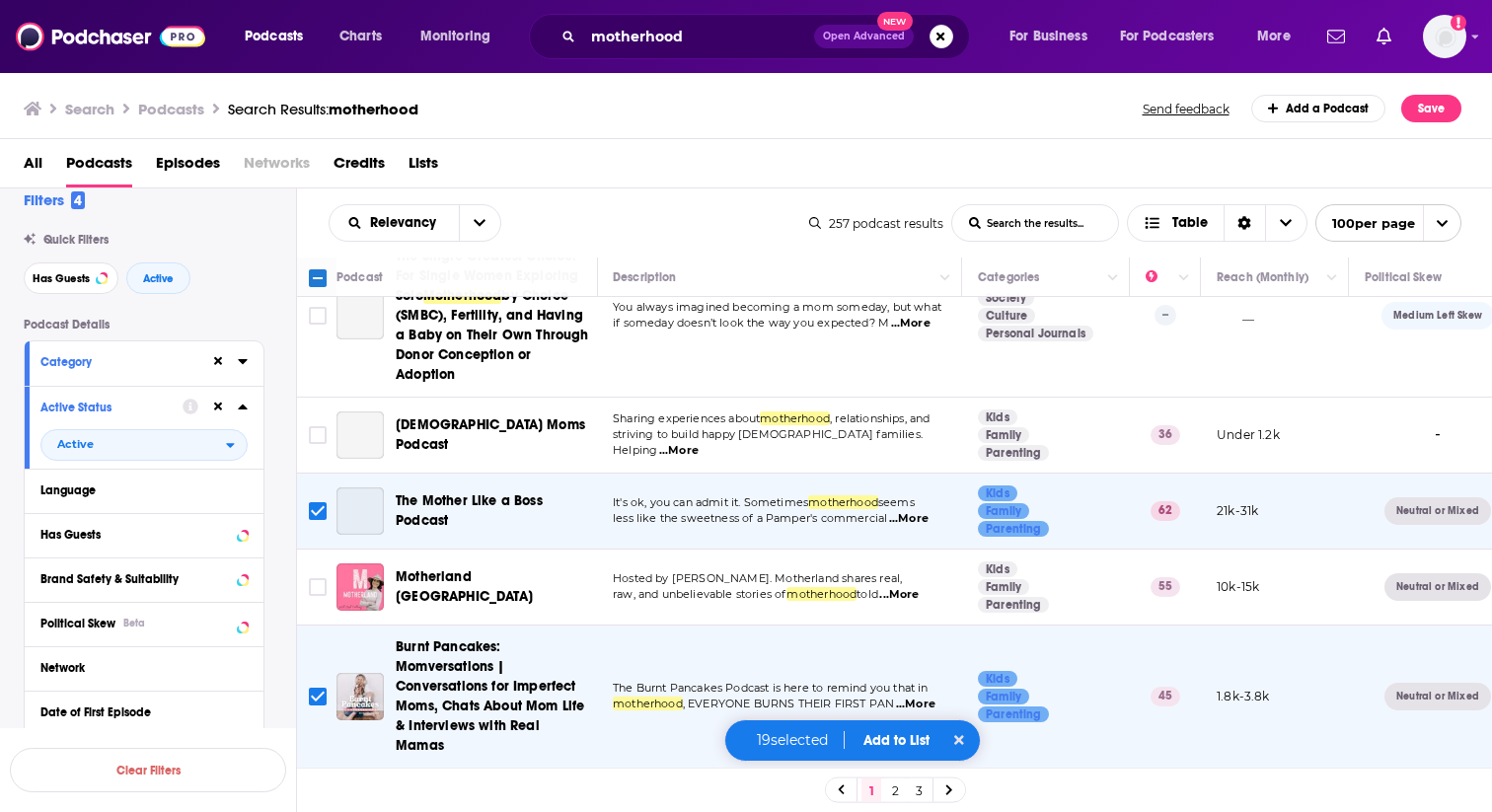
click at [914, 810] on span "...More" at bounding box center [913, 818] width 40 height 16
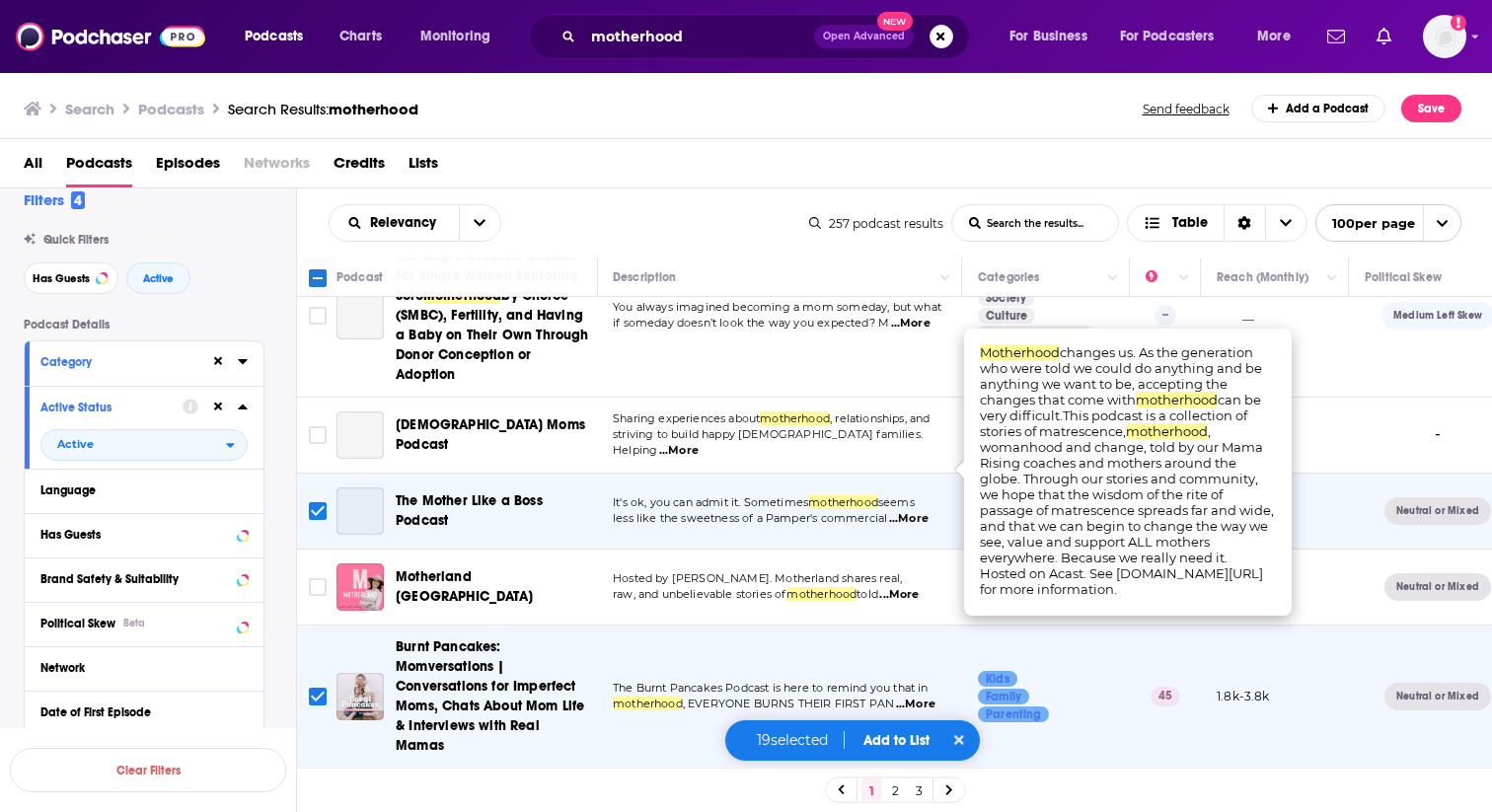
click at [323, 801] on input "Toggle select row" at bounding box center [317, 810] width 18 height 18
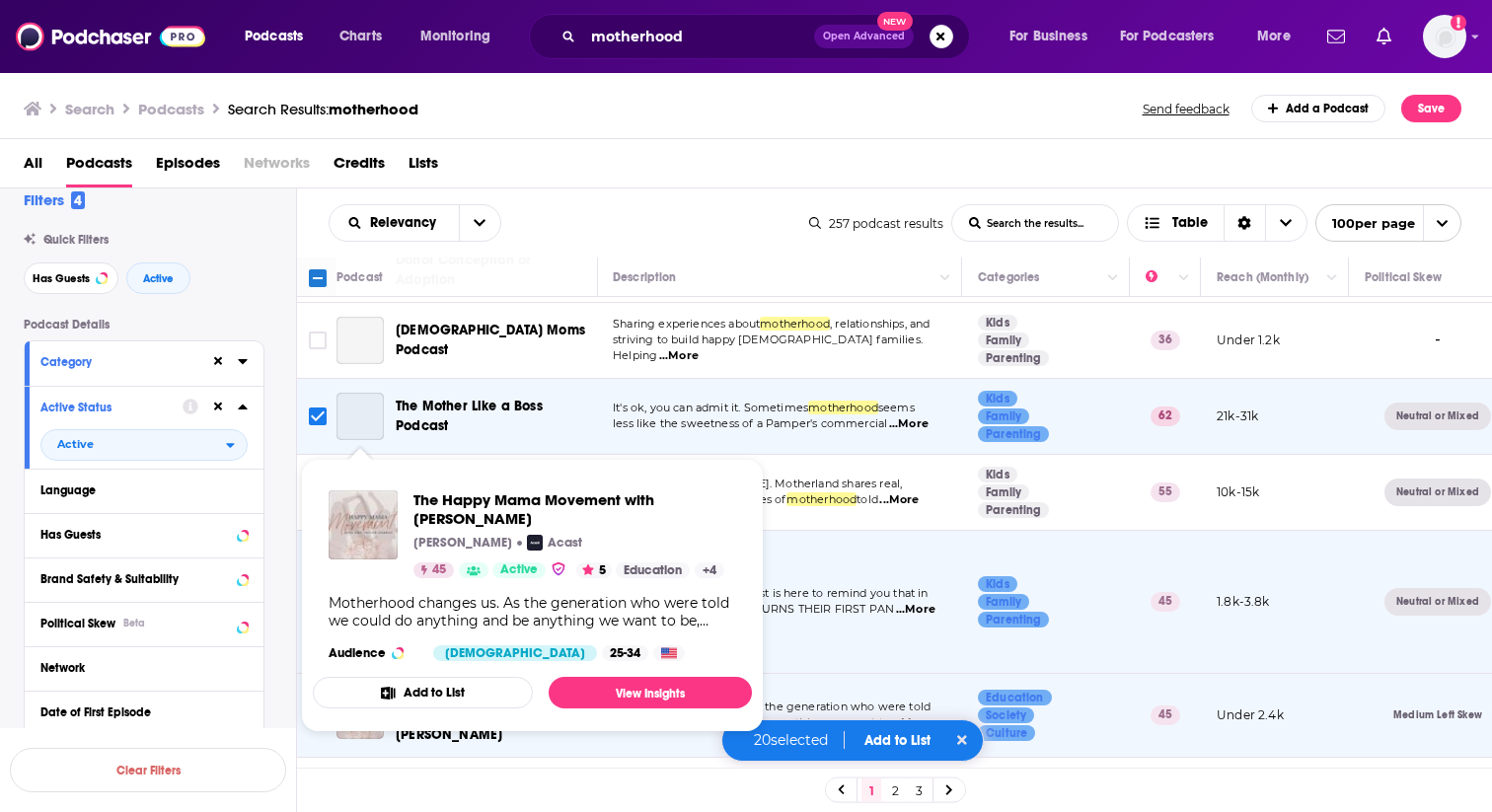
scroll to position [5915, 1]
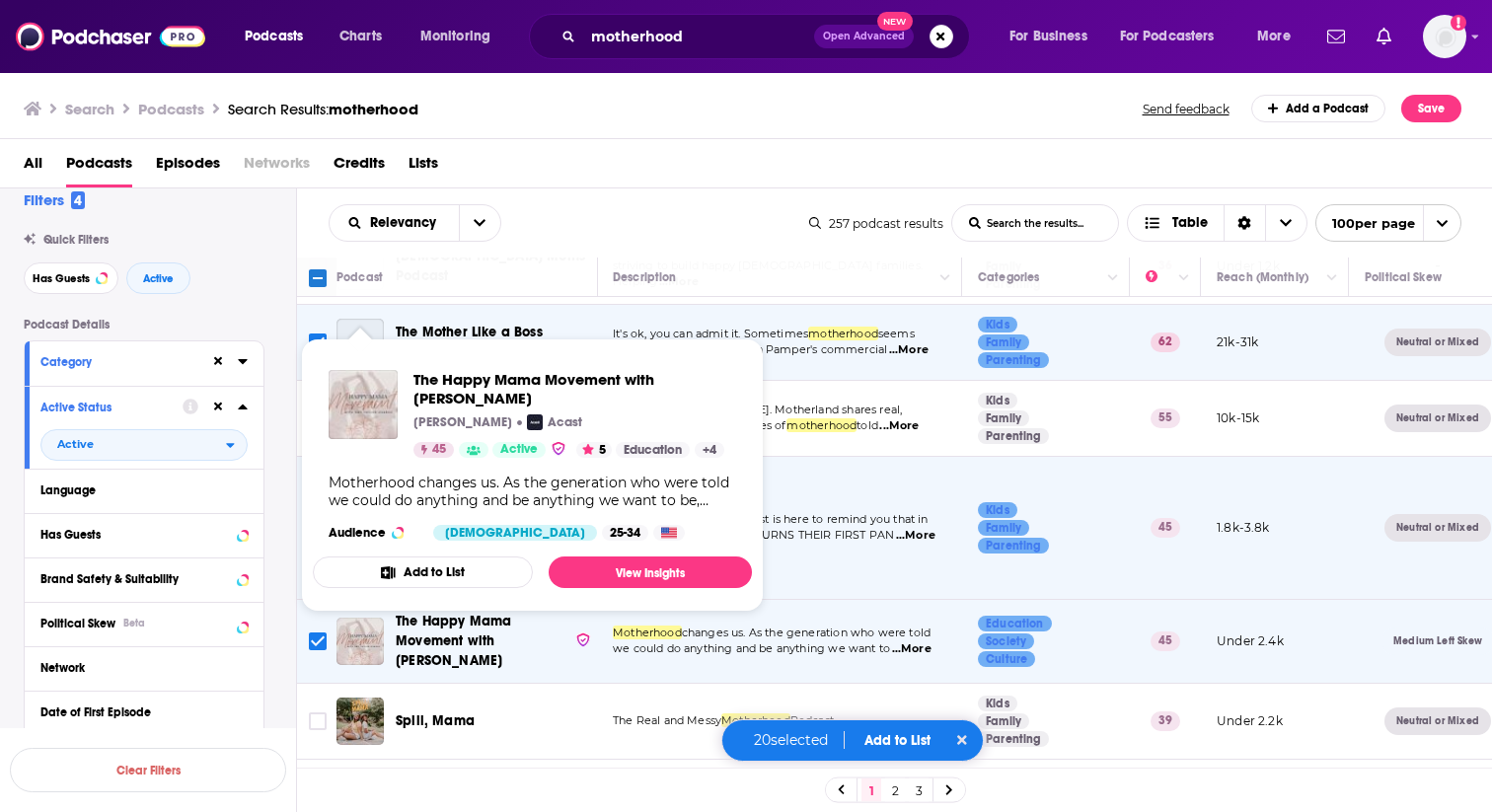
click at [821, 147] on div "All Podcasts Episodes Networks Credits Lists" at bounding box center [751, 167] width 1454 height 41
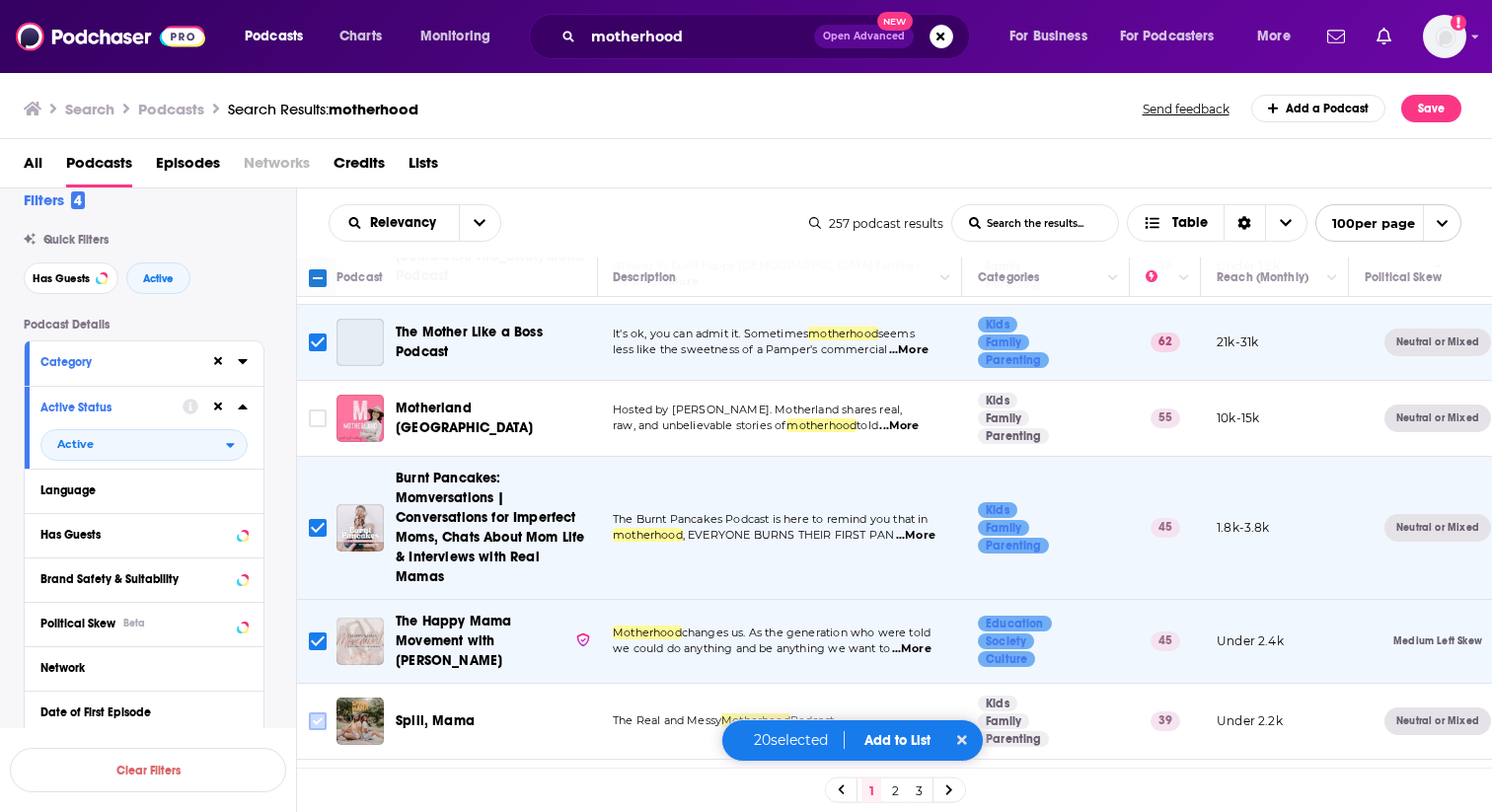
click at [311, 712] on input "Toggle select row" at bounding box center [317, 721] width 18 height 18
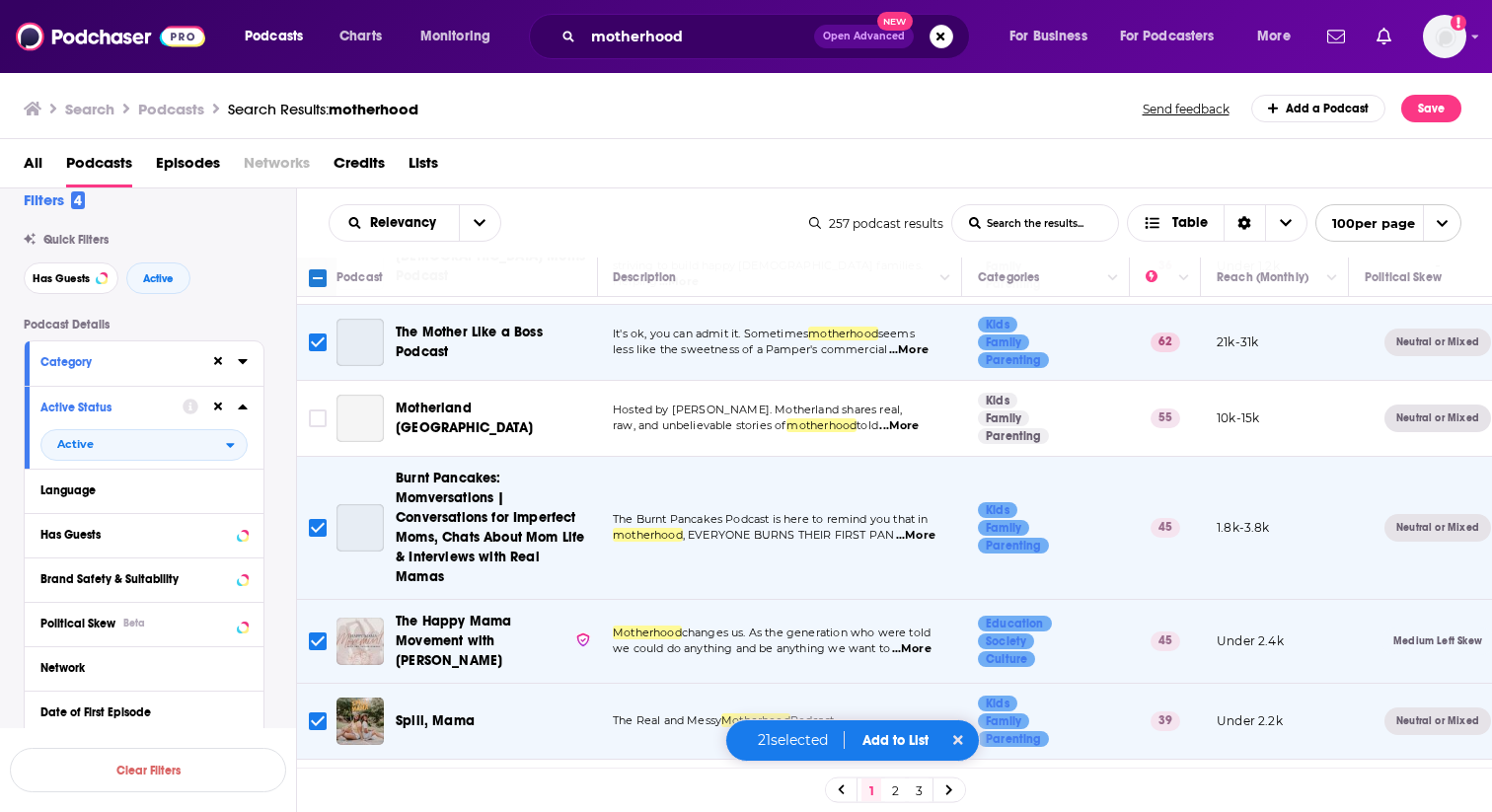
click at [922, 797] on span "...More" at bounding box center [903, 805] width 40 height 16
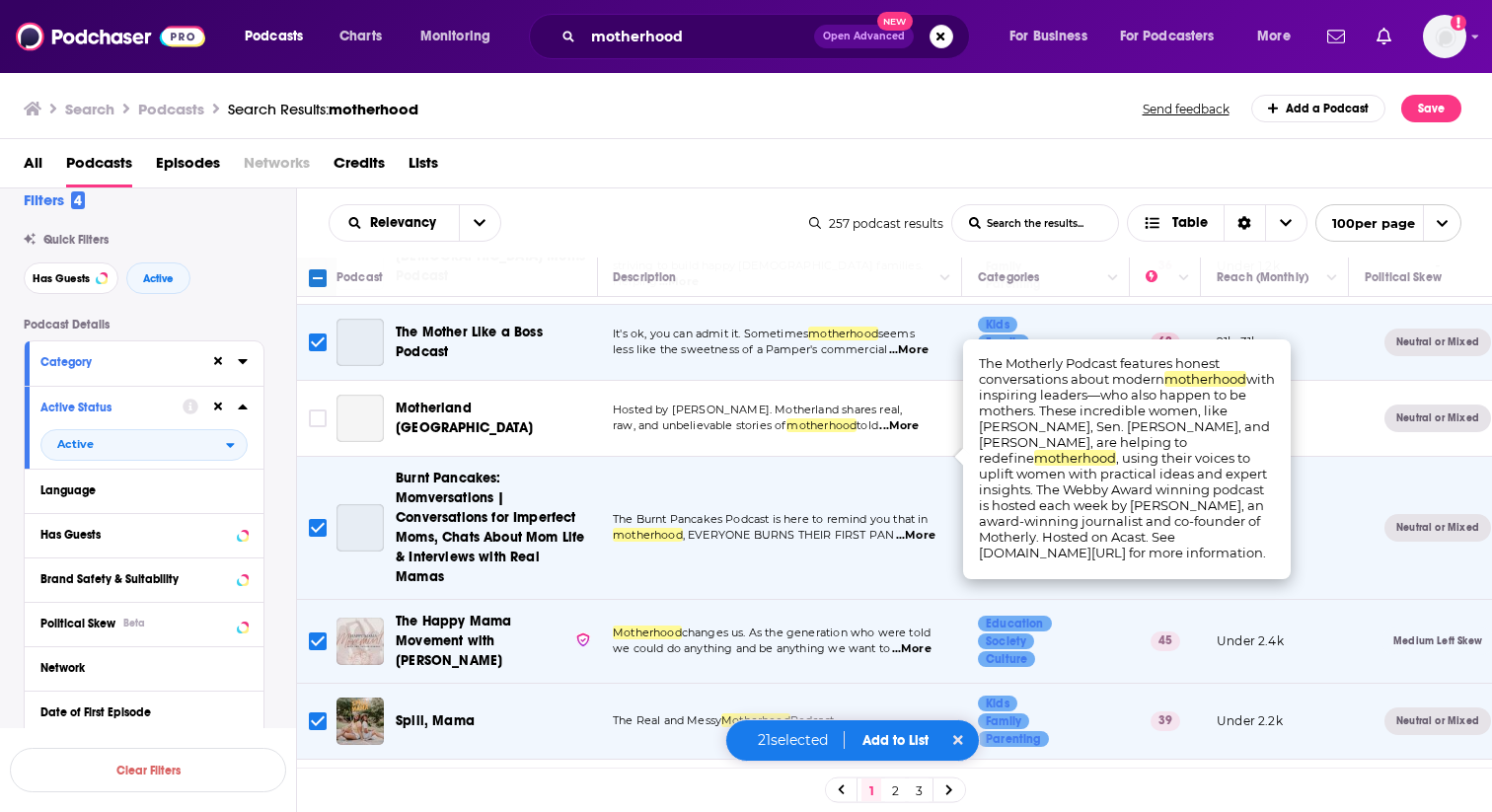
click at [922, 797] on span "...More" at bounding box center [903, 805] width 40 height 16
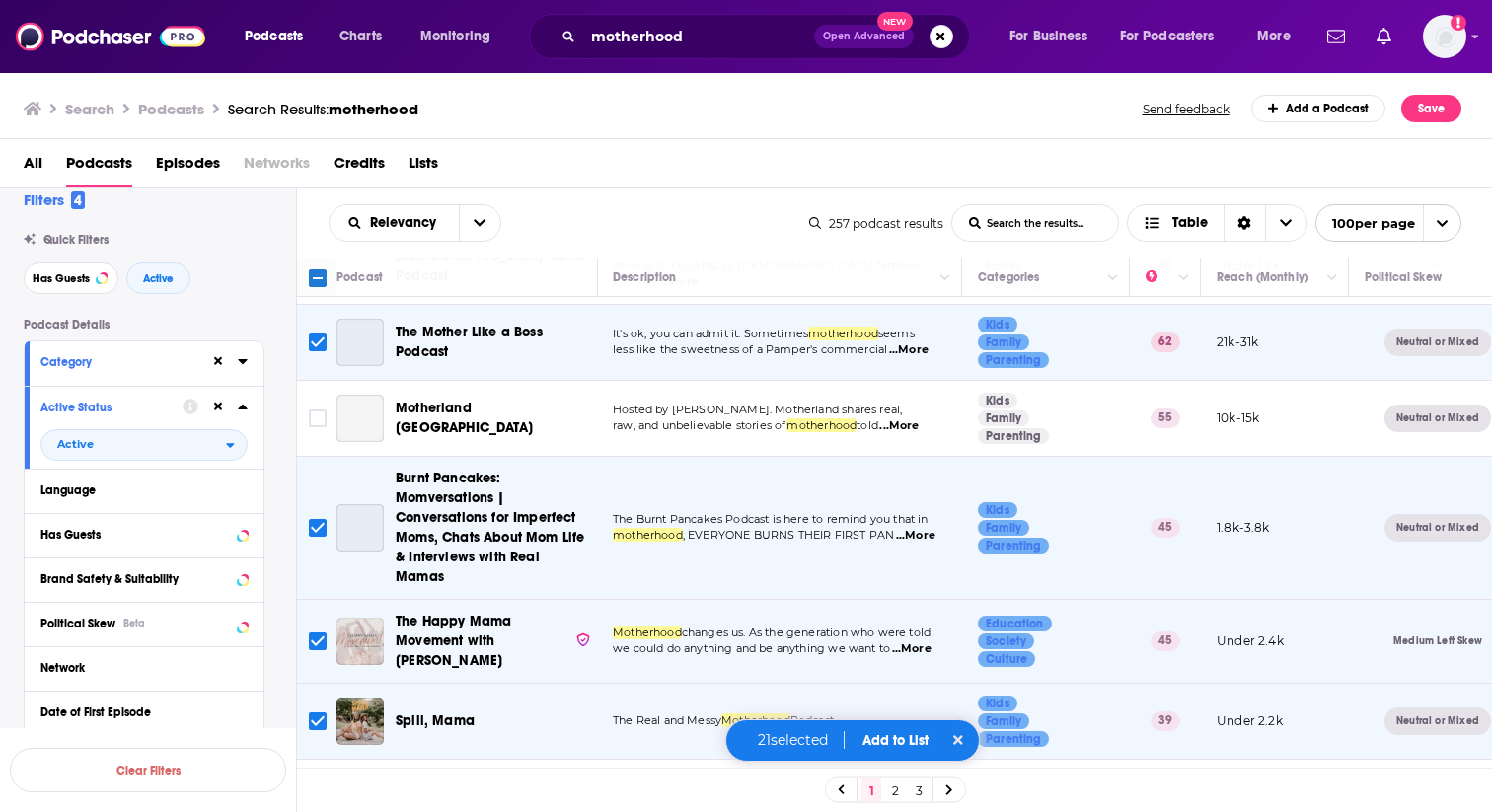
click at [316, 788] on input "Toggle select row" at bounding box center [317, 797] width 18 height 18
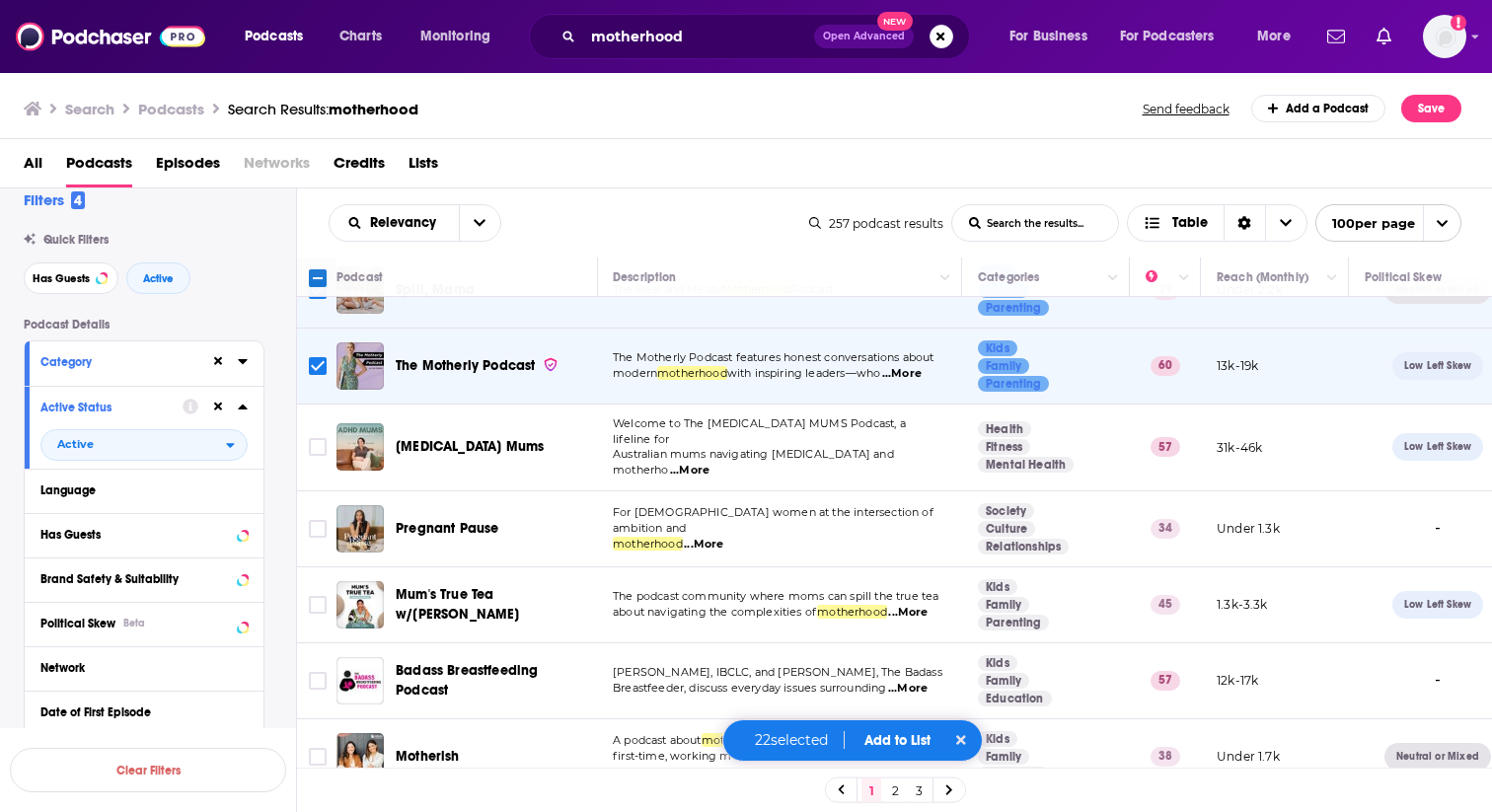
scroll to position [6347, 1]
click at [752, 763] on span "...More" at bounding box center [732, 771] width 40 height 16
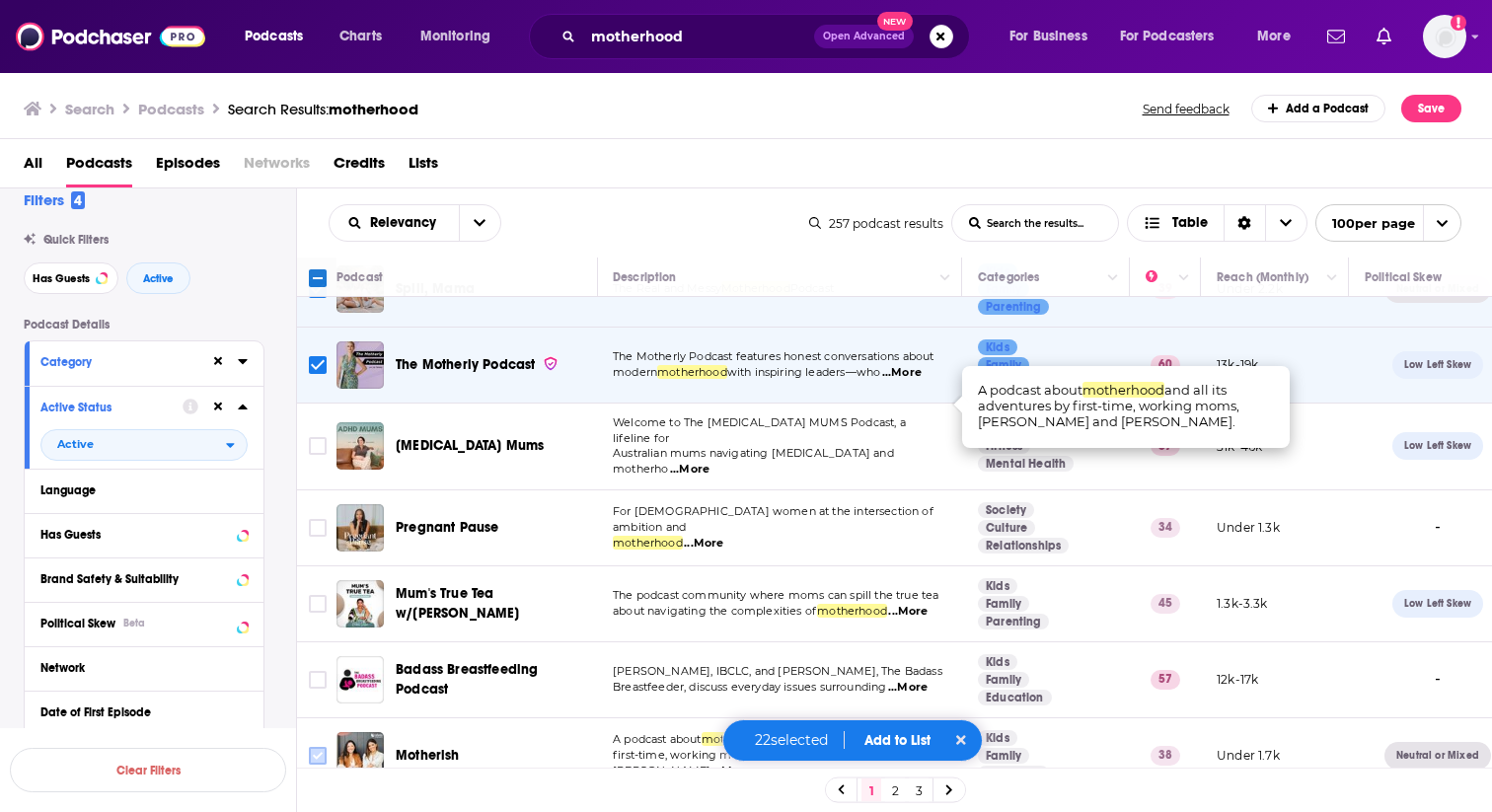
click at [323, 747] on input "Toggle select row" at bounding box center [317, 755] width 18 height 18
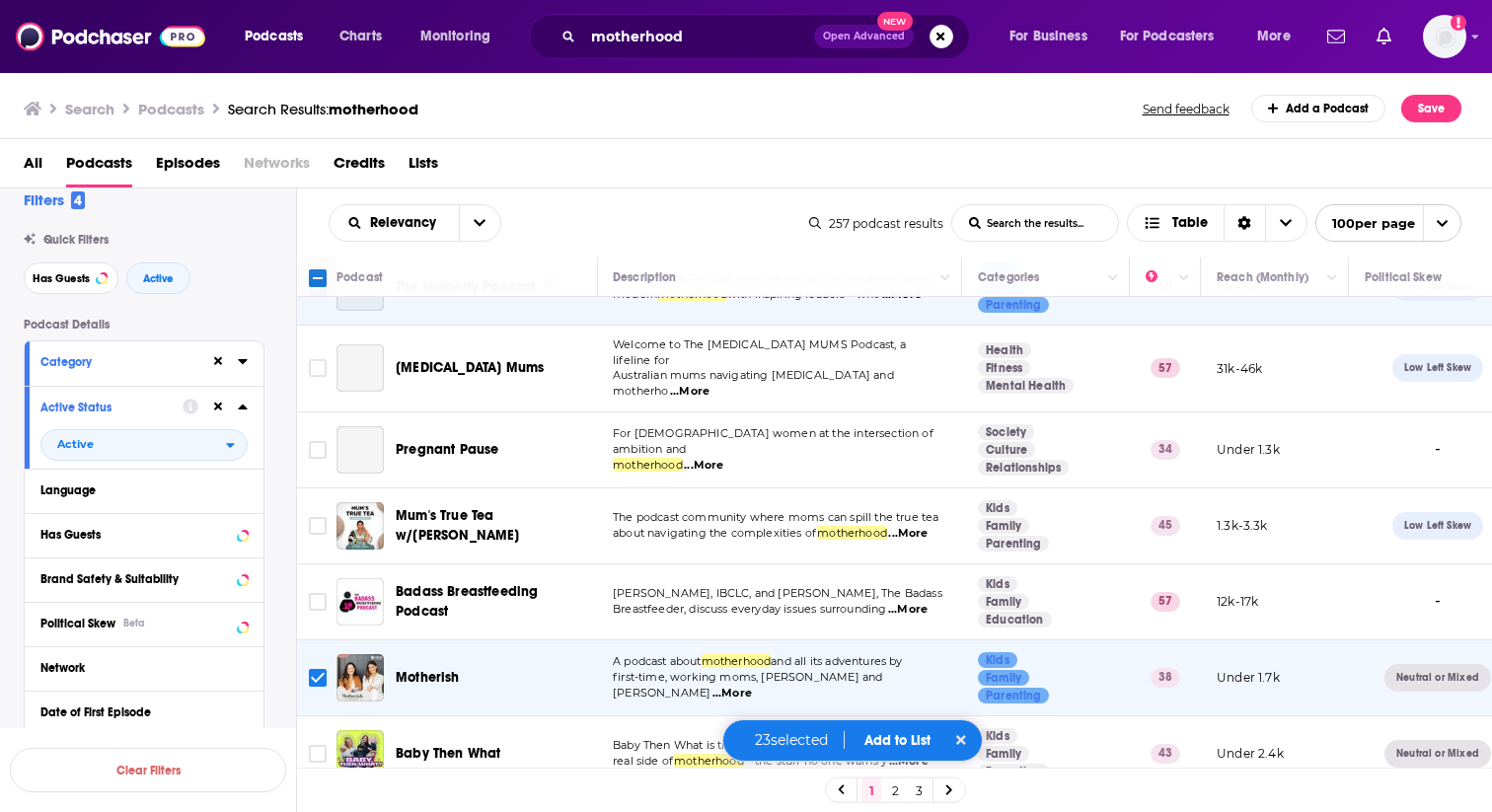
scroll to position [6427, 2]
click at [918, 753] on span "...More" at bounding box center [909, 760] width 40 height 16
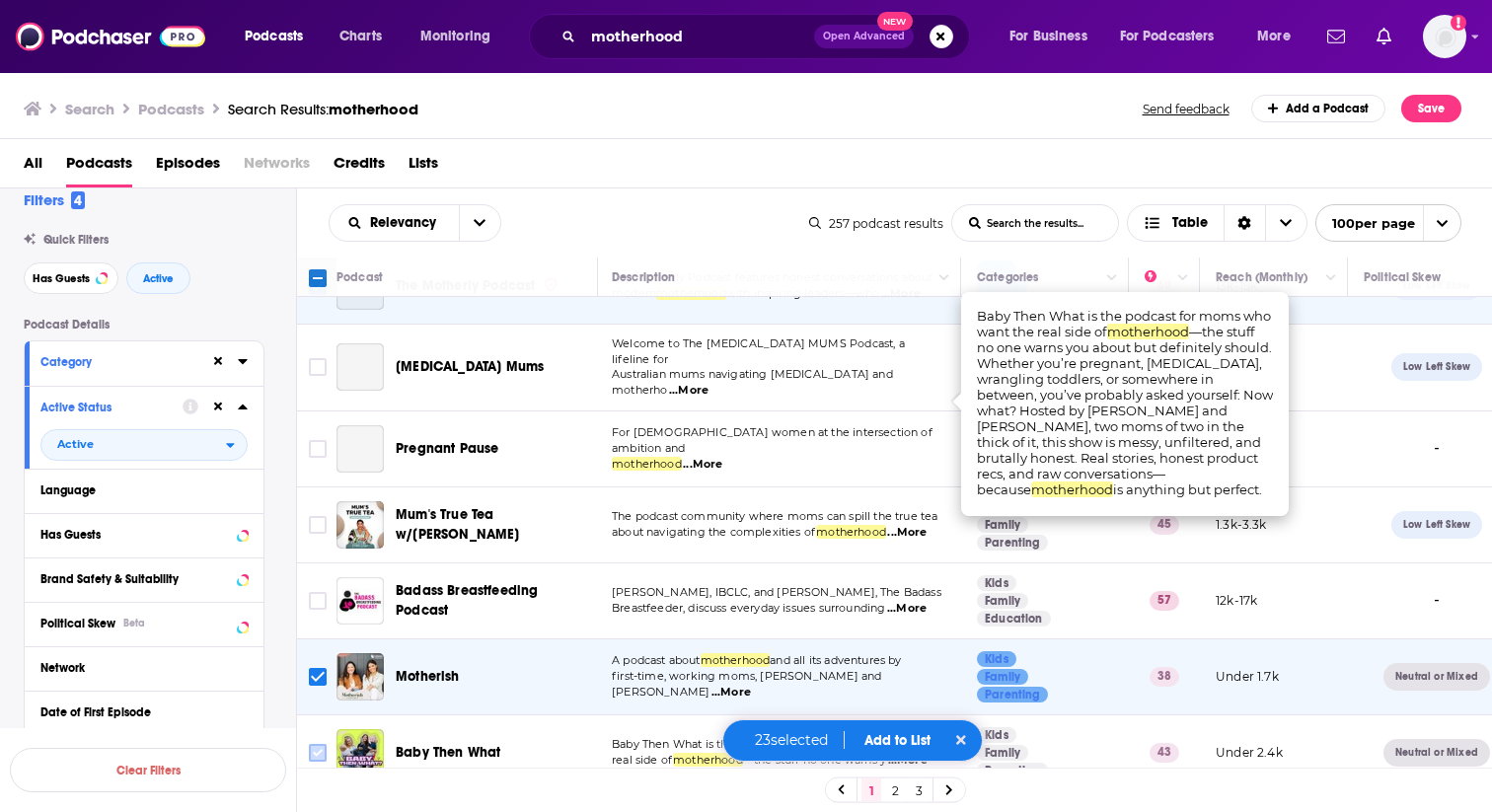
click at [314, 744] on input "Toggle select row" at bounding box center [317, 753] width 18 height 18
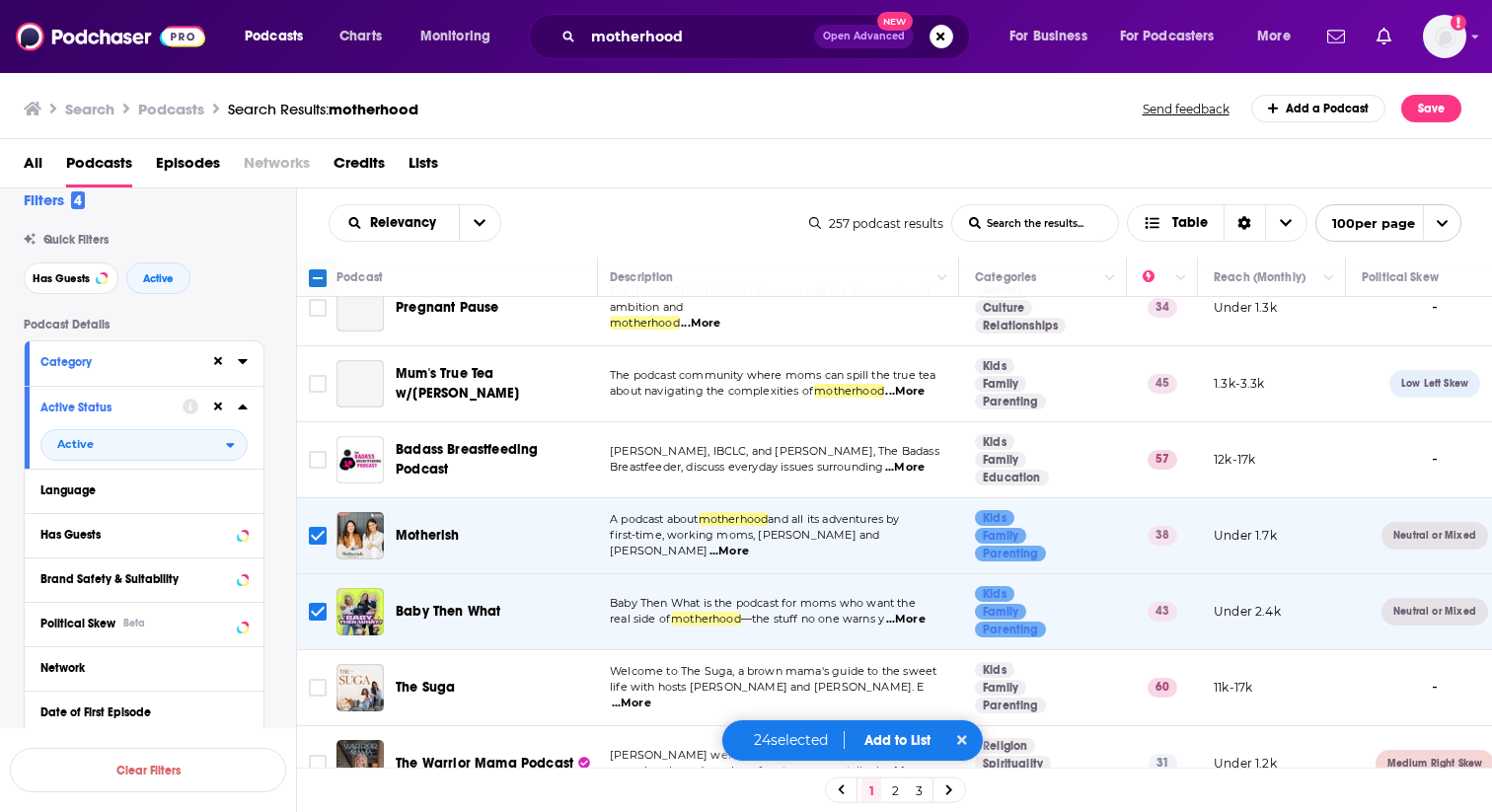
scroll to position [6574, 4]
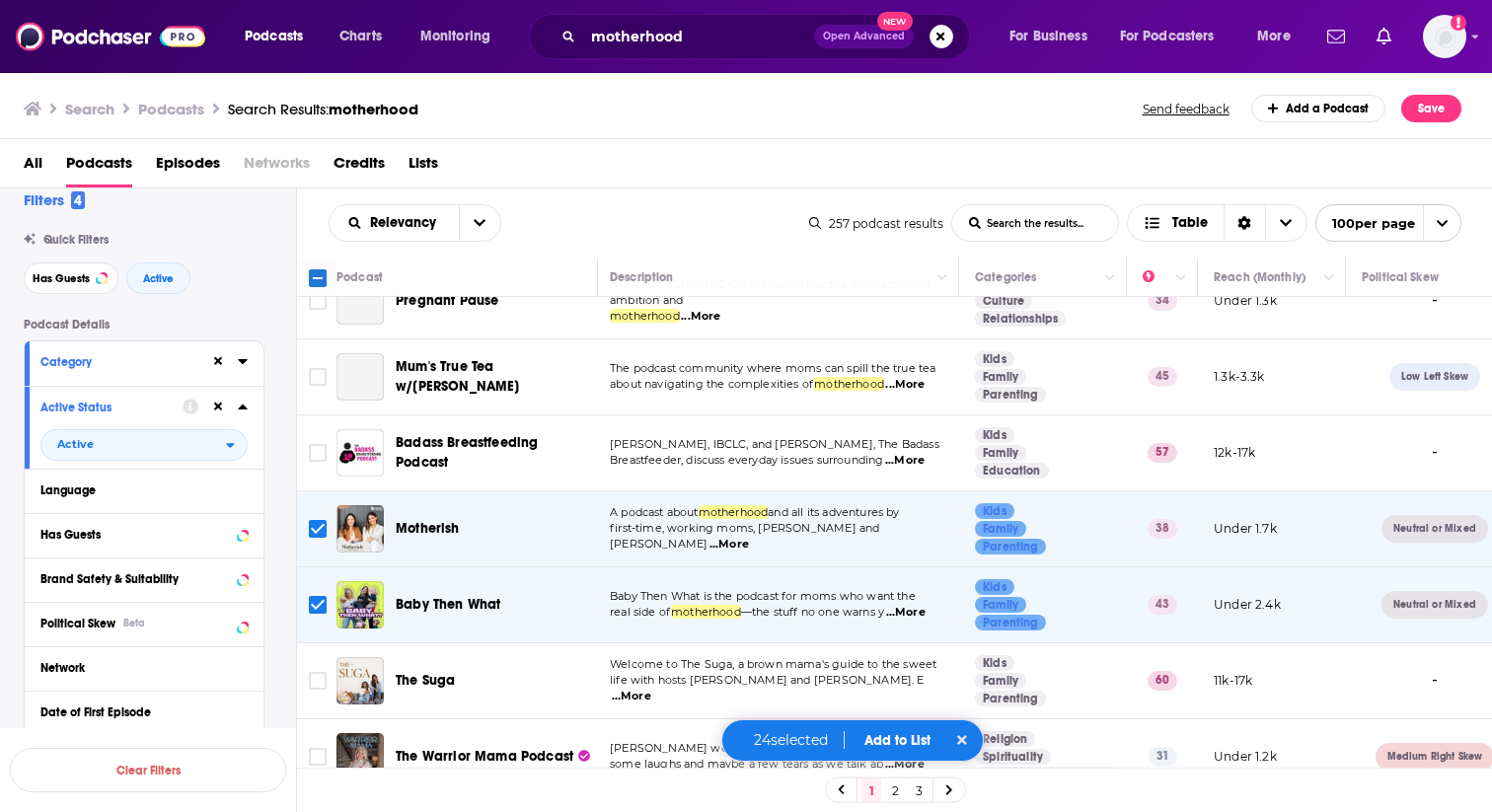
click at [919, 756] on span "...More" at bounding box center [906, 764] width 40 height 16
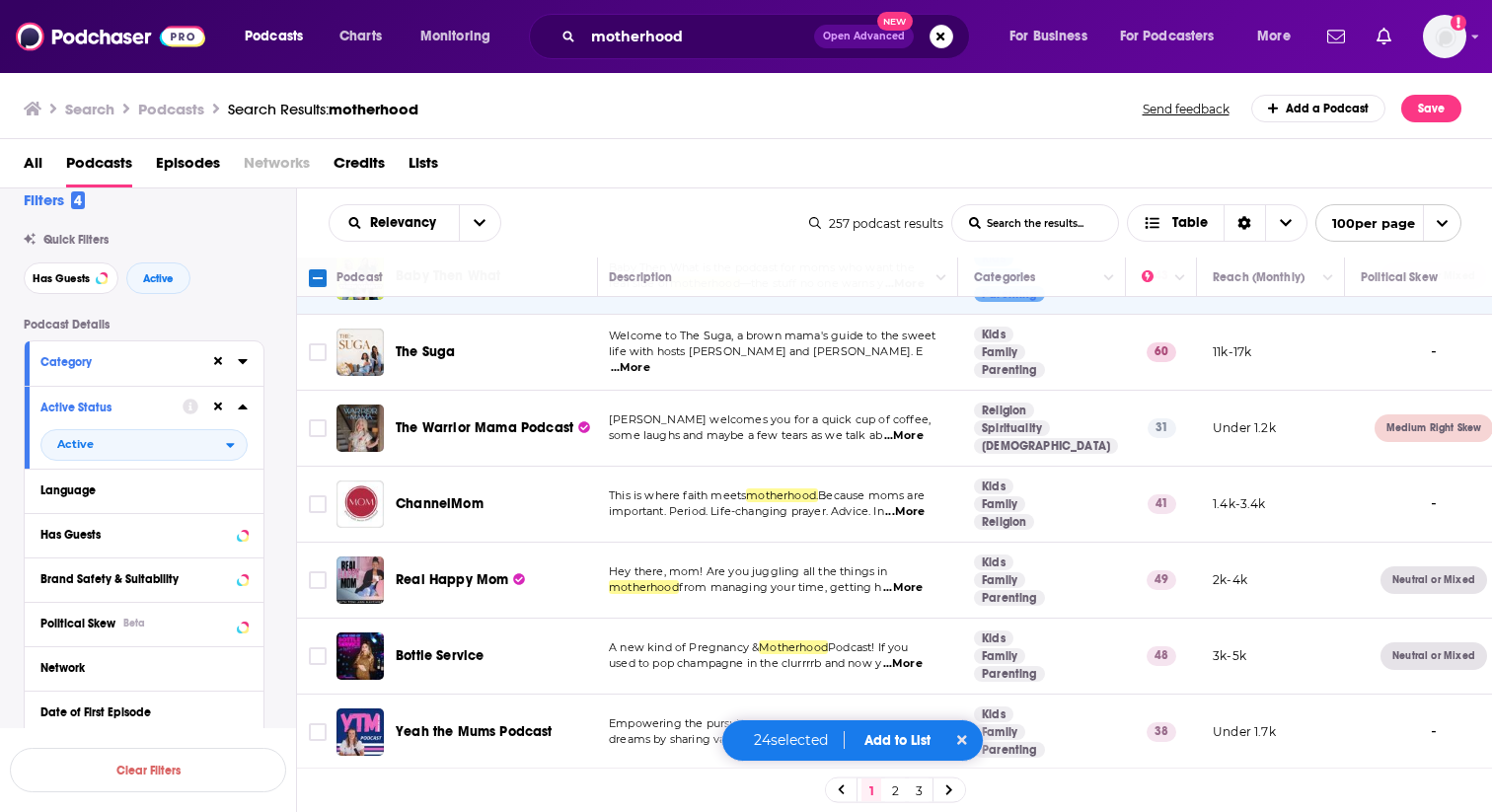
scroll to position [6916, 5]
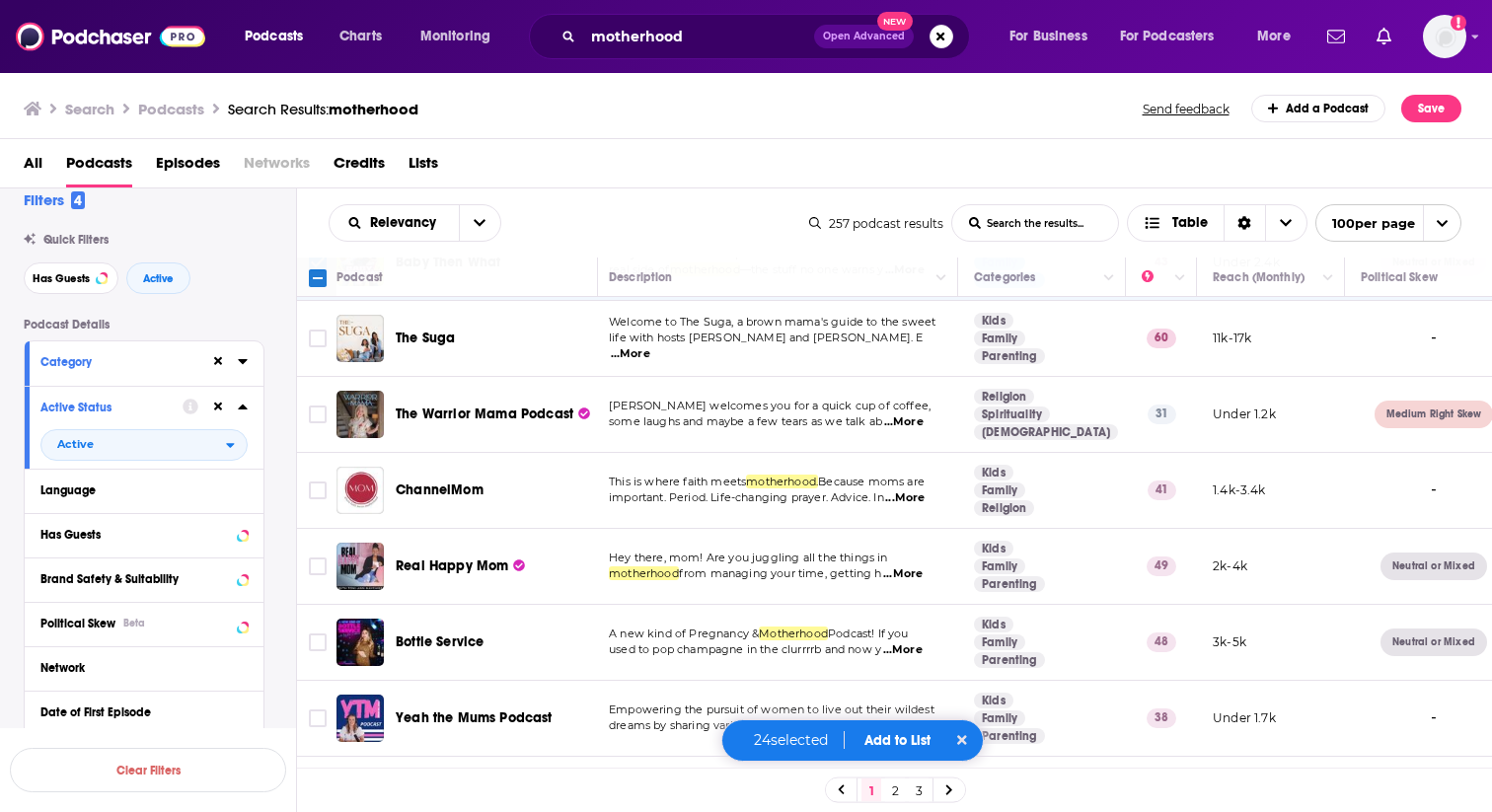
click at [914, 794] on span "...More" at bounding box center [911, 802] width 40 height 16
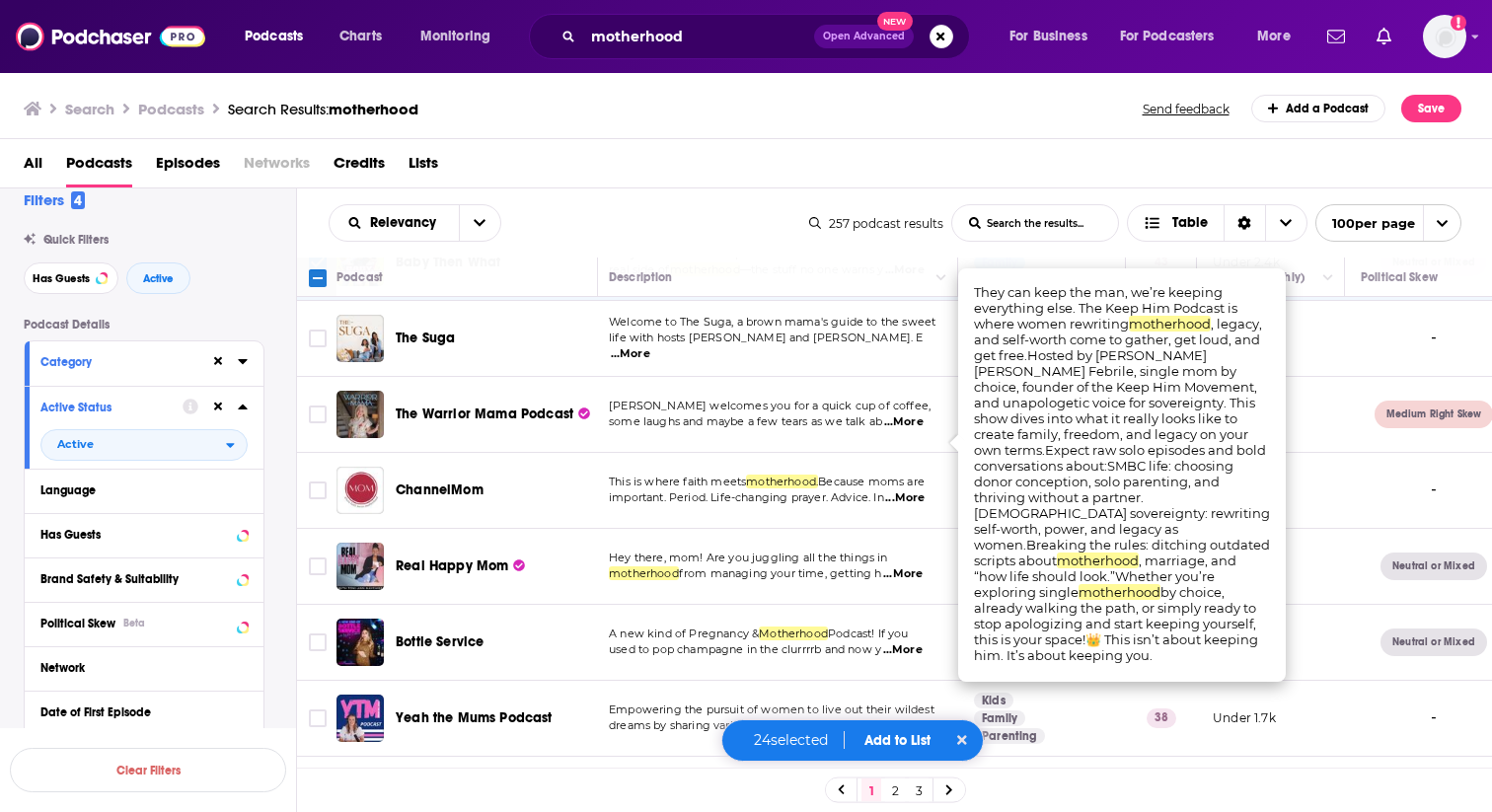
click at [312, 785] on input "Toggle select row" at bounding box center [317, 794] width 18 height 18
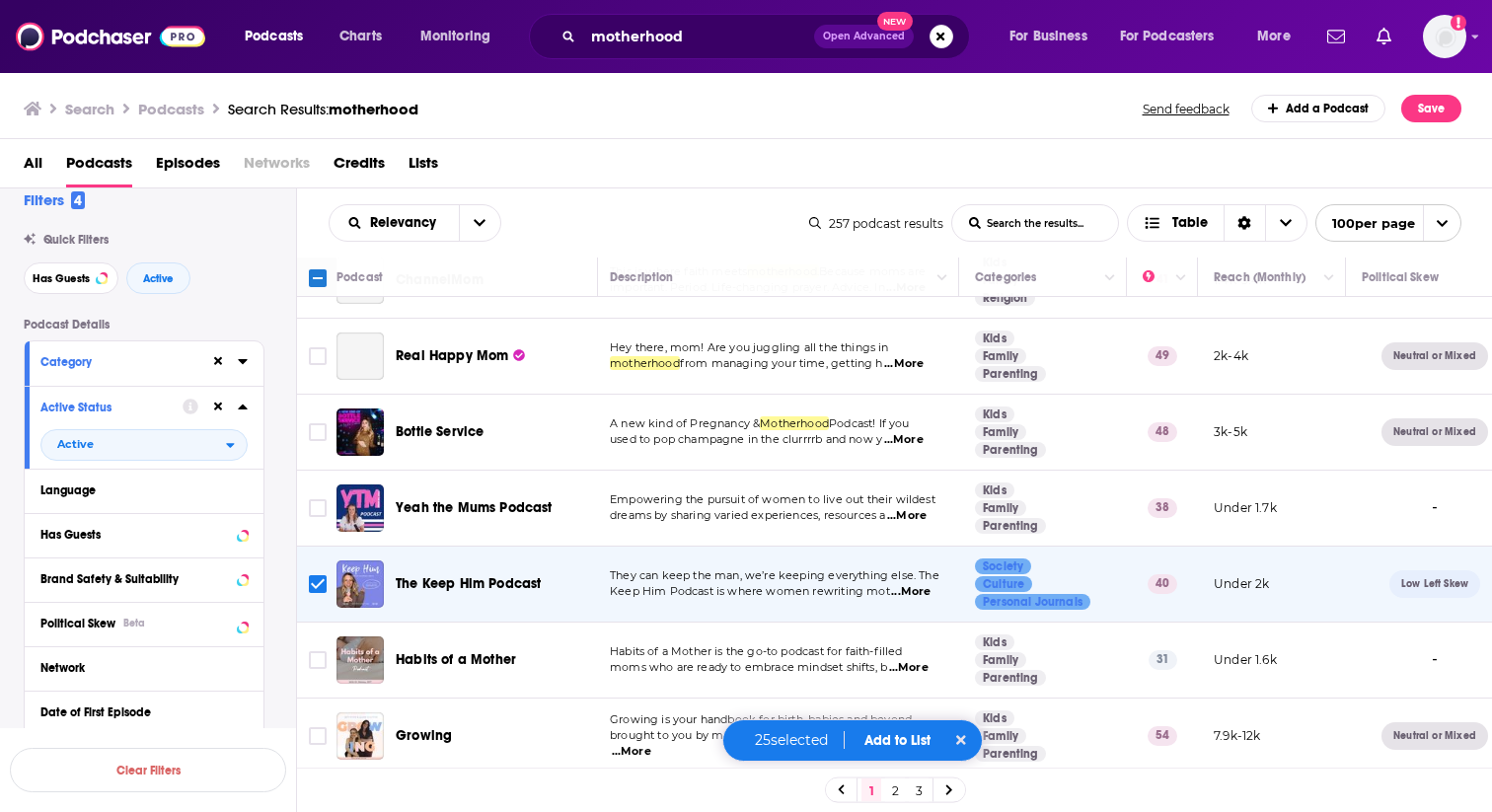
scroll to position [7127, 0]
click at [896, 740] on button "Add to List" at bounding box center [898, 740] width 98 height 17
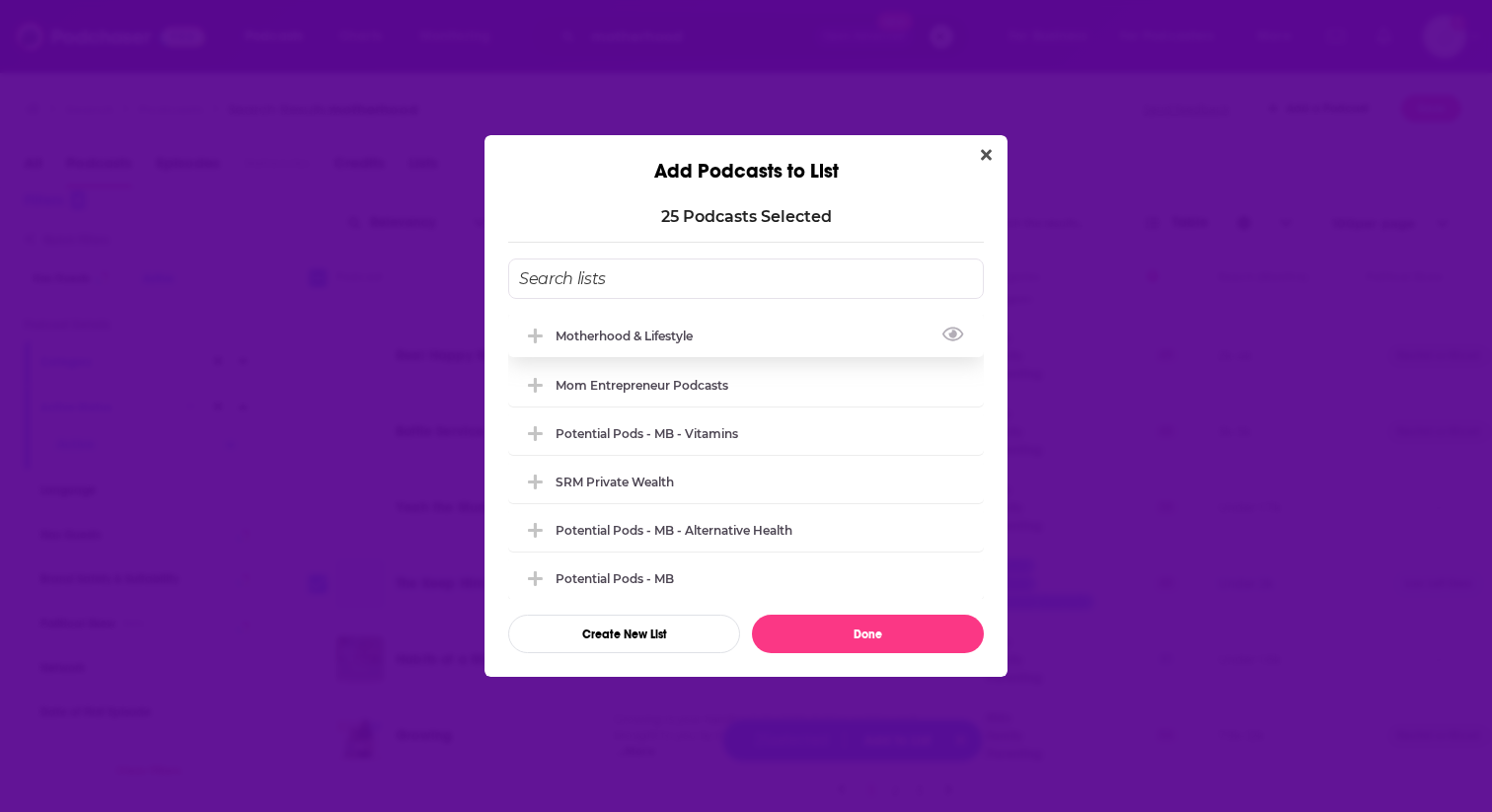
click at [533, 336] on icon "Add Podcast To List" at bounding box center [535, 335] width 15 height 15
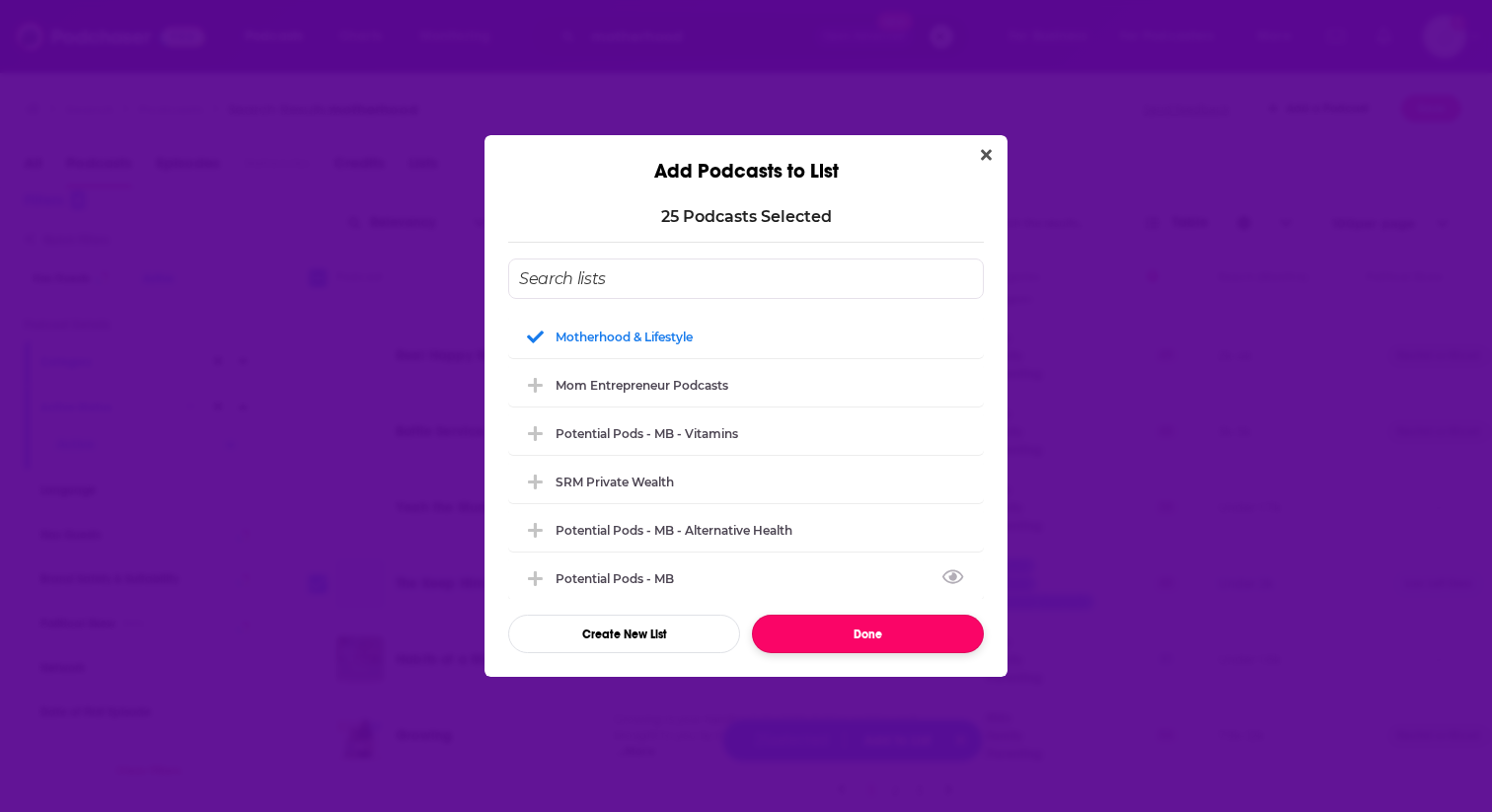
click at [897, 642] on button "Done" at bounding box center [868, 634] width 232 height 39
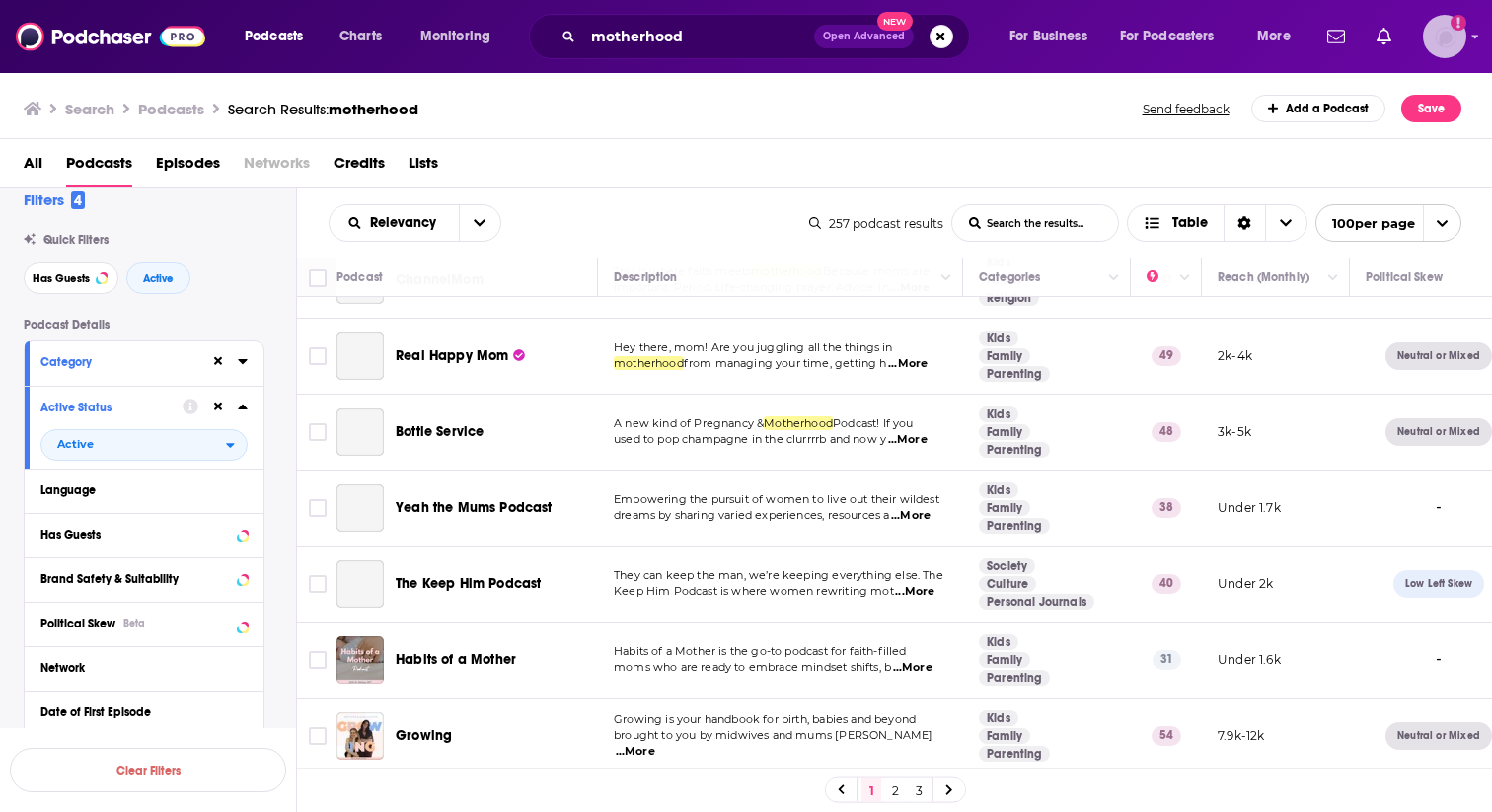
click at [1452, 29] on img "Logged in as rgertner" at bounding box center [1445, 37] width 44 height 44
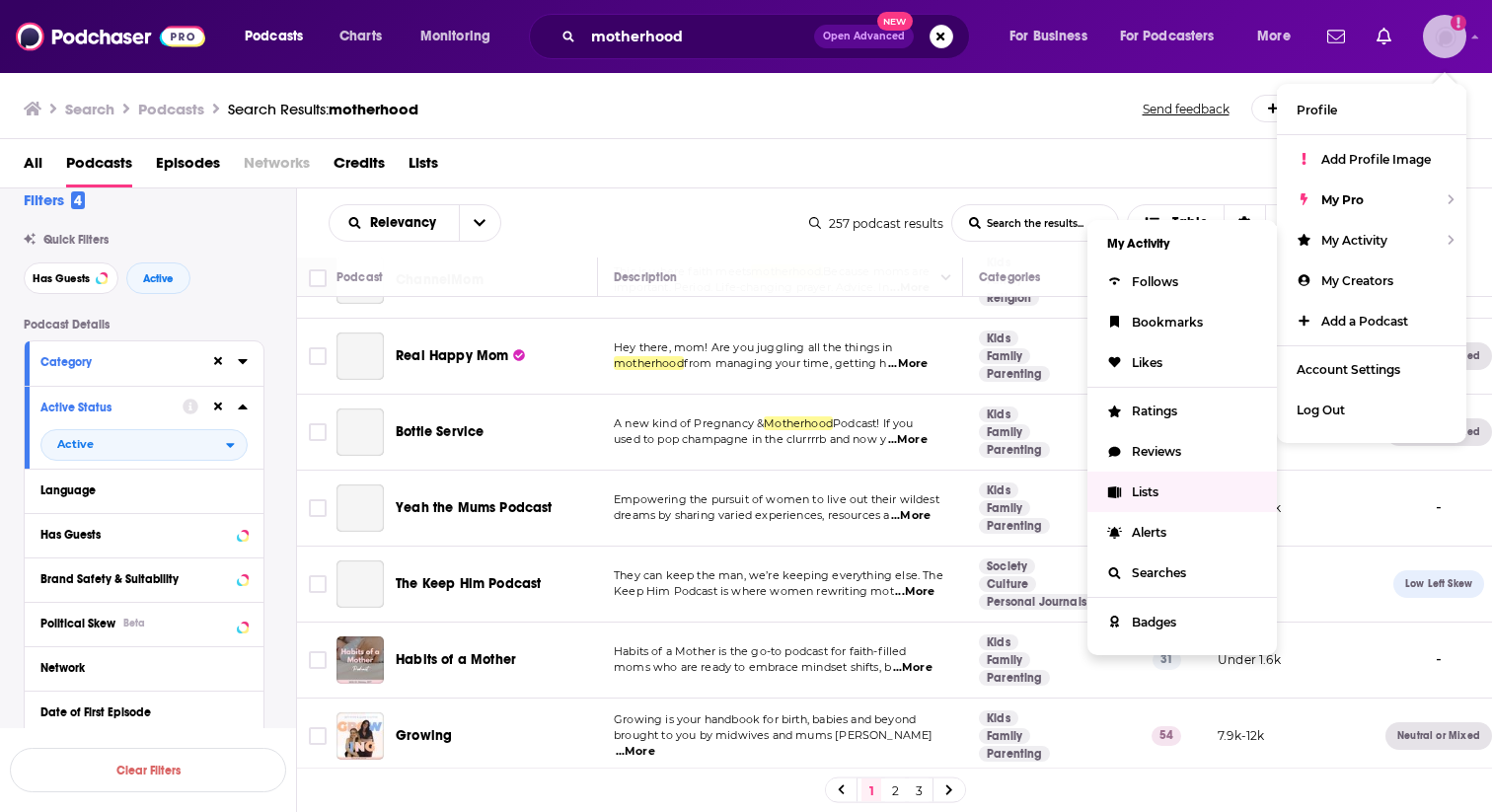
click at [1155, 485] on span "Lists" at bounding box center [1145, 492] width 27 height 15
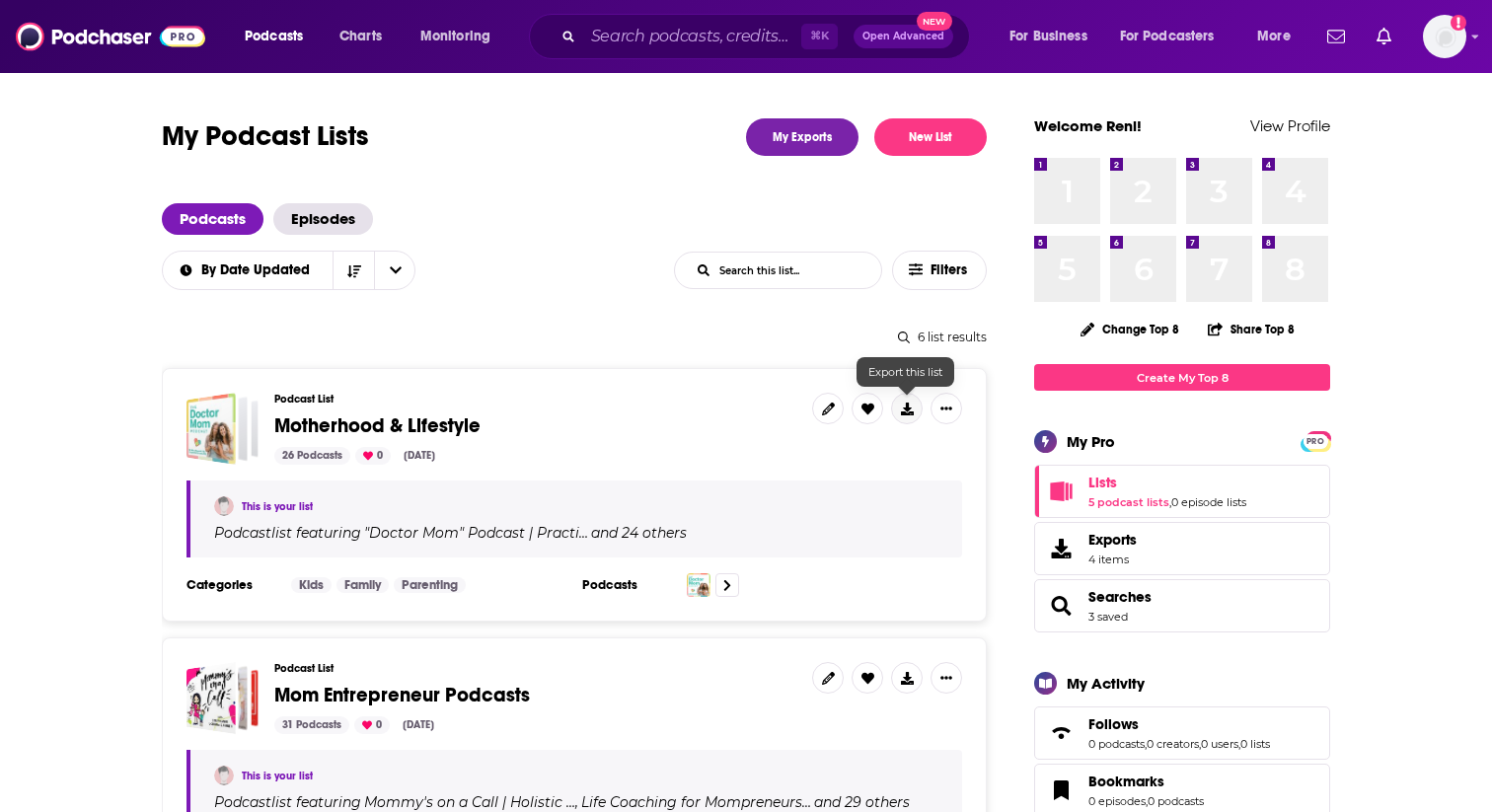
click at [907, 413] on icon at bounding box center [907, 408] width 13 height 13
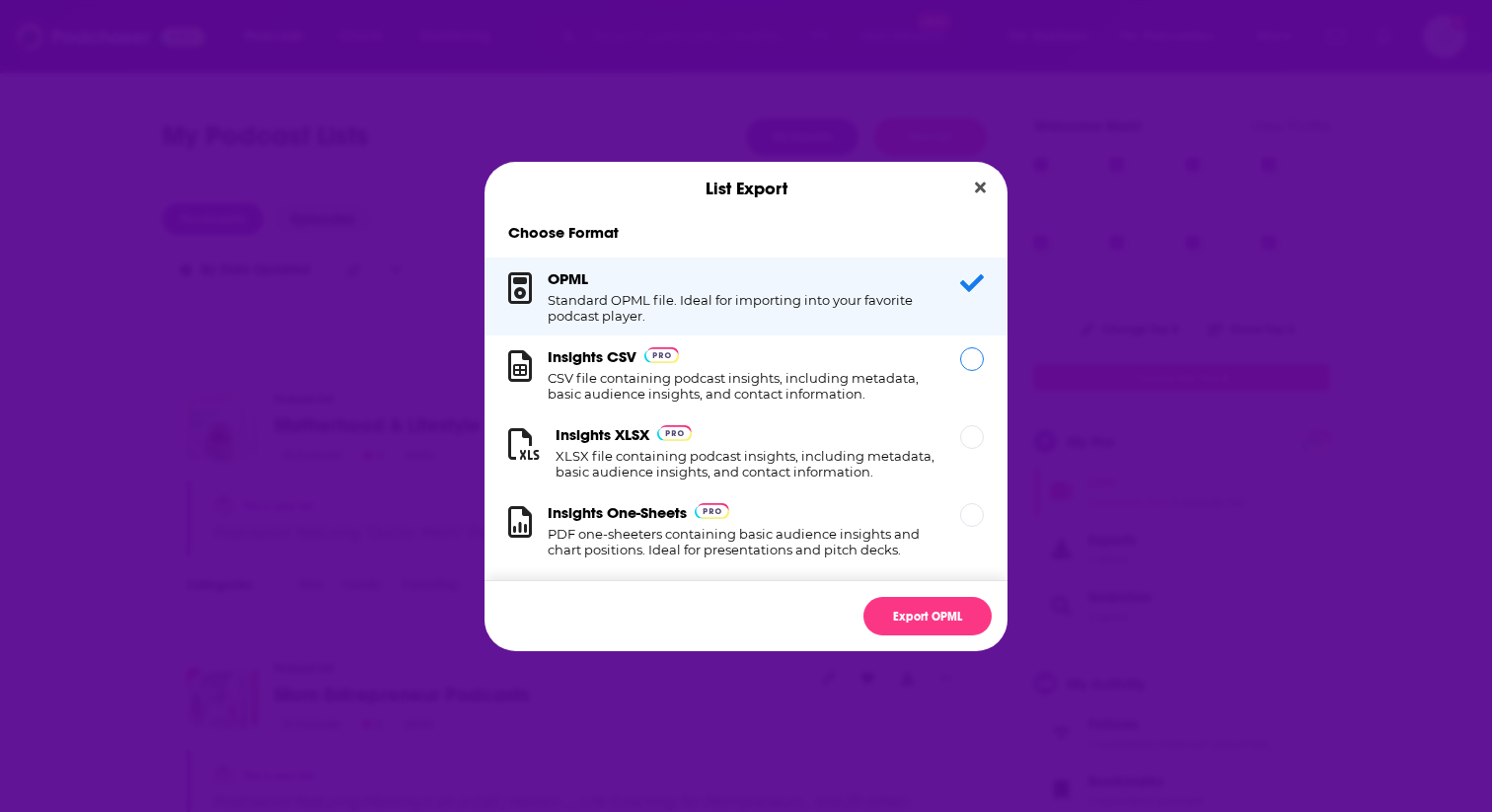
click at [972, 355] on div "Dialog" at bounding box center [972, 359] width 24 height 24
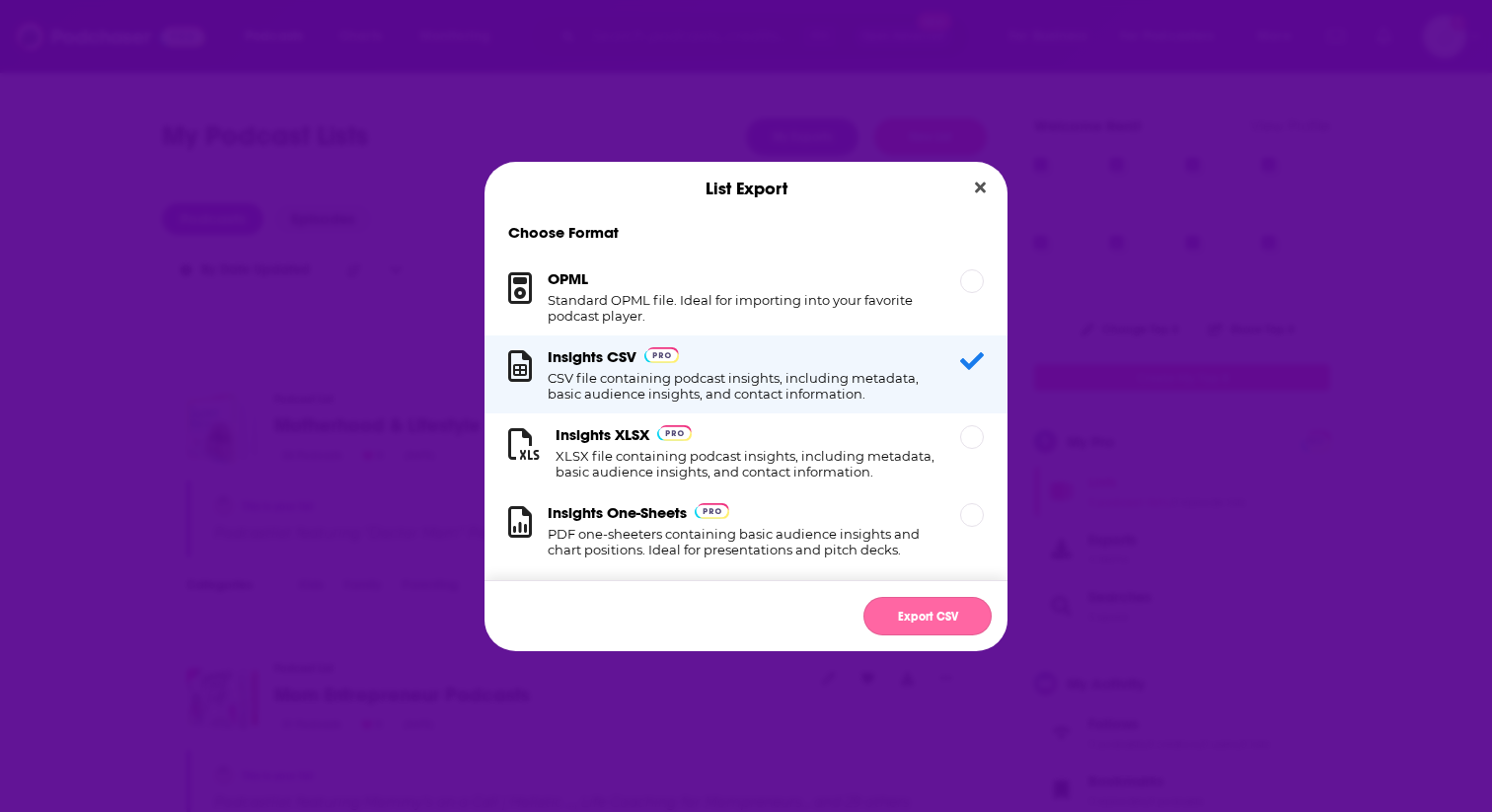
click at [934, 620] on button "Export CSV" at bounding box center [928, 616] width 128 height 39
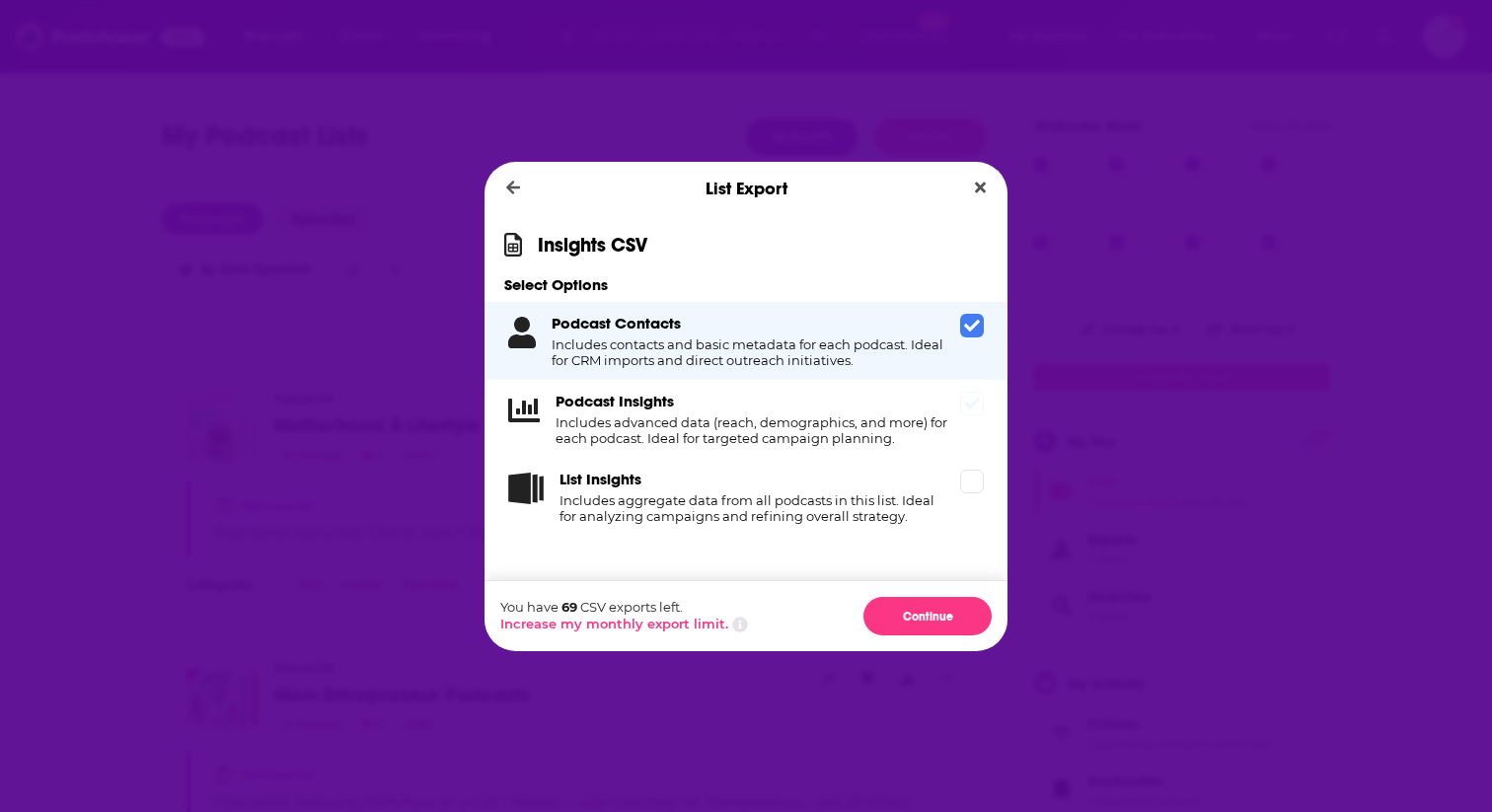
click at [968, 399] on icon "Dialog" at bounding box center [972, 404] width 16 height 16
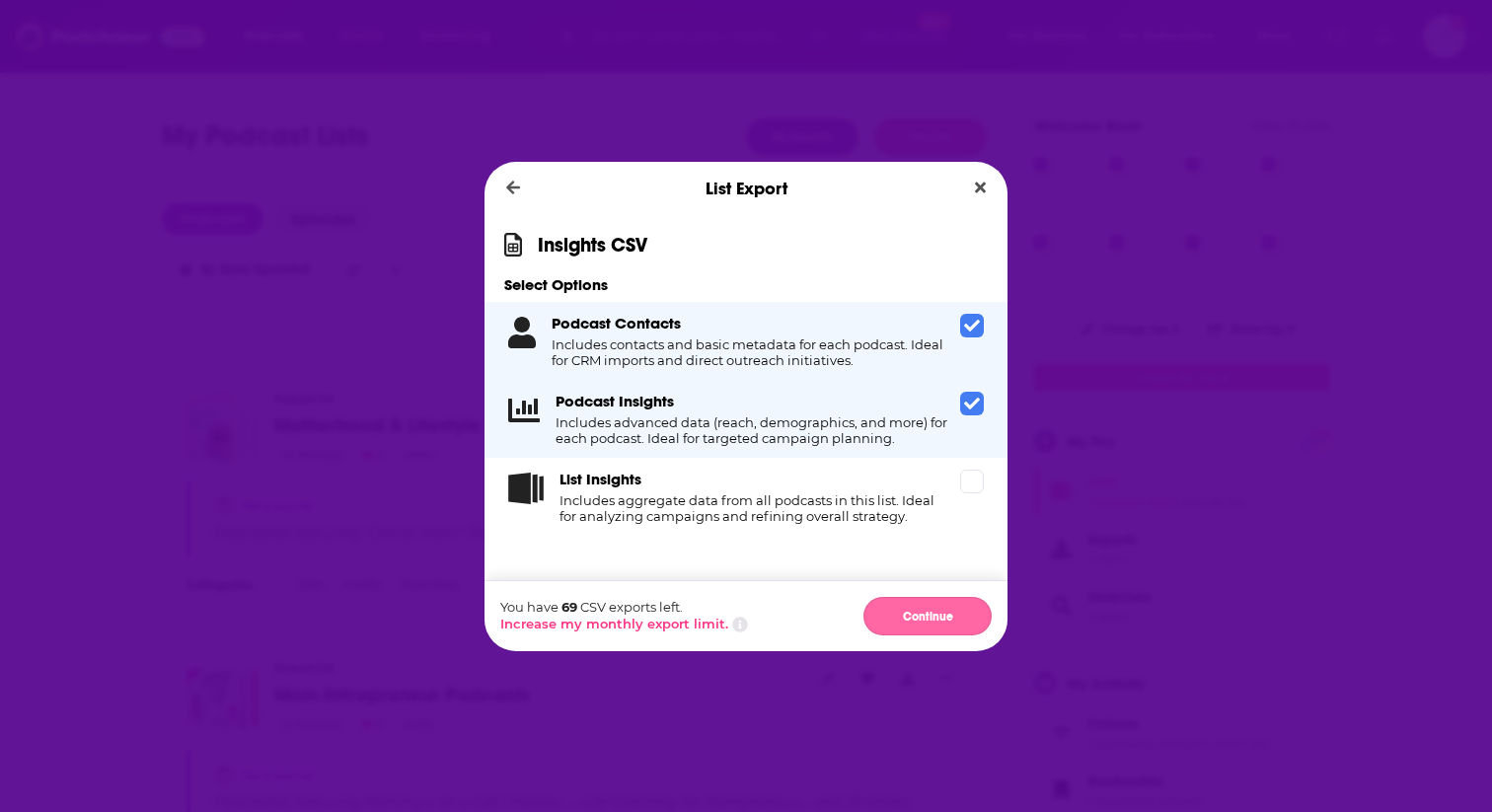
click at [925, 623] on button "Continue" at bounding box center [928, 616] width 128 height 39
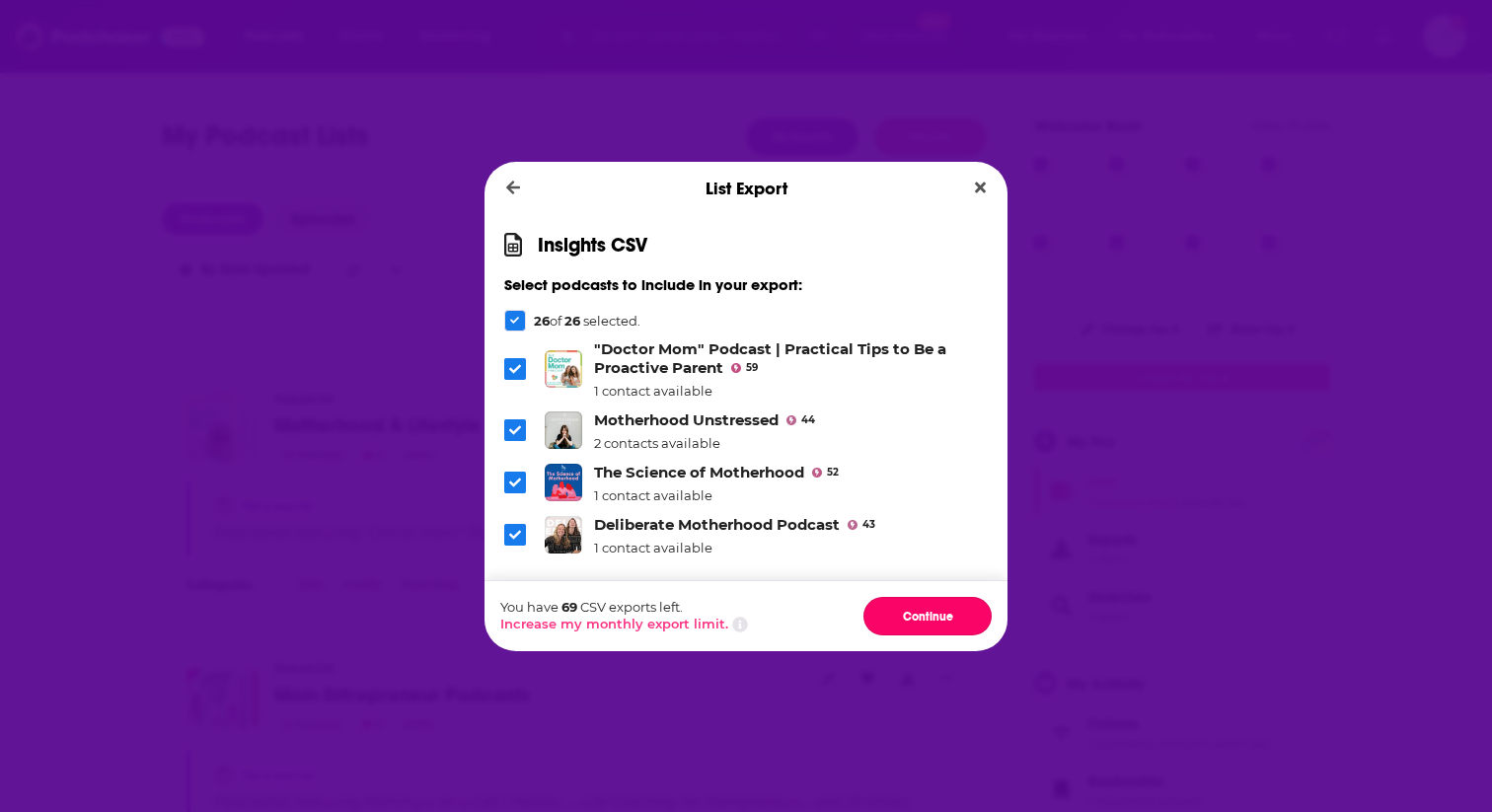
click at [925, 623] on button "Continue" at bounding box center [928, 616] width 128 height 39
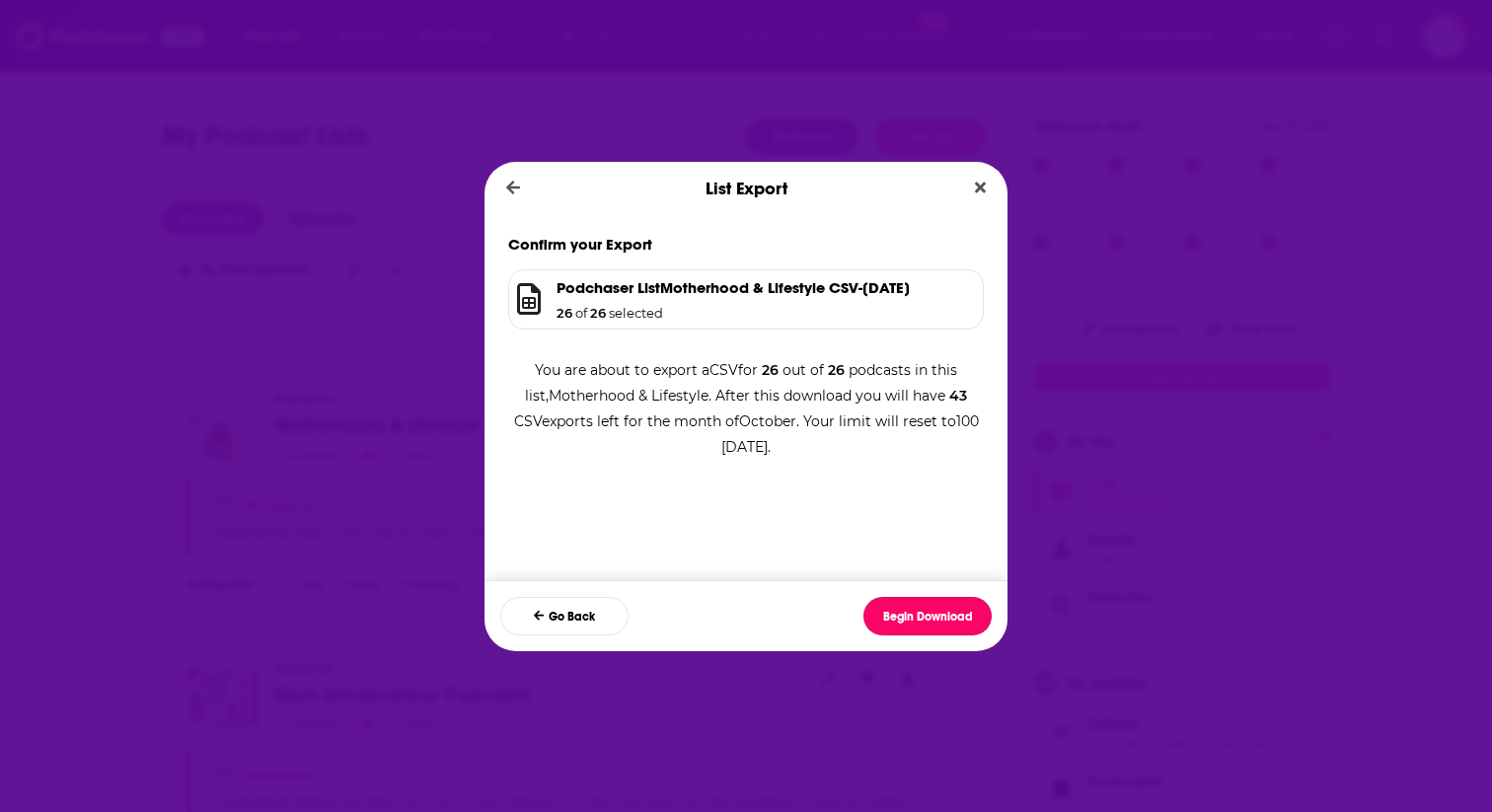
click at [925, 623] on button "Begin Download" at bounding box center [928, 616] width 128 height 39
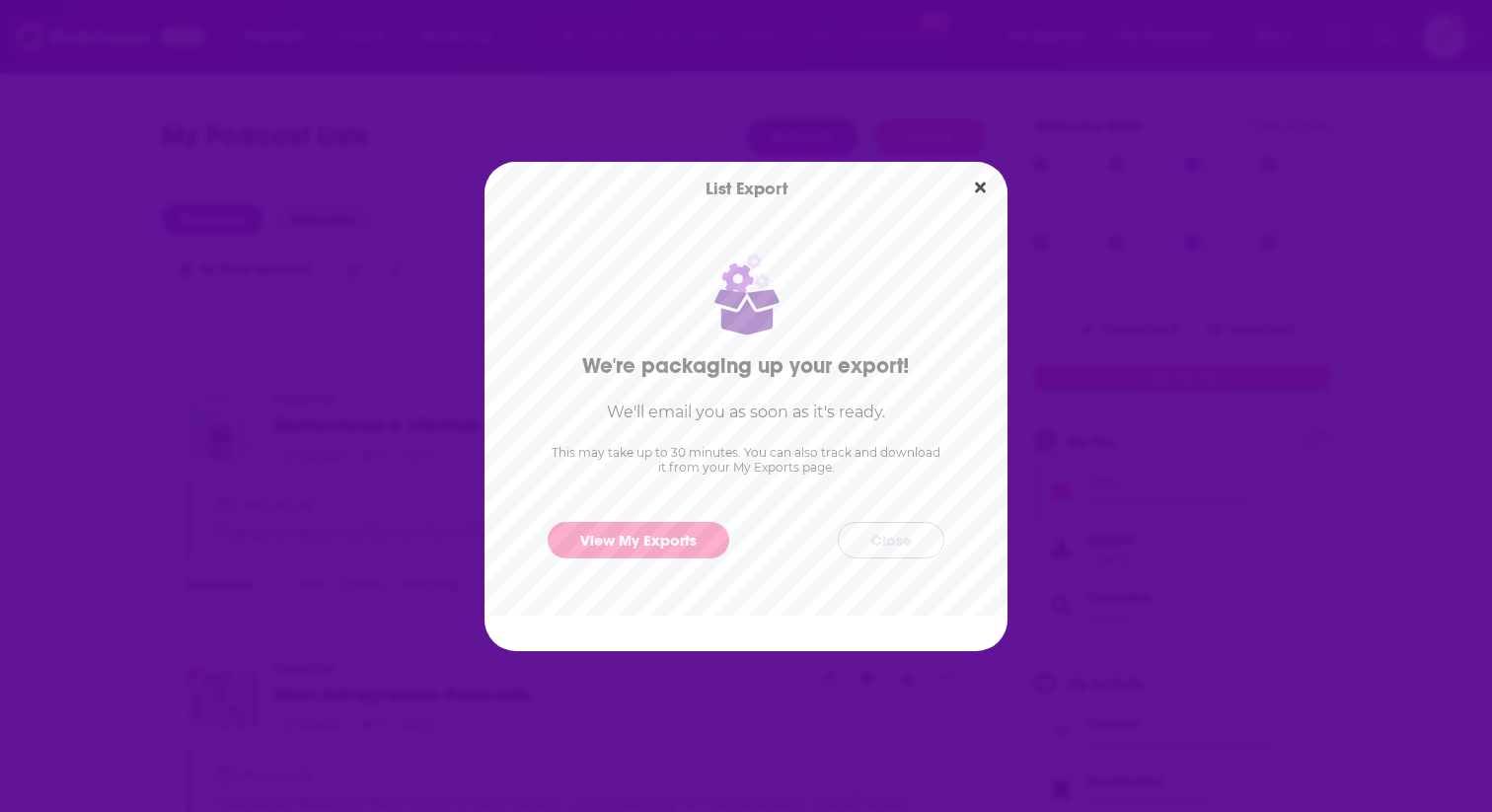
click at [896, 543] on button "Close" at bounding box center [891, 539] width 106 height 37
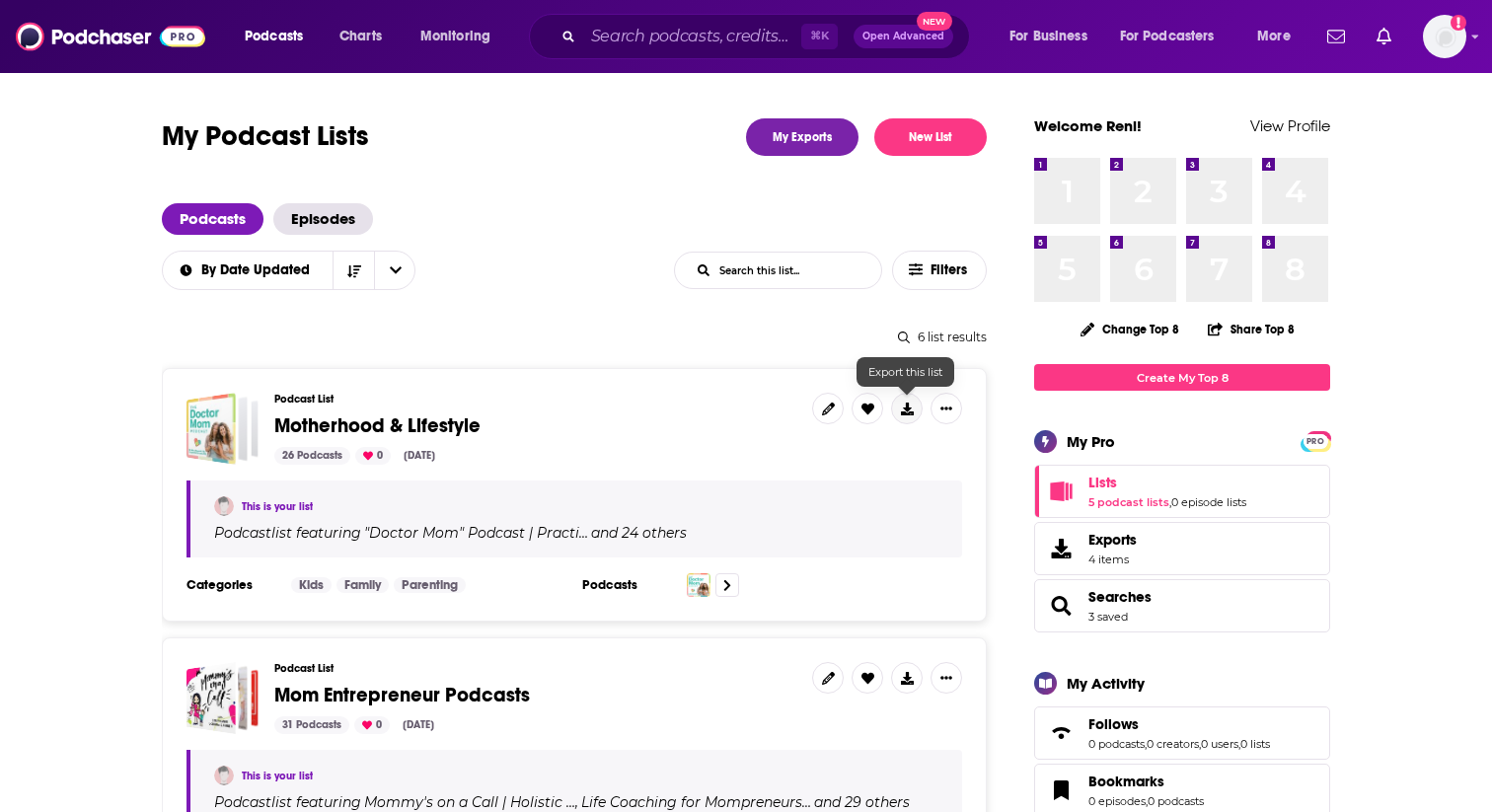
click at [904, 410] on icon at bounding box center [907, 408] width 13 height 13
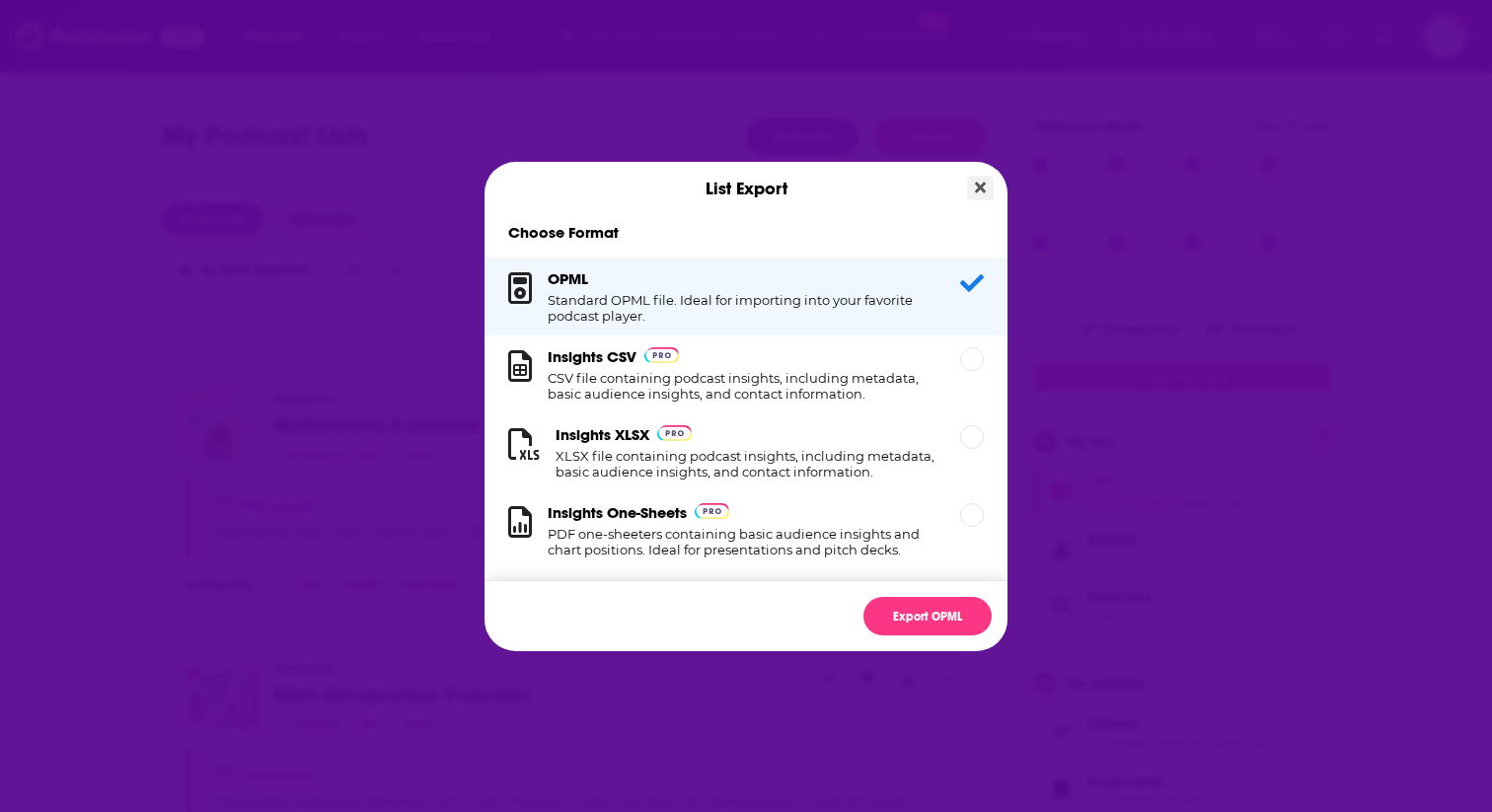
click at [983, 179] on icon "Close" at bounding box center [980, 187] width 11 height 16
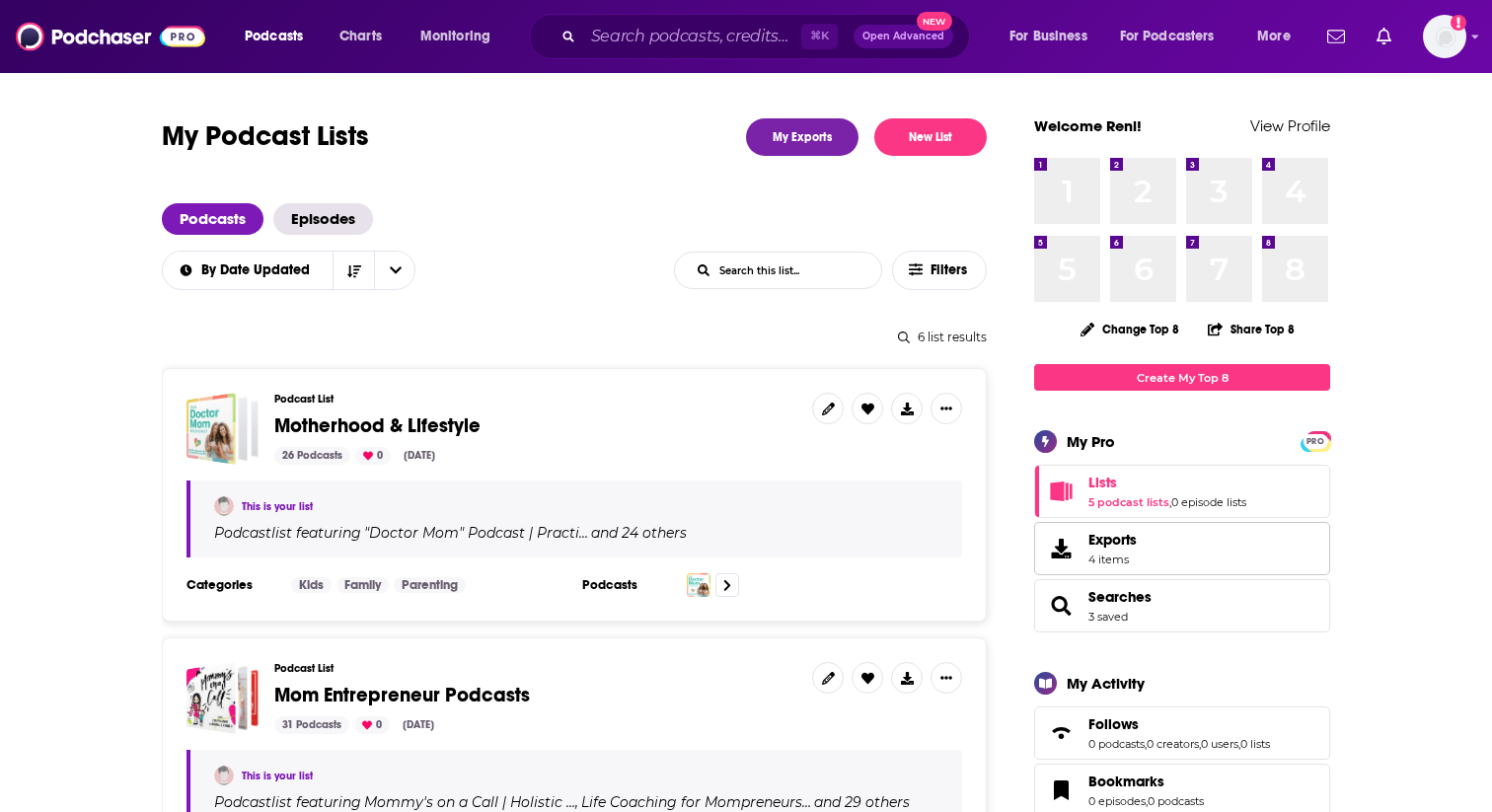
click at [1113, 548] on span "Exports" at bounding box center [1113, 539] width 49 height 18
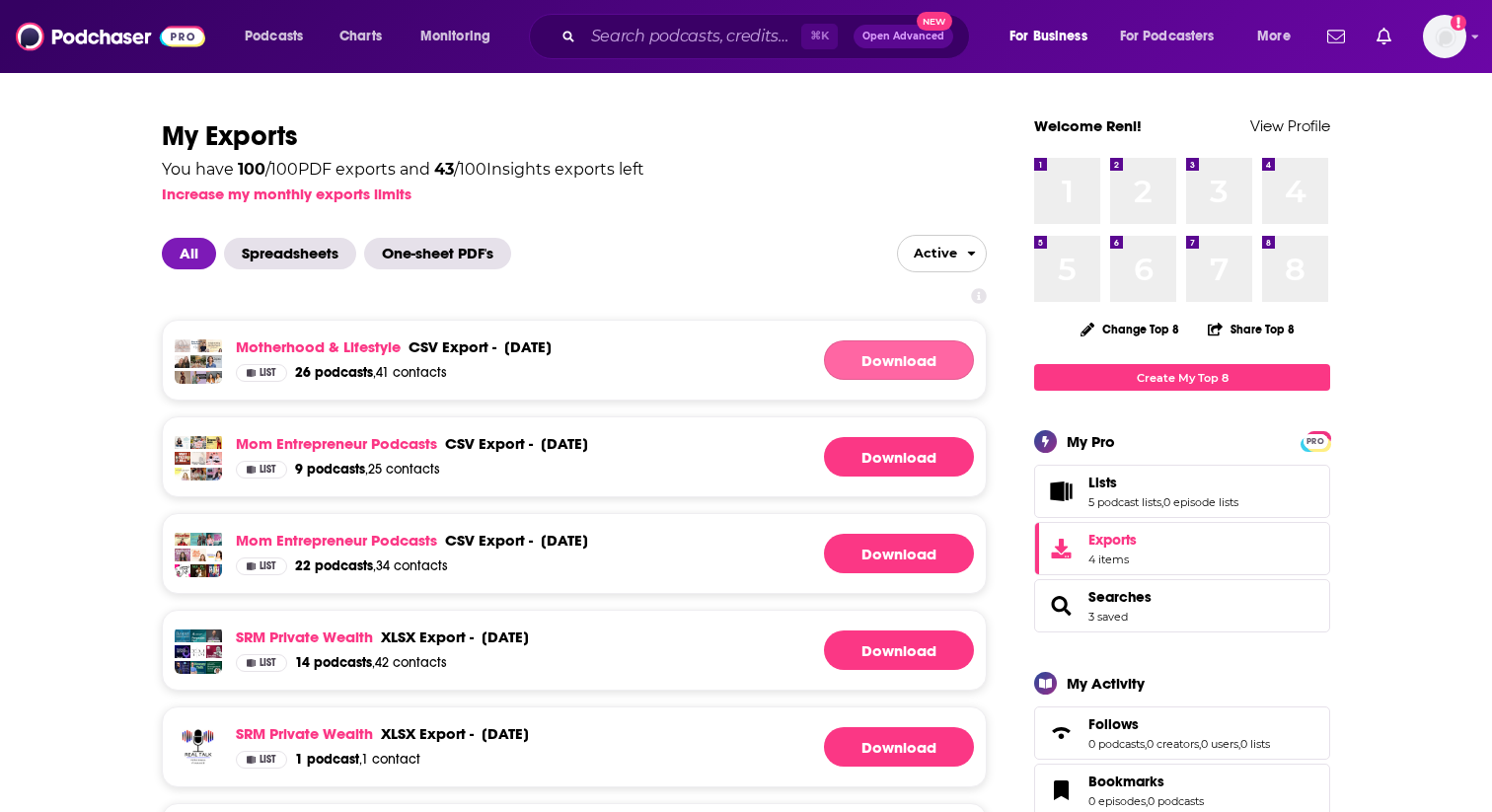
click at [902, 357] on link "Download" at bounding box center [899, 360] width 150 height 40
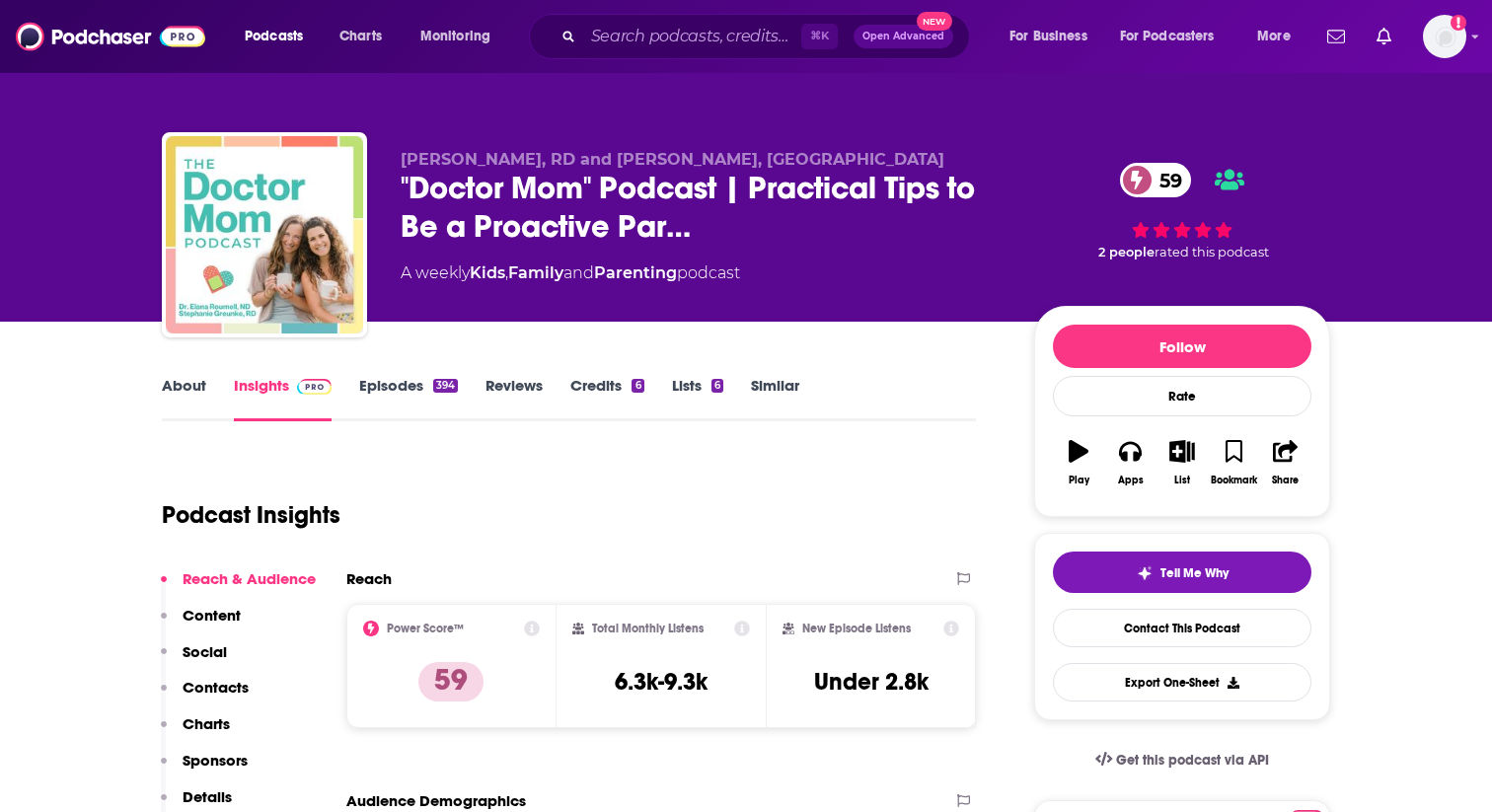
click at [191, 390] on link "About" at bounding box center [184, 399] width 45 height 46
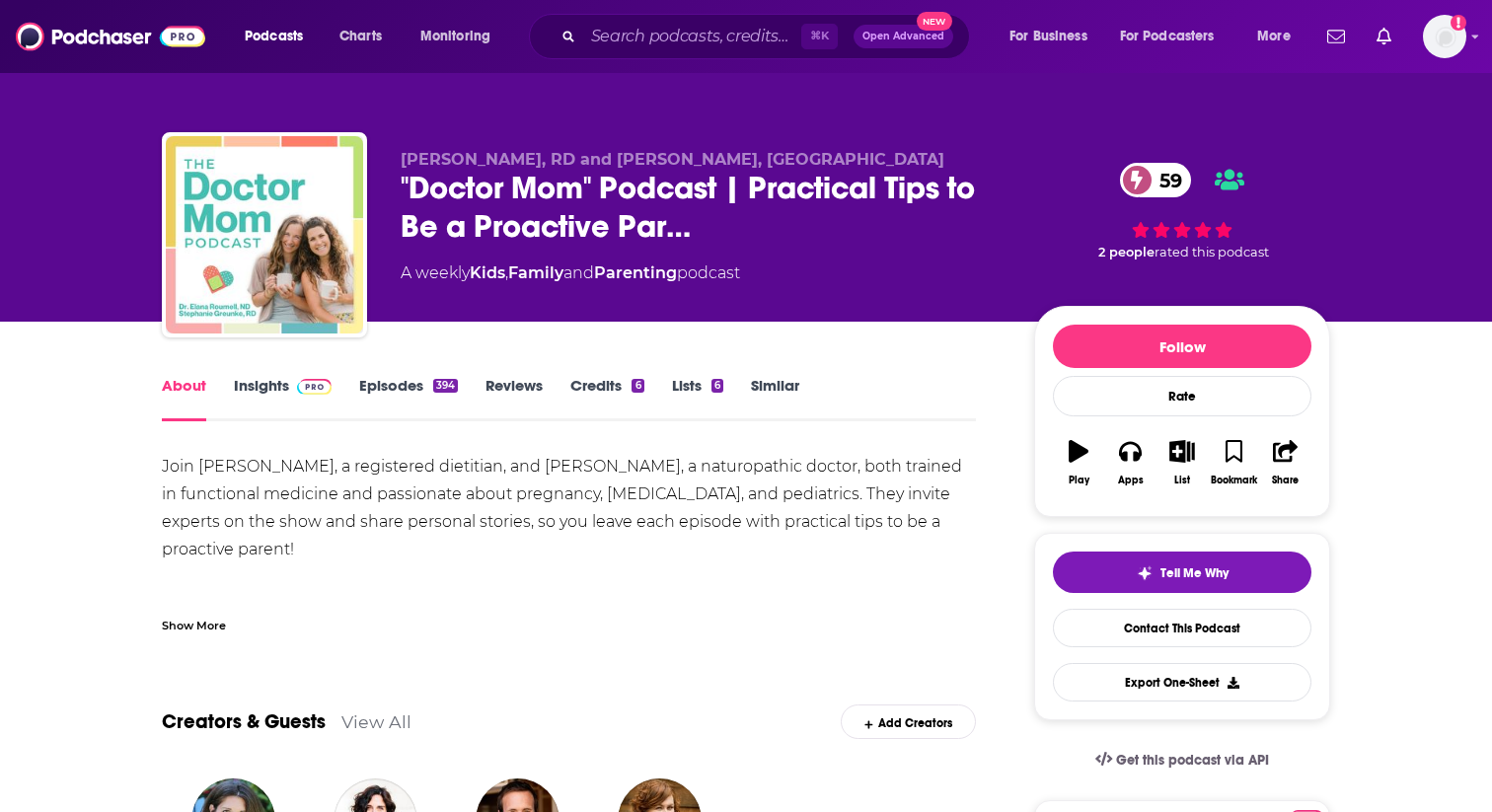
click at [197, 551] on div "Join Stephanie Greunke, a registered dietitian, and Dr. Elana Roumell, a naturo…" at bounding box center [568, 701] width 814 height 497
click at [187, 630] on div "Show More" at bounding box center [193, 624] width 64 height 19
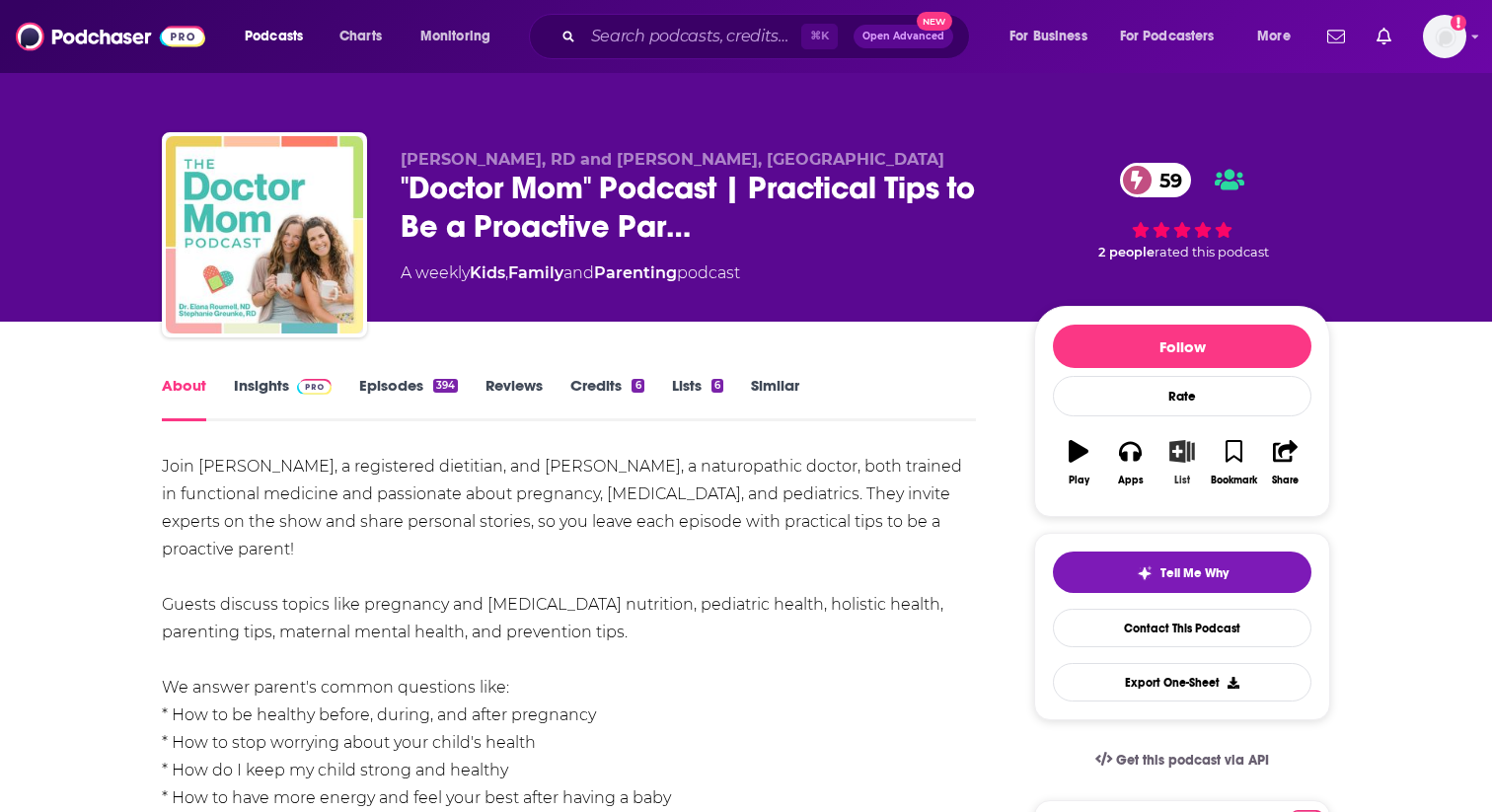
click at [1182, 445] on icon "button" at bounding box center [1182, 451] width 25 height 22
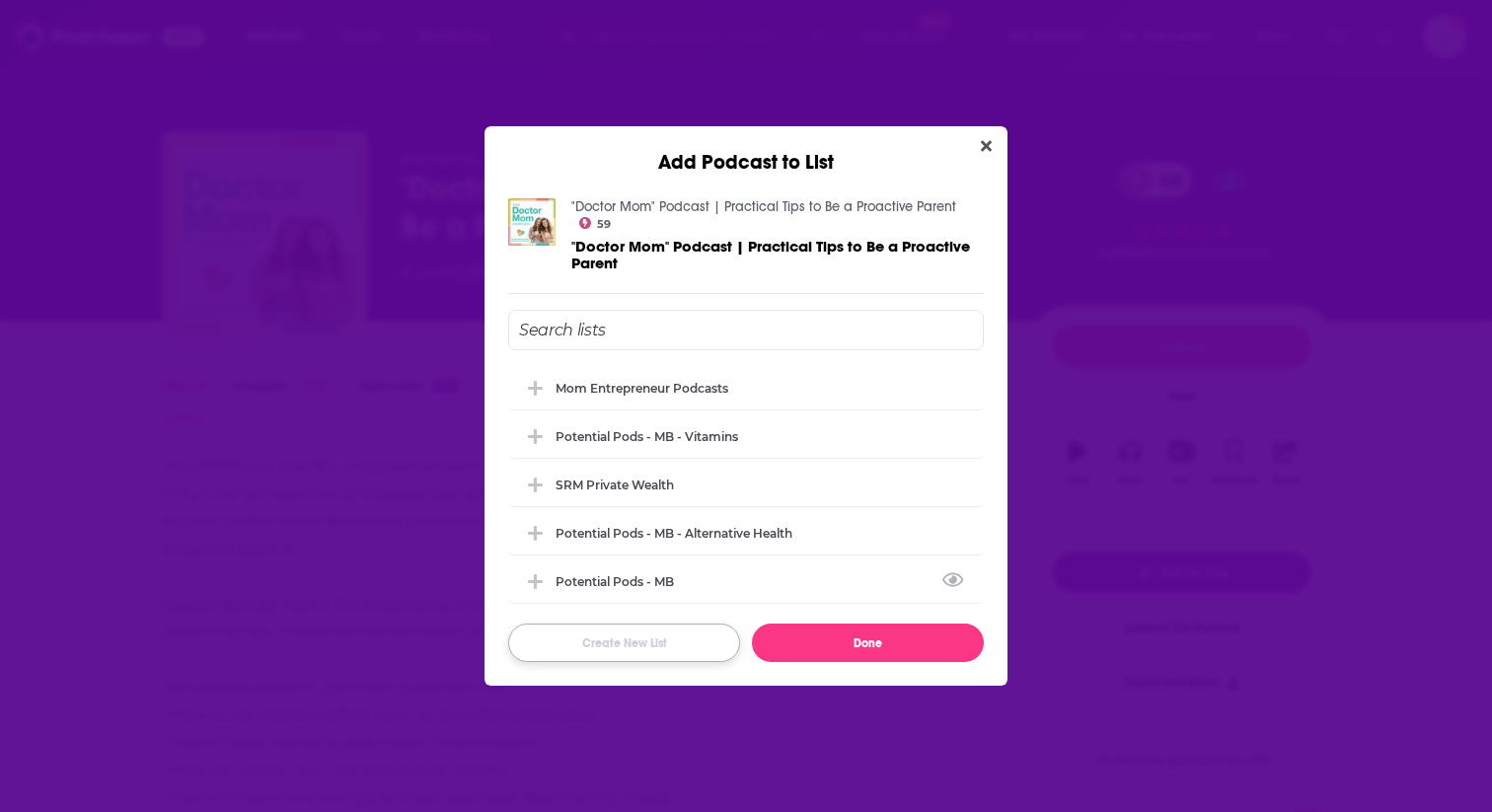
click at [616, 647] on button "Create New List" at bounding box center [624, 642] width 232 height 39
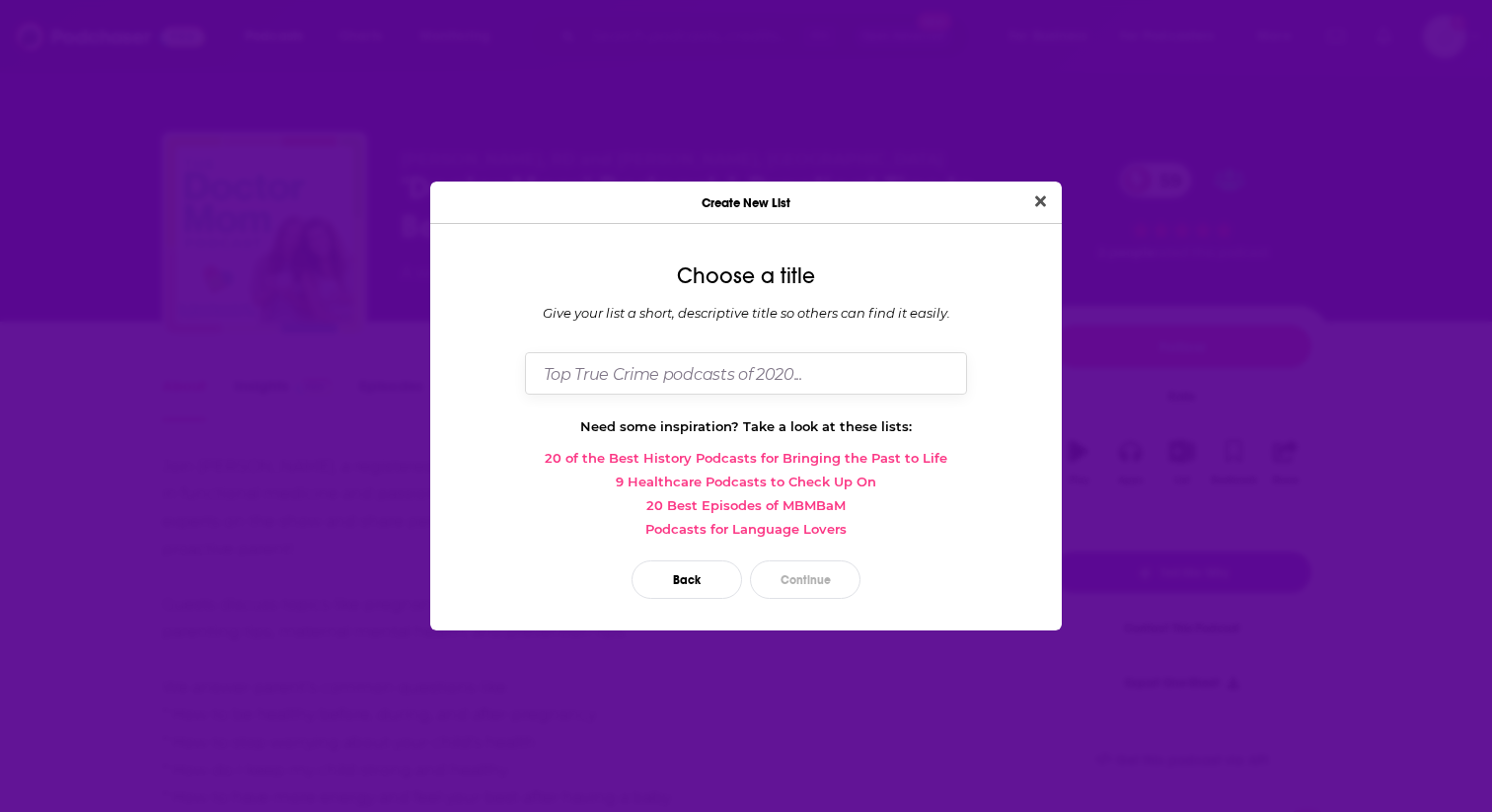
click at [663, 385] on input "Dialog" at bounding box center [746, 373] width 442 height 43
type input "Motherhood & Lifestyle"
click at [780, 582] on button "Continue" at bounding box center [805, 579] width 110 height 39
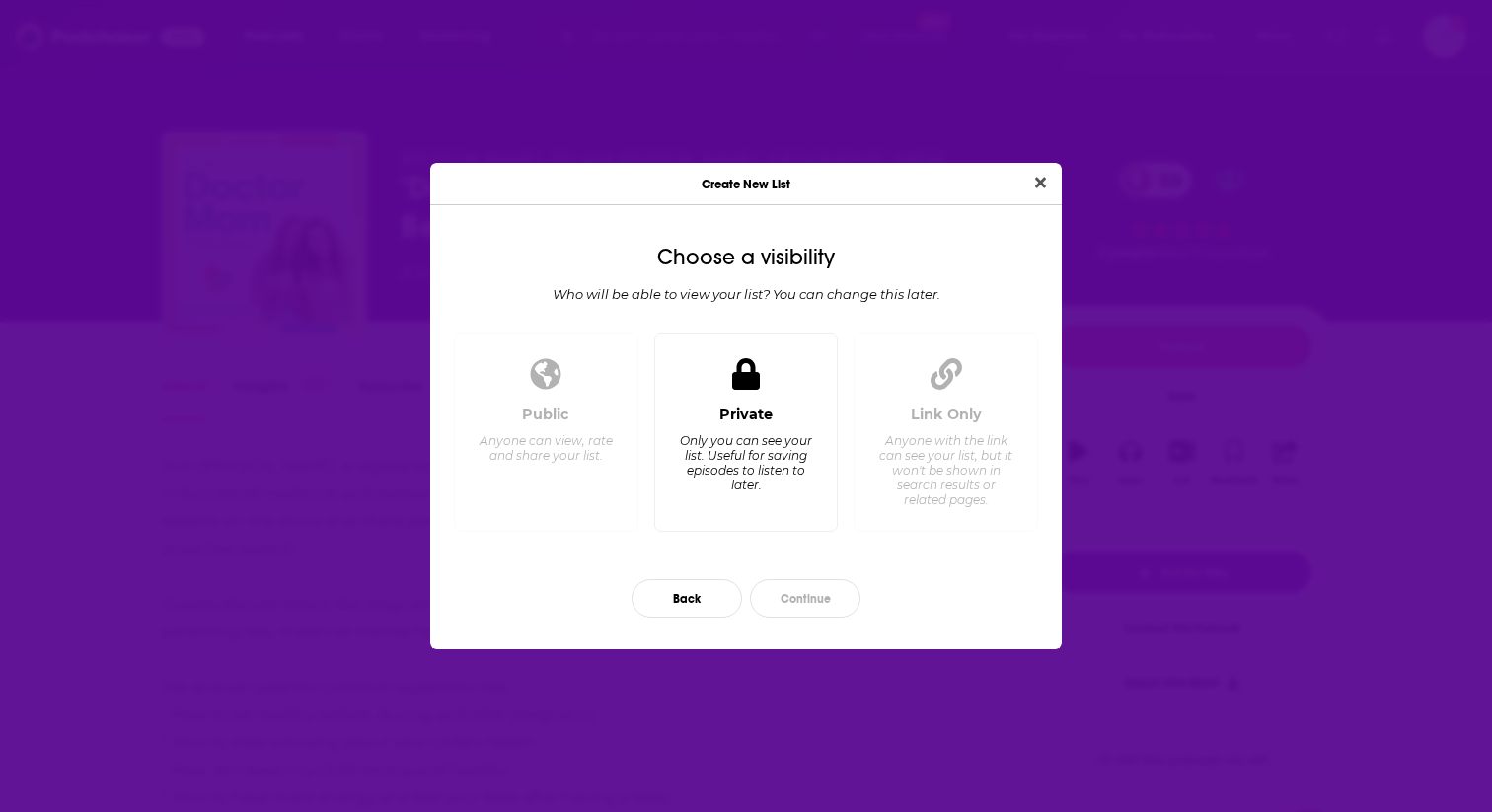
click at [771, 399] on div "Private Only you can see your list. Useful for saving episodes to listen to lat…" at bounding box center [747, 432] width 185 height 198
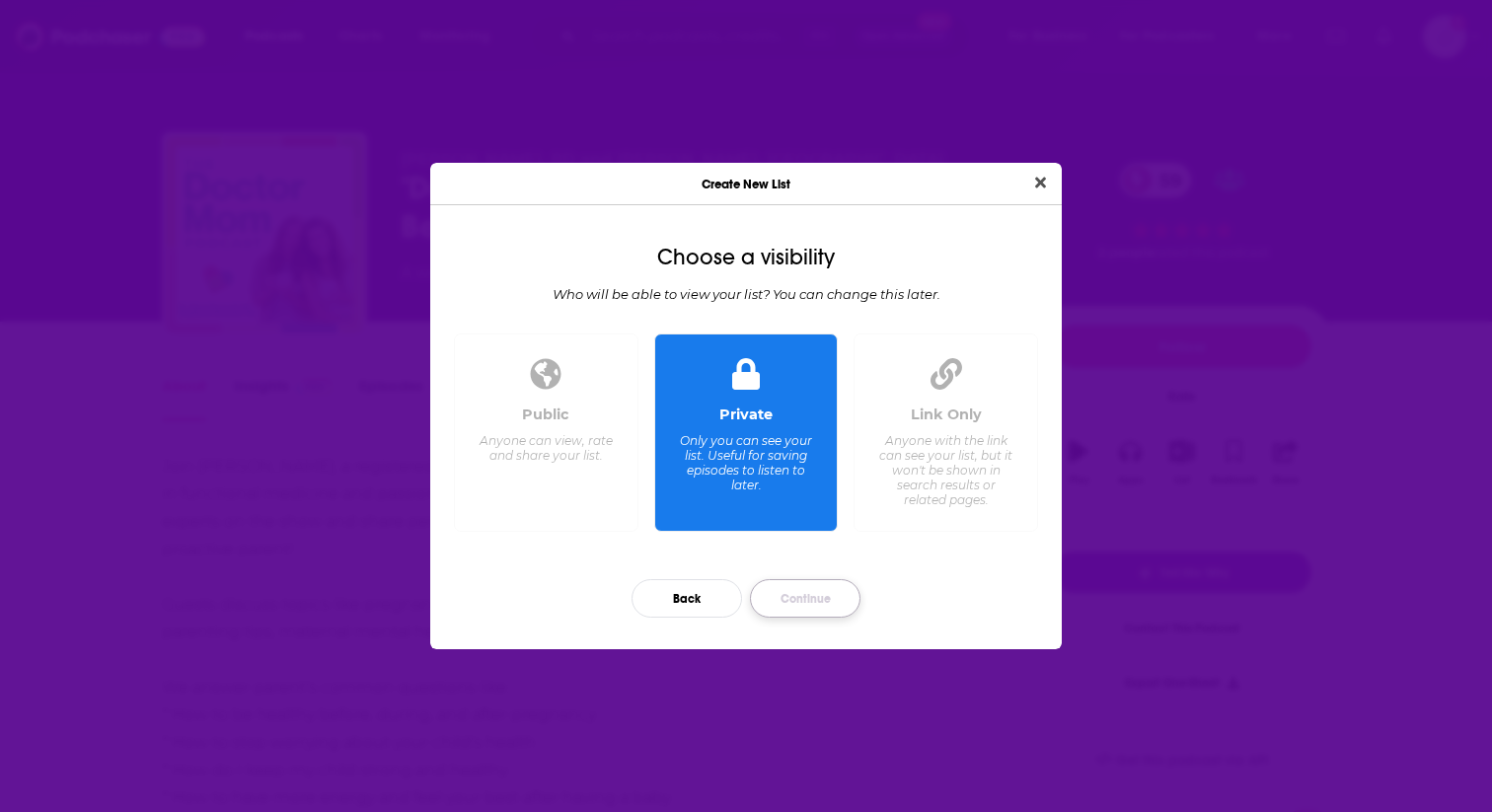
click at [811, 593] on button "Continue" at bounding box center [805, 598] width 110 height 39
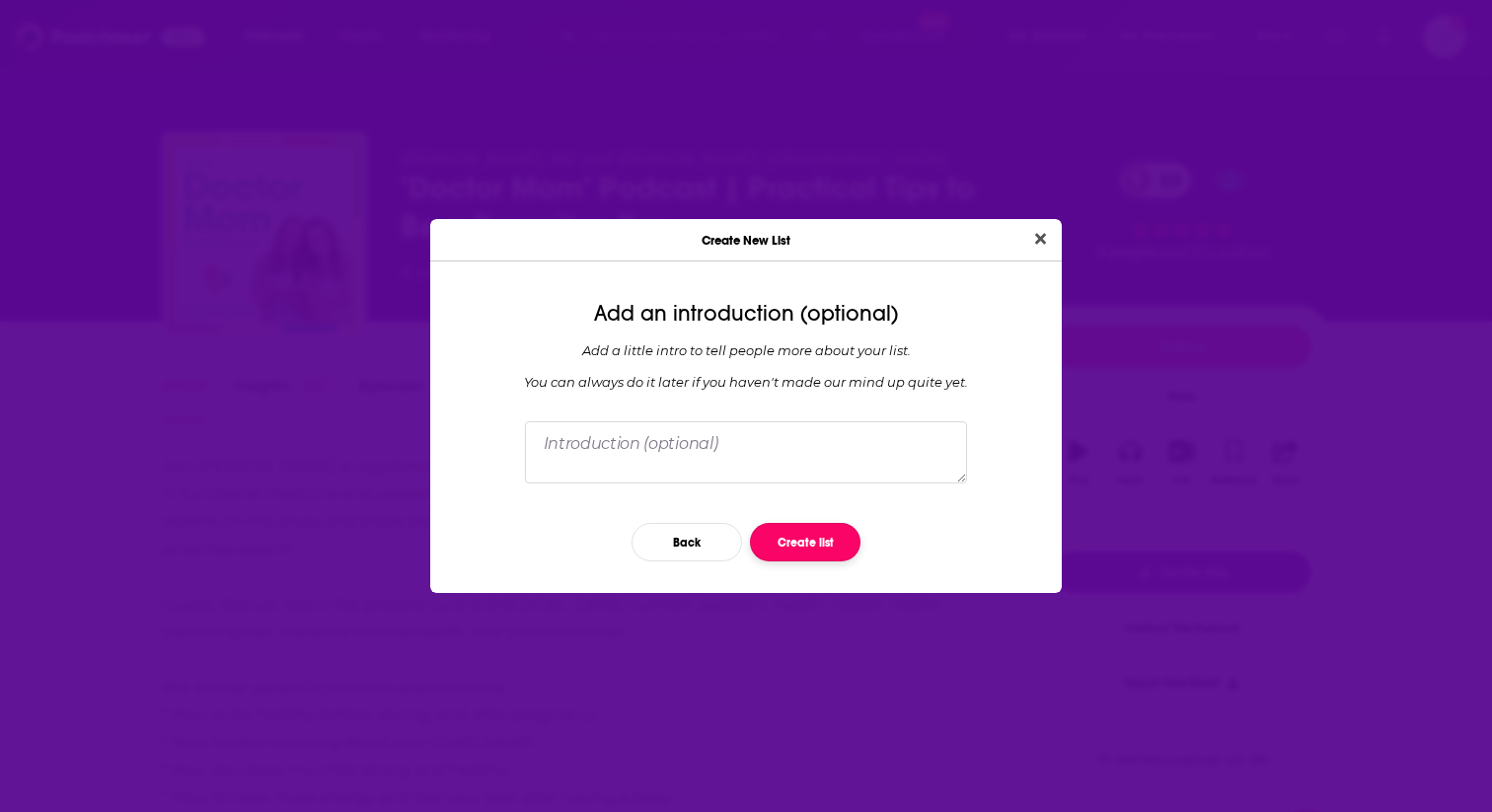
click at [802, 538] on button "Create list" at bounding box center [805, 541] width 110 height 39
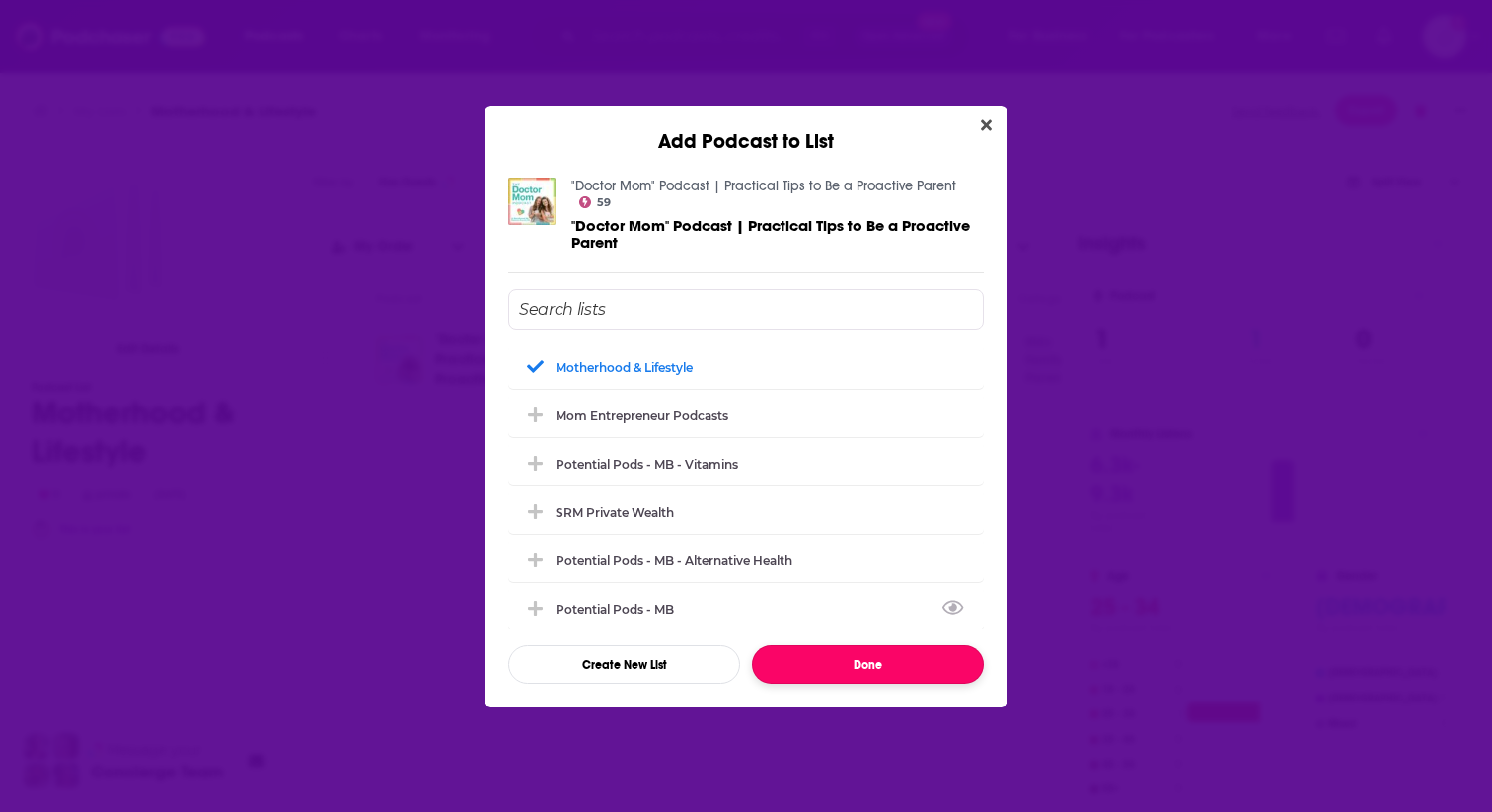
click at [866, 666] on button "Done" at bounding box center [868, 664] width 232 height 39
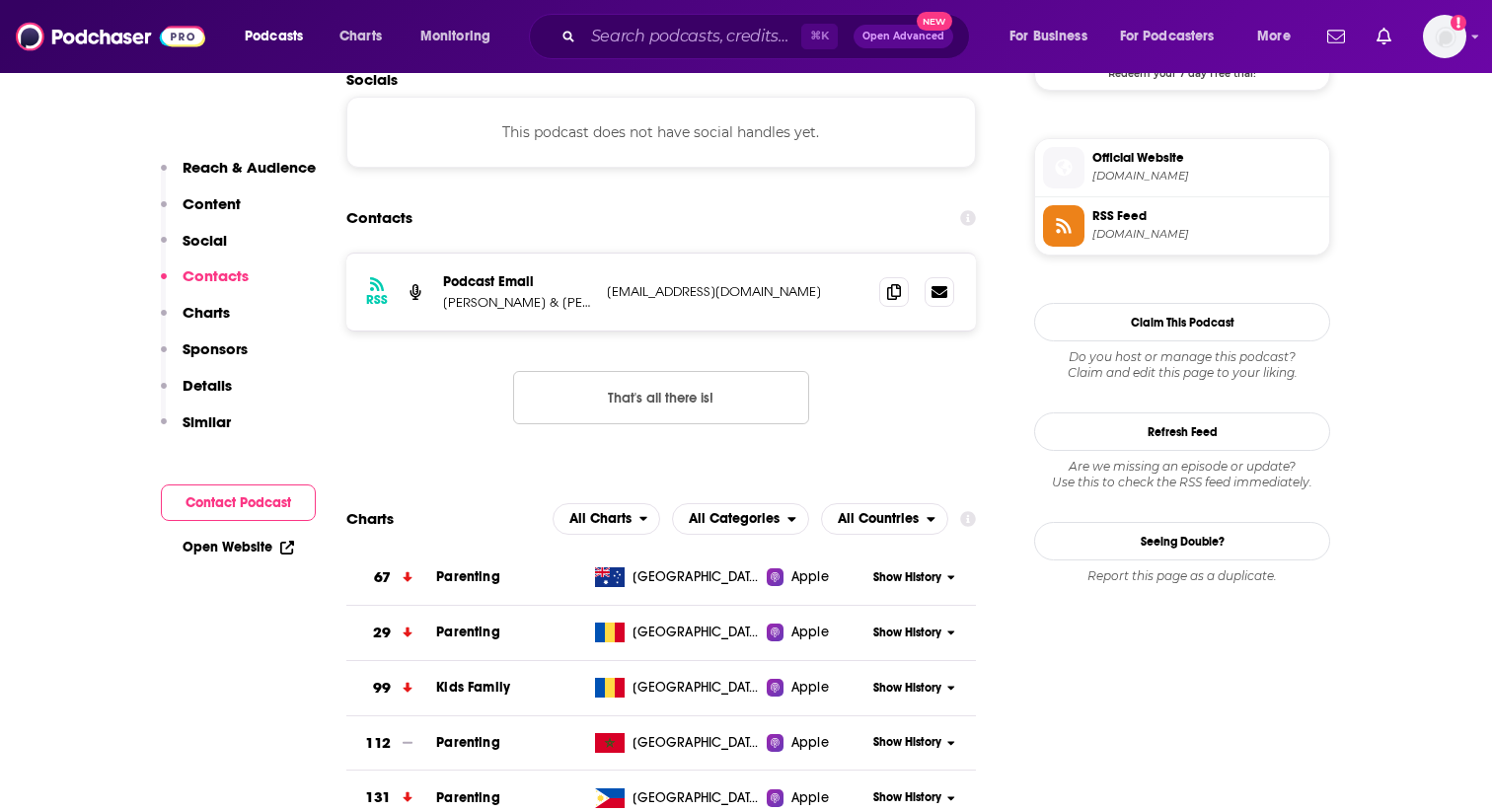
scroll to position [1724, 0]
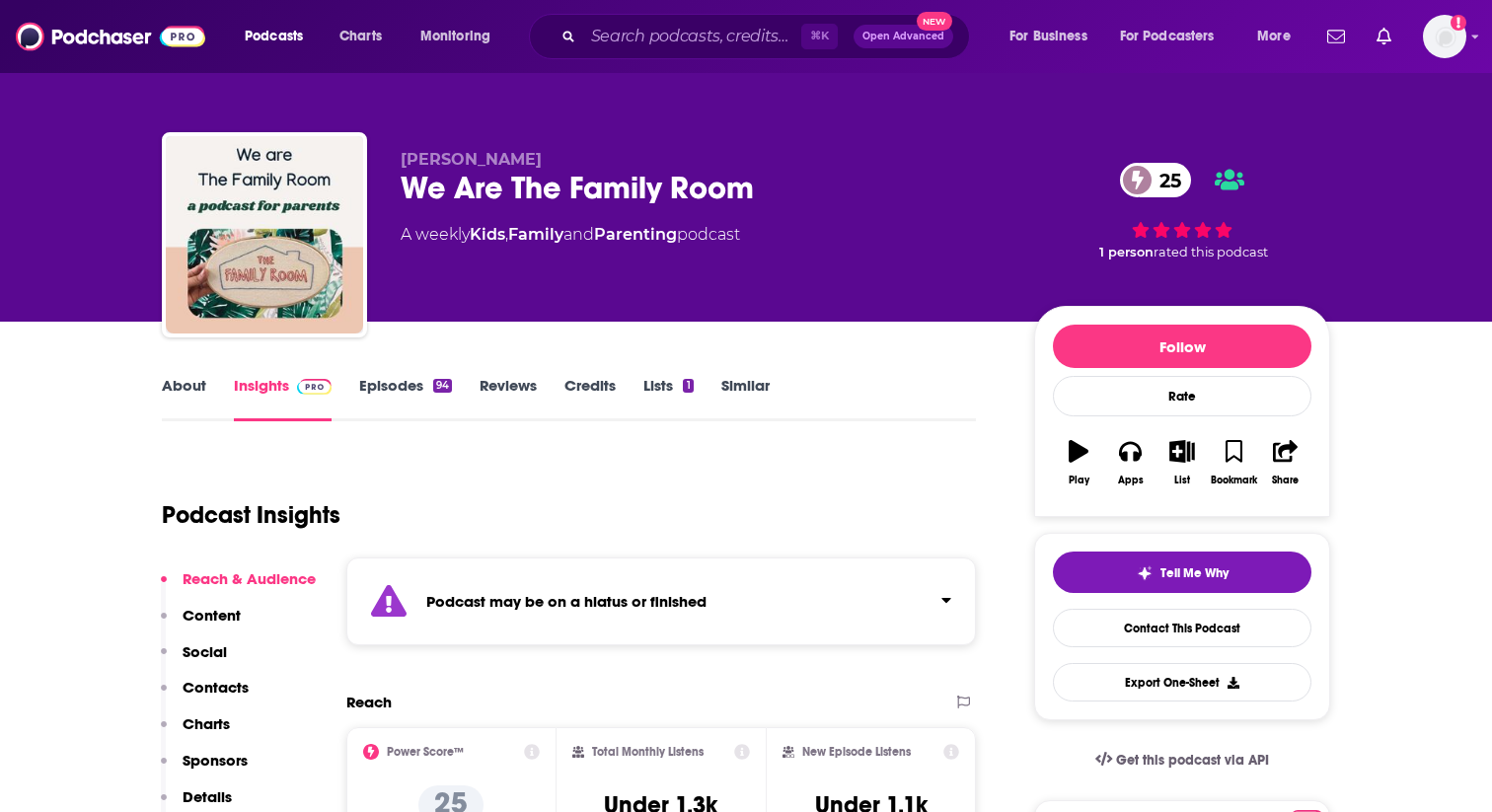
click at [628, 611] on div "Podcast may be on a hiatus or finished" at bounding box center [661, 601] width 630 height 88
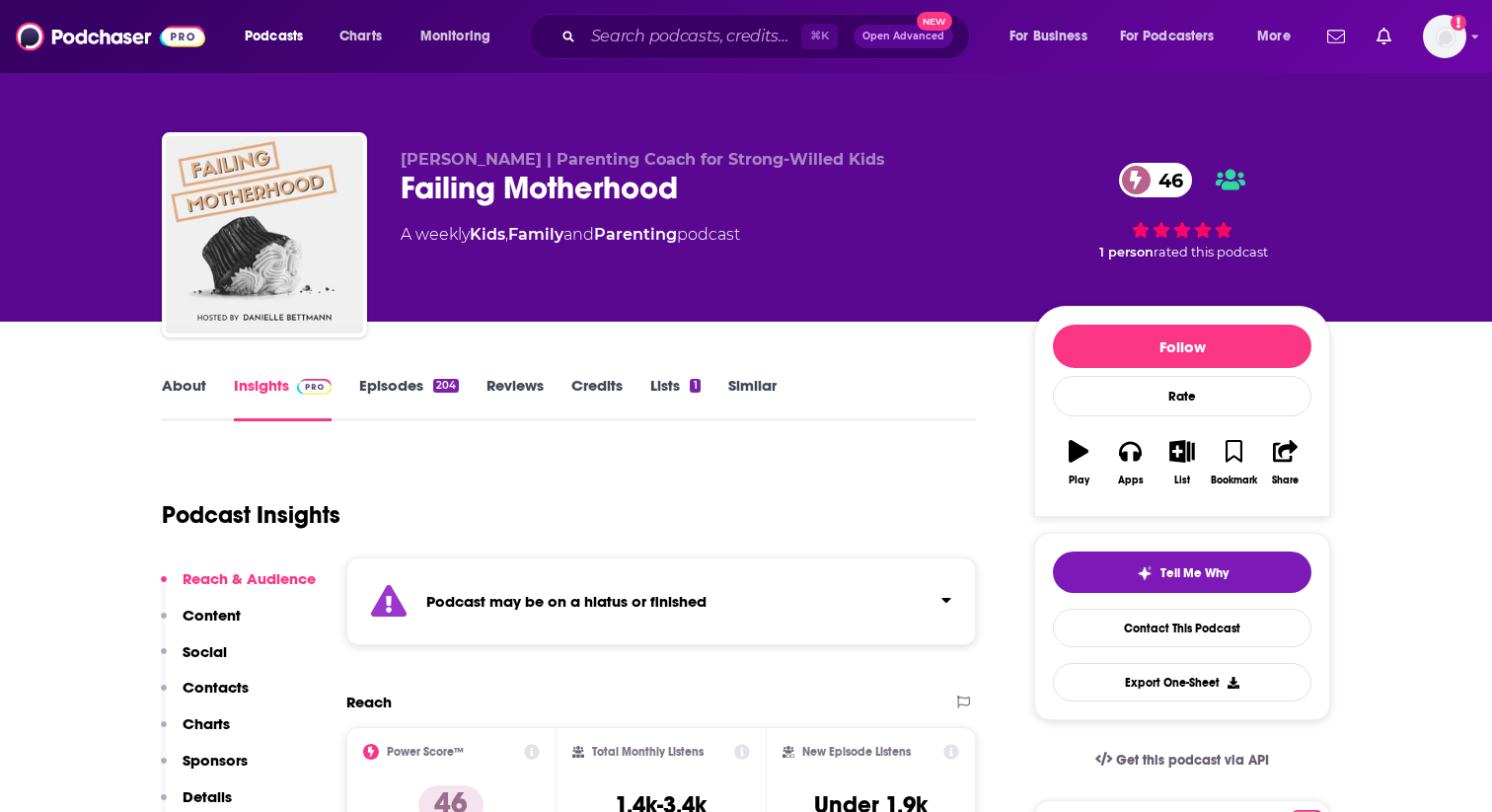
click at [676, 601] on strong "Podcast may be on a hiatus or finished" at bounding box center [566, 601] width 281 height 19
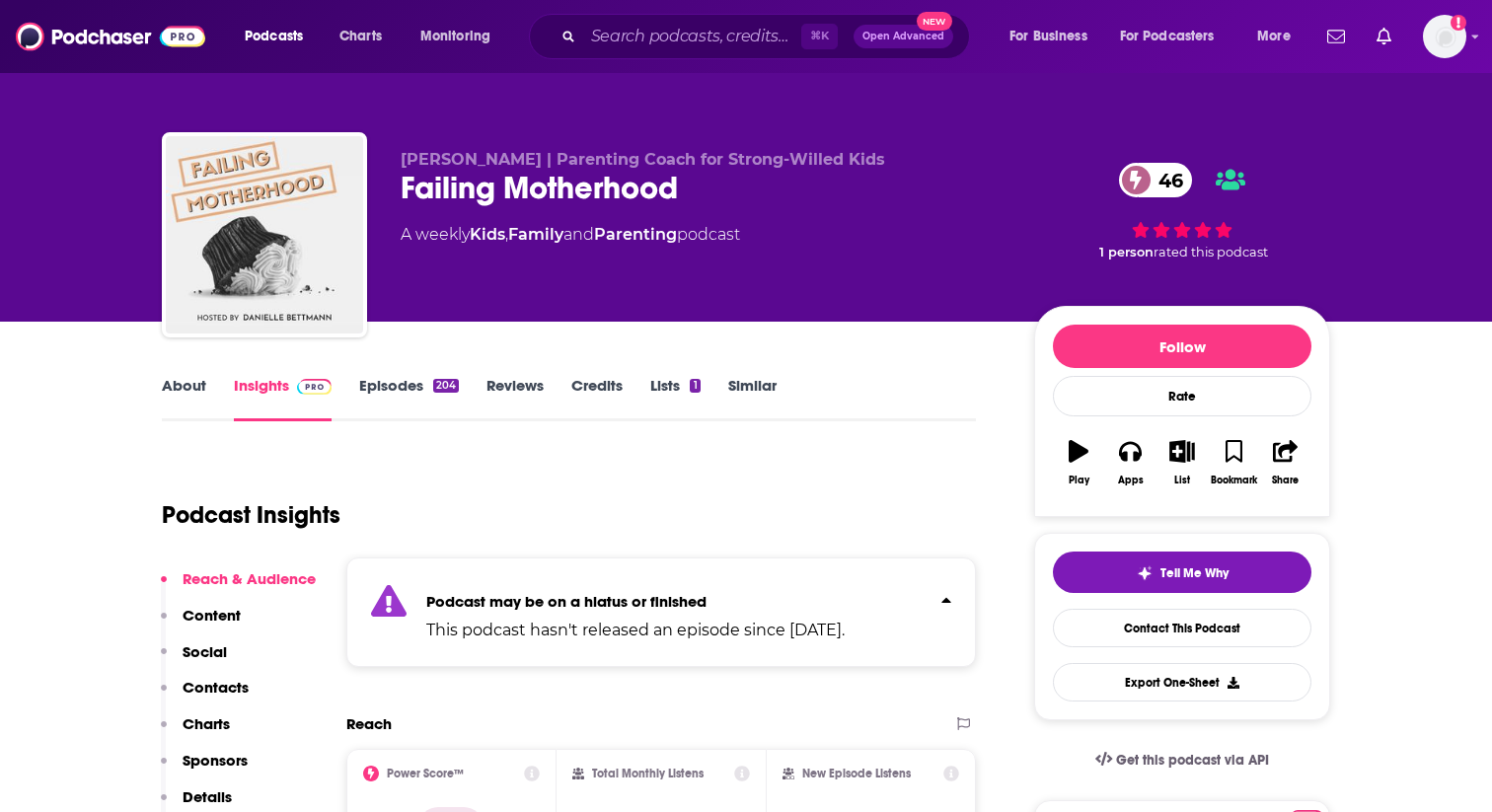
click at [610, 182] on div "Failing Motherhood 46" at bounding box center [701, 187] width 602 height 39
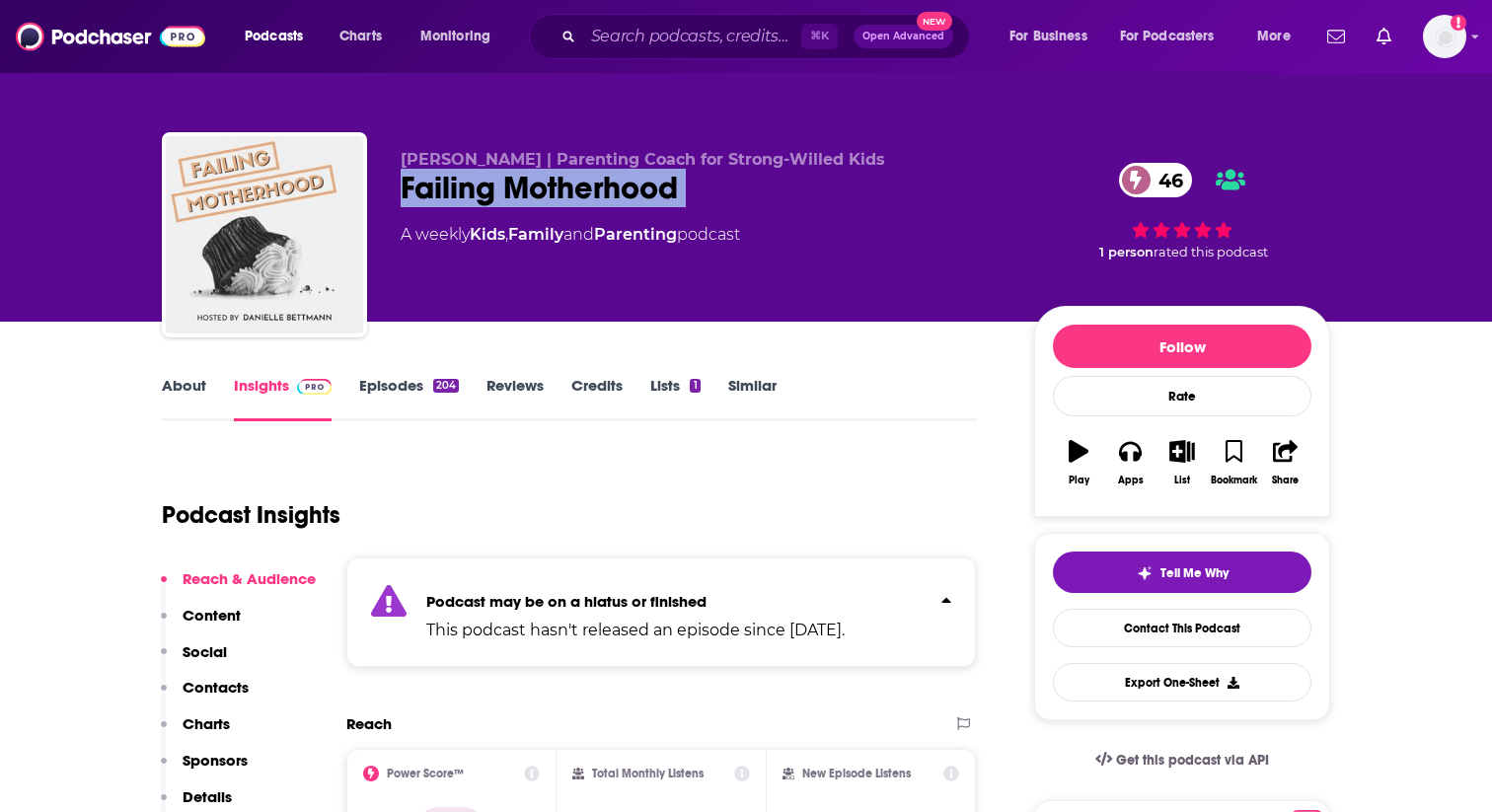
copy div "Failing Motherhood 46"
